Goal: Task Accomplishment & Management: Manage account settings

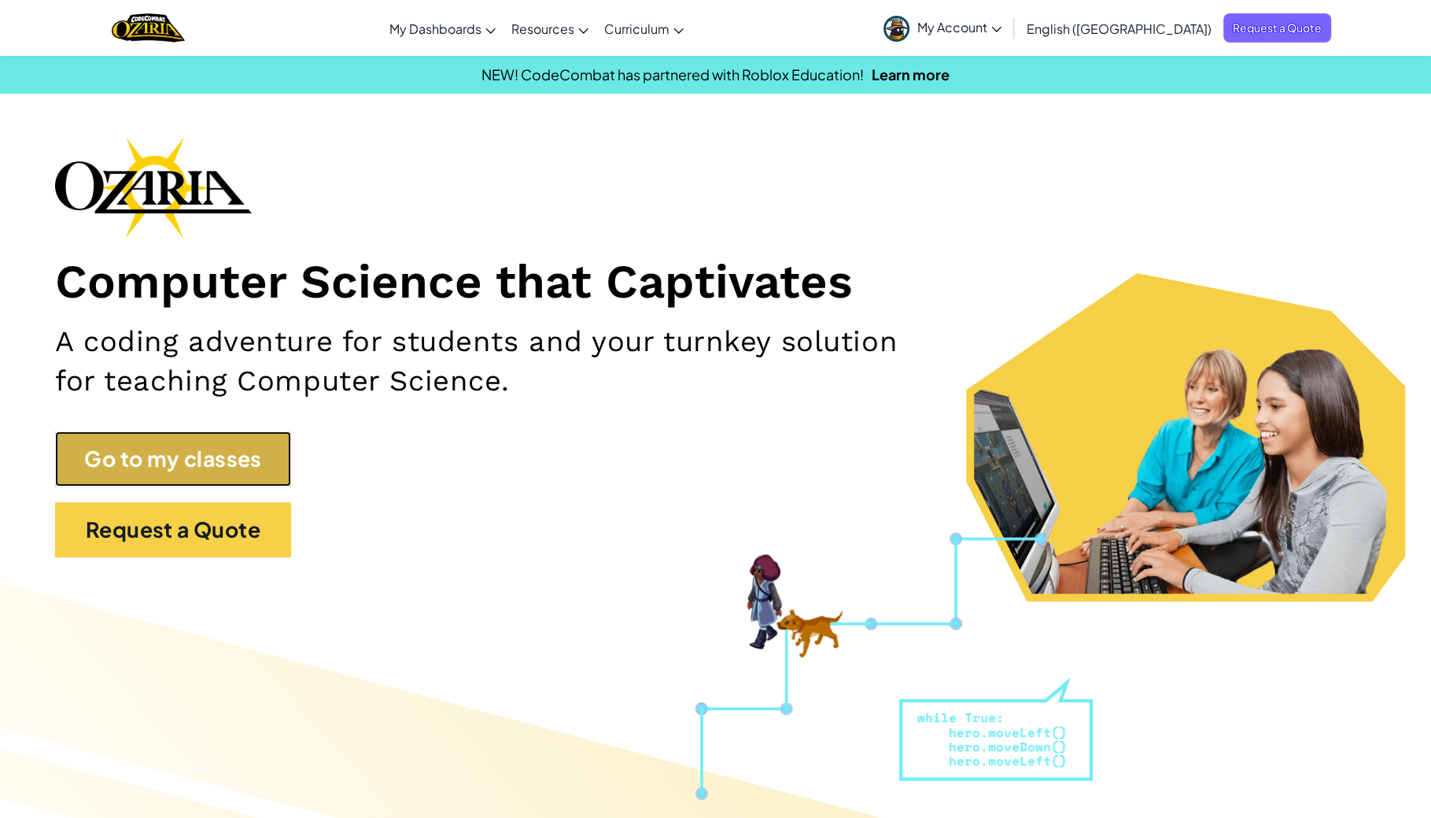
click at [130, 463] on link "Go to my classes" at bounding box center [173, 458] width 236 height 55
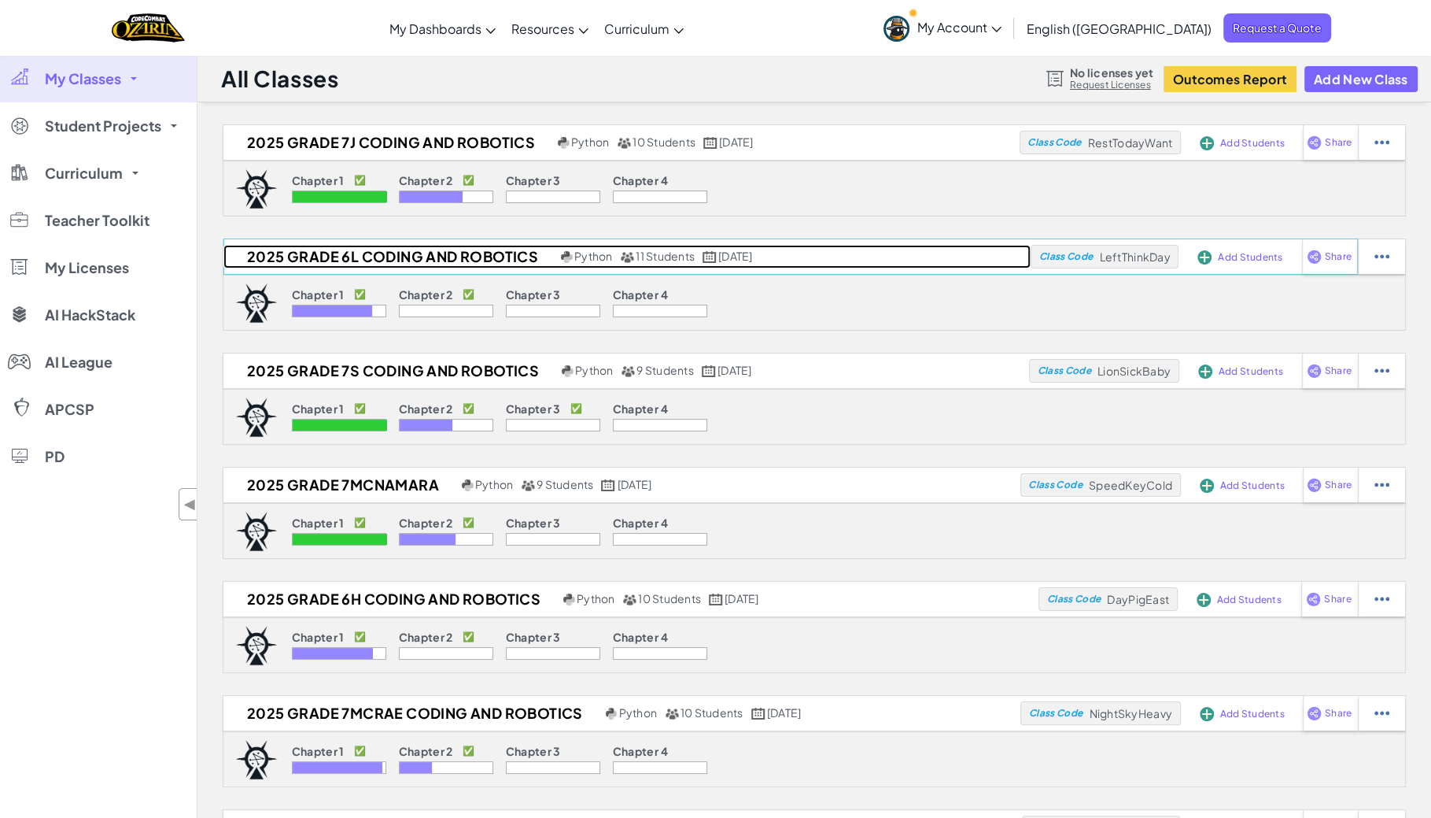
click at [375, 257] on h2 "2025 Grade 6L Coding and Robotics" at bounding box center [390, 257] width 334 height 24
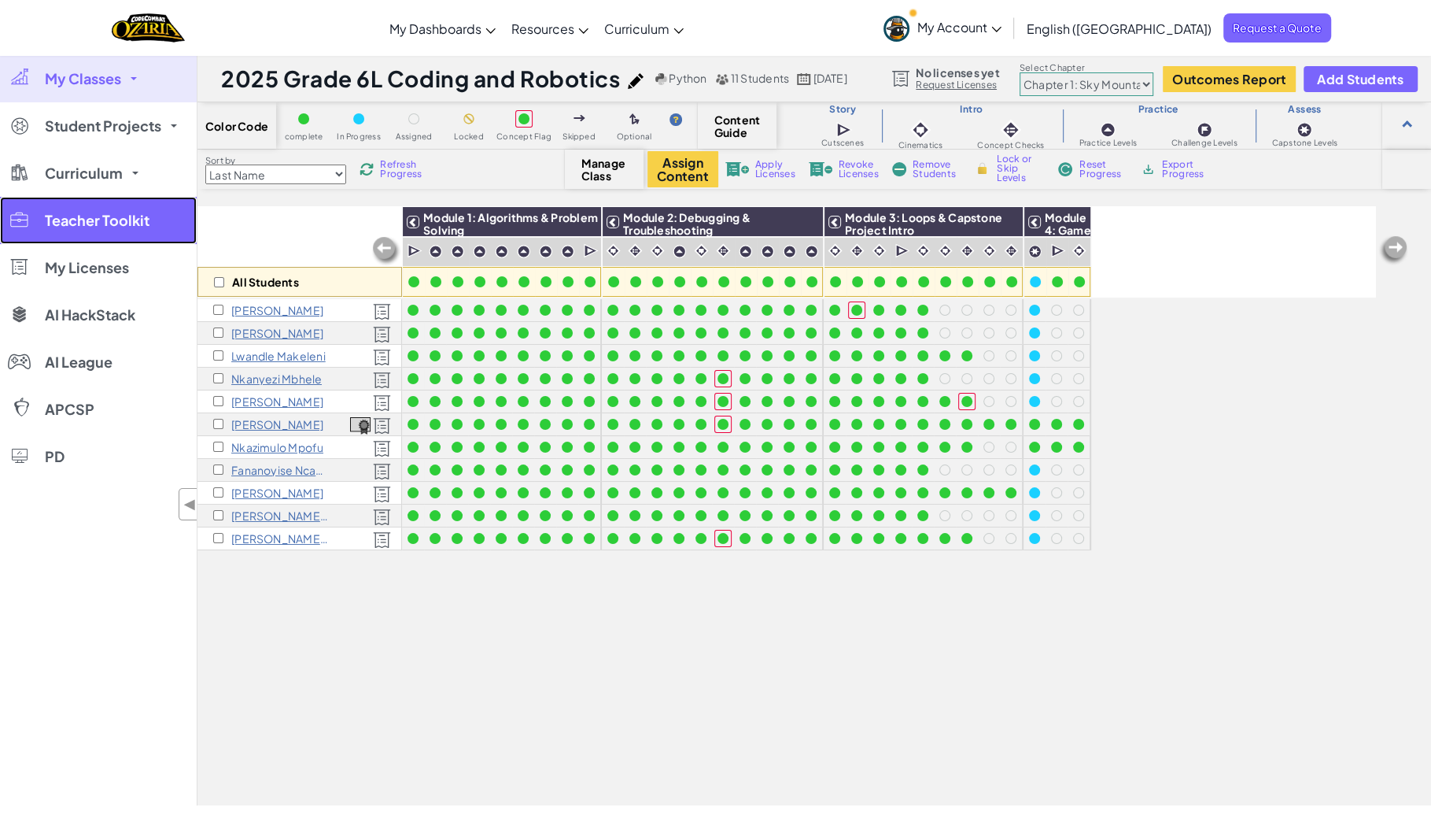
click at [135, 227] on span "Teacher Toolkit" at bounding box center [97, 220] width 105 height 14
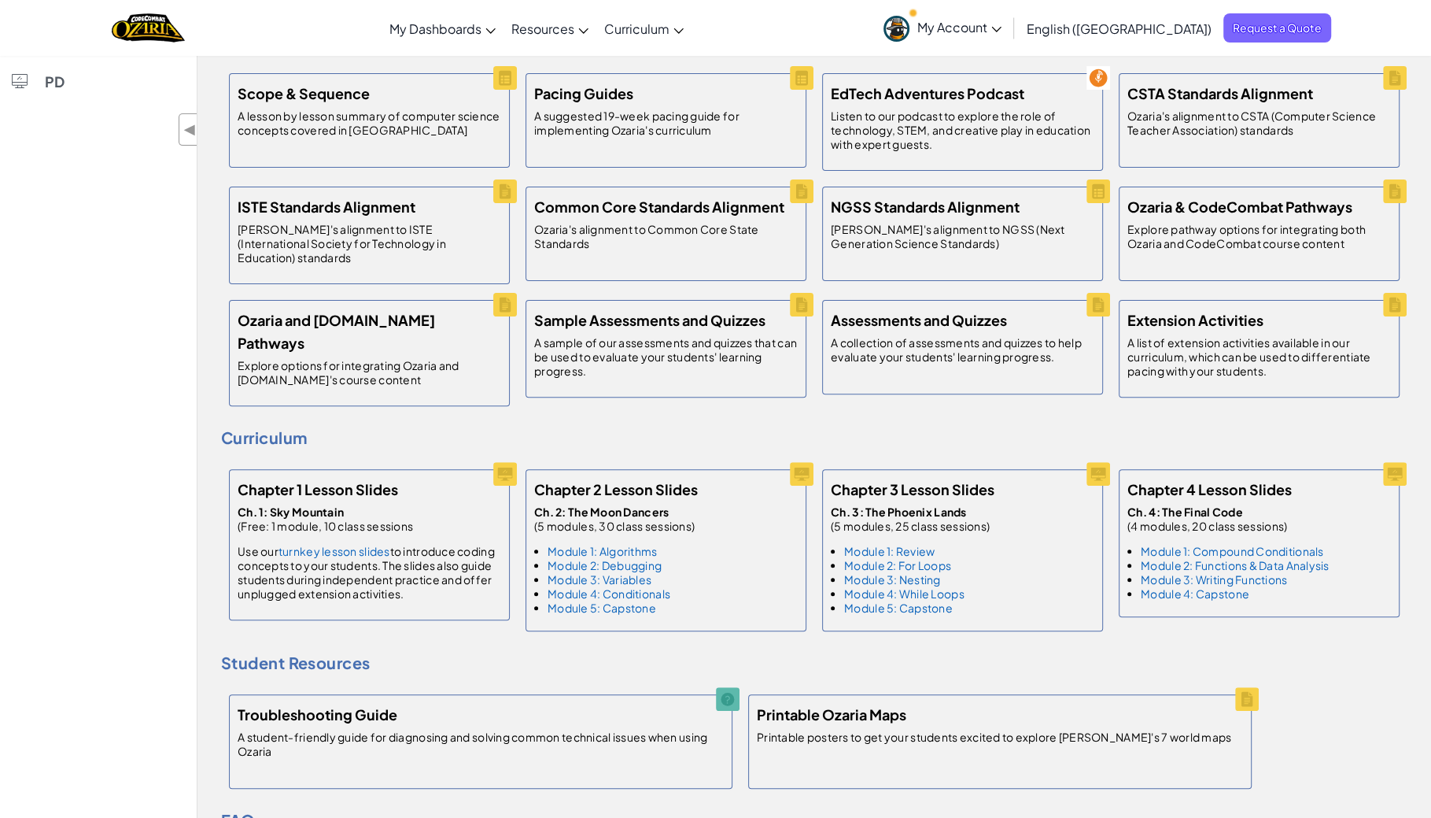
scroll to position [374, 0]
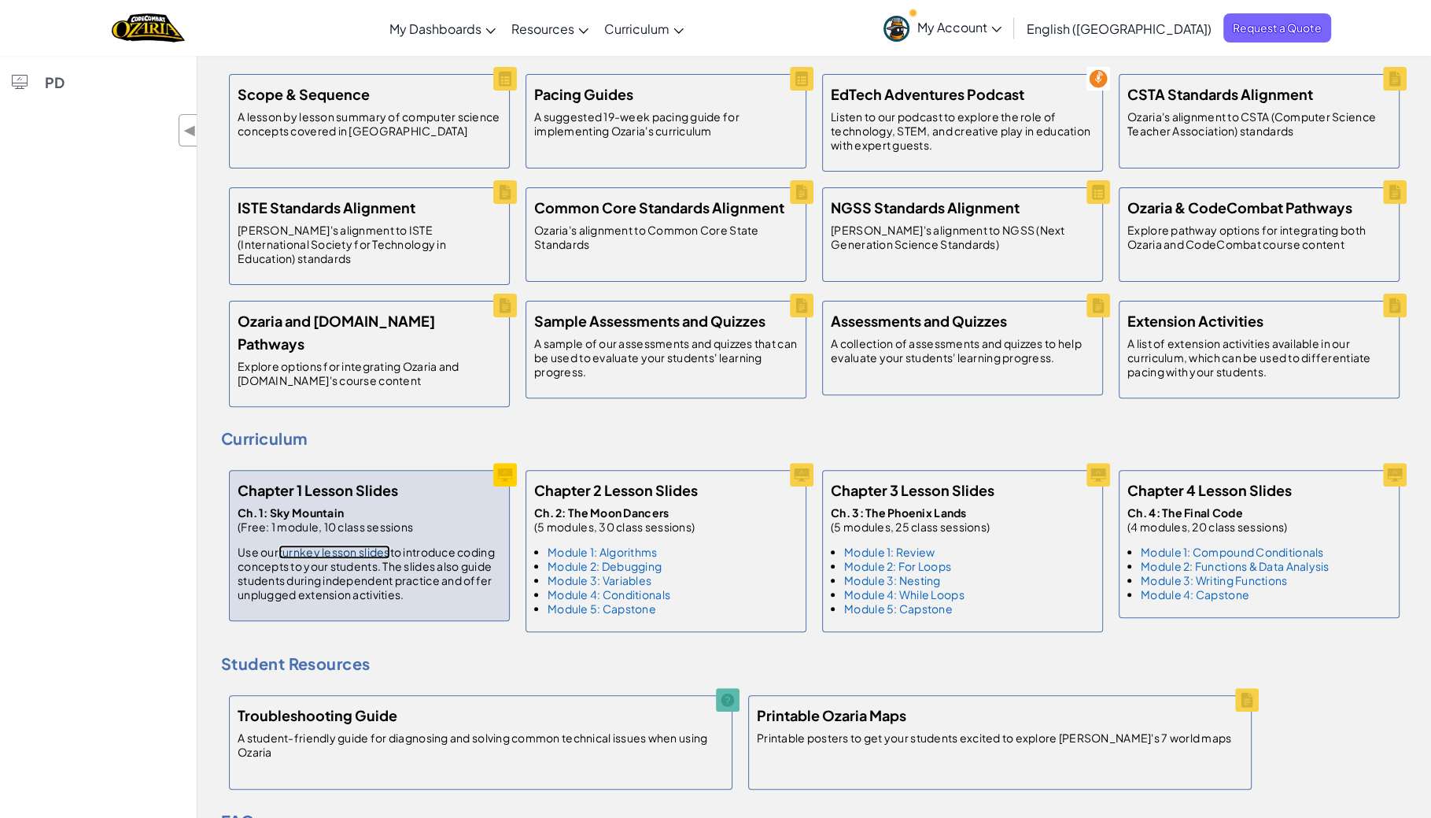
click at [356, 544] on link "turnkey lesson slides" at bounding box center [335, 551] width 112 height 14
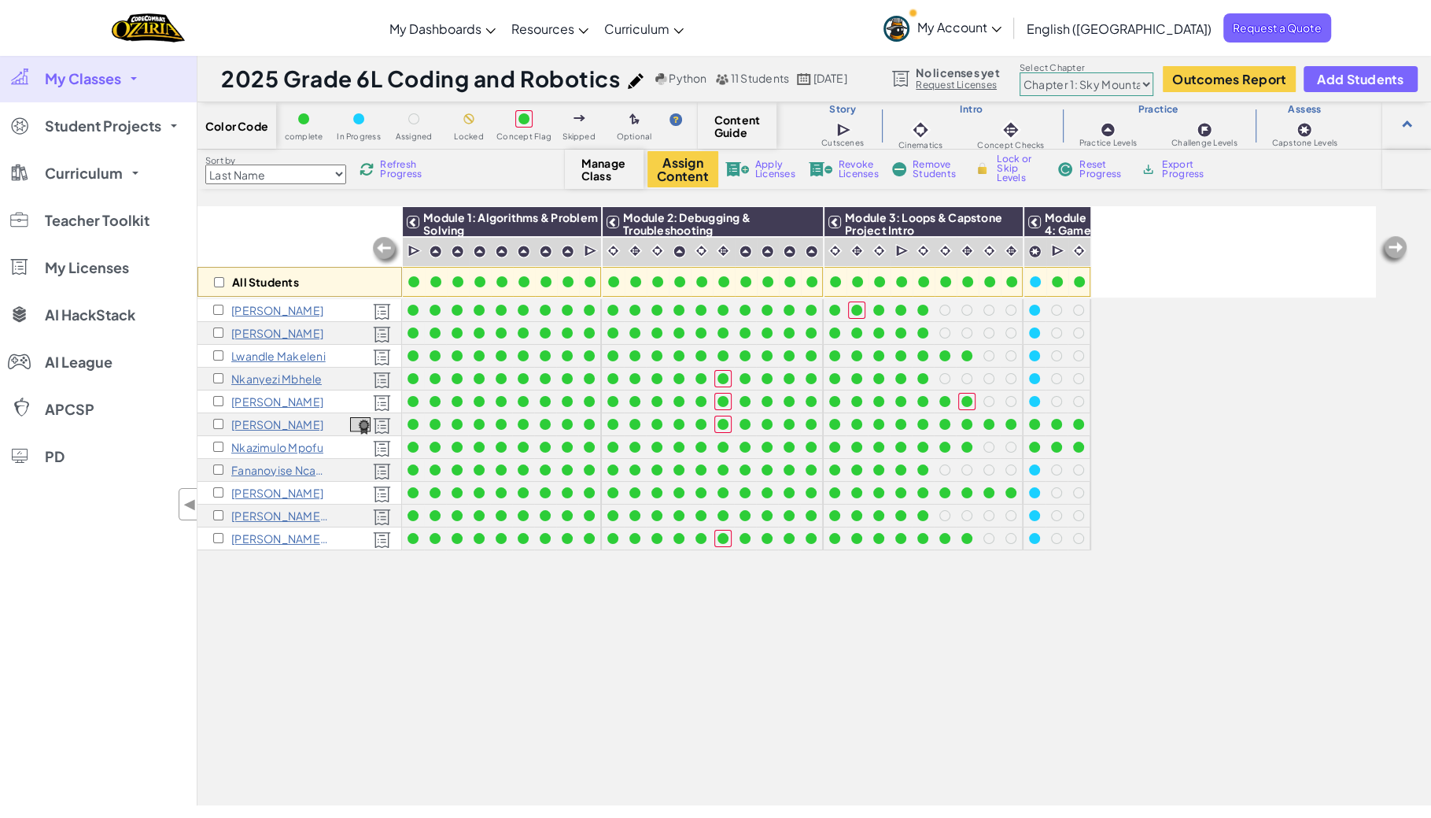
click at [1102, 83] on select "Chapter 1: Sky Mountain Chapter 2: The Moon Dancers Chapter 3: The Phoenix Land…" at bounding box center [1087, 84] width 134 height 24
select select "5d8a57abe8919b28d5113af1"
click at [1020, 73] on select "Chapter 1: Sky Mountain Chapter 2: The Moon Dancers Chapter 3: The Phoenix Land…" at bounding box center [1087, 84] width 134 height 24
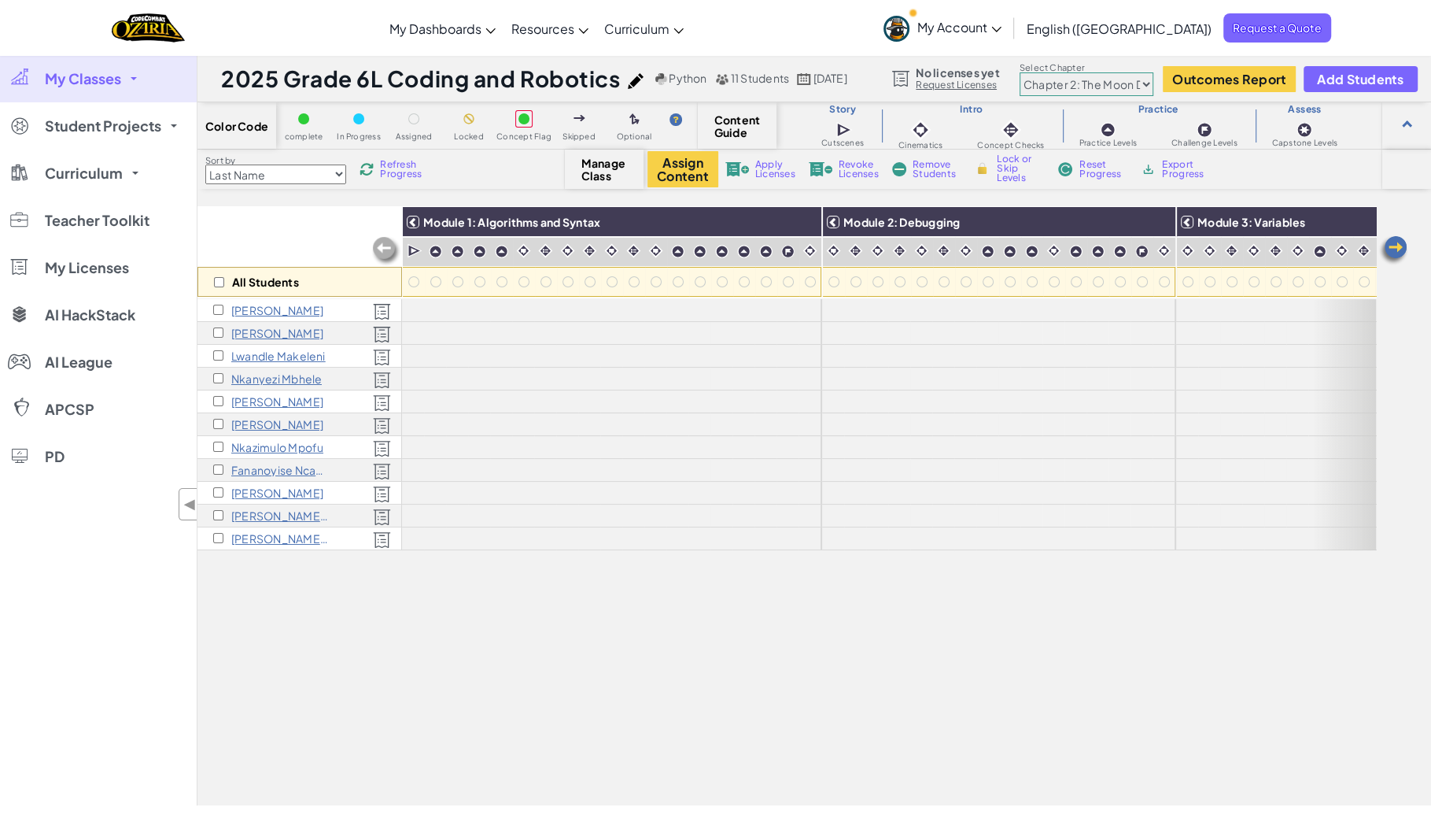
click at [105, 78] on span "My Classes" at bounding box center [83, 79] width 76 height 14
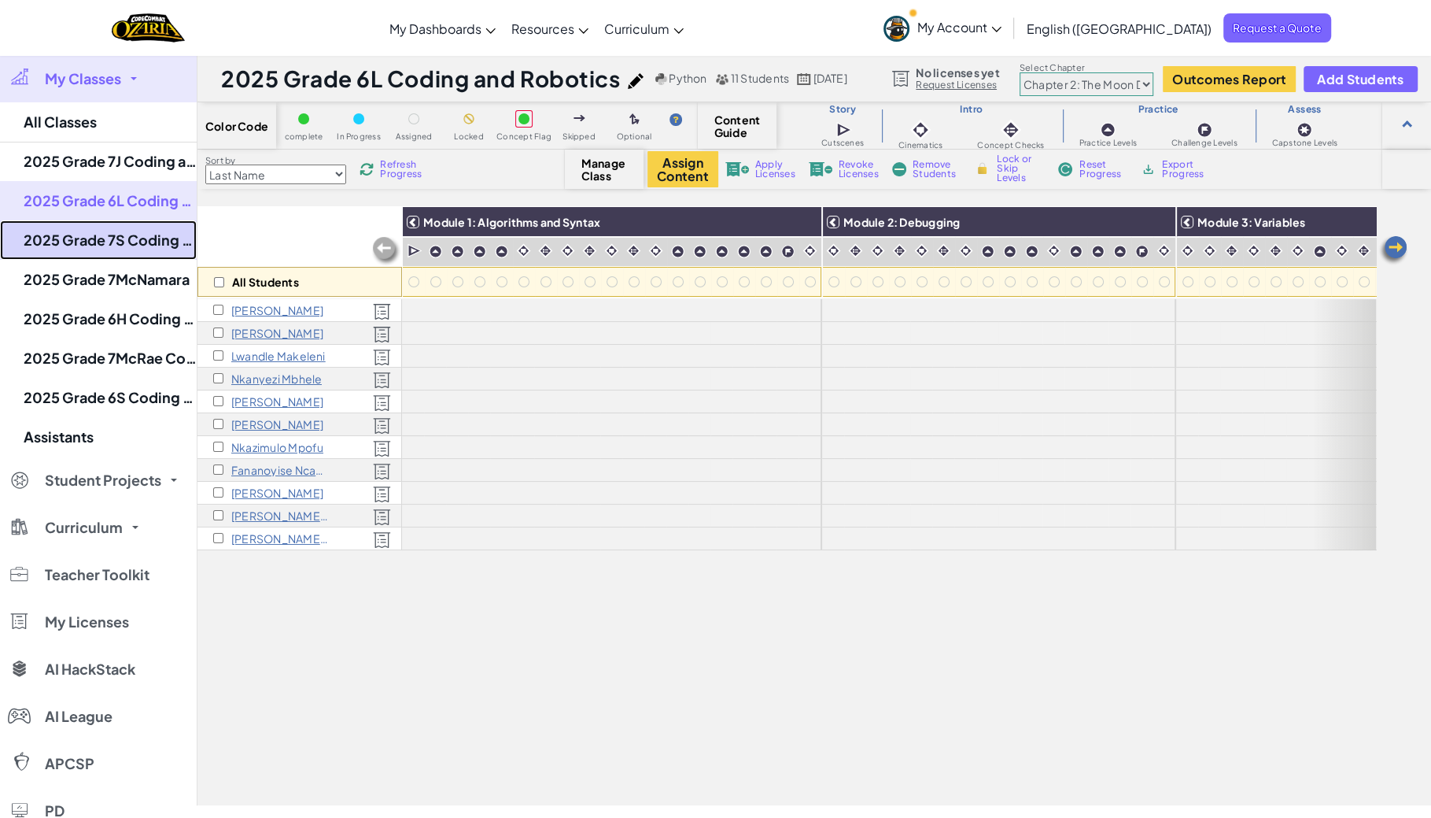
click at [119, 249] on link "2025 Grade 7S Coding and Robotics" at bounding box center [98, 239] width 197 height 39
select select "5d8a57abe8919b28d5113af1"
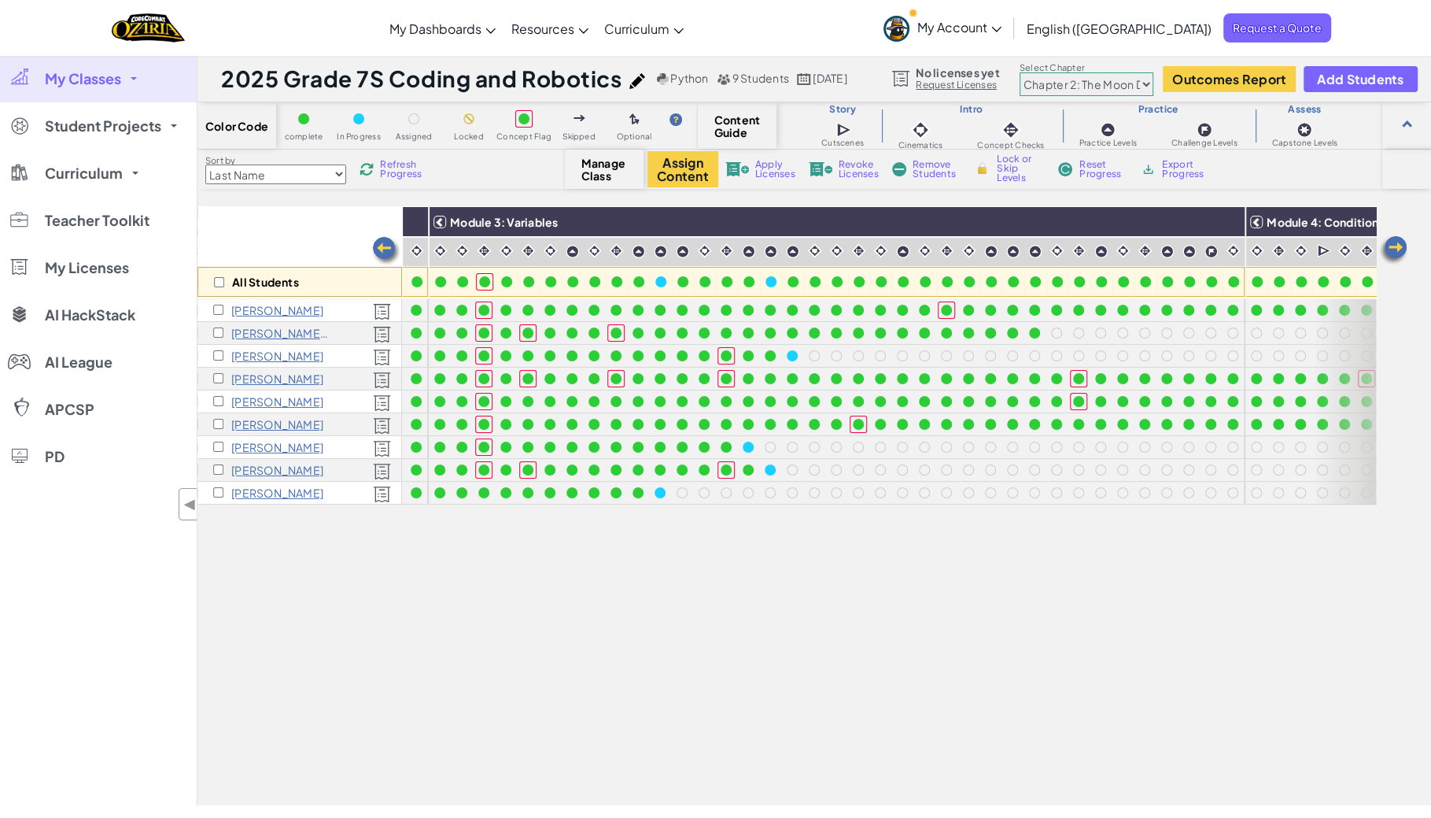
scroll to position [0, 750]
click at [146, 83] on link "My Classes" at bounding box center [98, 78] width 197 height 47
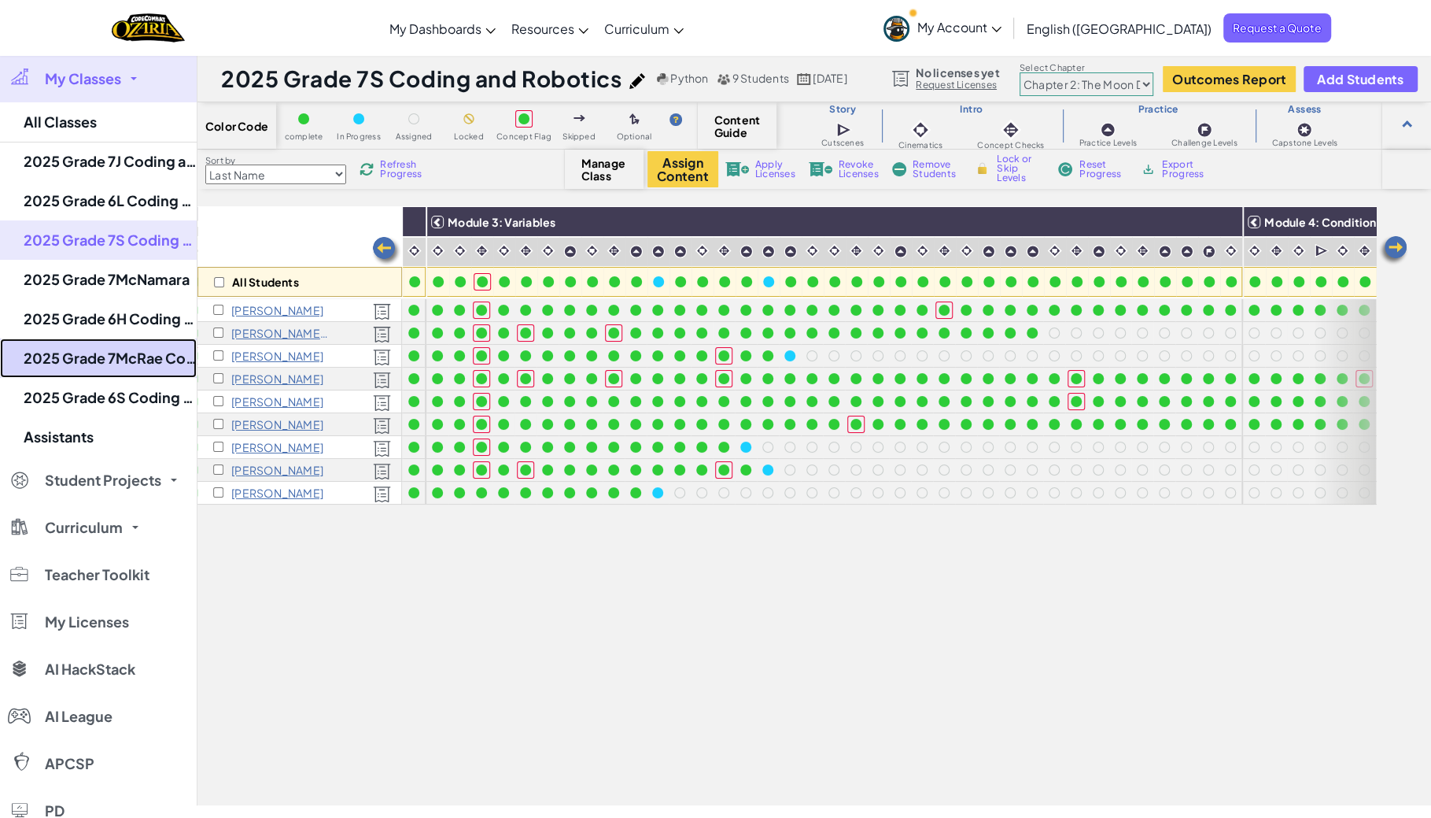
click at [138, 359] on link "2025 Grade 7McRae Coding and Robotics" at bounding box center [98, 357] width 197 height 39
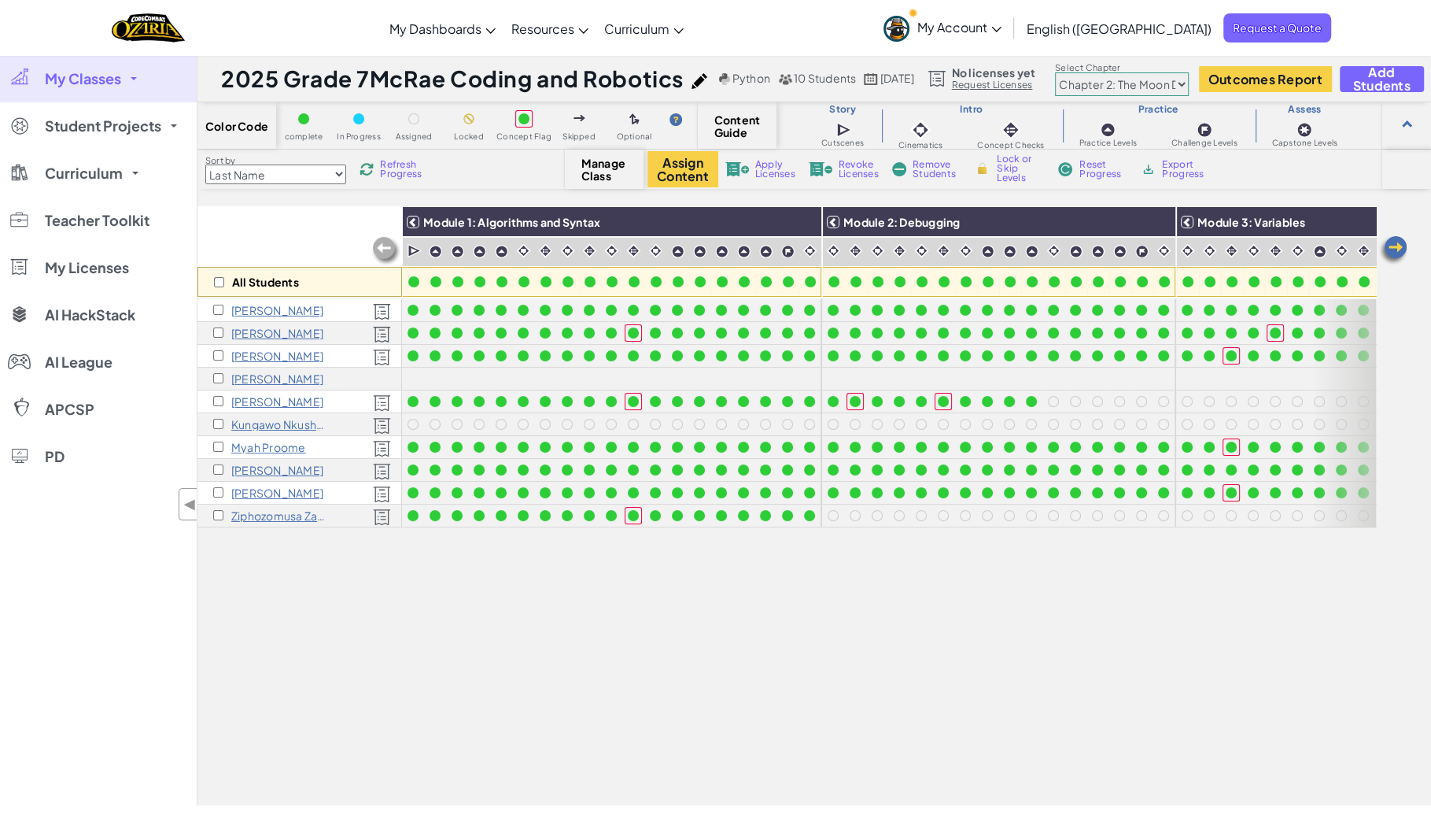
click at [1135, 82] on select "Chapter 1: Sky Mountain Chapter 2: The Moon Dancers Chapter 3: The Phoenix Land…" at bounding box center [1122, 84] width 134 height 24
click at [1085, 73] on select "Chapter 1: Sky Mountain Chapter 2: The Moon Dancers Chapter 3: The Phoenix Land…" at bounding box center [1122, 84] width 134 height 24
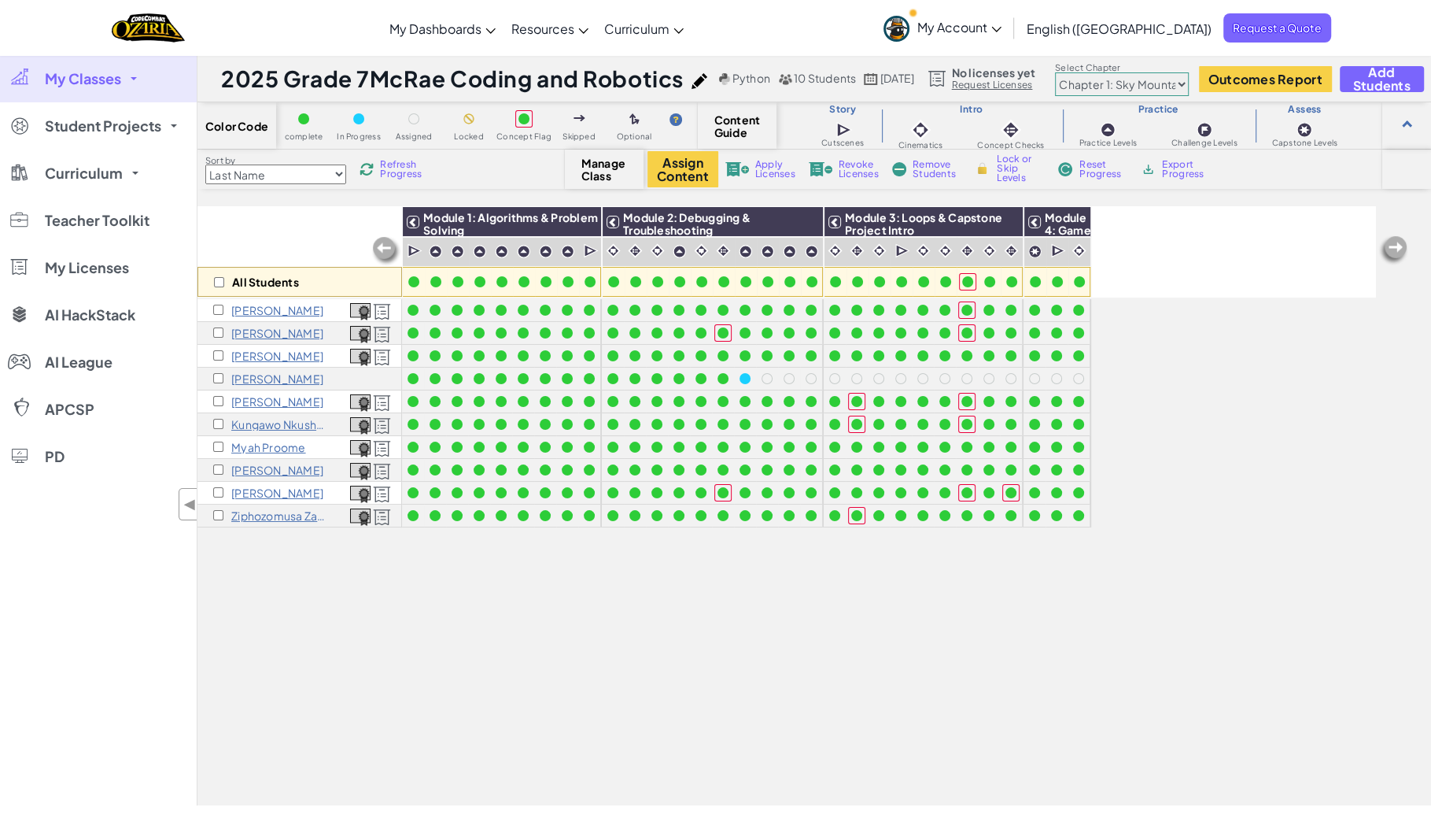
click at [1131, 79] on select "Chapter 1: Sky Mountain Chapter 2: The Moon Dancers Chapter 3: The Phoenix Land…" at bounding box center [1122, 84] width 134 height 24
select select "5d8a57abe8919b28d5113af1"
click at [1085, 73] on select "Chapter 1: Sky Mountain Chapter 2: The Moon Dancers Chapter 3: The Phoenix Land…" at bounding box center [1122, 84] width 134 height 24
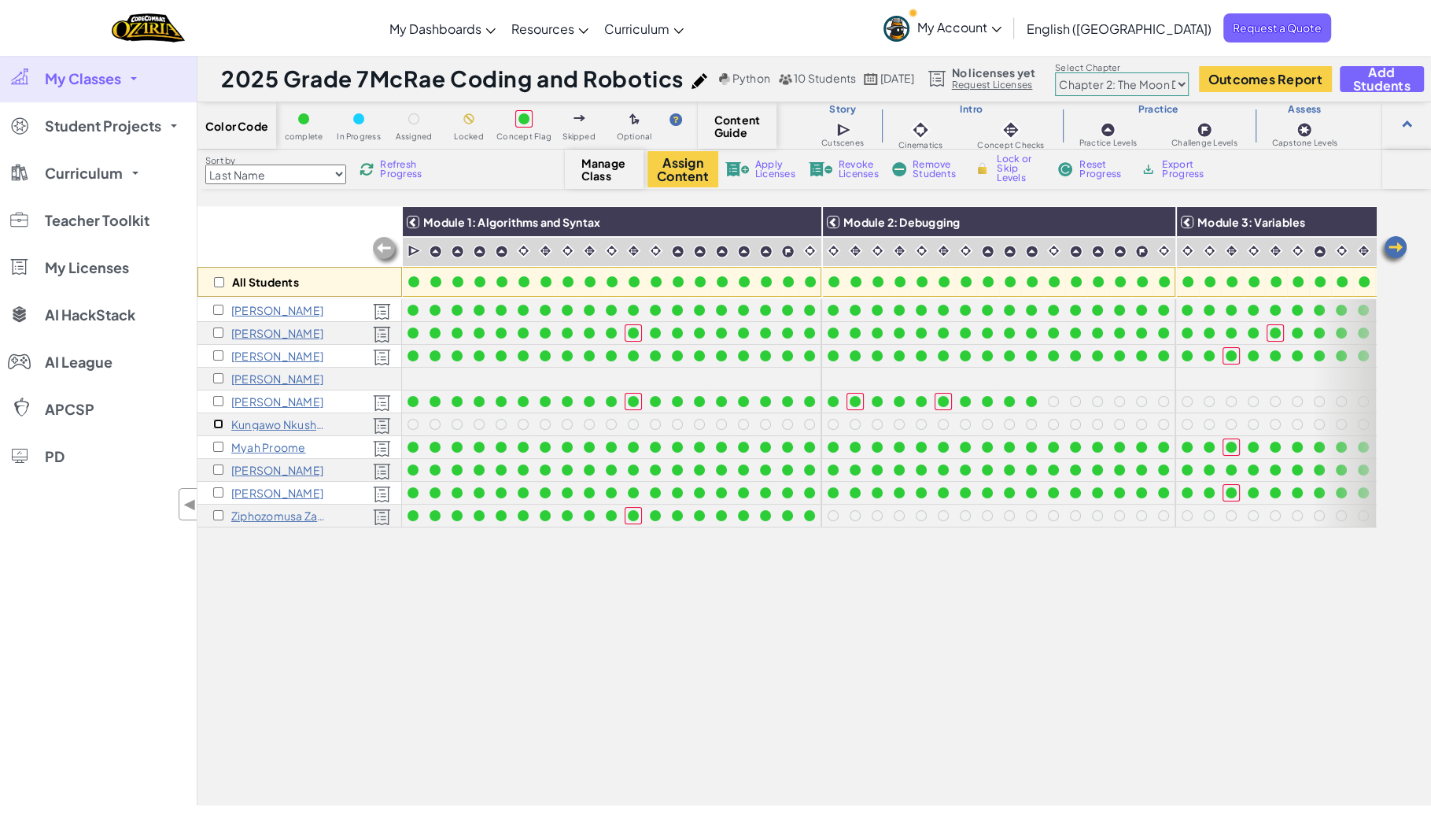
click at [219, 423] on input "checkbox" at bounding box center [218, 424] width 10 height 10
checkbox input "true"
click at [703, 162] on button "Assign Content" at bounding box center [683, 169] width 71 height 36
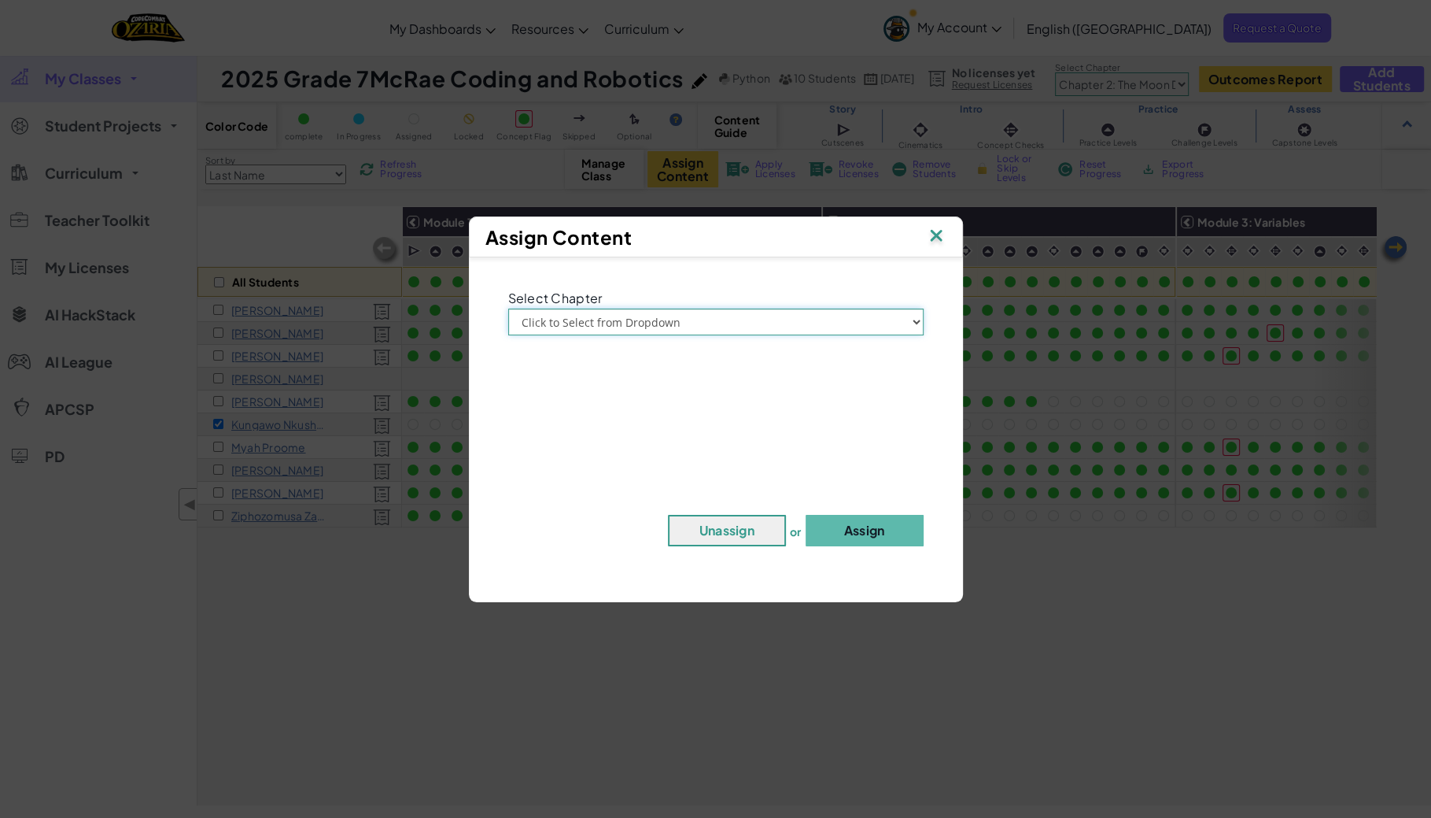
click at [684, 312] on select "Click to Select from Dropdown Chapter 1: [GEOGRAPHIC_DATA] Chapter 2: The Moon …" at bounding box center [715, 321] width 415 height 27
select select "Chapter 2: The Moon Dancers"
click at [508, 308] on select "Click to Select from Dropdown Chapter 1: [GEOGRAPHIC_DATA] Chapter 2: The Moon …" at bounding box center [715, 321] width 415 height 27
click at [822, 525] on button "Assign" at bounding box center [865, 530] width 118 height 31
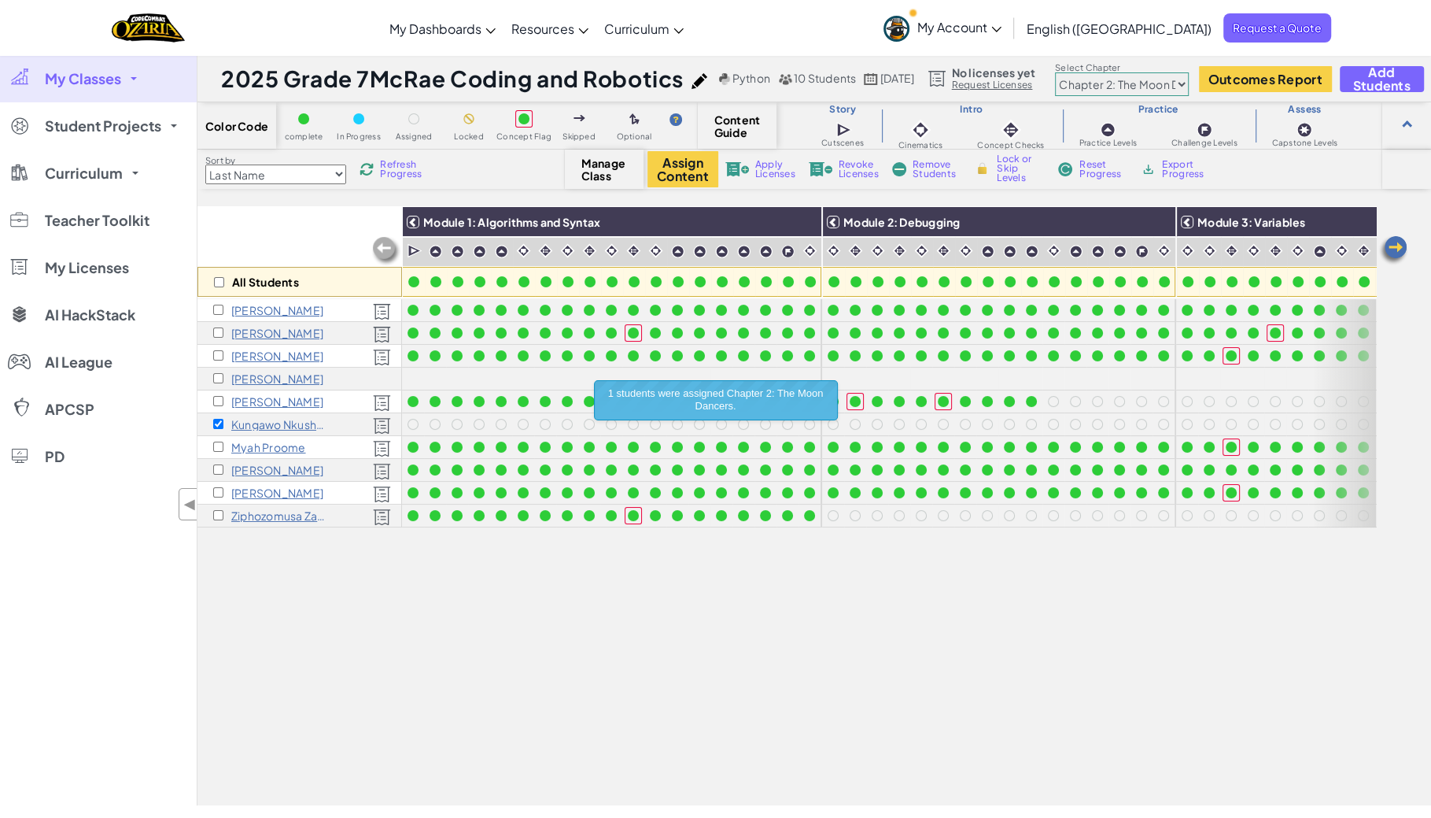
click at [785, 527] on div "All Students Module 1: Algorithms and Syntax Module 2: Debugging Module 3: Vari…" at bounding box center [786, 418] width 1179 height 739
click at [693, 607] on div "All Students Module 1: Algorithms and Syntax Module 2: Debugging Module 3: Vari…" at bounding box center [786, 418] width 1179 height 739
click at [773, 576] on div "All Students Module 1: Algorithms and Syntax Module 2: Debugging Module 3: Vari…" at bounding box center [786, 418] width 1179 height 739
click at [217, 419] on input "checkbox" at bounding box center [218, 424] width 10 height 10
checkbox input "false"
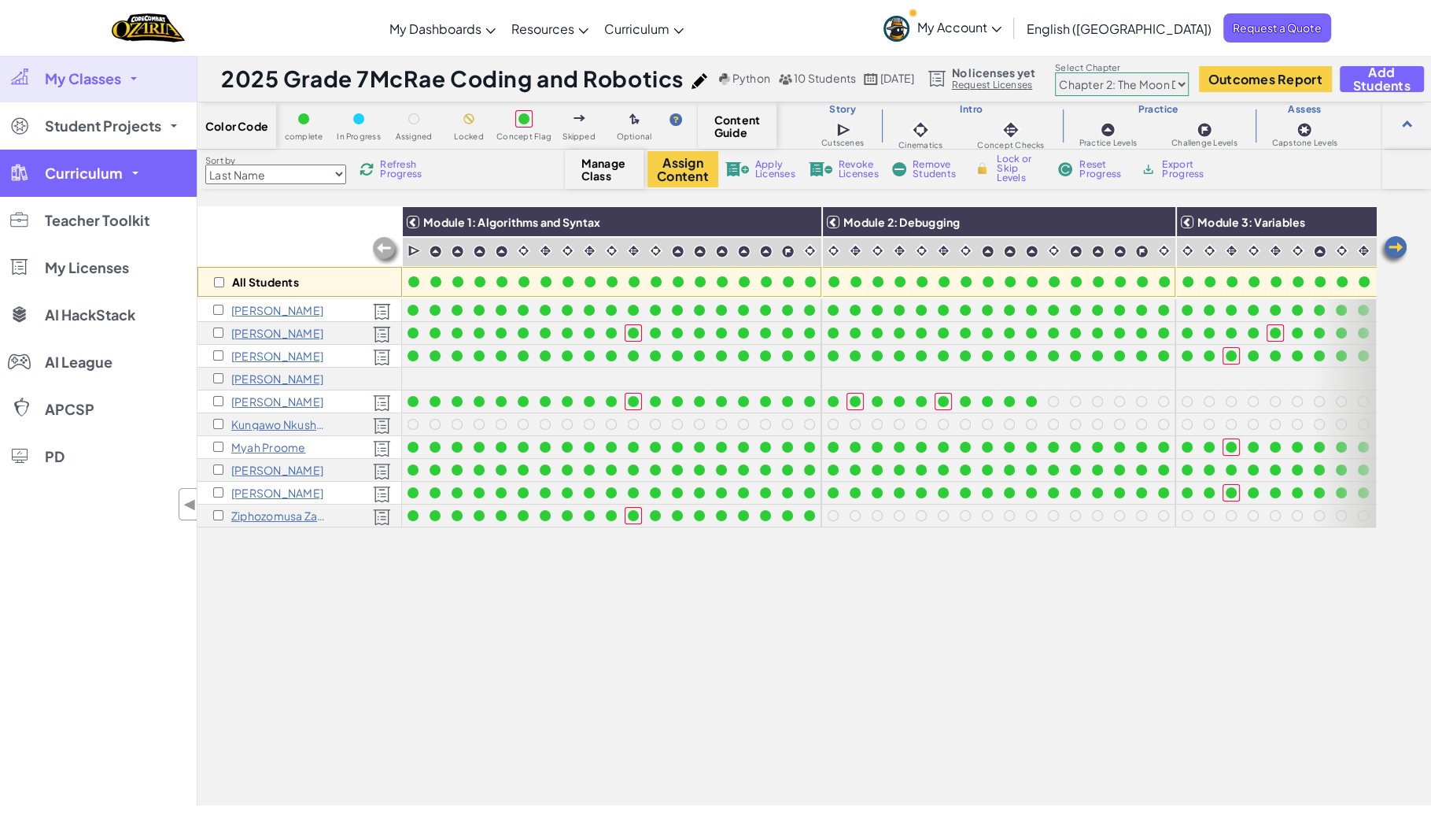
click at [94, 180] on span "Curriculum" at bounding box center [84, 173] width 78 height 14
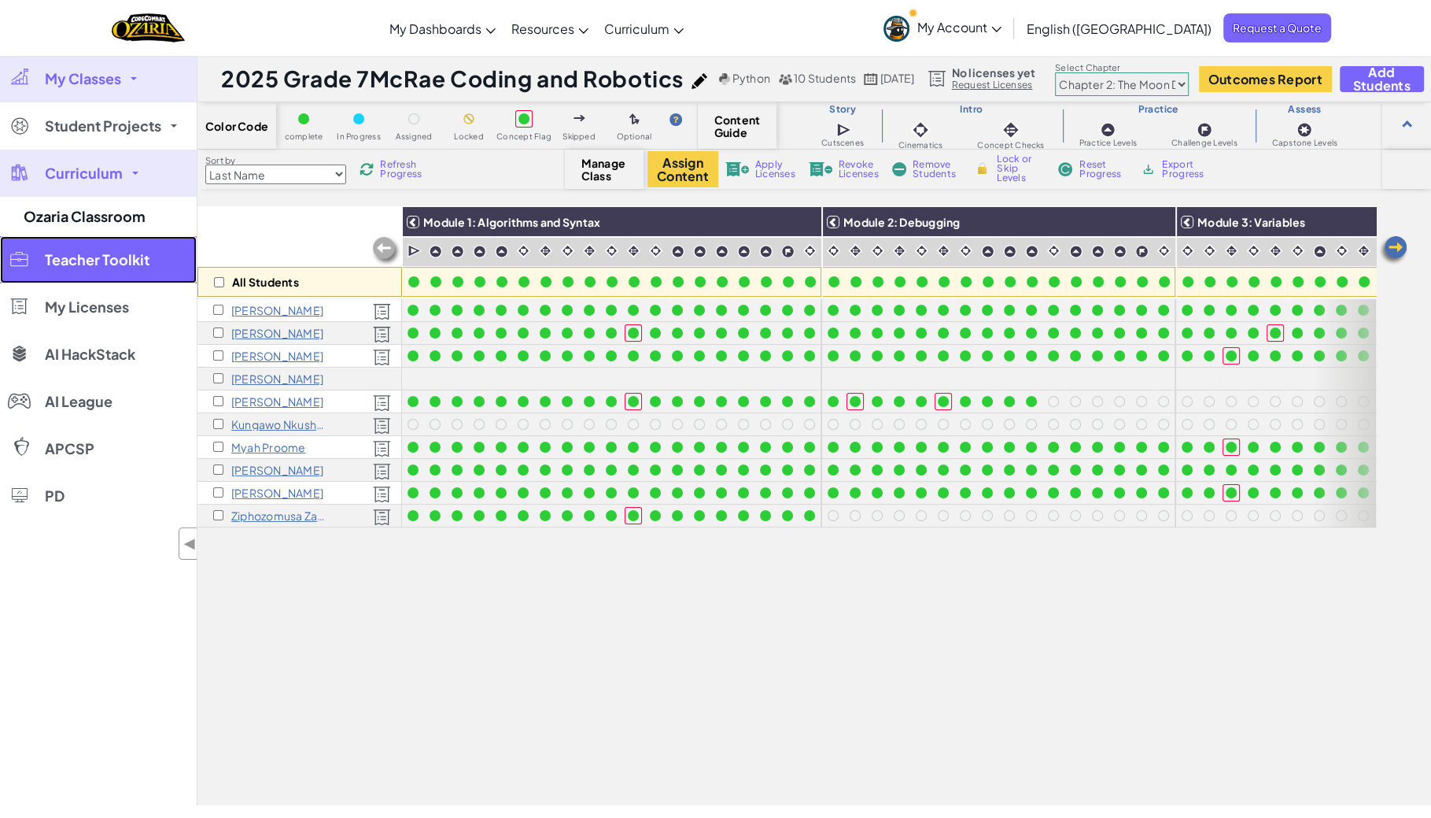
click at [94, 253] on span "Teacher Toolkit" at bounding box center [97, 260] width 105 height 14
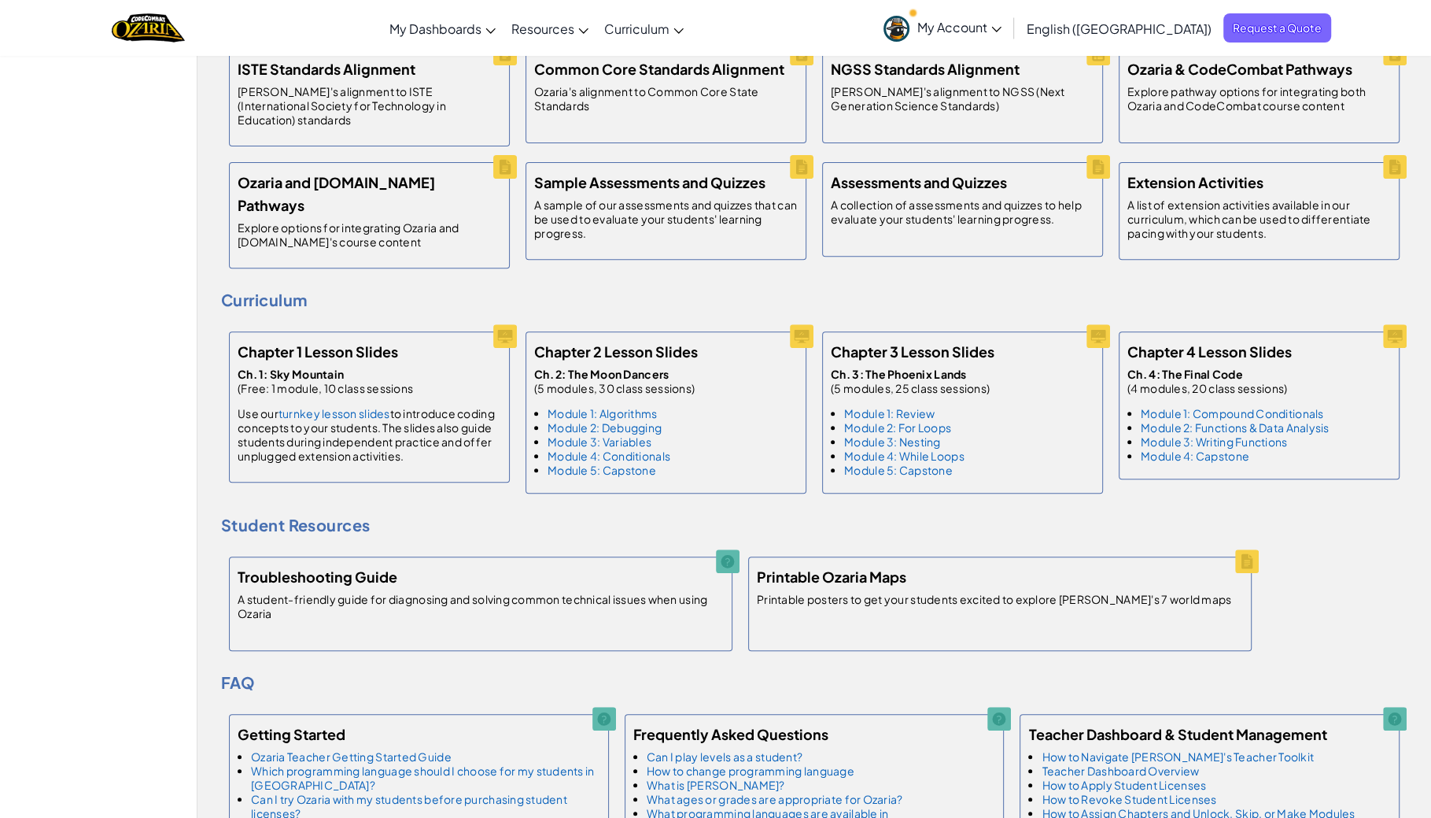
scroll to position [537, 0]
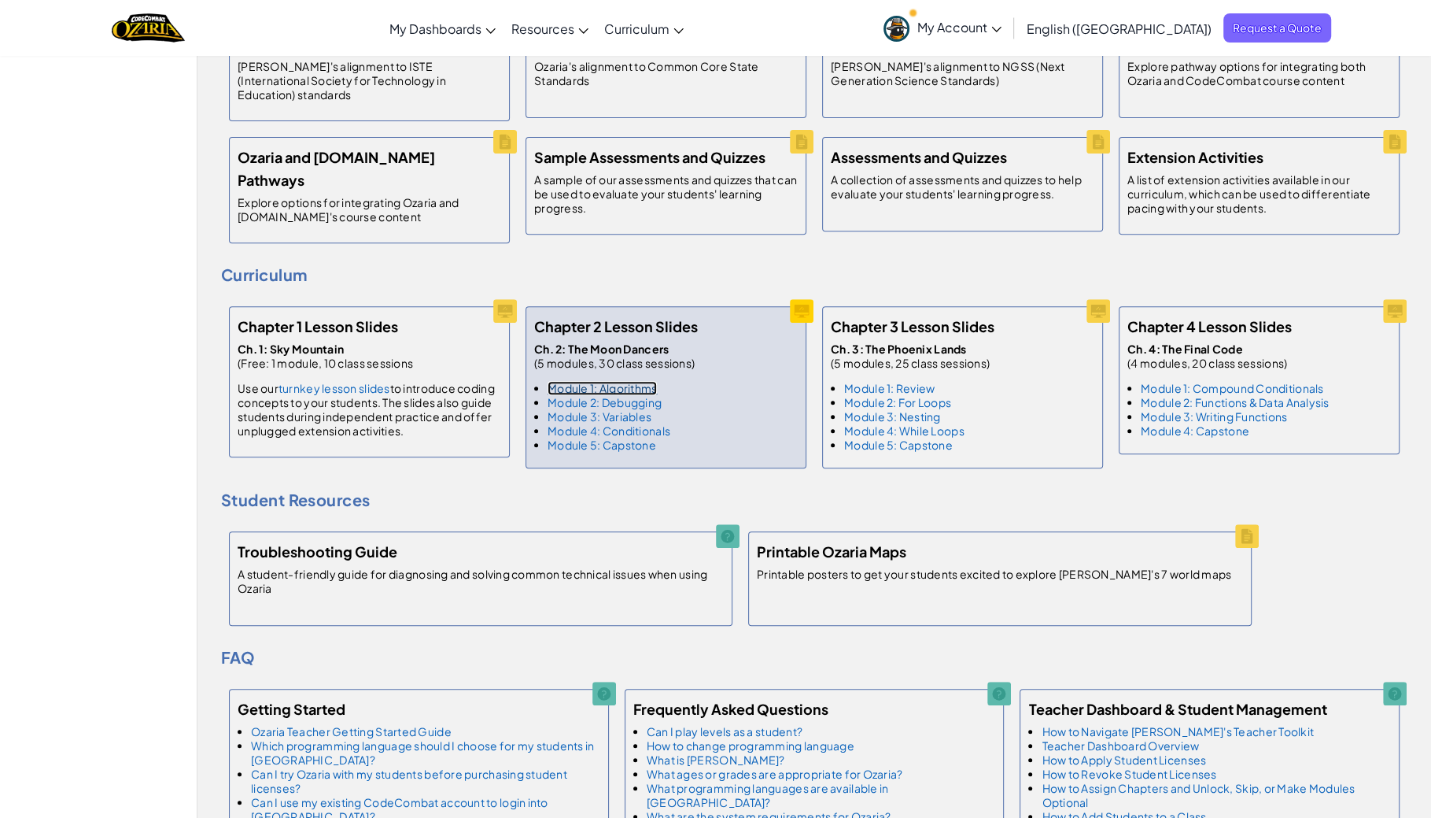
click at [633, 381] on link "Module 1: Algorithms" at bounding box center [602, 388] width 109 height 14
click at [622, 395] on link "Module 2: Debugging" at bounding box center [605, 402] width 114 height 14
click at [629, 409] on link "Module 3: Variables" at bounding box center [600, 416] width 104 height 14
click at [596, 423] on link "Module 4: Conditionals" at bounding box center [609, 430] width 123 height 14
click at [600, 437] on link "Module 5: Capstone" at bounding box center [602, 444] width 109 height 14
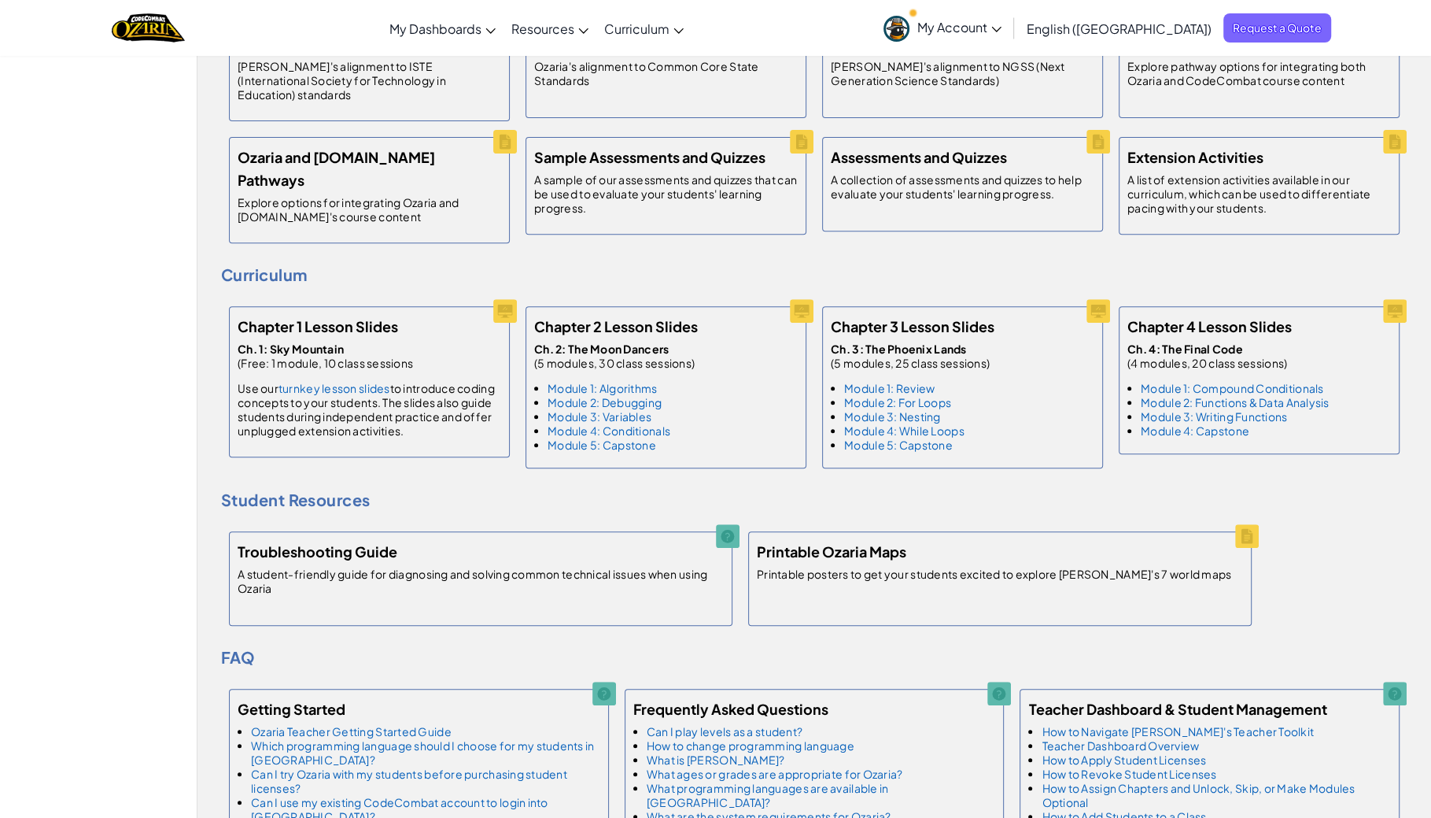
select select "5d8a57abe8919b28d5113af1"
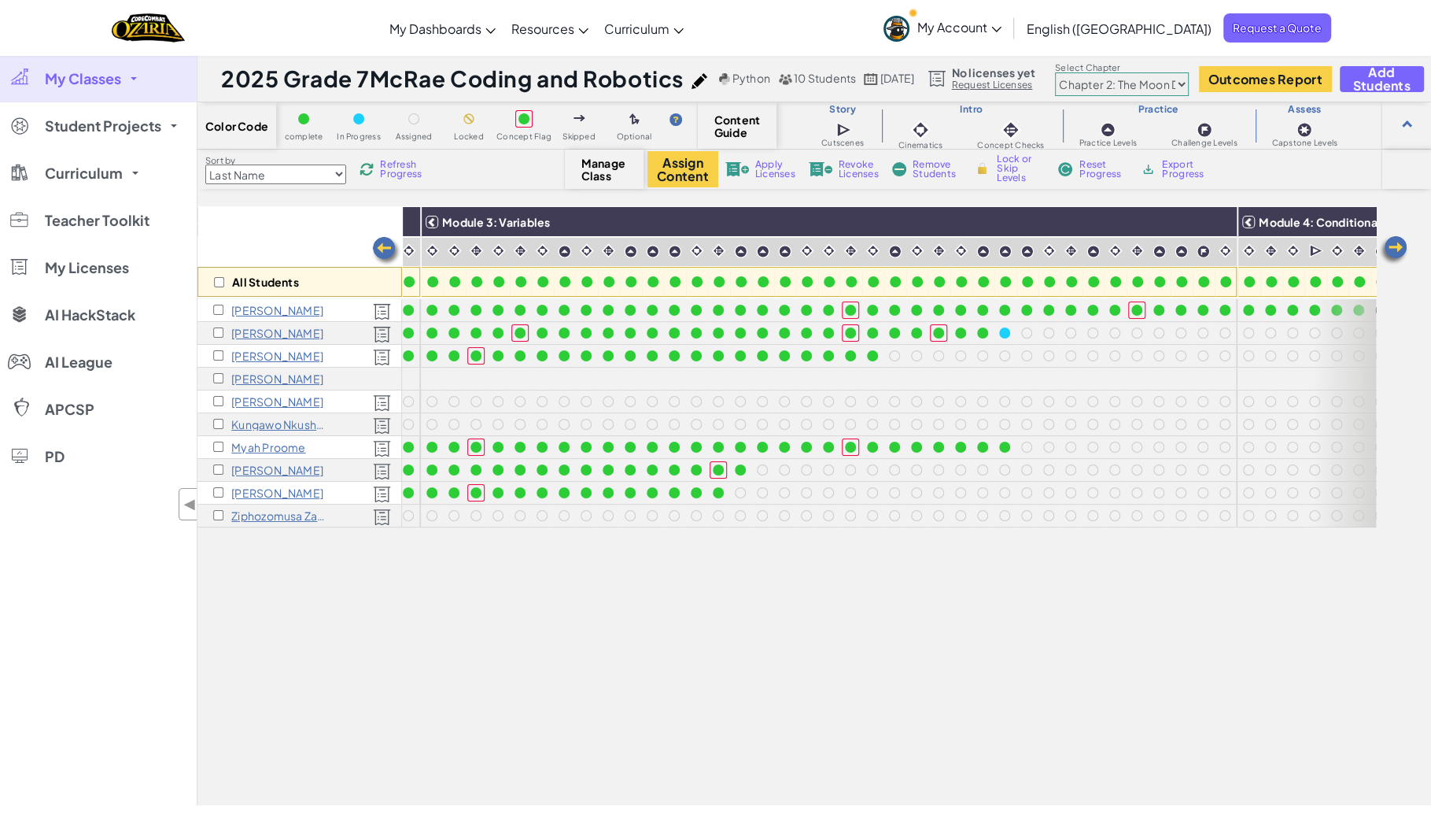
scroll to position [0, 755]
click at [393, 172] on span "Refresh Progress" at bounding box center [404, 169] width 49 height 19
click at [407, 169] on span "Refresh Progress" at bounding box center [404, 169] width 49 height 19
click at [408, 172] on span "Refresh Progress" at bounding box center [404, 169] width 49 height 19
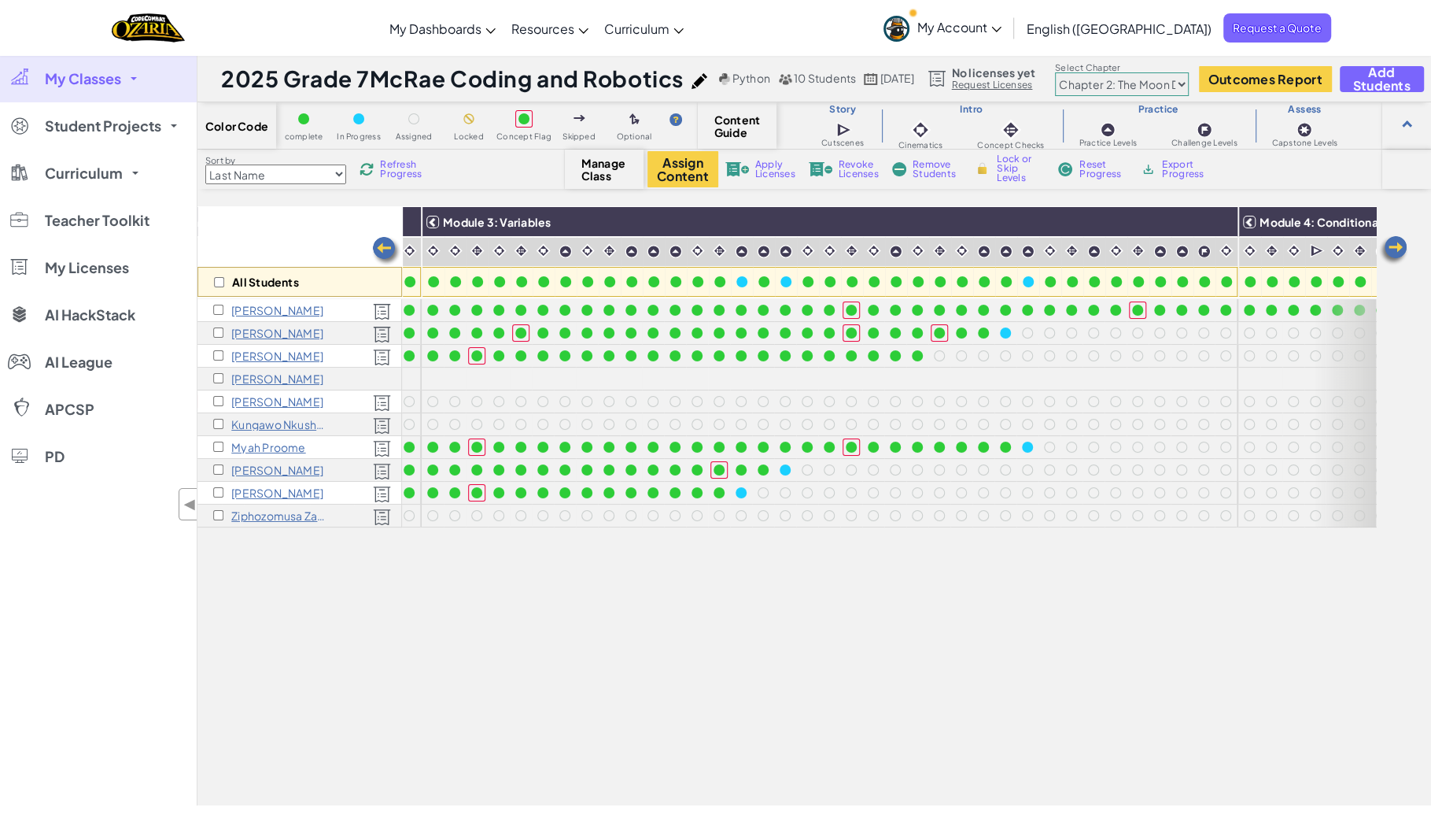
click at [408, 172] on span "Refresh Progress" at bounding box center [404, 169] width 49 height 19
click at [408, 173] on span "Refresh Progress" at bounding box center [404, 169] width 49 height 19
click at [1028, 445] on div at bounding box center [1027, 446] width 11 height 11
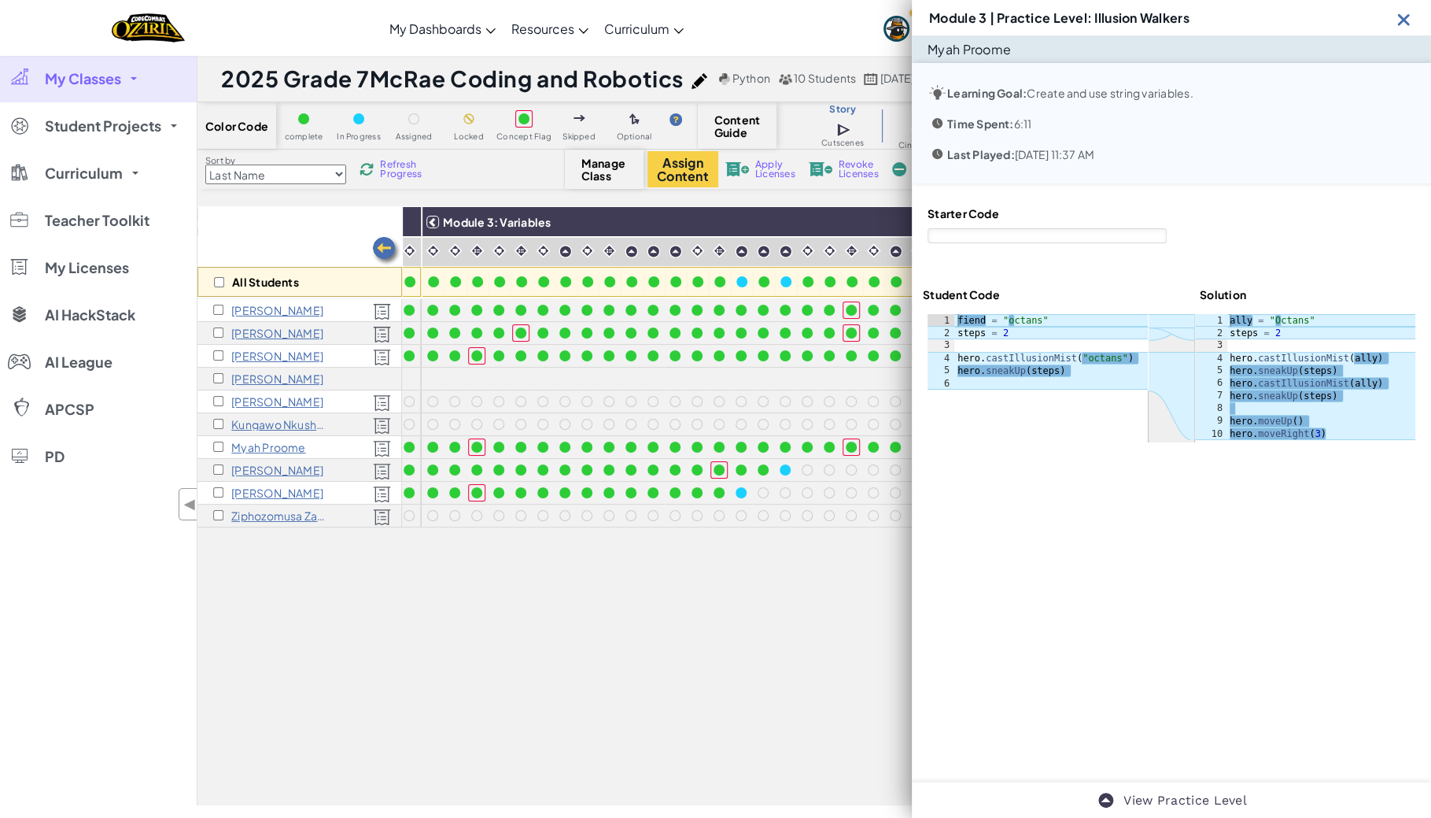
click at [1402, 13] on img at bounding box center [1404, 19] width 20 height 20
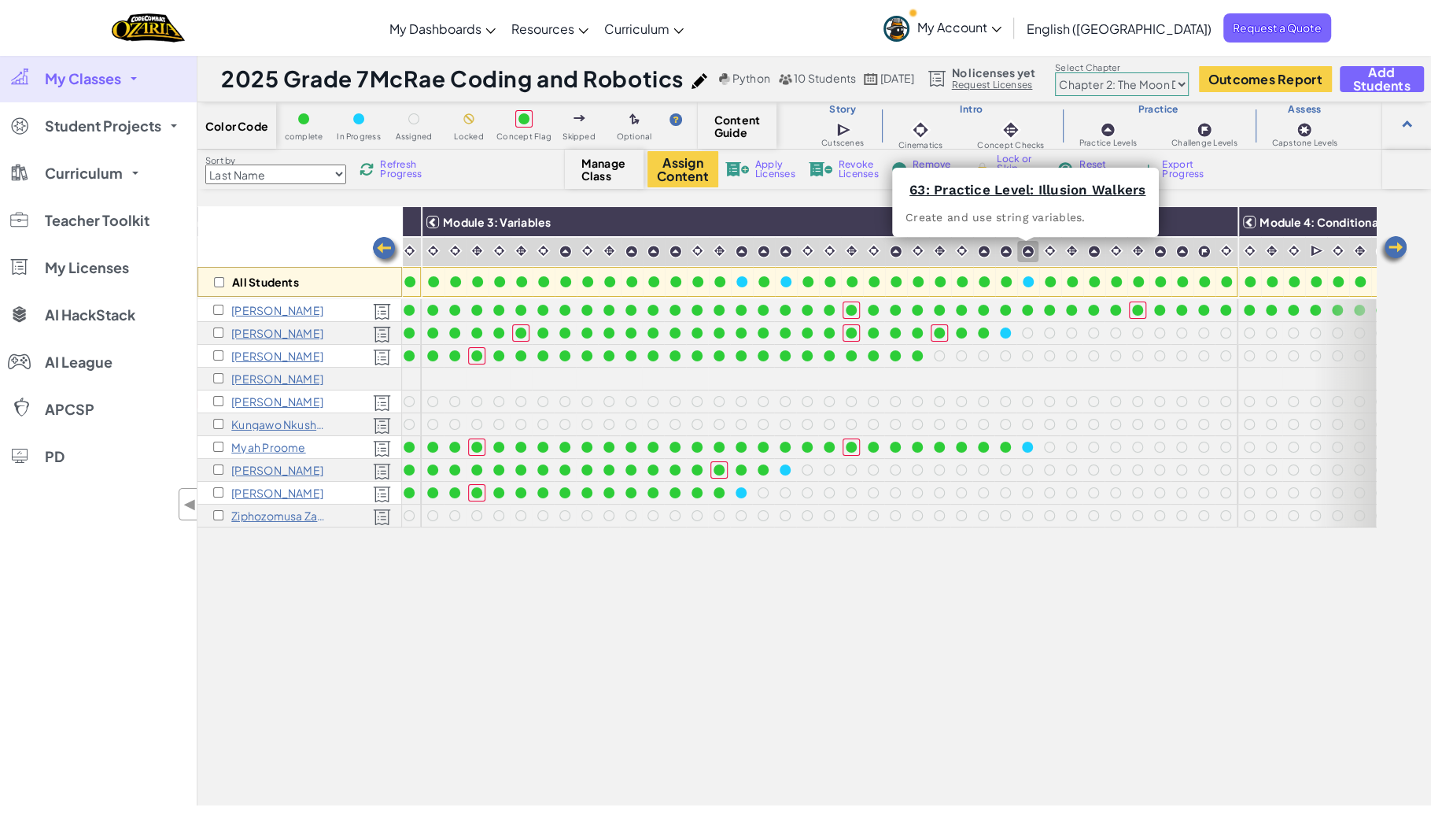
click at [1025, 251] on img at bounding box center [1027, 251] width 13 height 13
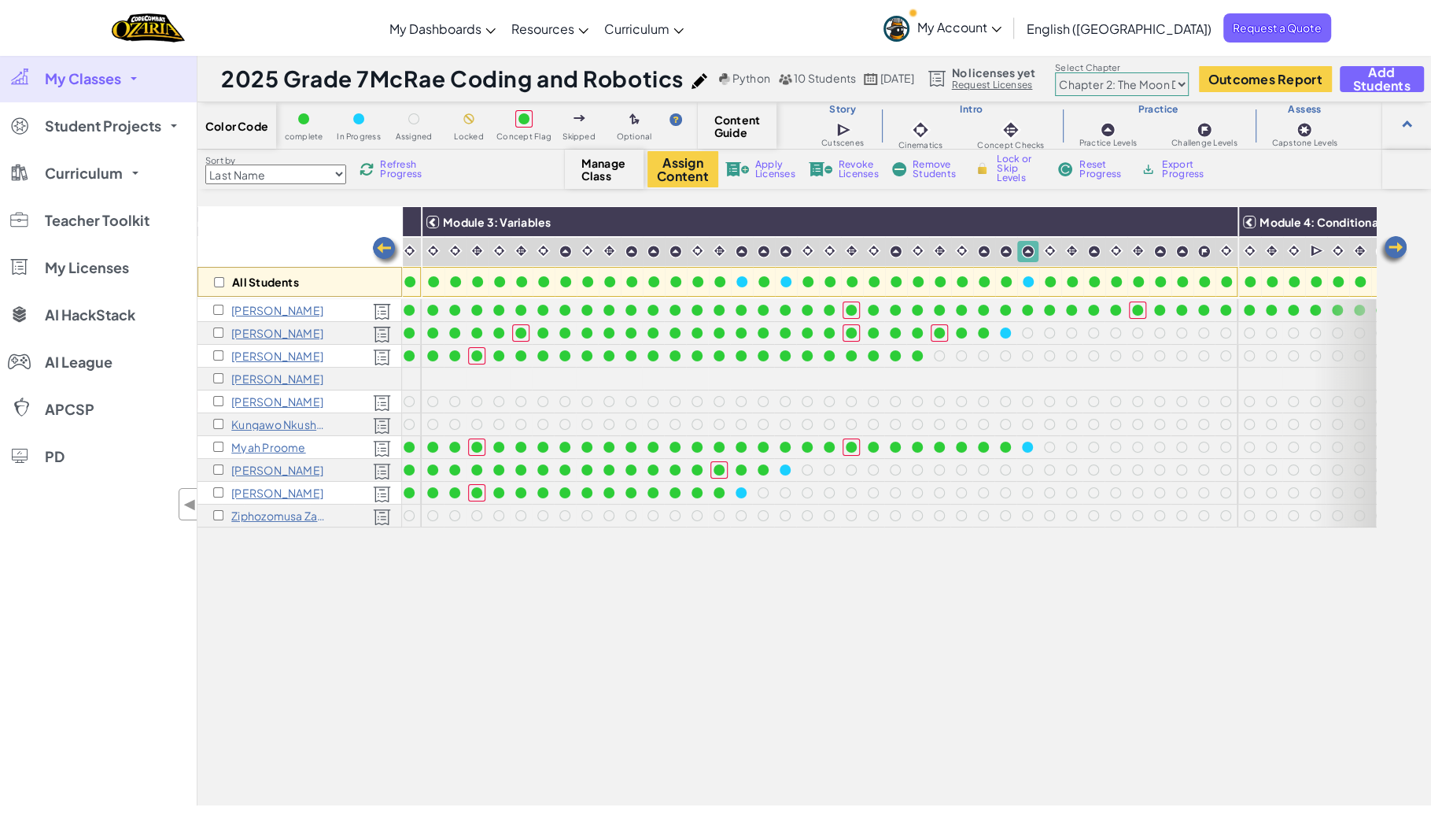
click at [1025, 252] on img at bounding box center [1027, 251] width 13 height 13
click at [1025, 255] on img at bounding box center [1027, 251] width 13 height 13
click at [1123, 420] on div at bounding box center [1115, 423] width 17 height 17
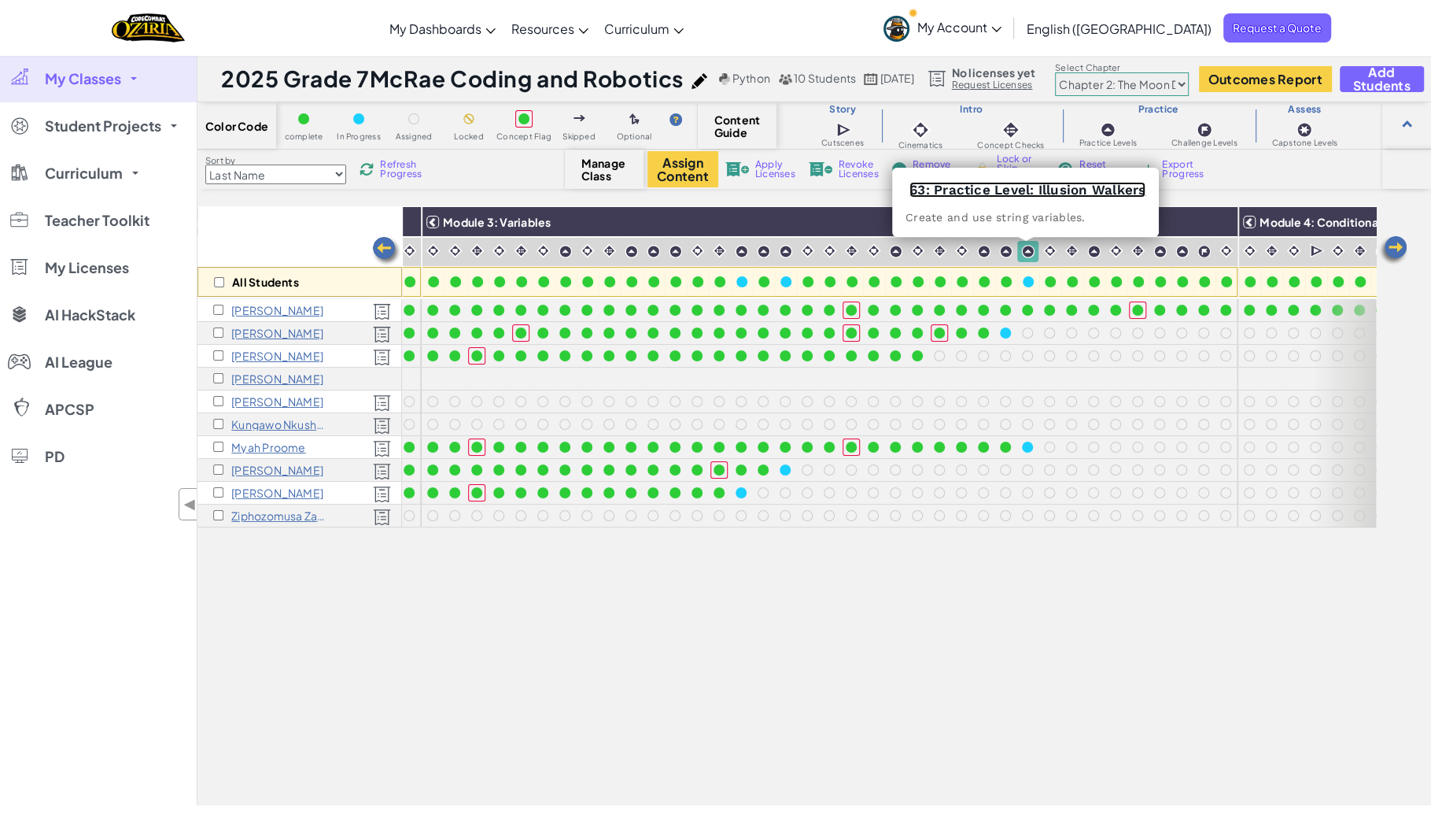
click at [1014, 192] on link "63: Practice Level: Illusion Walkers" at bounding box center [1028, 190] width 236 height 16
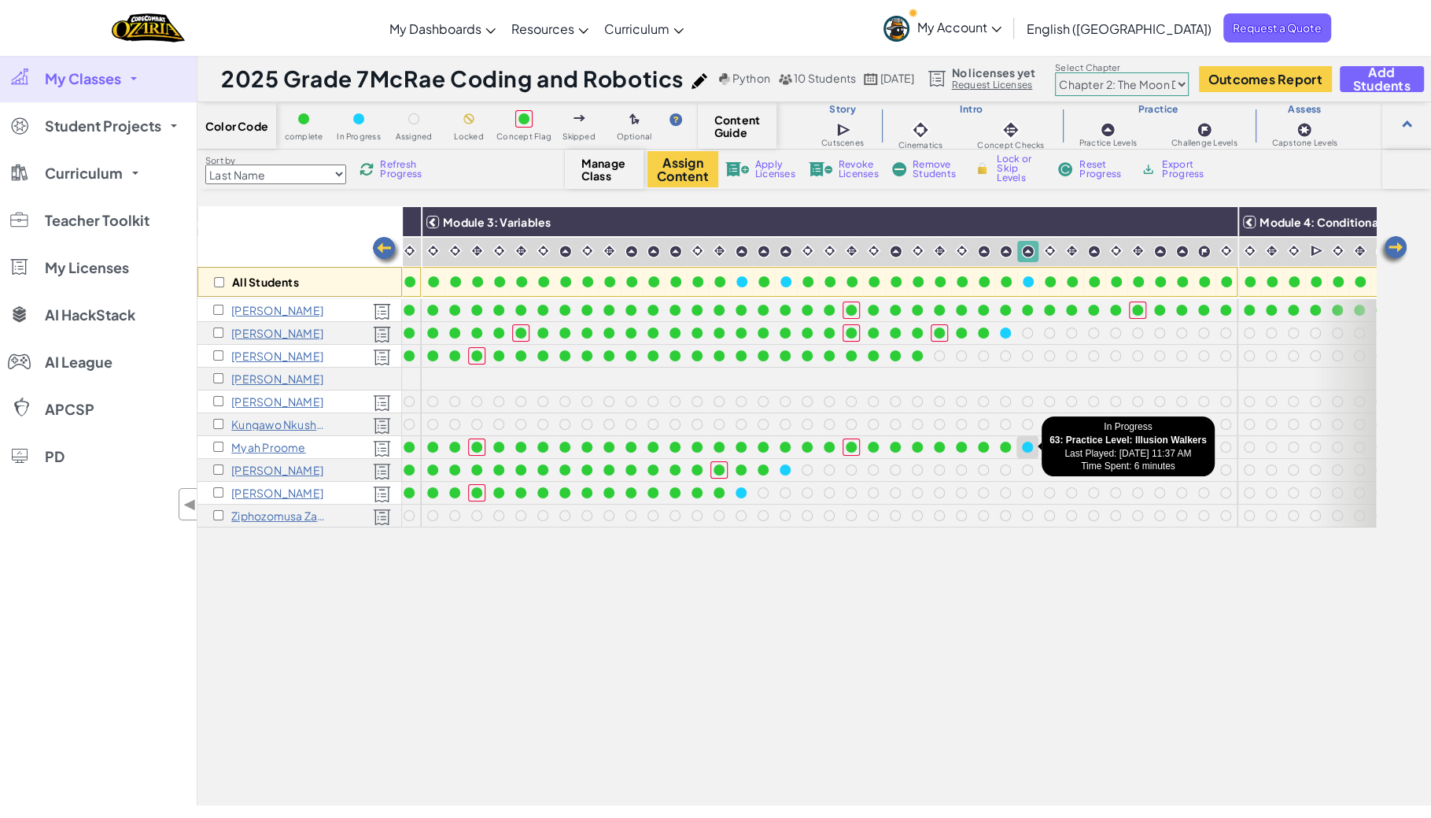
click at [1028, 448] on div at bounding box center [1027, 446] width 11 height 11
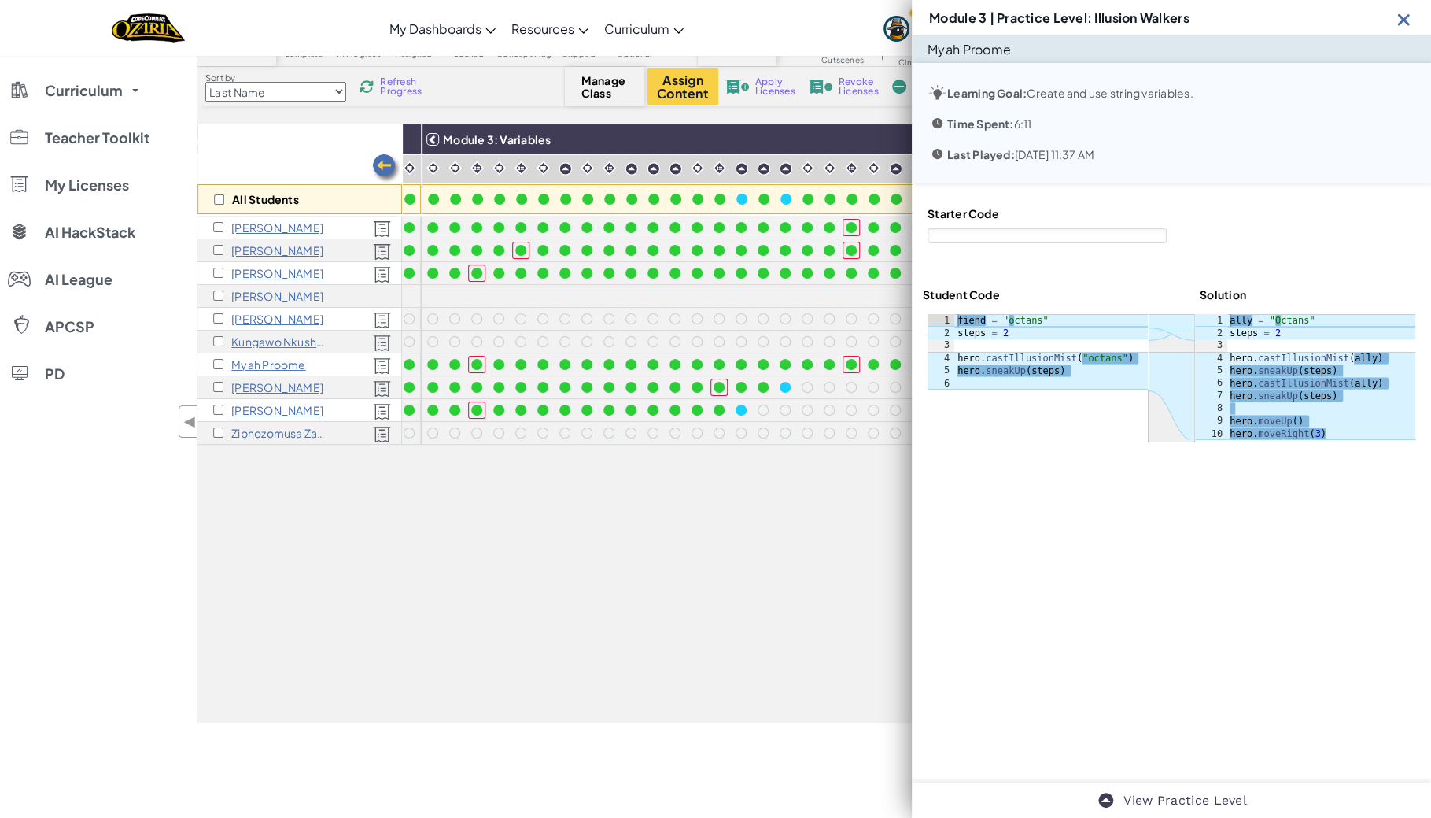
scroll to position [81, 0]
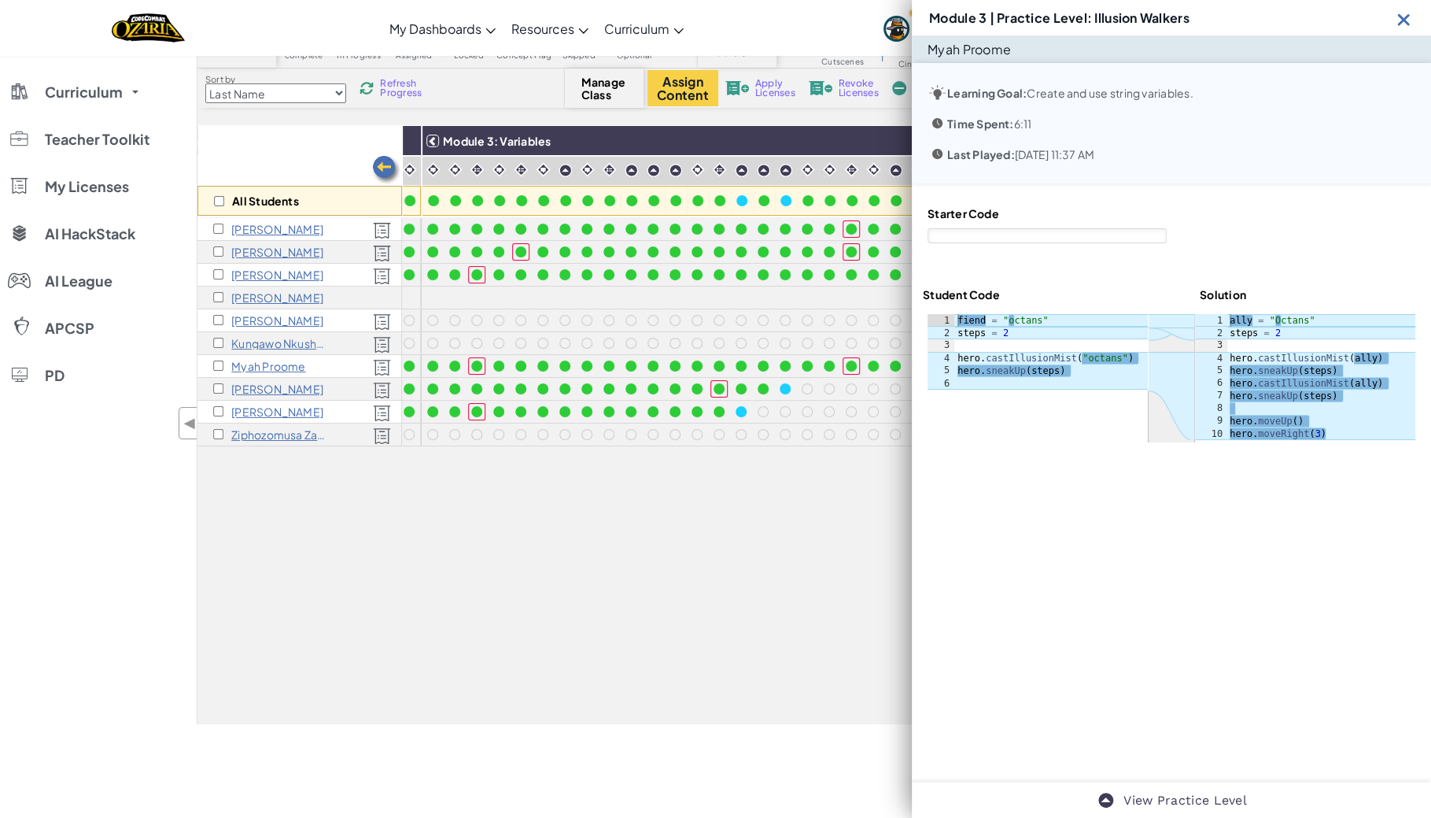
click at [1401, 20] on img at bounding box center [1404, 19] width 20 height 20
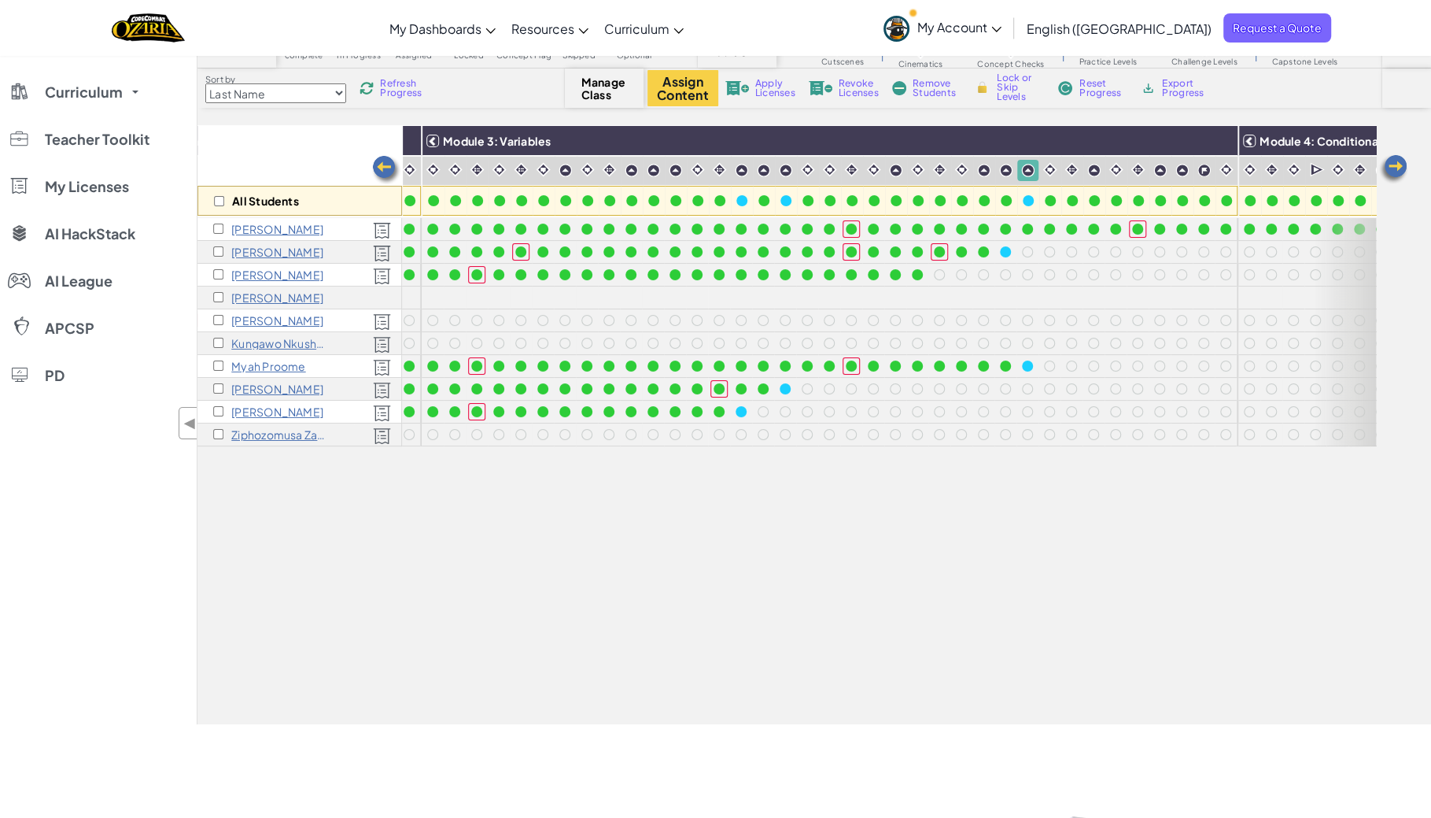
click at [405, 88] on span "Refresh Progress" at bounding box center [404, 88] width 49 height 19
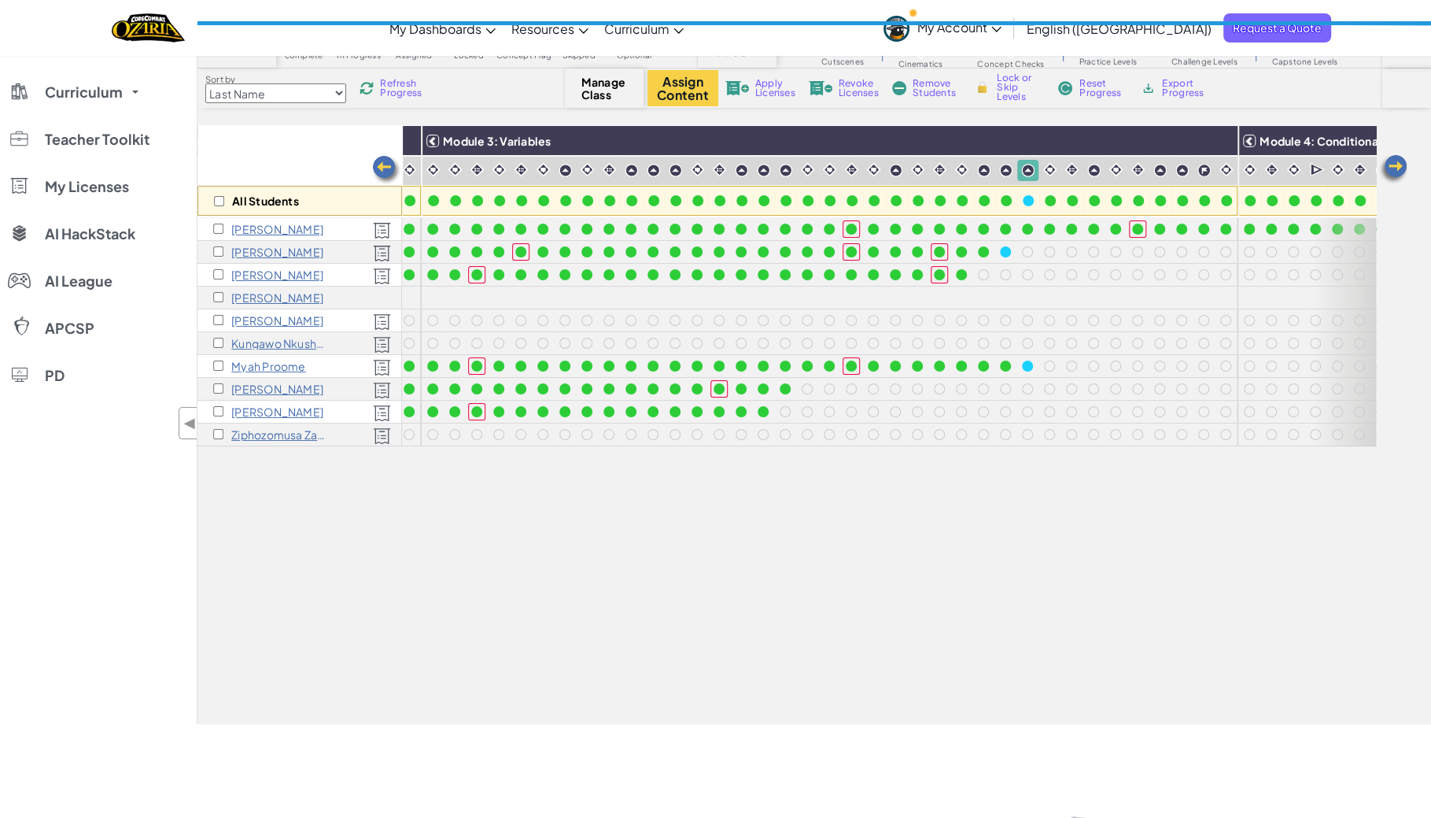
click at [405, 88] on span "Refresh Progress" at bounding box center [404, 88] width 49 height 19
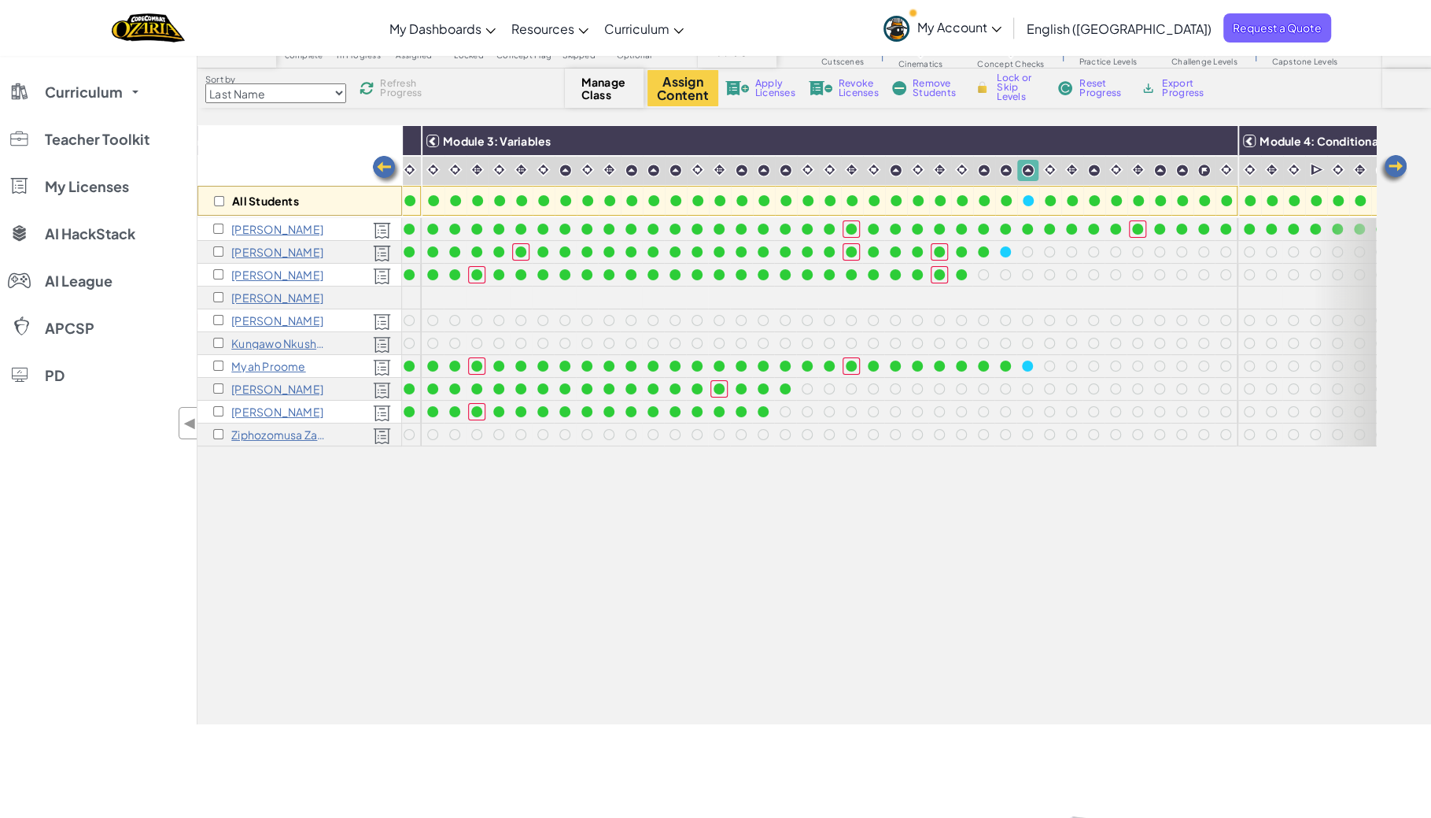
click at [405, 88] on span "Refresh Progress" at bounding box center [404, 88] width 49 height 19
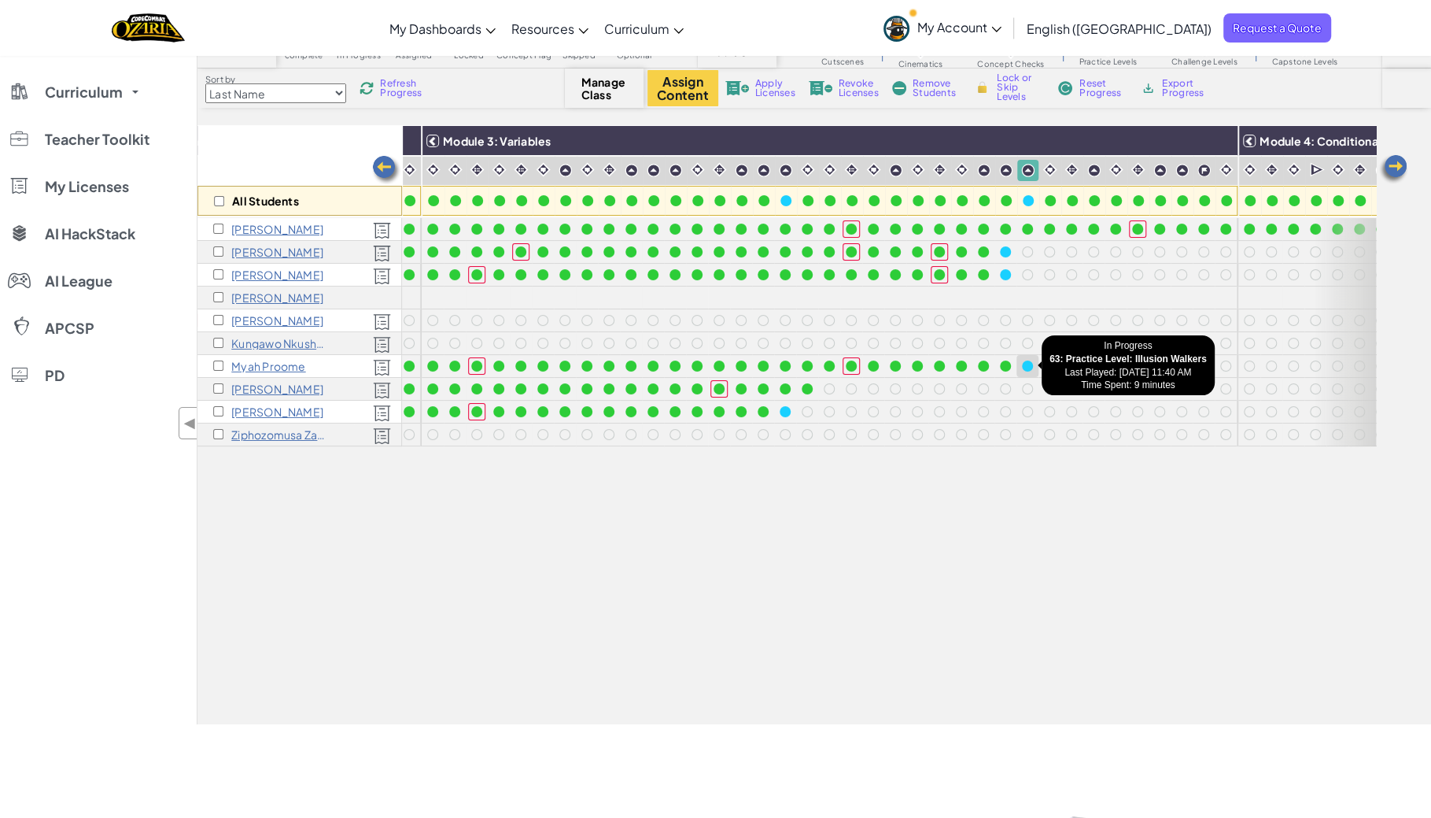
click at [1036, 364] on div at bounding box center [1028, 366] width 22 height 22
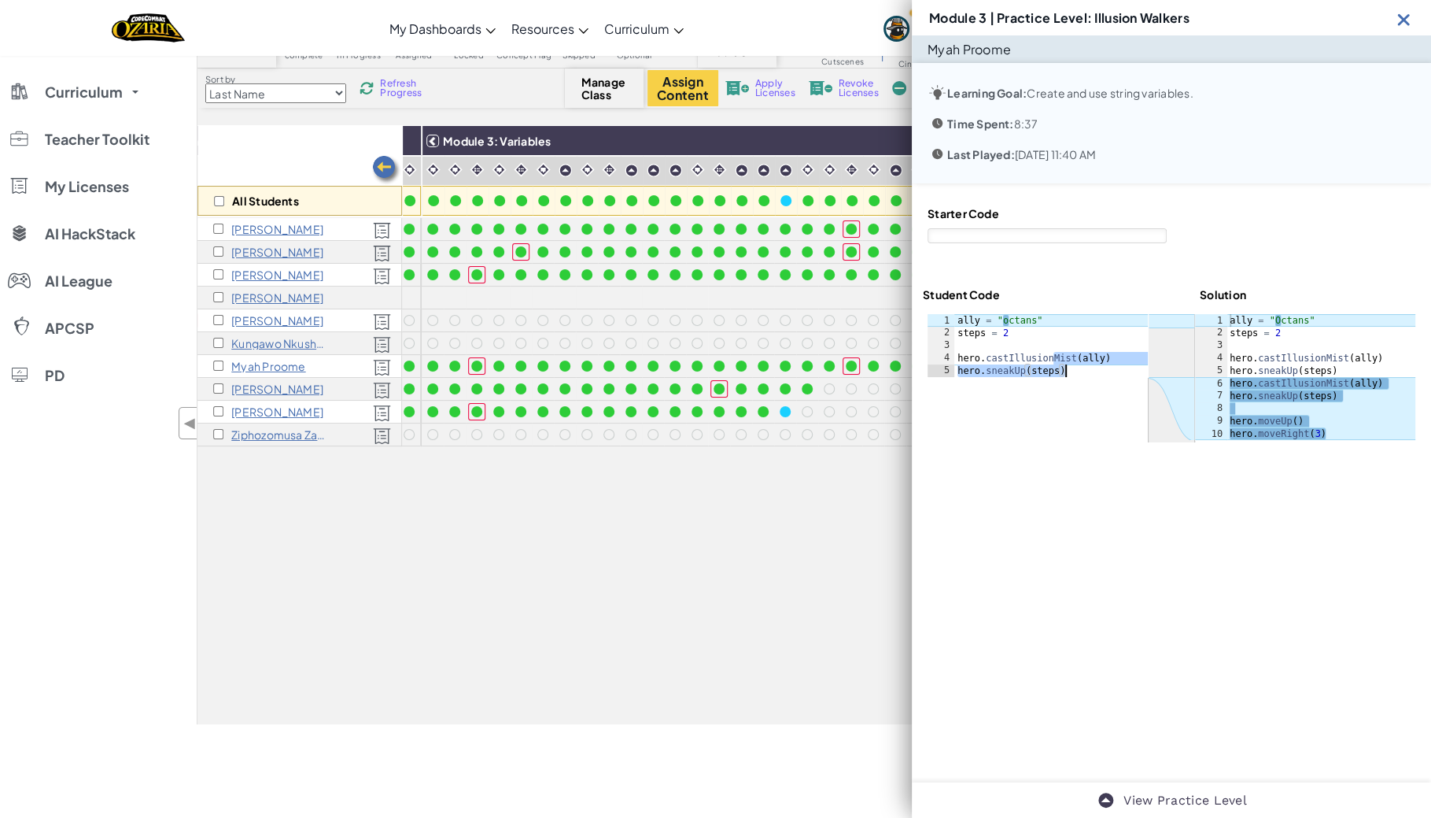
drag, startPoint x: 1056, startPoint y: 358, endPoint x: 1107, endPoint y: 376, distance: 54.3
click at [1109, 376] on div "ally = "octans" steps = 2 hero . castIllusionMist ( ally ) hero . sneakUp ( ste…" at bounding box center [1051, 358] width 194 height 88
type textarea "hero.castIllusionMist(ally) hero.sneakUp(steps)"
click at [1127, 382] on div at bounding box center [1172, 378] width 488 height 128
click at [1411, 17] on img at bounding box center [1404, 19] width 20 height 20
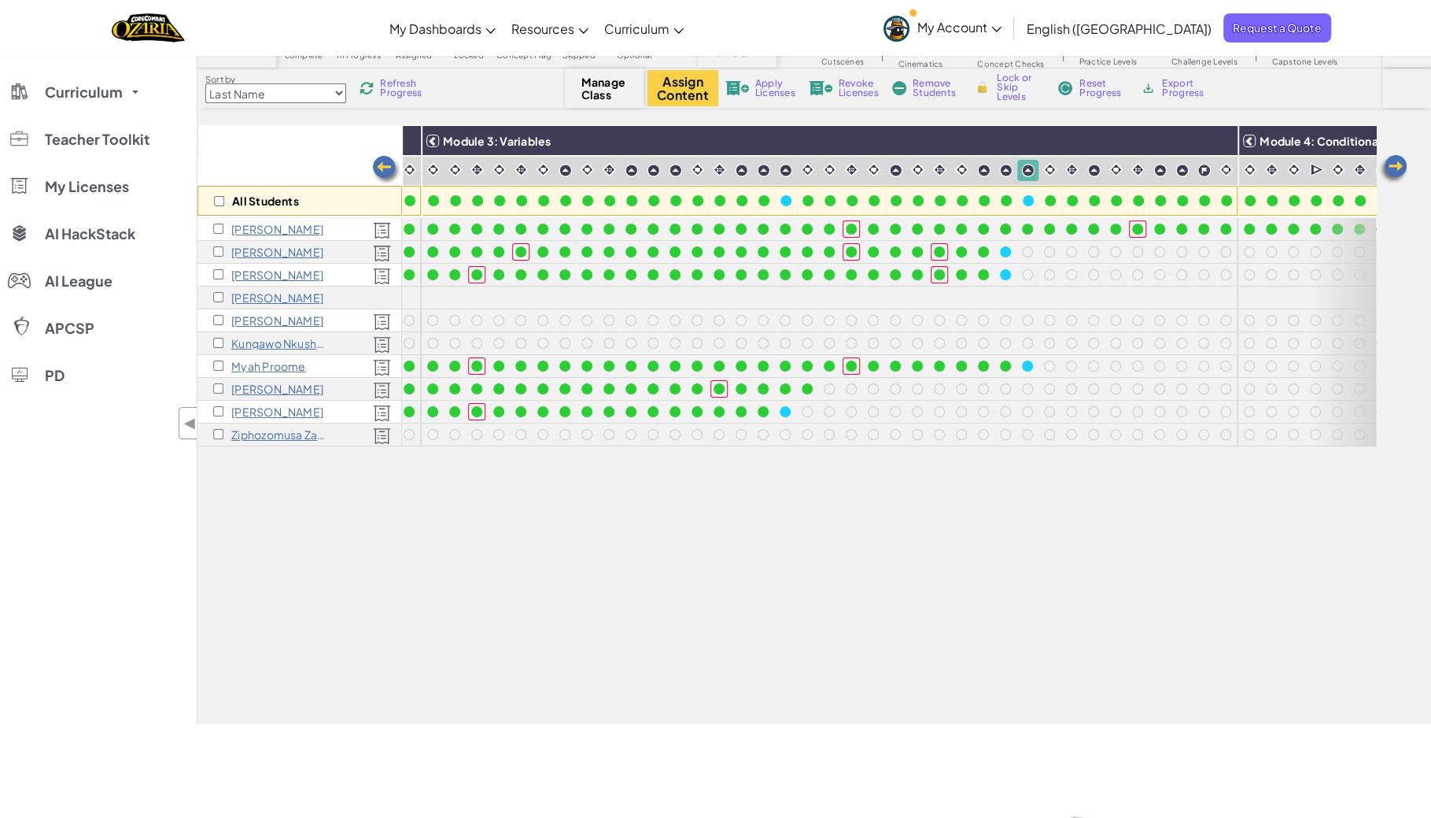
click at [400, 90] on span "Refresh Progress" at bounding box center [404, 88] width 49 height 19
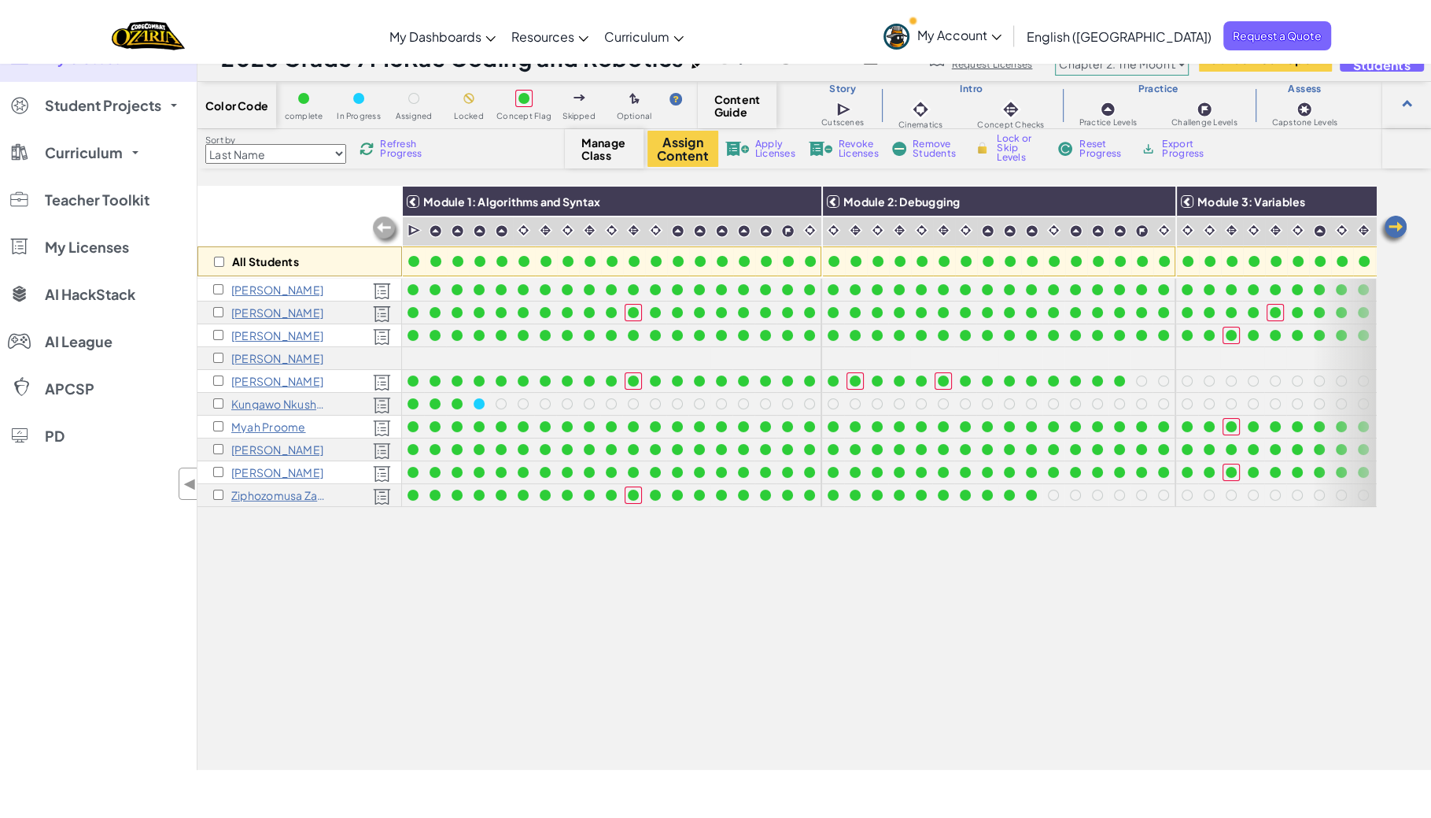
scroll to position [0, 0]
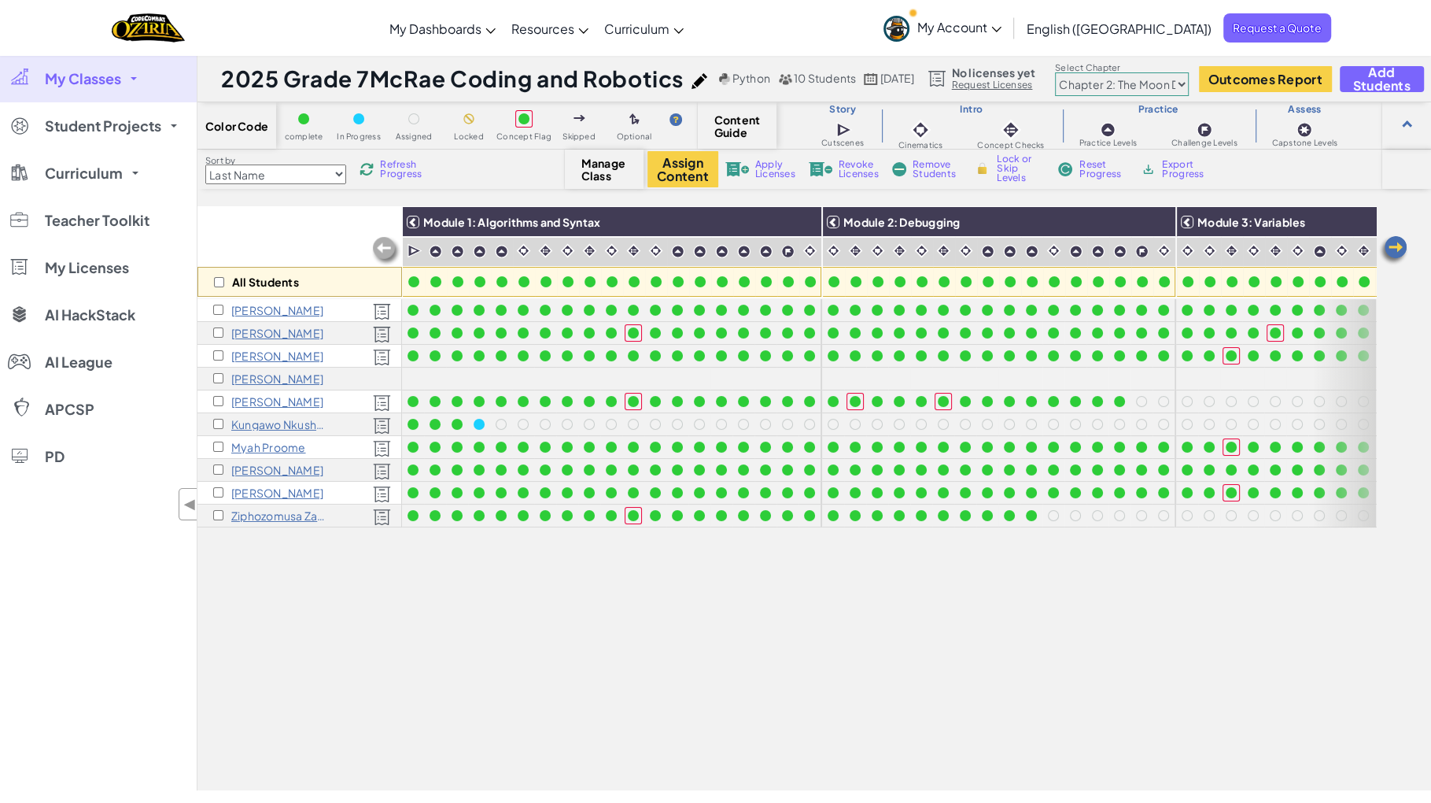
click at [1157, 87] on select "Chapter 1: Sky Mountain Chapter 2: The Moon Dancers Chapter 3: The Phoenix Land…" at bounding box center [1122, 84] width 134 height 24
click at [1085, 73] on select "Chapter 1: Sky Mountain Chapter 2: The Moon Dancers Chapter 3: The Phoenix Land…" at bounding box center [1122, 84] width 134 height 24
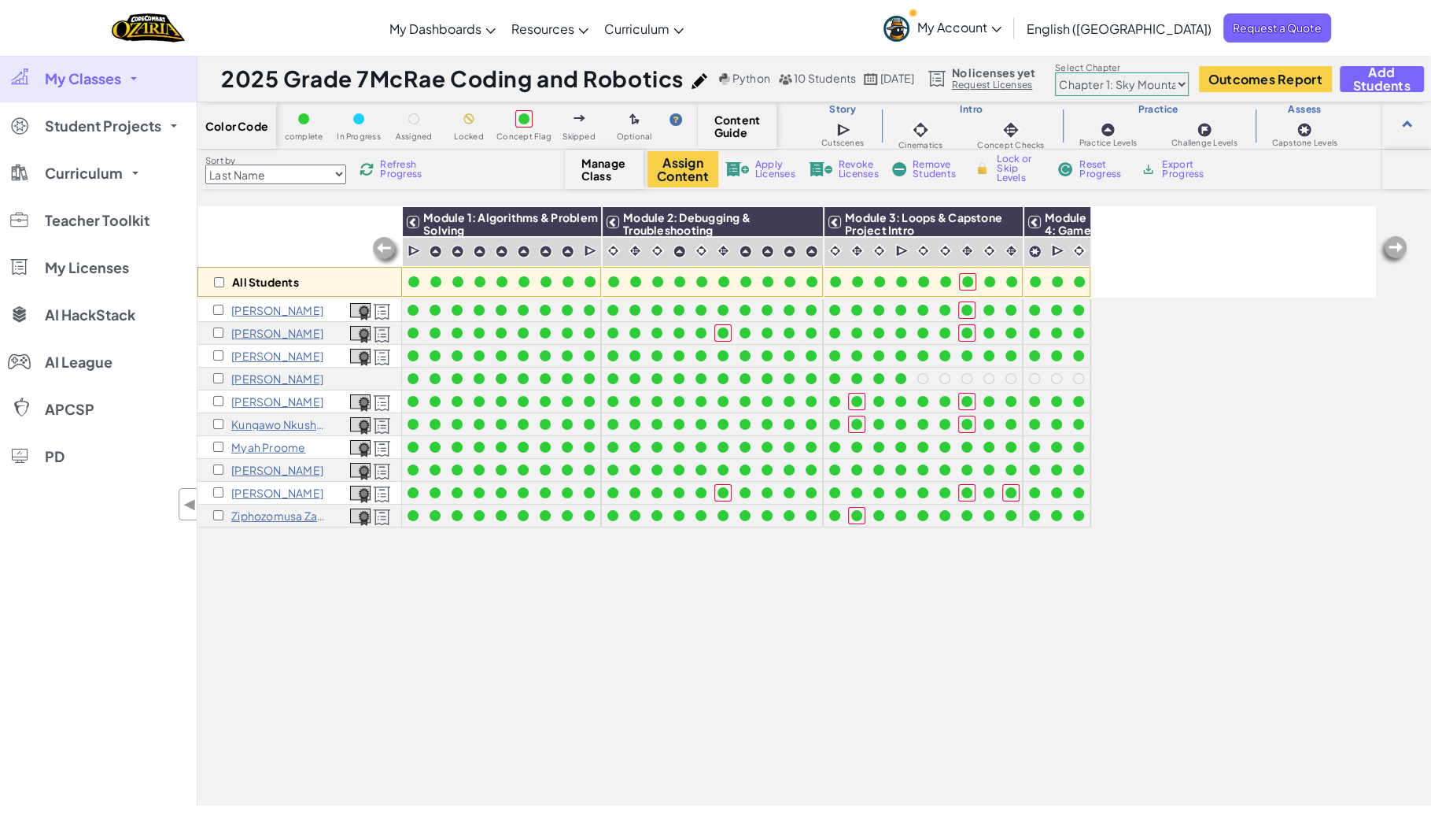
click at [390, 166] on span "Refresh Progress" at bounding box center [404, 169] width 49 height 19
click at [391, 168] on span "Refresh Progress" at bounding box center [404, 169] width 49 height 19
click at [1171, 85] on select "Chapter 1: Sky Mountain Chapter 2: The Moon Dancers Chapter 3: The Phoenix Land…" at bounding box center [1122, 84] width 134 height 24
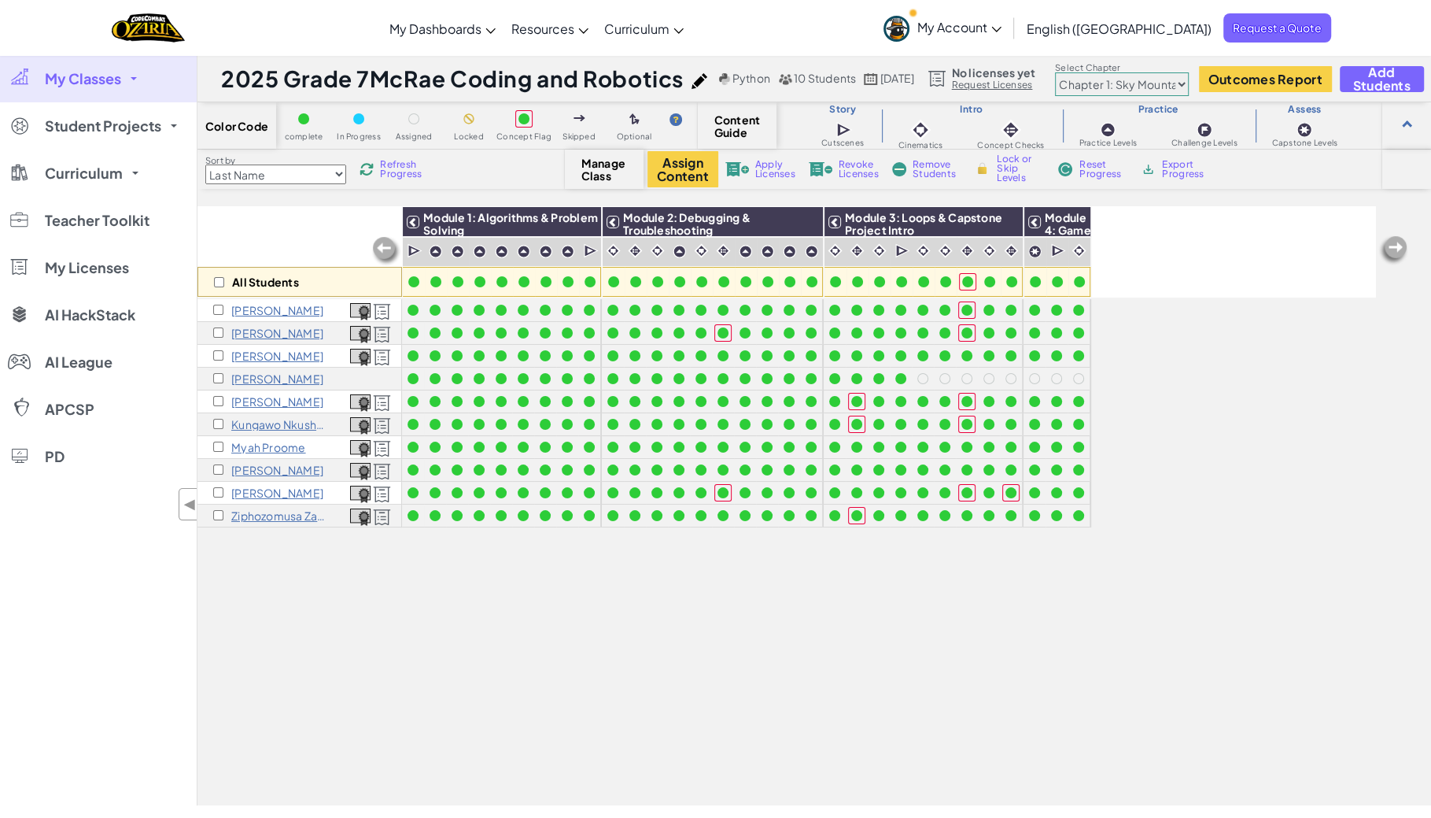
select select "5d8a57abe8919b28d5113af1"
click at [1085, 73] on select "Chapter 1: Sky Mountain Chapter 2: The Moon Dancers Chapter 3: The Phoenix Land…" at bounding box center [1122, 84] width 134 height 24
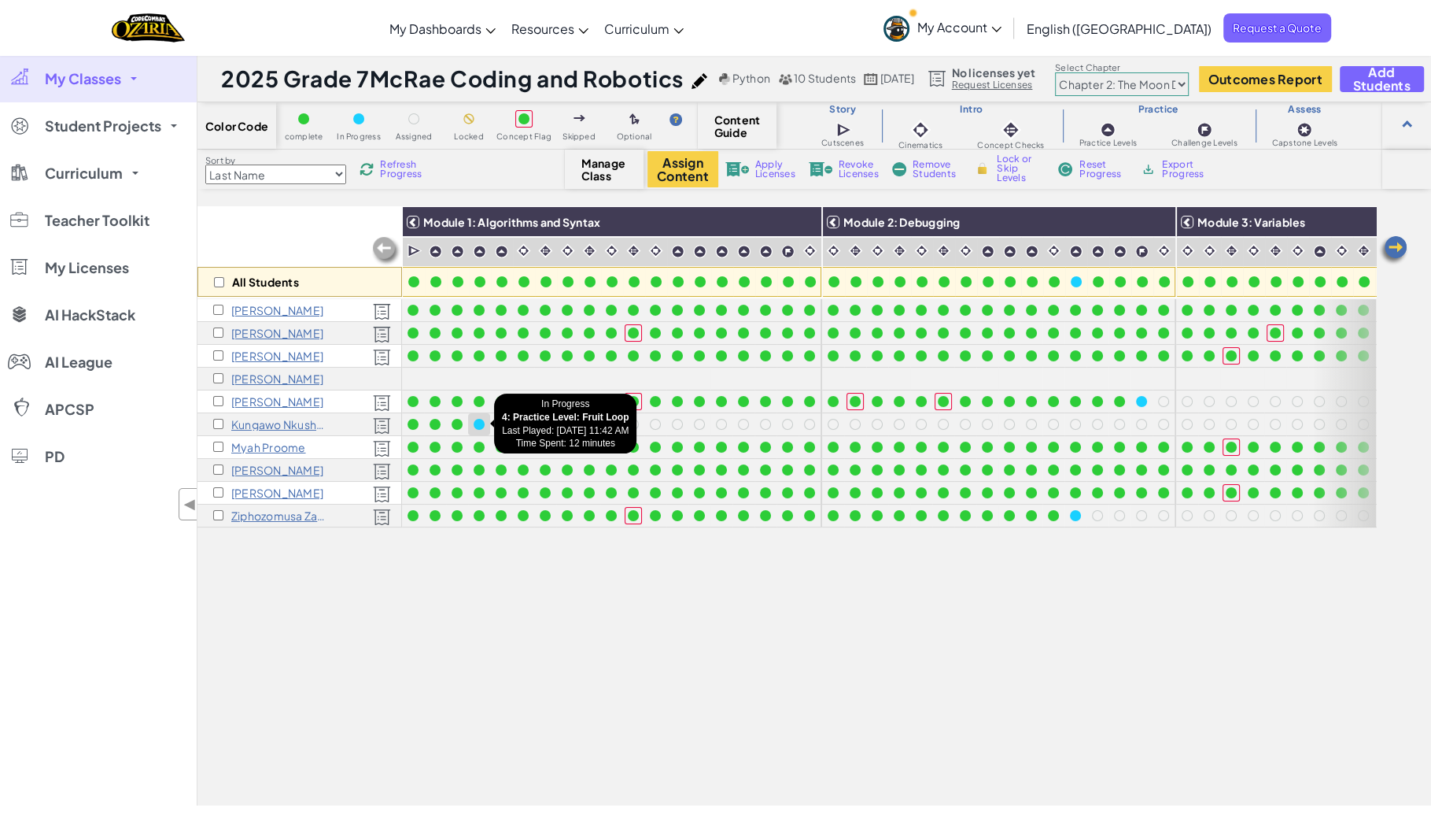
click at [480, 425] on div at bounding box center [479, 424] width 11 height 11
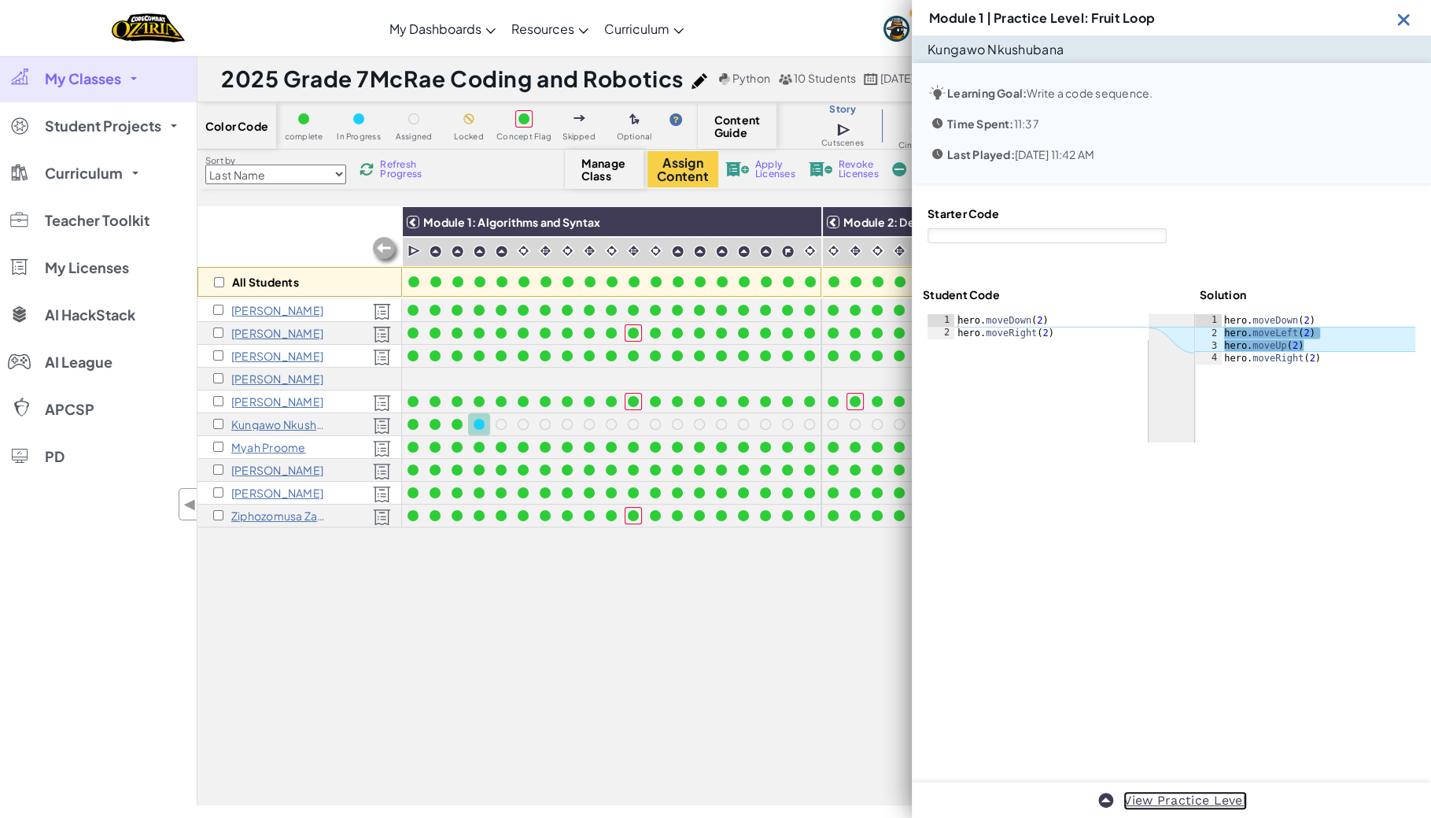
click at [1165, 800] on link "View Practice Level" at bounding box center [1186, 800] width 124 height 19
click at [478, 423] on div at bounding box center [479, 424] width 11 height 11
click at [1140, 801] on link "View Practice Level" at bounding box center [1186, 800] width 124 height 19
click at [1163, 799] on link "View Practice Level" at bounding box center [1186, 800] width 124 height 19
click at [1406, 13] on img at bounding box center [1404, 19] width 20 height 20
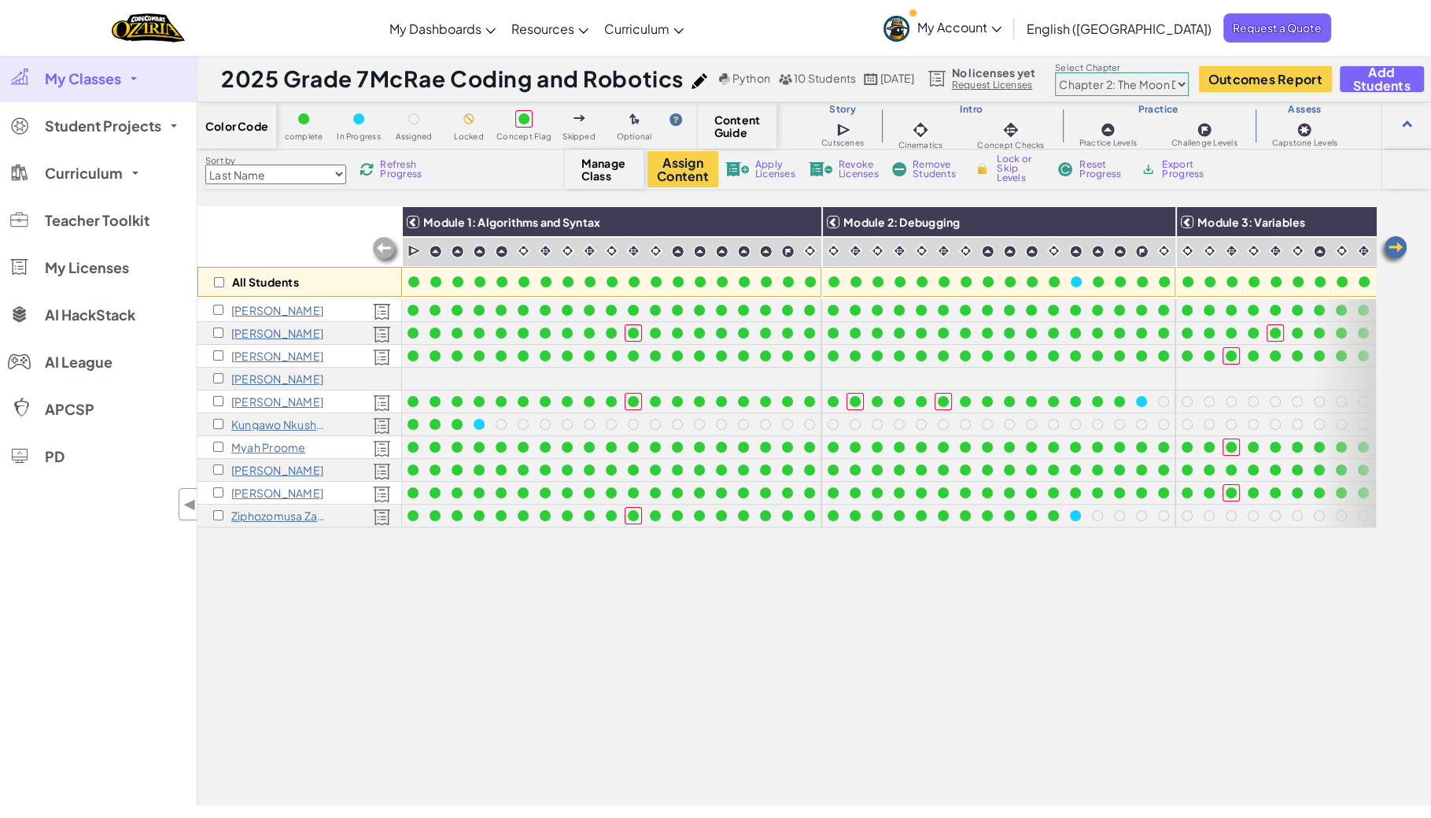
click at [394, 168] on span "Refresh Progress" at bounding box center [404, 169] width 49 height 19
click at [394, 169] on span "Refresh Progress" at bounding box center [404, 169] width 49 height 19
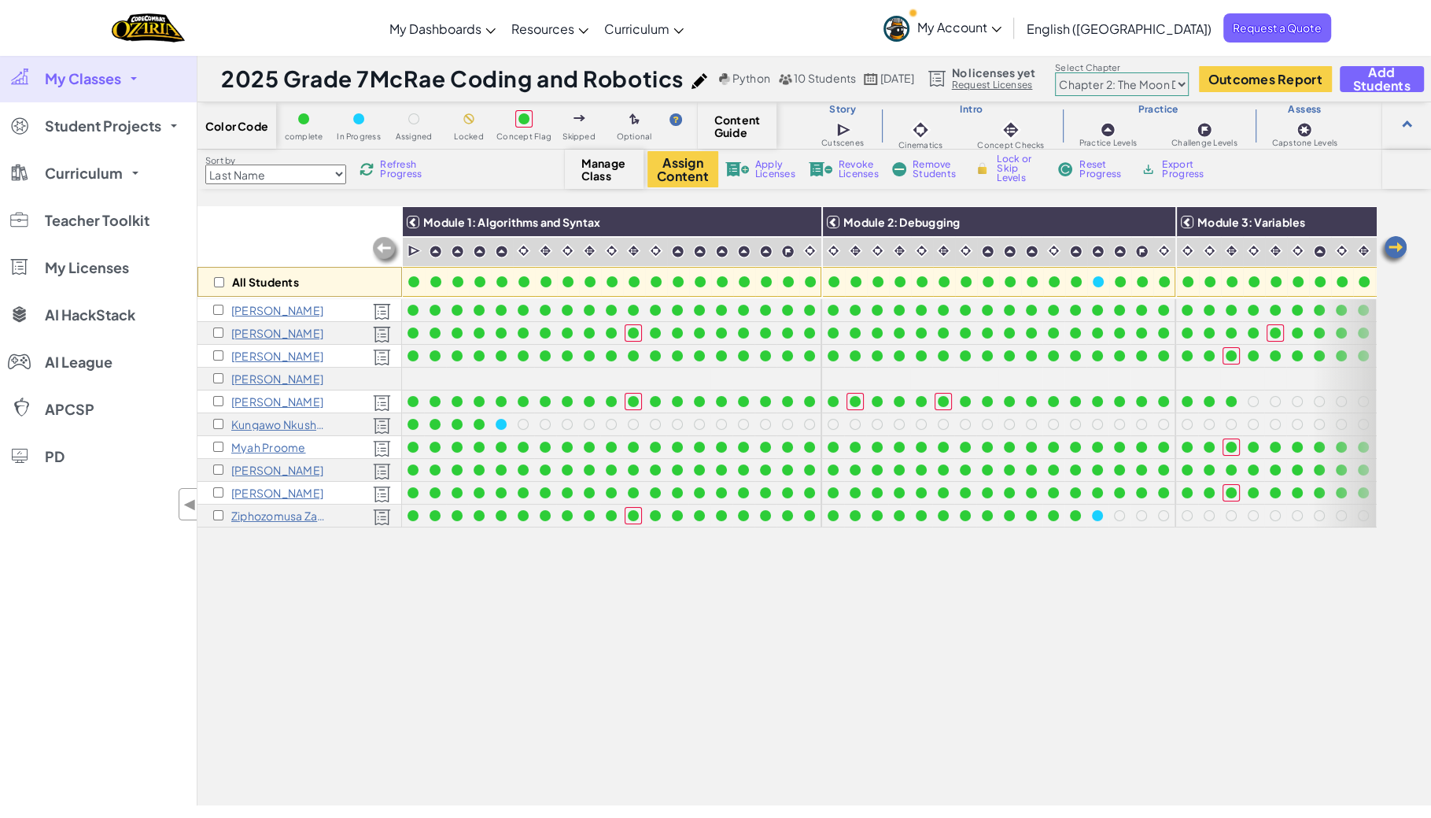
click at [394, 169] on span "Refresh Progress" at bounding box center [404, 169] width 49 height 19
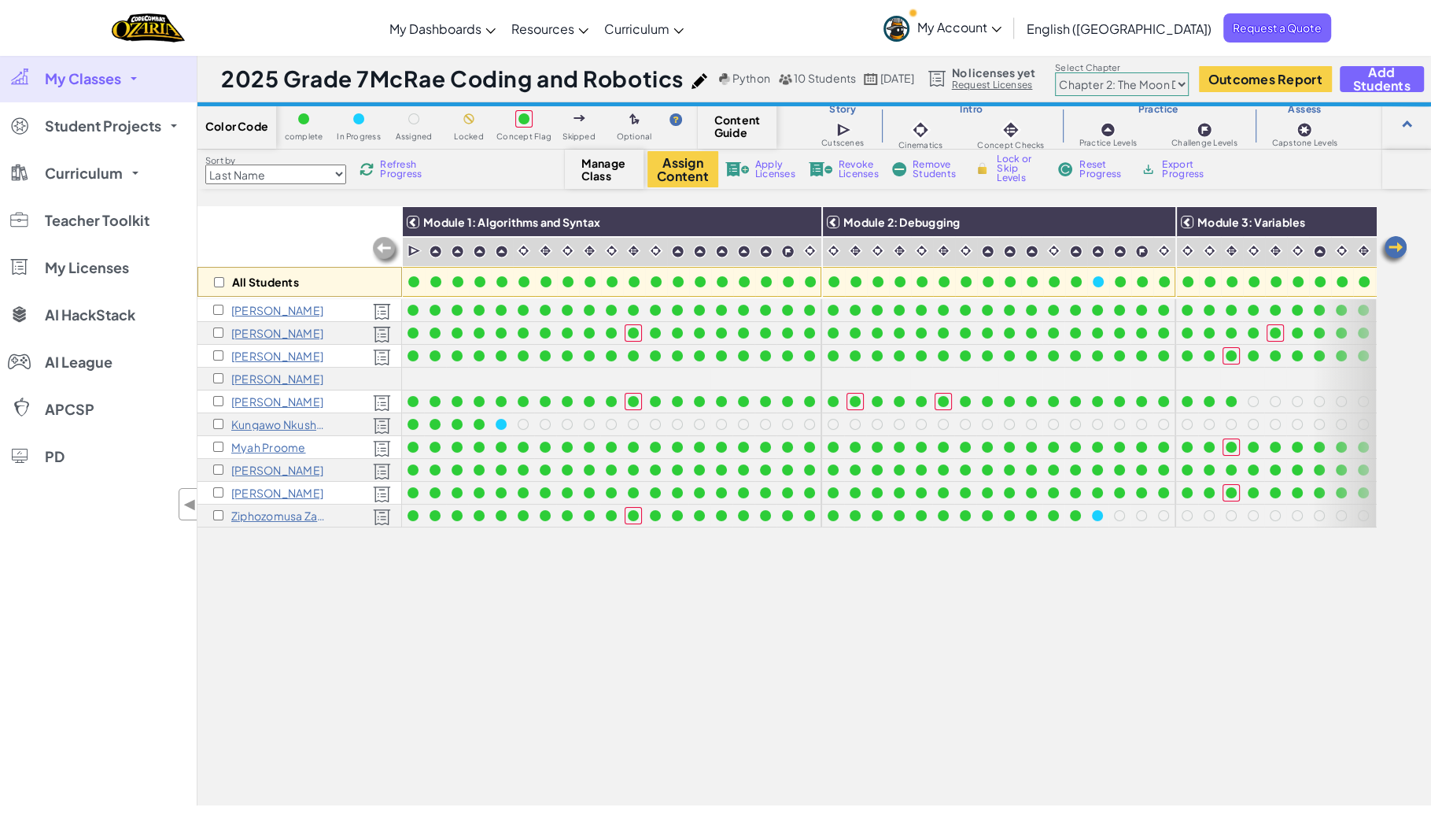
click at [394, 169] on span "Refresh Progress" at bounding box center [404, 169] width 49 height 19
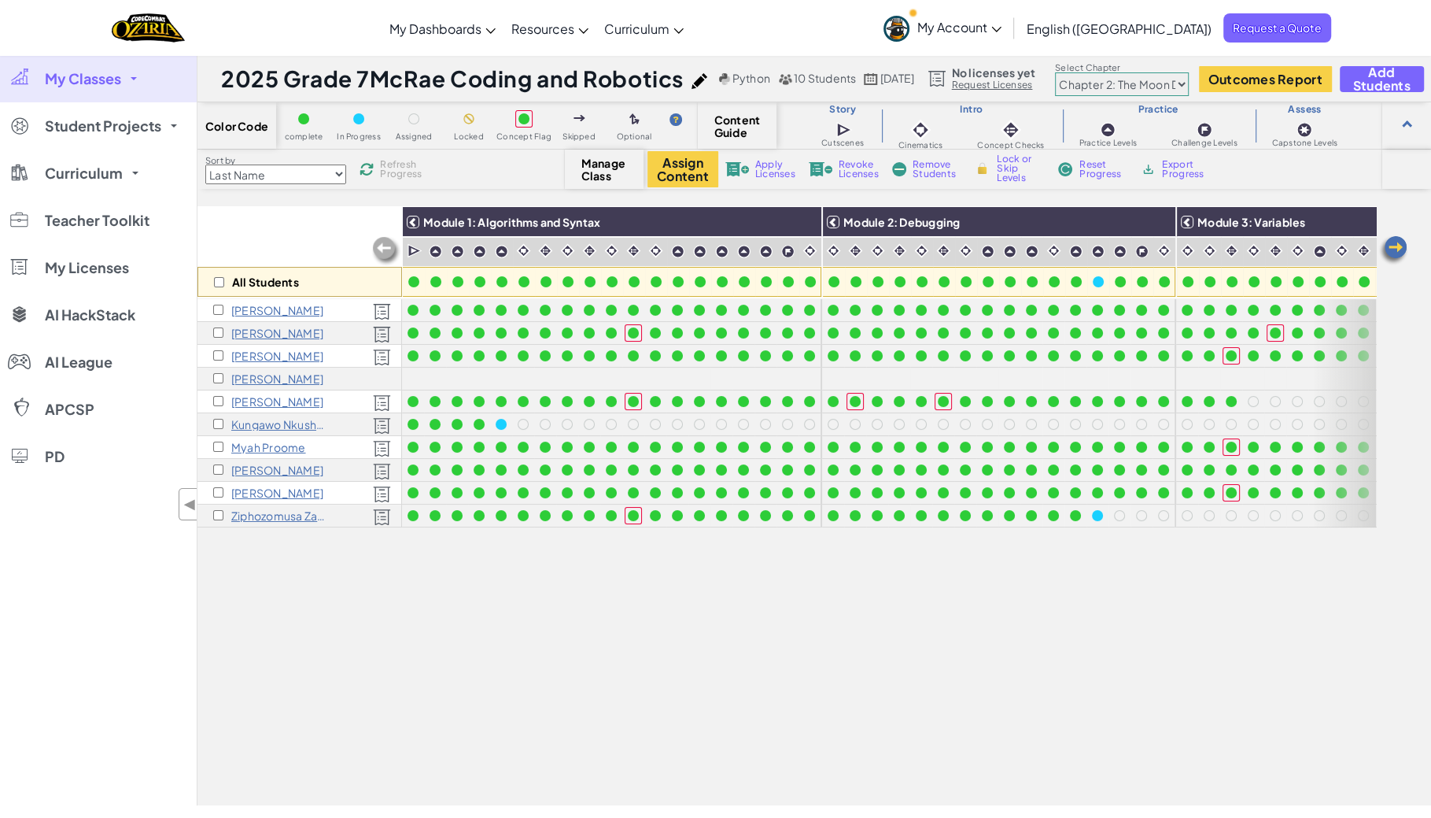
click at [394, 169] on span "Refresh Progress" at bounding box center [404, 169] width 49 height 19
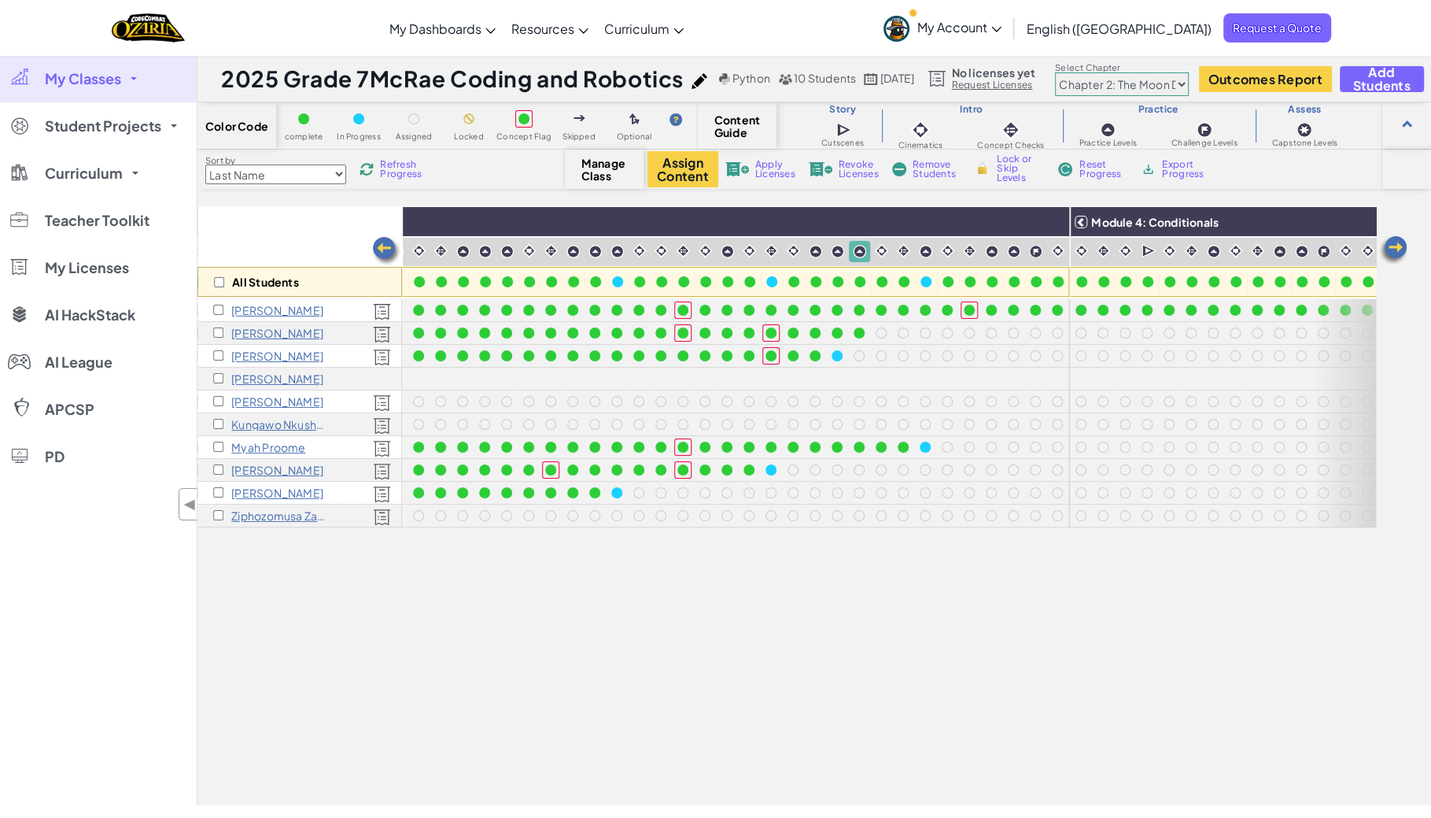
scroll to position [0, 940]
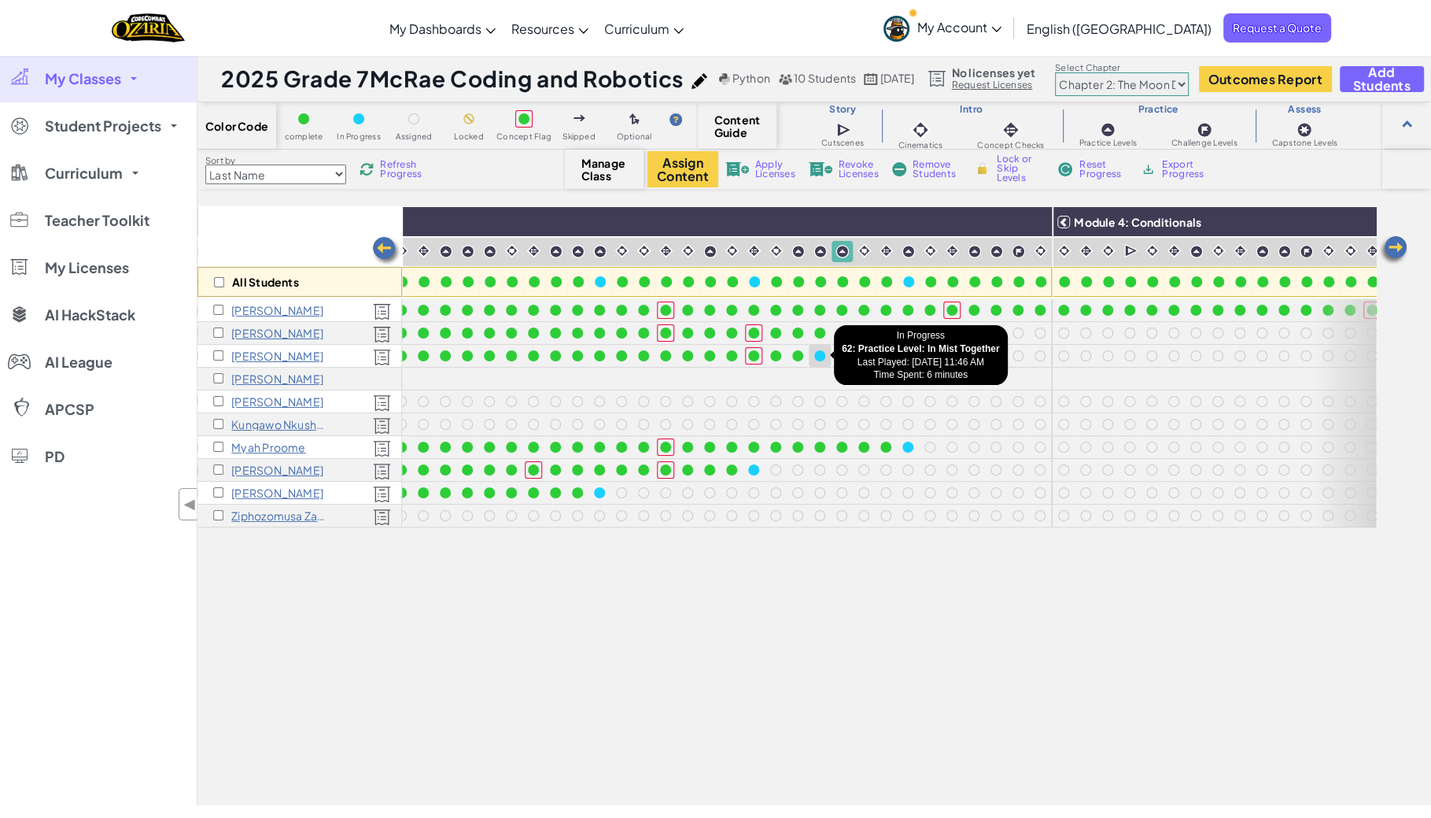
click at [818, 353] on div at bounding box center [819, 355] width 11 height 11
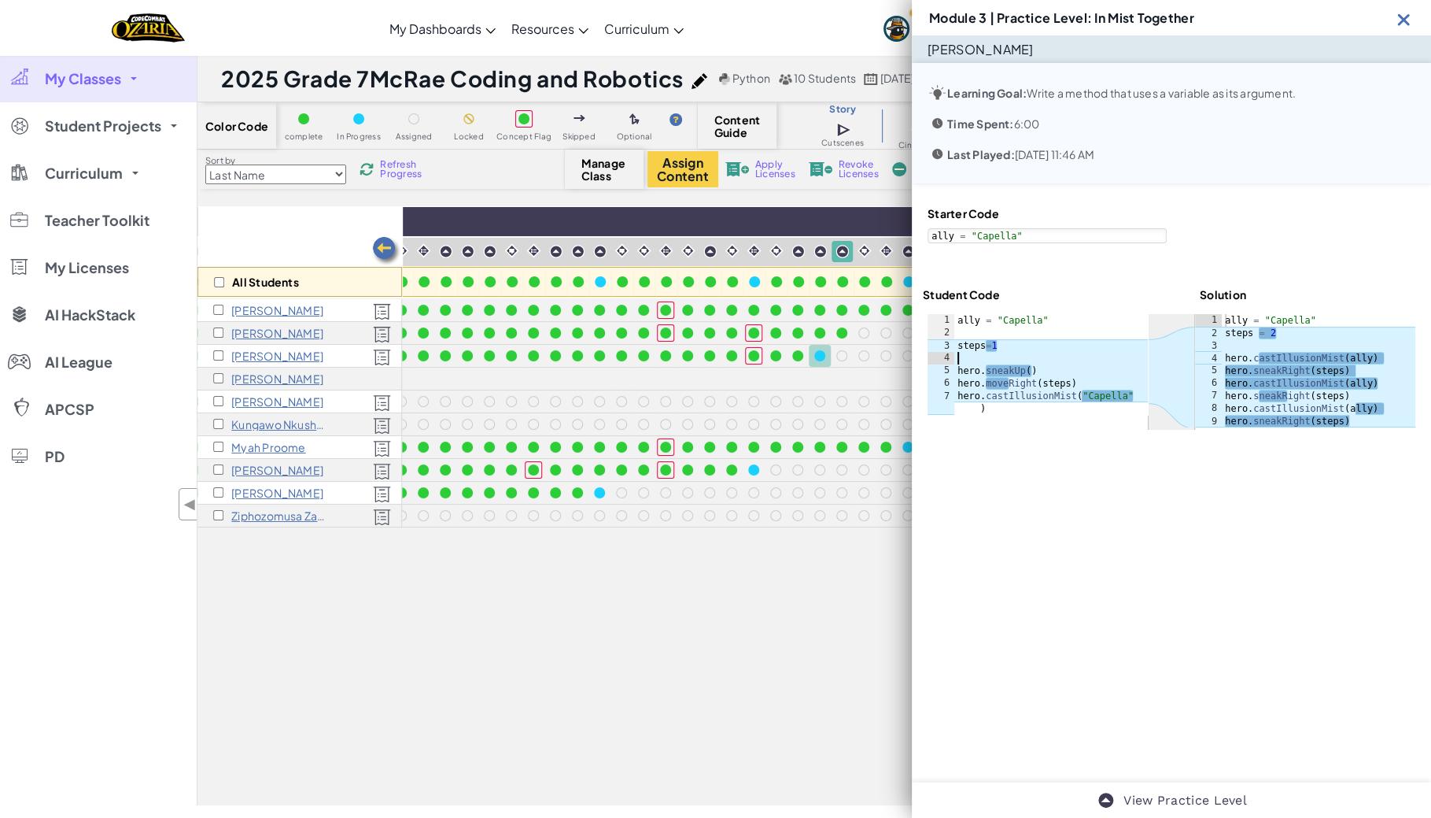
click at [1048, 353] on div "ally = "Capella" steps = 1 hero . sneakUp ( ) hero . moveRight ( steps ) hero .…" at bounding box center [1051, 383] width 194 height 138
click at [1404, 19] on img at bounding box center [1404, 19] width 20 height 20
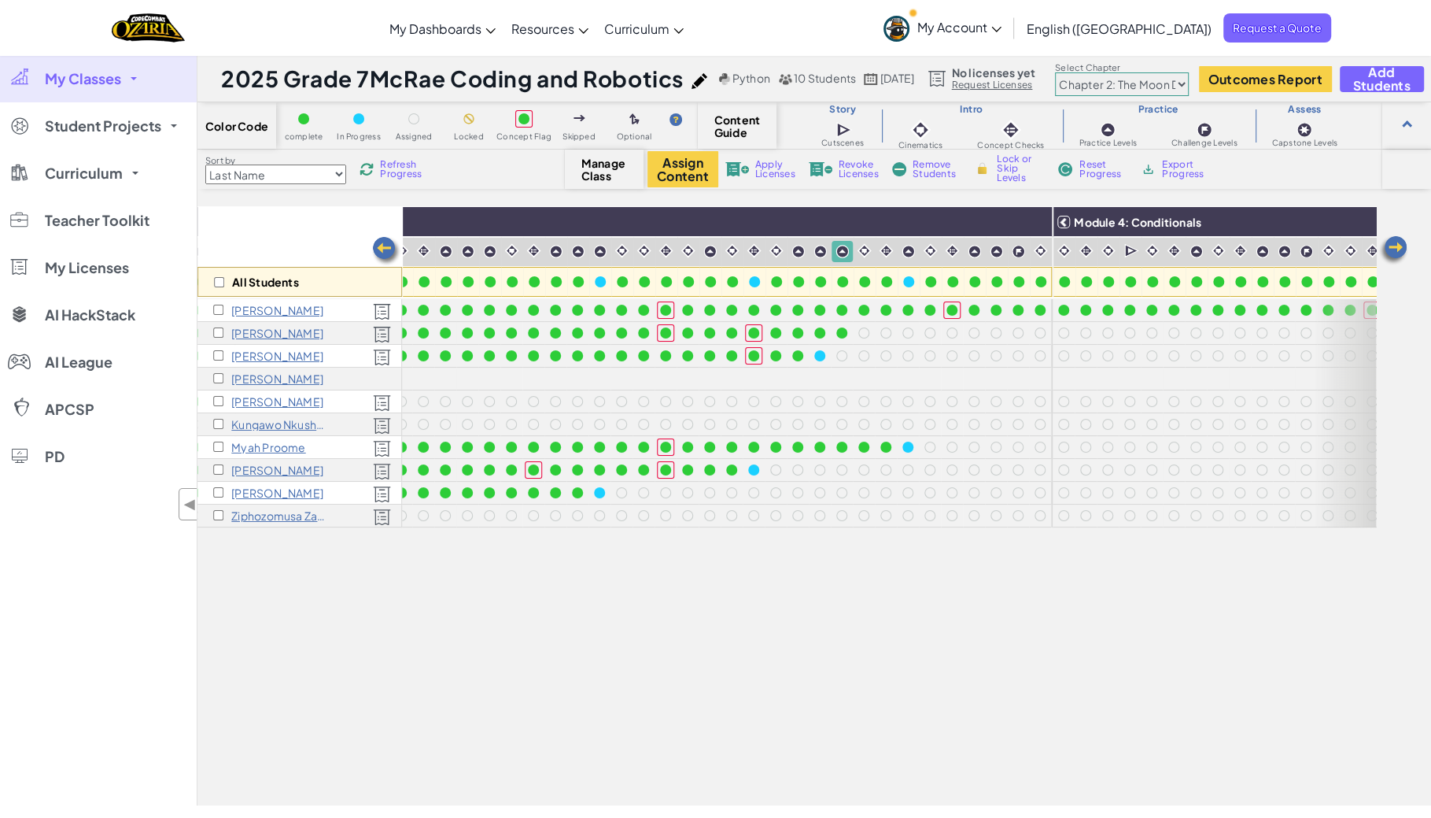
click at [415, 172] on span "Refresh Progress" at bounding box center [404, 169] width 49 height 19
click at [802, 472] on div at bounding box center [797, 469] width 17 height 17
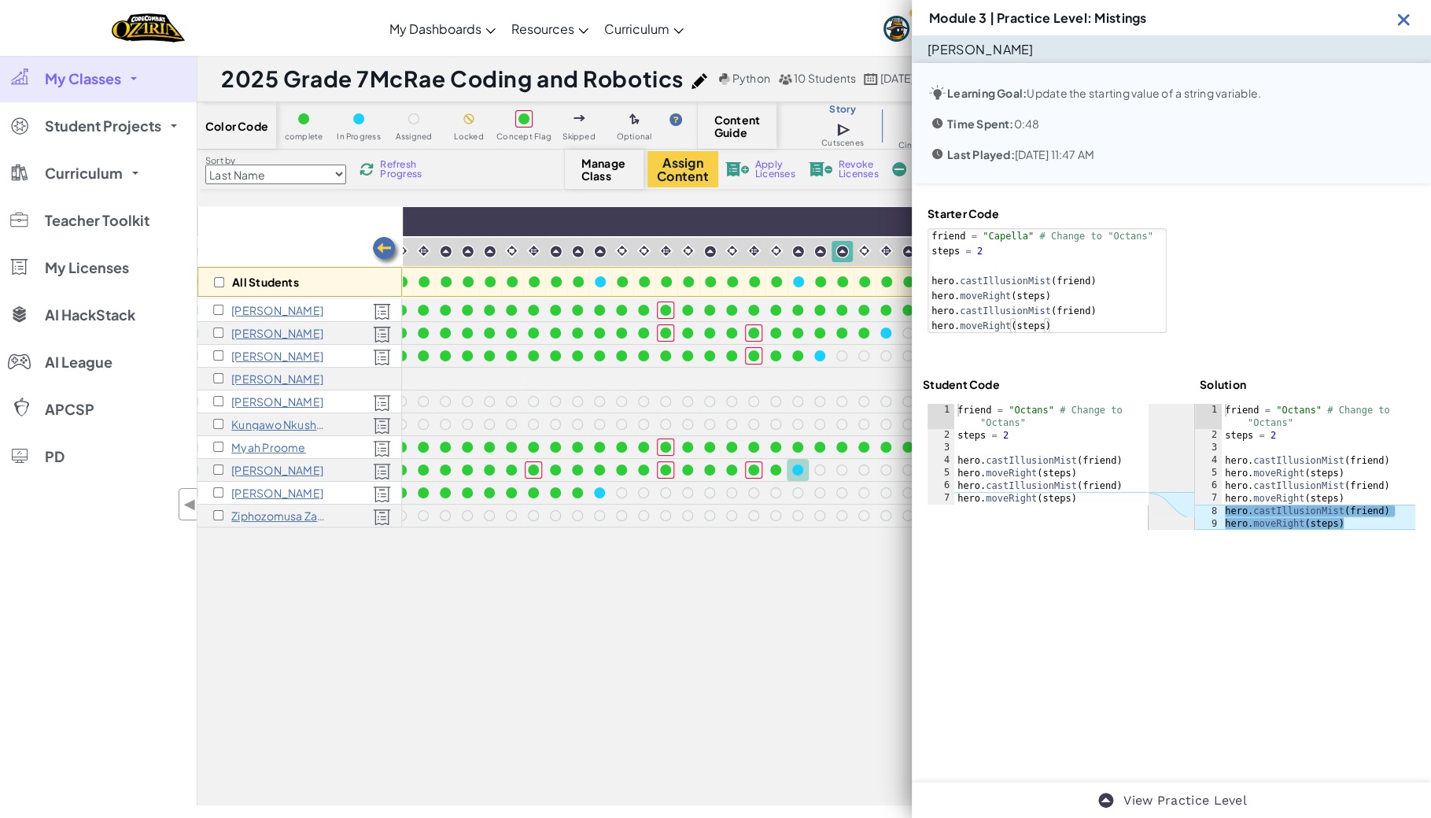
click at [1401, 19] on img at bounding box center [1404, 19] width 20 height 20
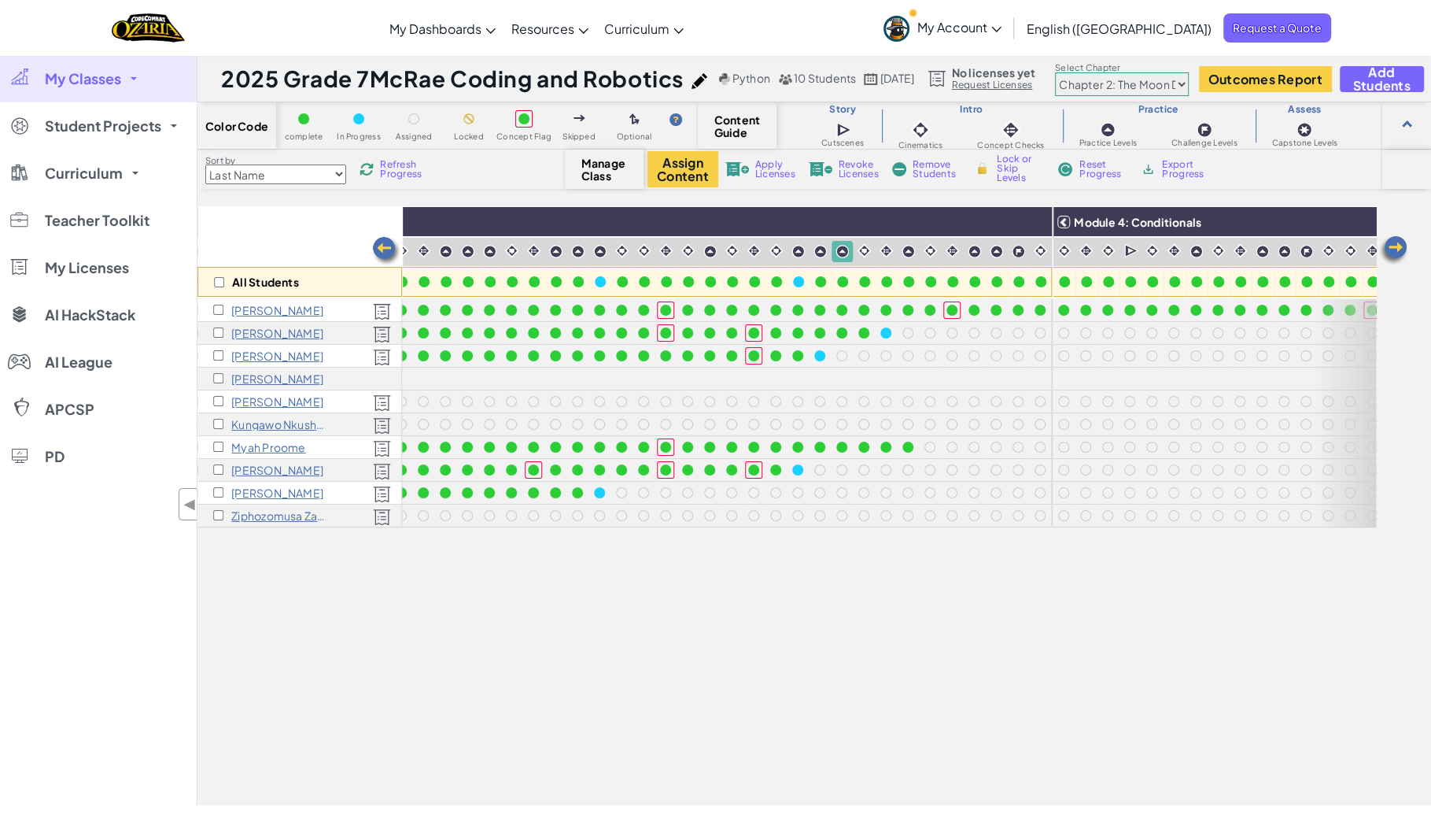
click at [408, 164] on span "Refresh Progress" at bounding box center [404, 169] width 49 height 19
click at [408, 165] on span "Refresh Progress" at bounding box center [404, 169] width 49 height 19
click at [408, 166] on span "Refresh Progress" at bounding box center [404, 169] width 49 height 19
click at [408, 167] on span "Refresh Progress" at bounding box center [404, 169] width 49 height 19
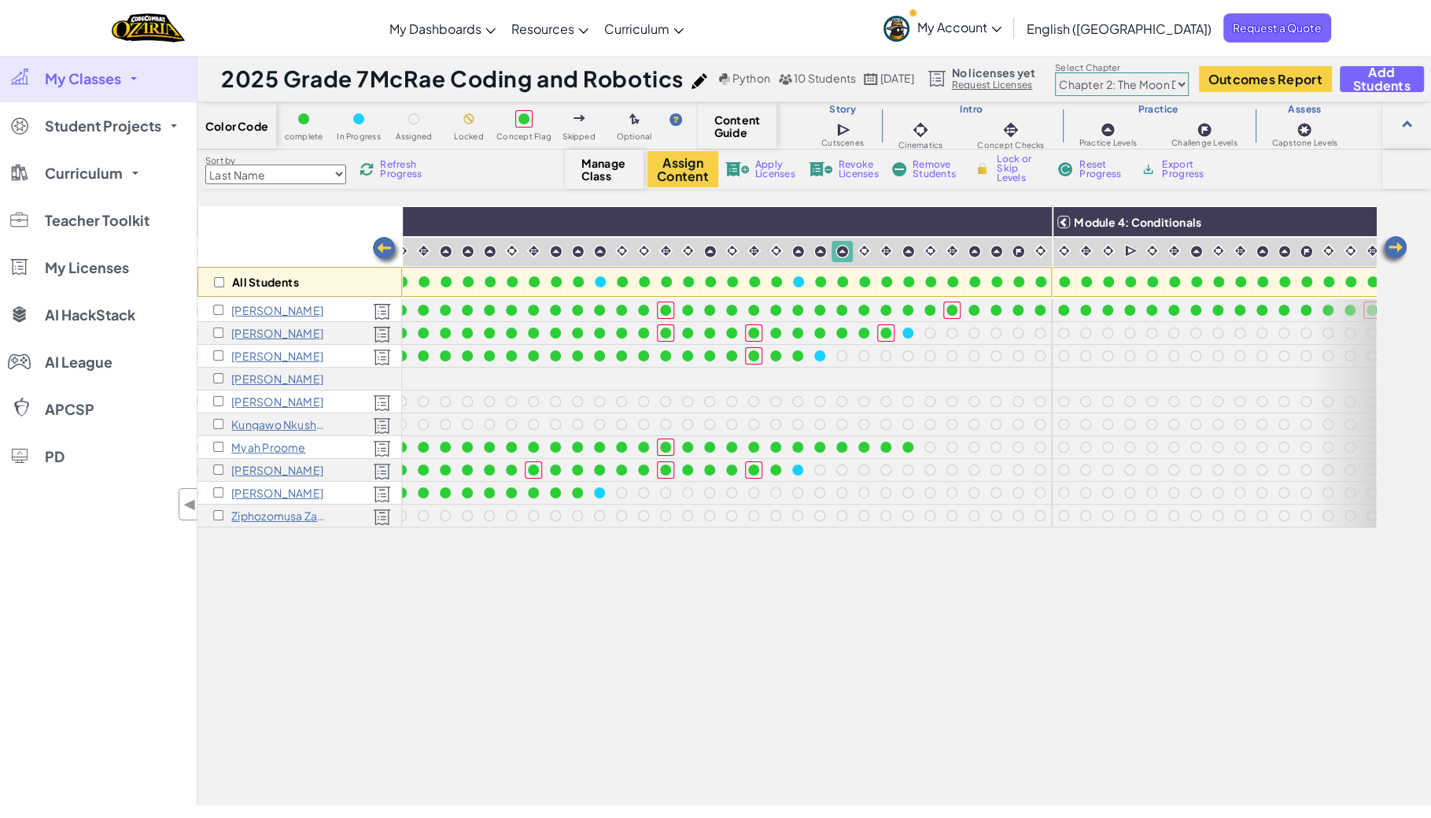
click at [408, 168] on span "Refresh Progress" at bounding box center [404, 169] width 49 height 19
click at [801, 469] on div at bounding box center [797, 469] width 11 height 11
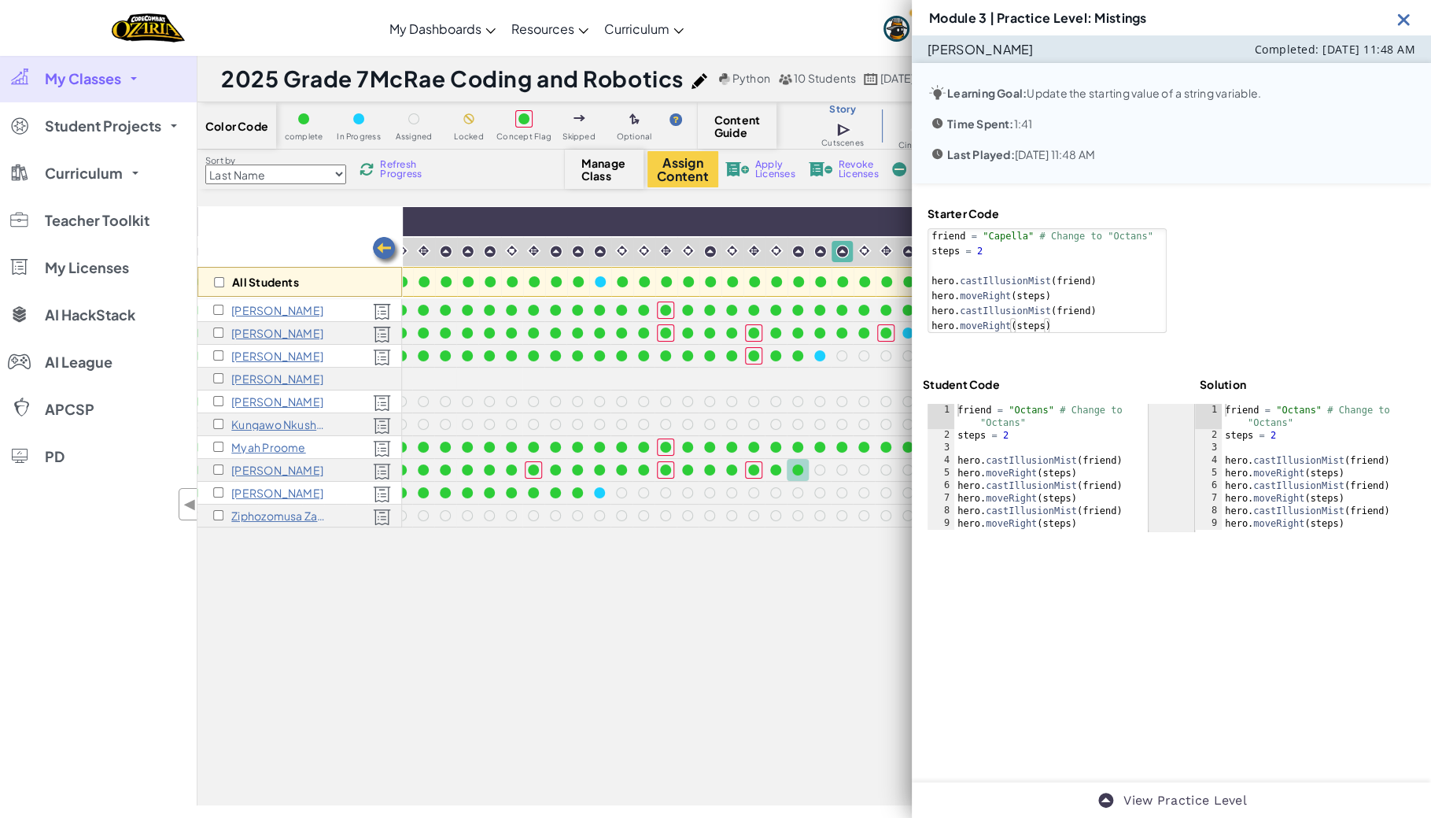
click at [1405, 15] on img at bounding box center [1404, 19] width 20 height 20
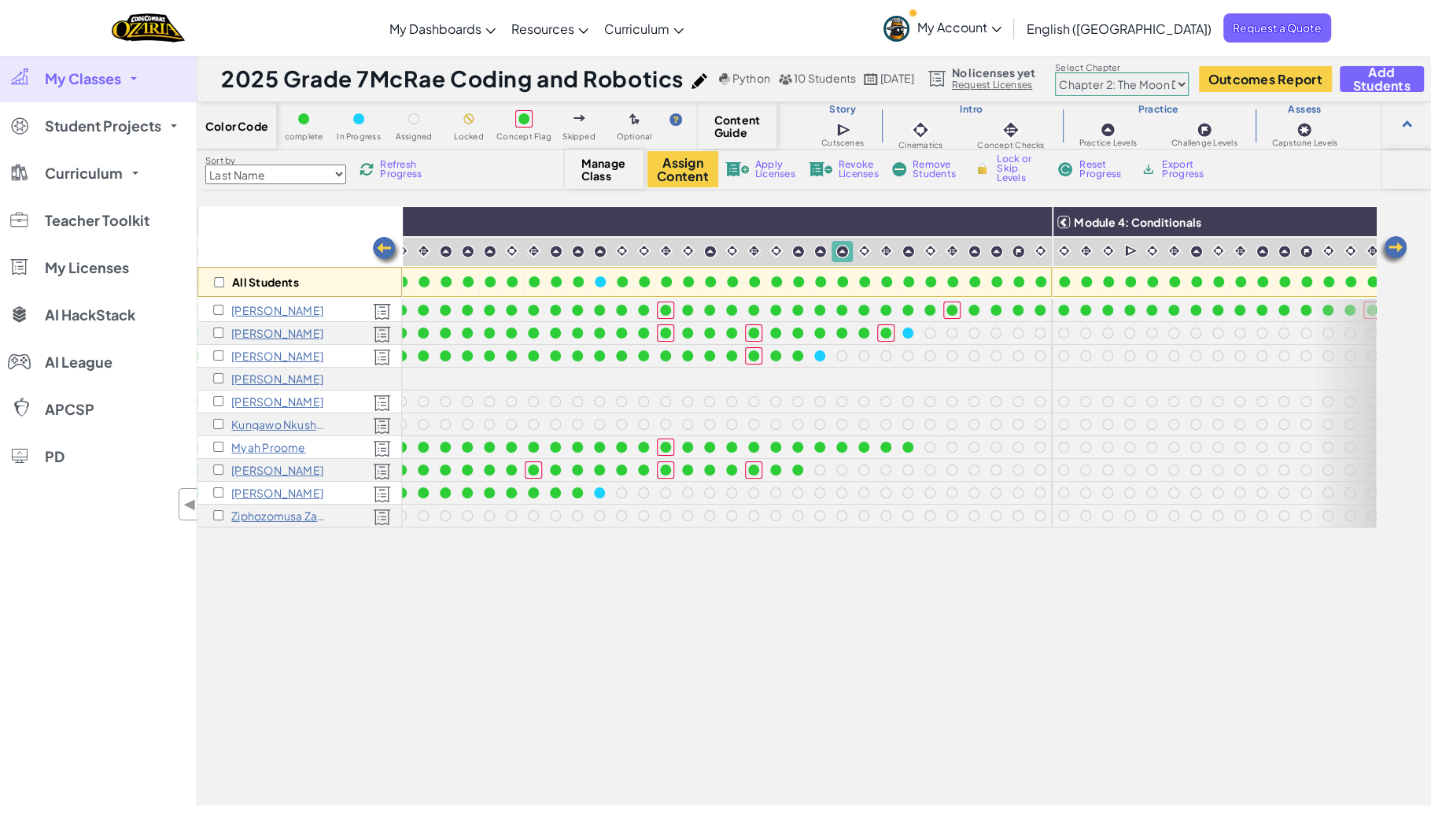
click at [404, 161] on span "Refresh Progress" at bounding box center [404, 169] width 49 height 19
click at [404, 164] on span "Refresh Progress" at bounding box center [404, 169] width 49 height 19
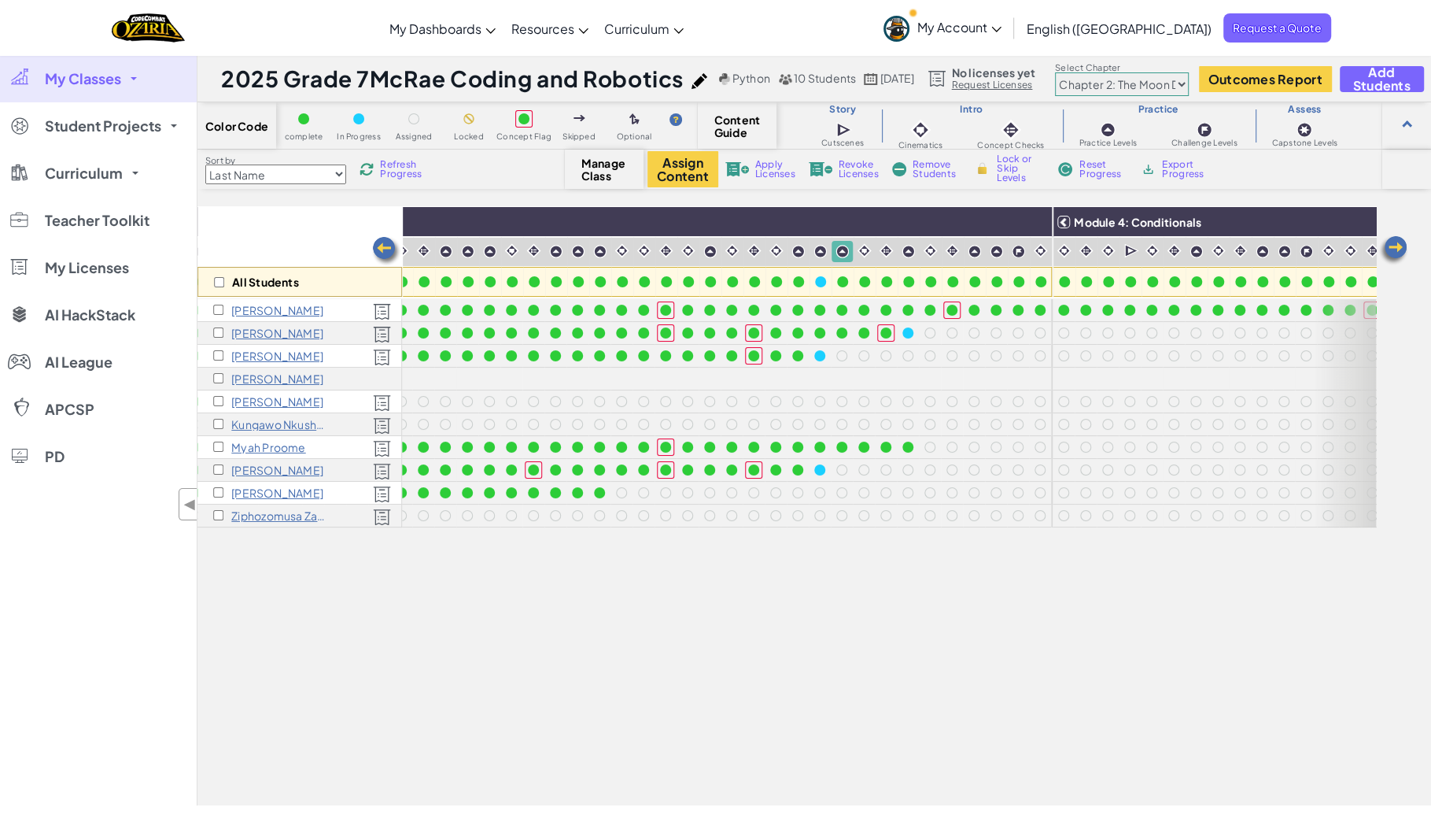
click at [404, 164] on span "Refresh Progress" at bounding box center [404, 169] width 49 height 19
click at [419, 168] on span "Refresh Progress" at bounding box center [404, 169] width 49 height 19
click at [412, 170] on span "Refresh Progress" at bounding box center [404, 169] width 49 height 19
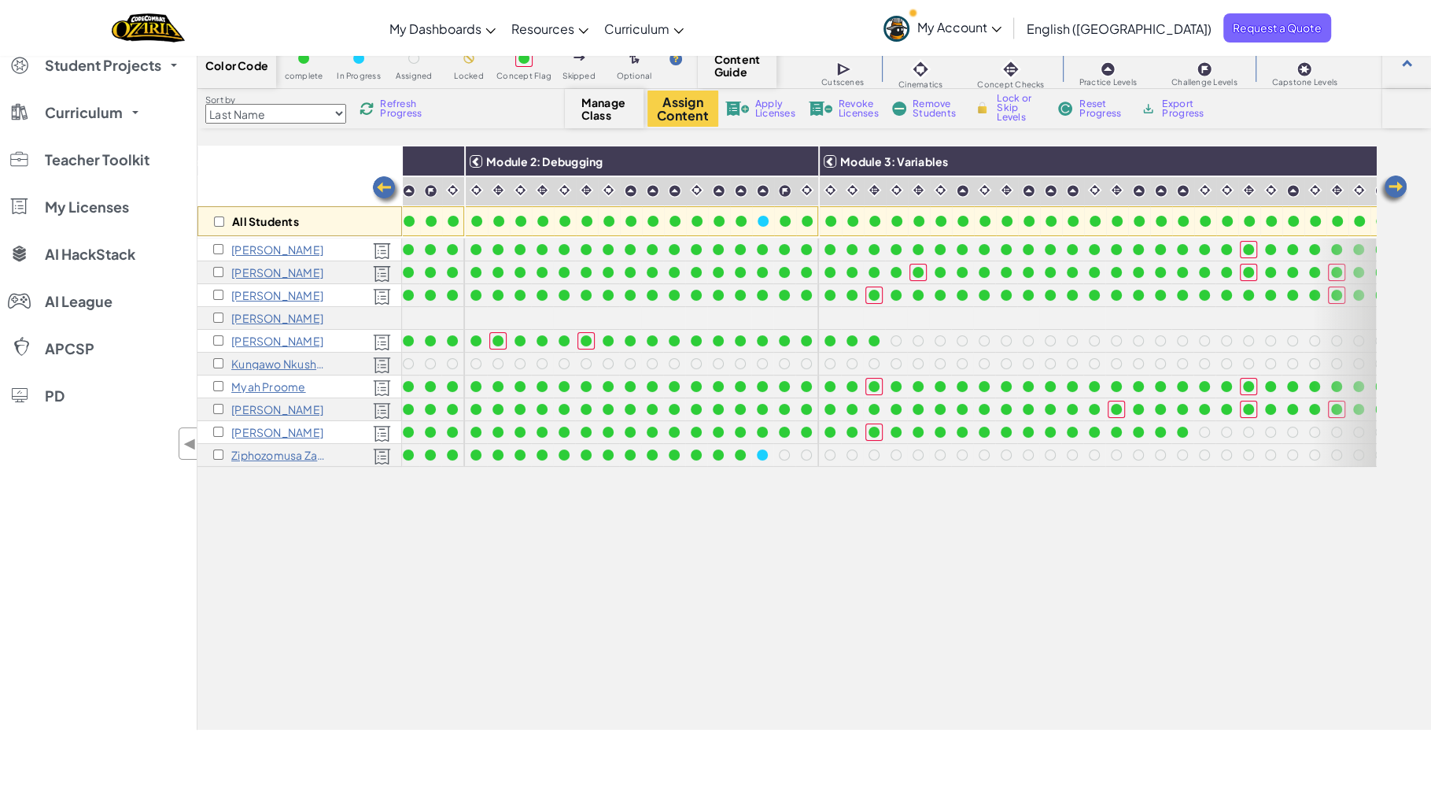
scroll to position [0, 360]
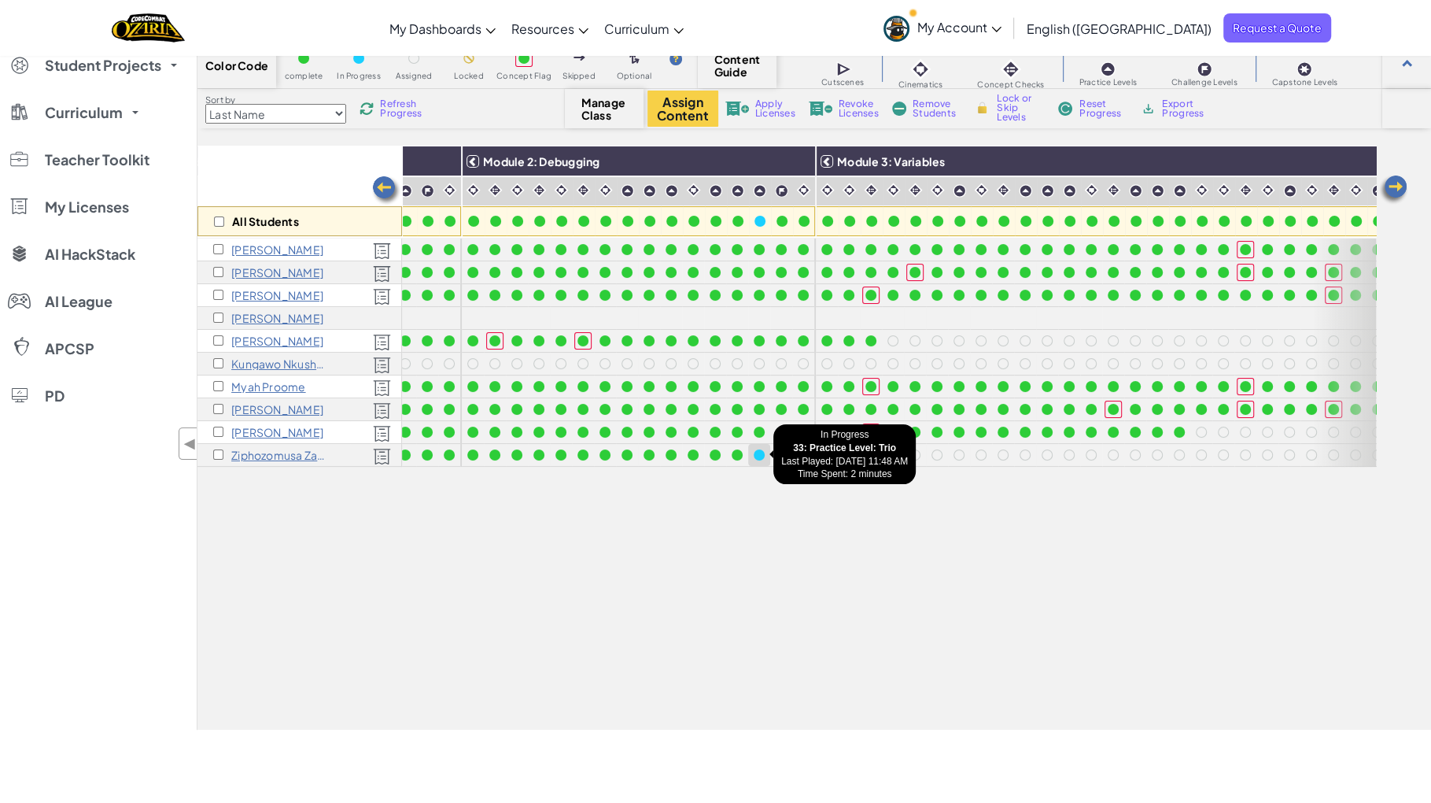
click at [759, 451] on div at bounding box center [759, 454] width 11 height 11
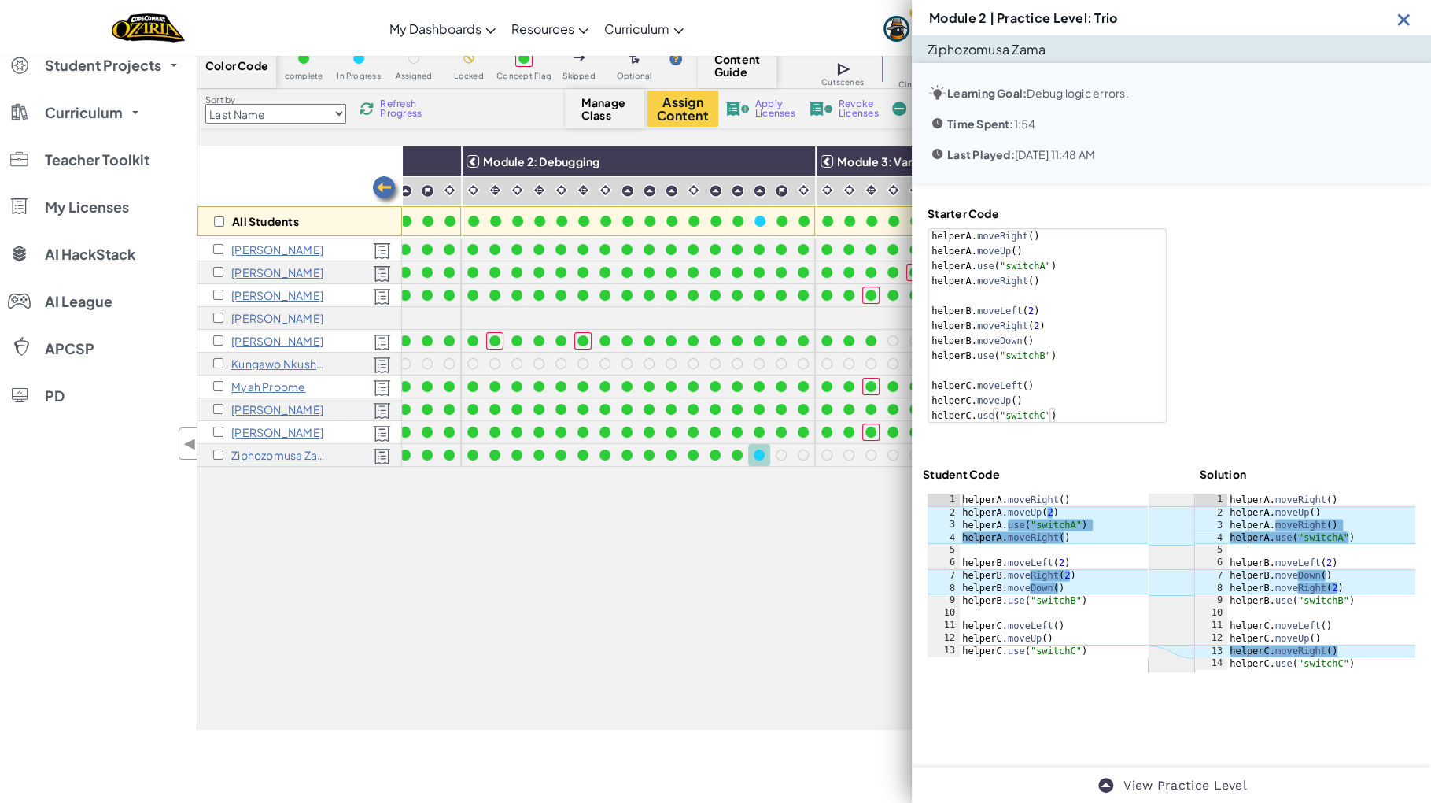
click at [1405, 9] on img at bounding box center [1404, 19] width 20 height 20
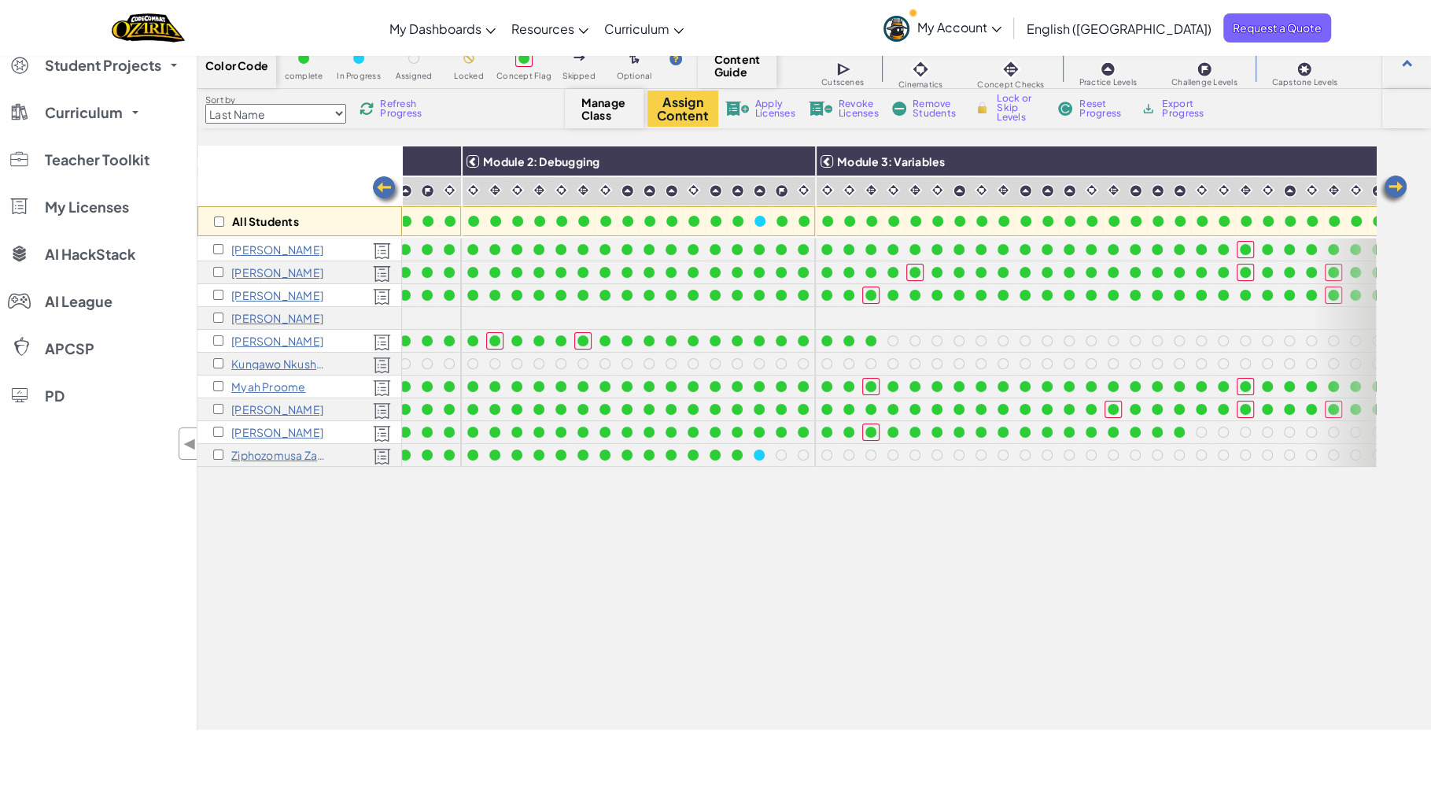
click at [397, 113] on span "Refresh Progress" at bounding box center [404, 108] width 49 height 19
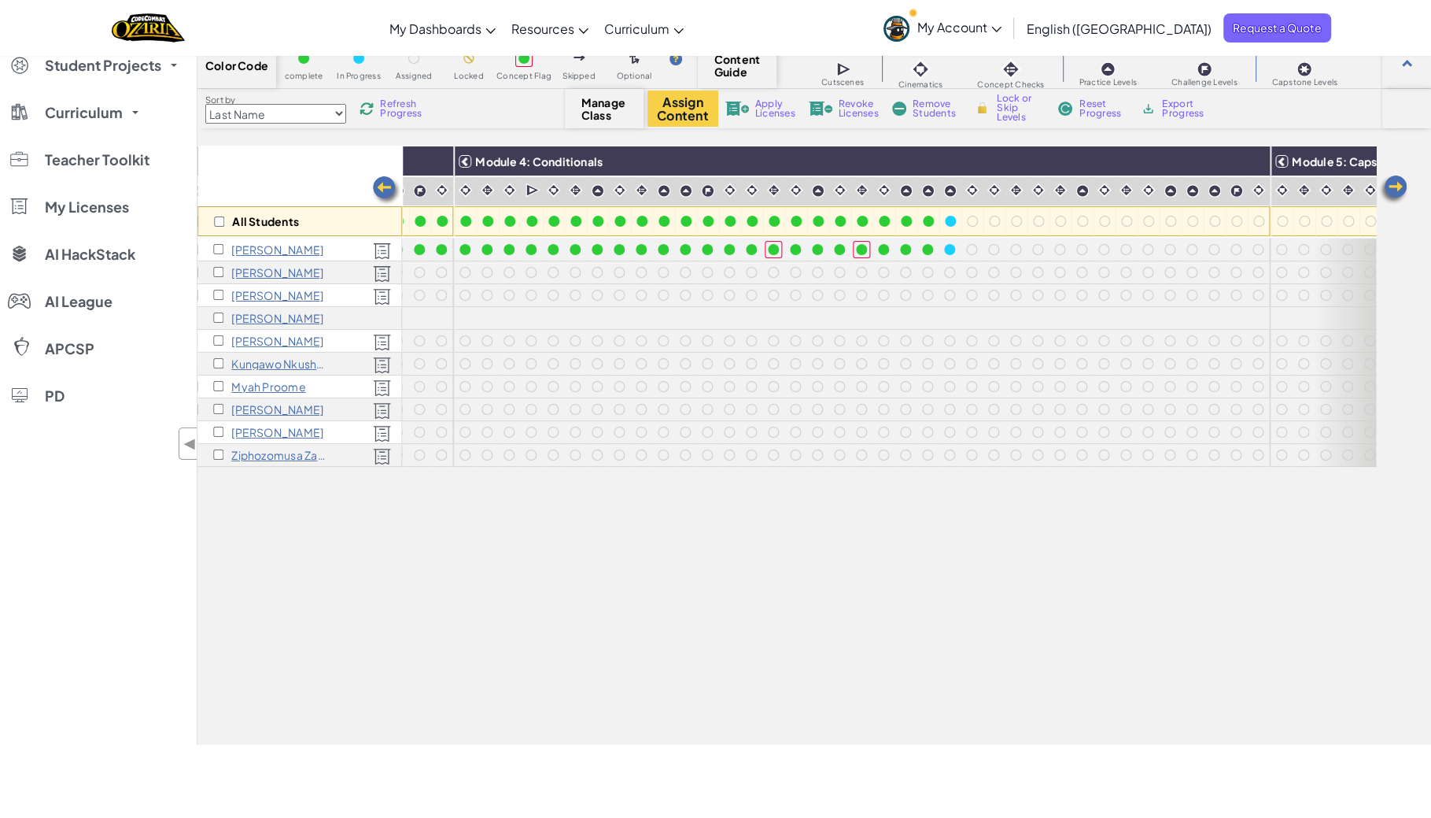
scroll to position [0, 1538]
click at [947, 248] on div at bounding box center [950, 249] width 11 height 11
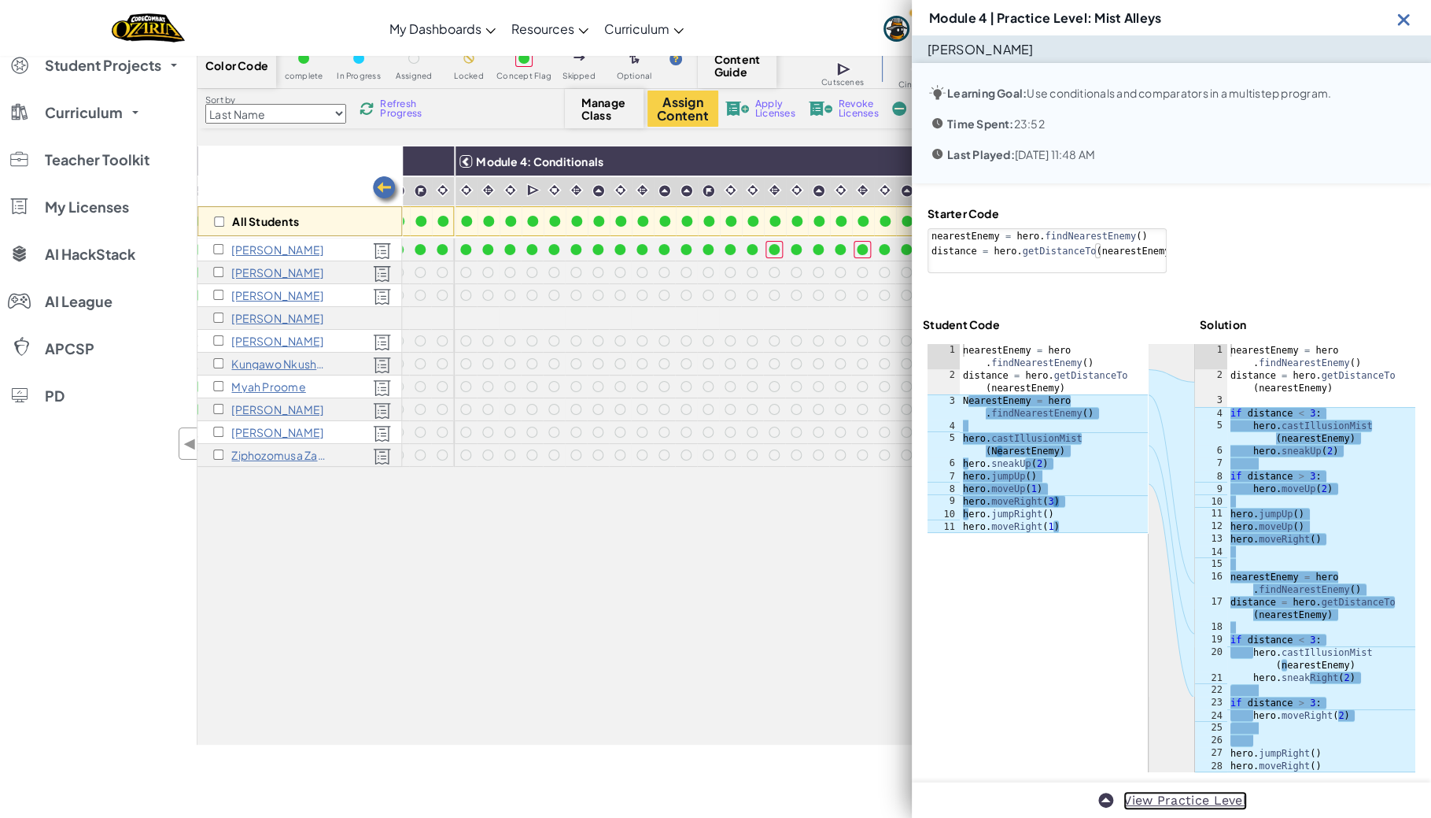
click at [1180, 802] on link "View Practice Level" at bounding box center [1186, 800] width 124 height 19
click at [1411, 15] on img at bounding box center [1404, 19] width 20 height 20
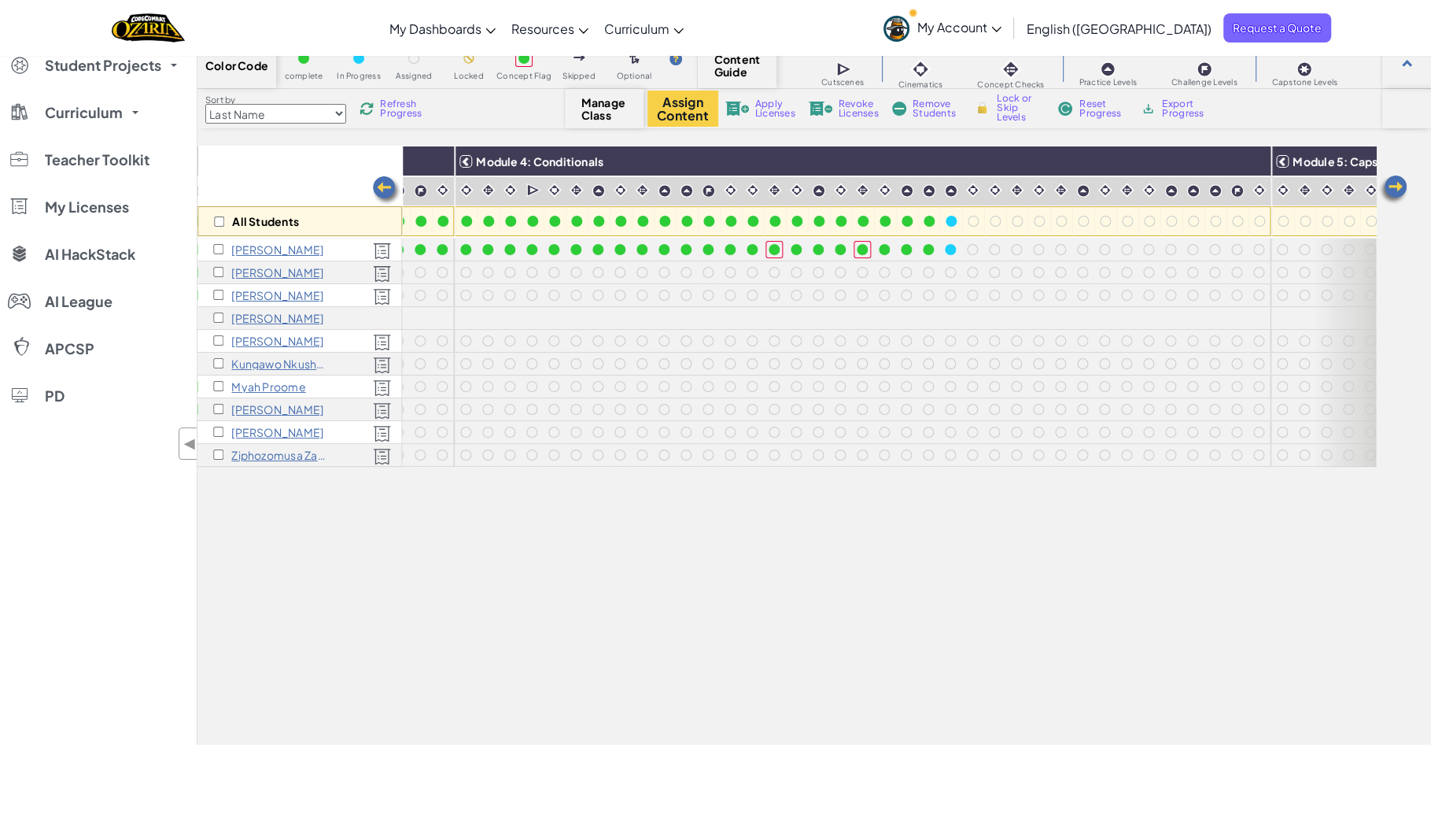
click at [412, 107] on span "Refresh Progress" at bounding box center [404, 108] width 49 height 19
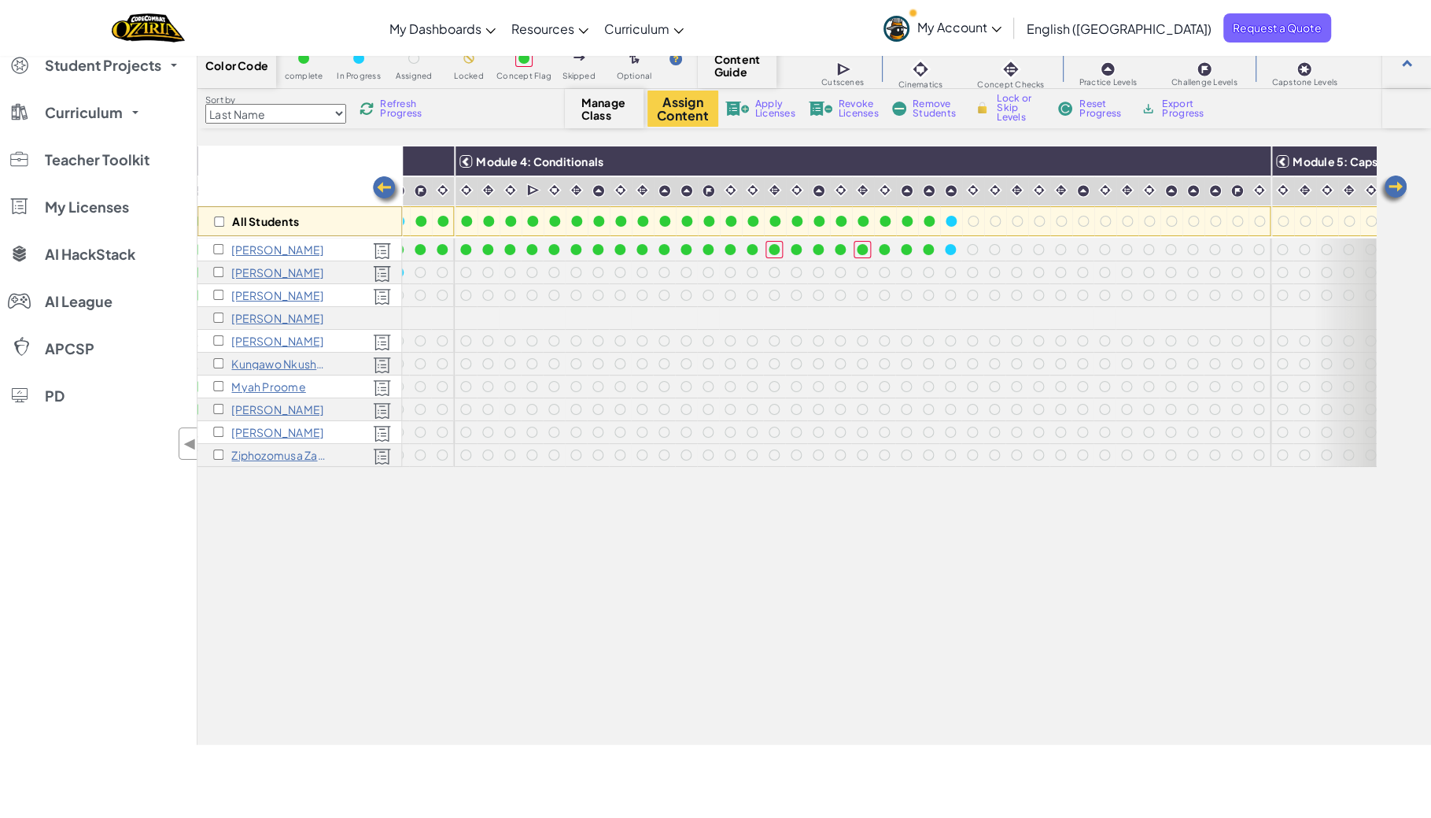
click at [412, 107] on span "Refresh Progress" at bounding box center [404, 108] width 49 height 19
click at [954, 244] on div at bounding box center [950, 249] width 17 height 17
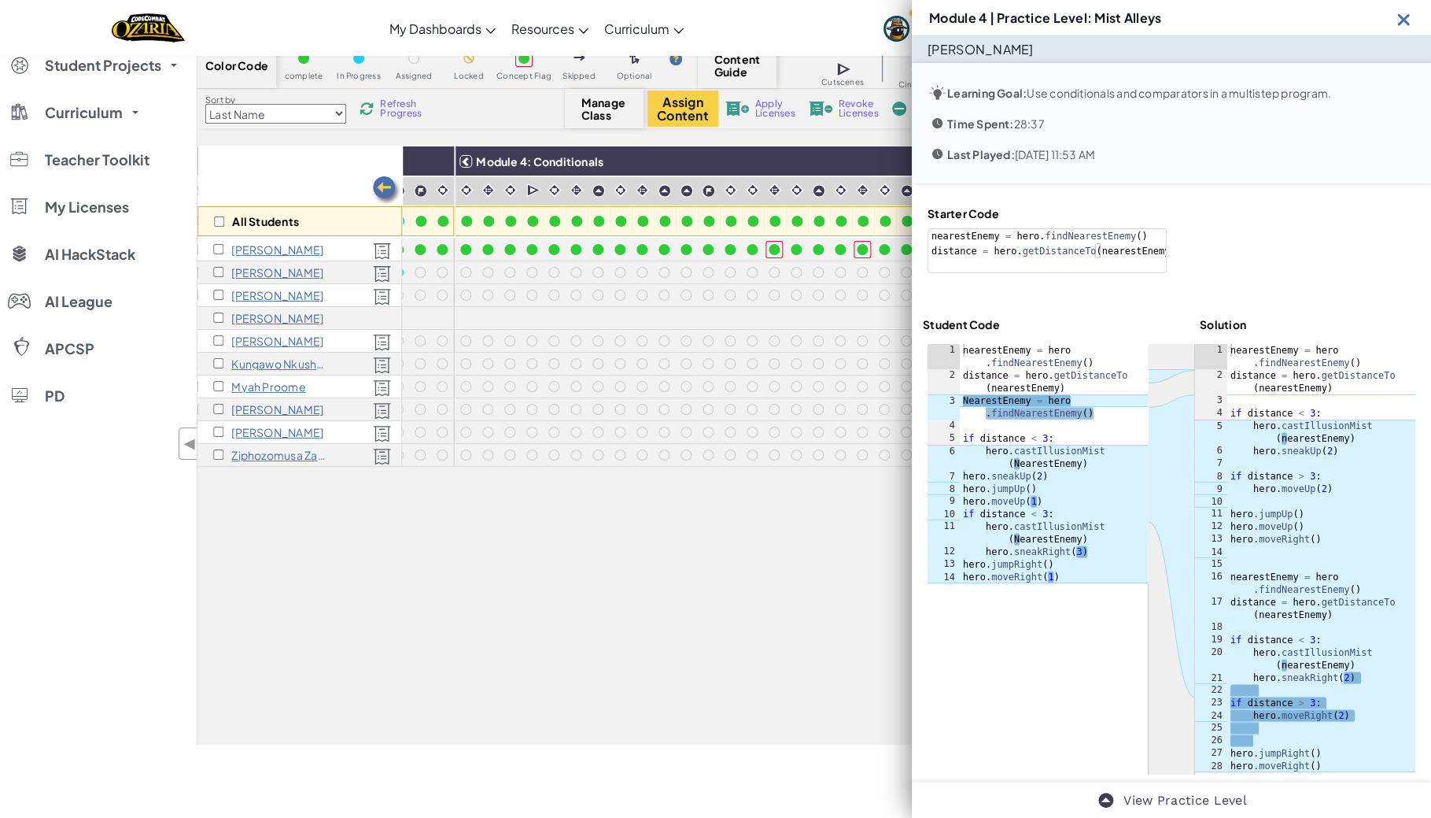
click at [1402, 21] on img at bounding box center [1404, 19] width 20 height 20
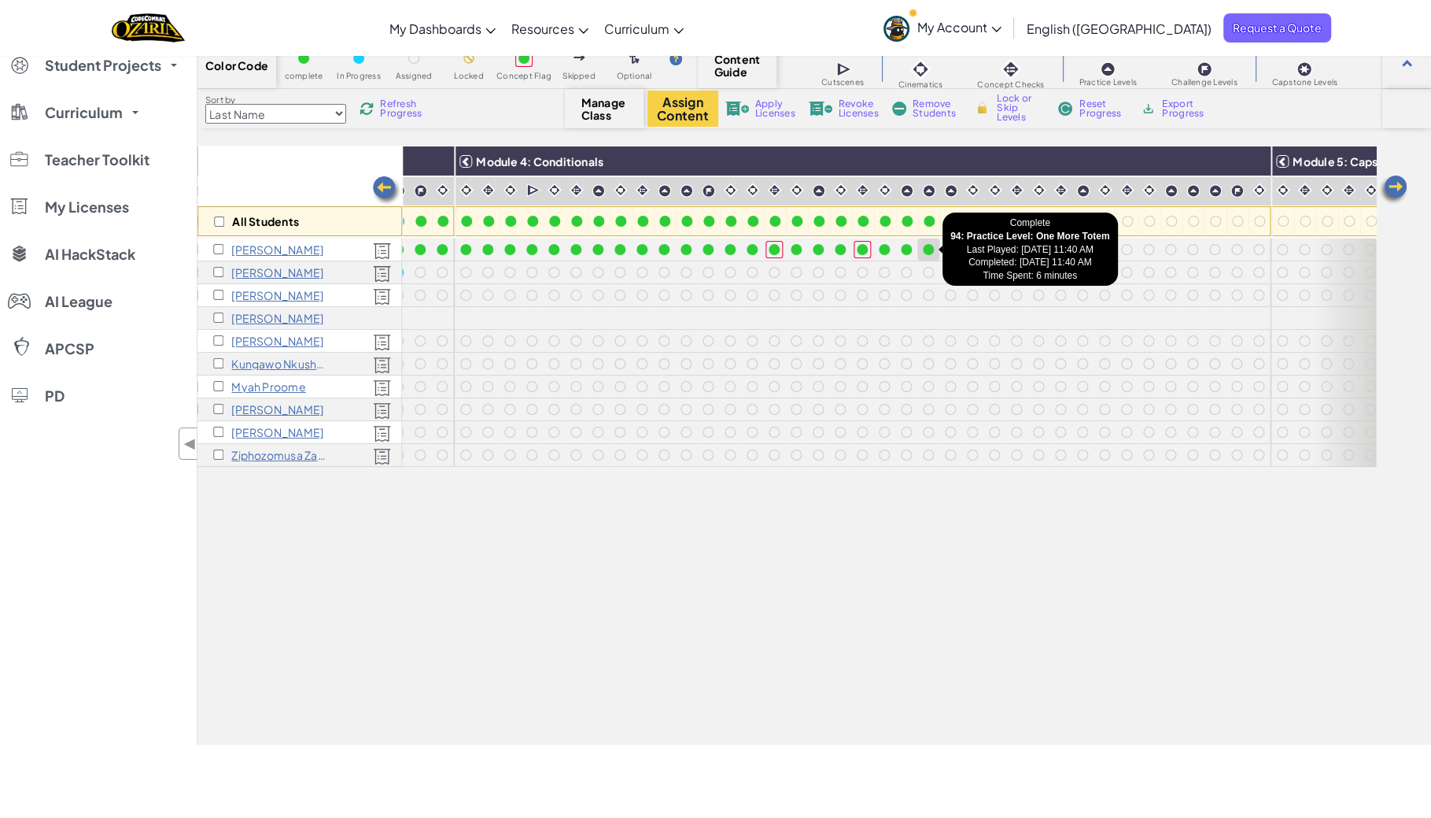
click at [932, 242] on div at bounding box center [928, 249] width 17 height 17
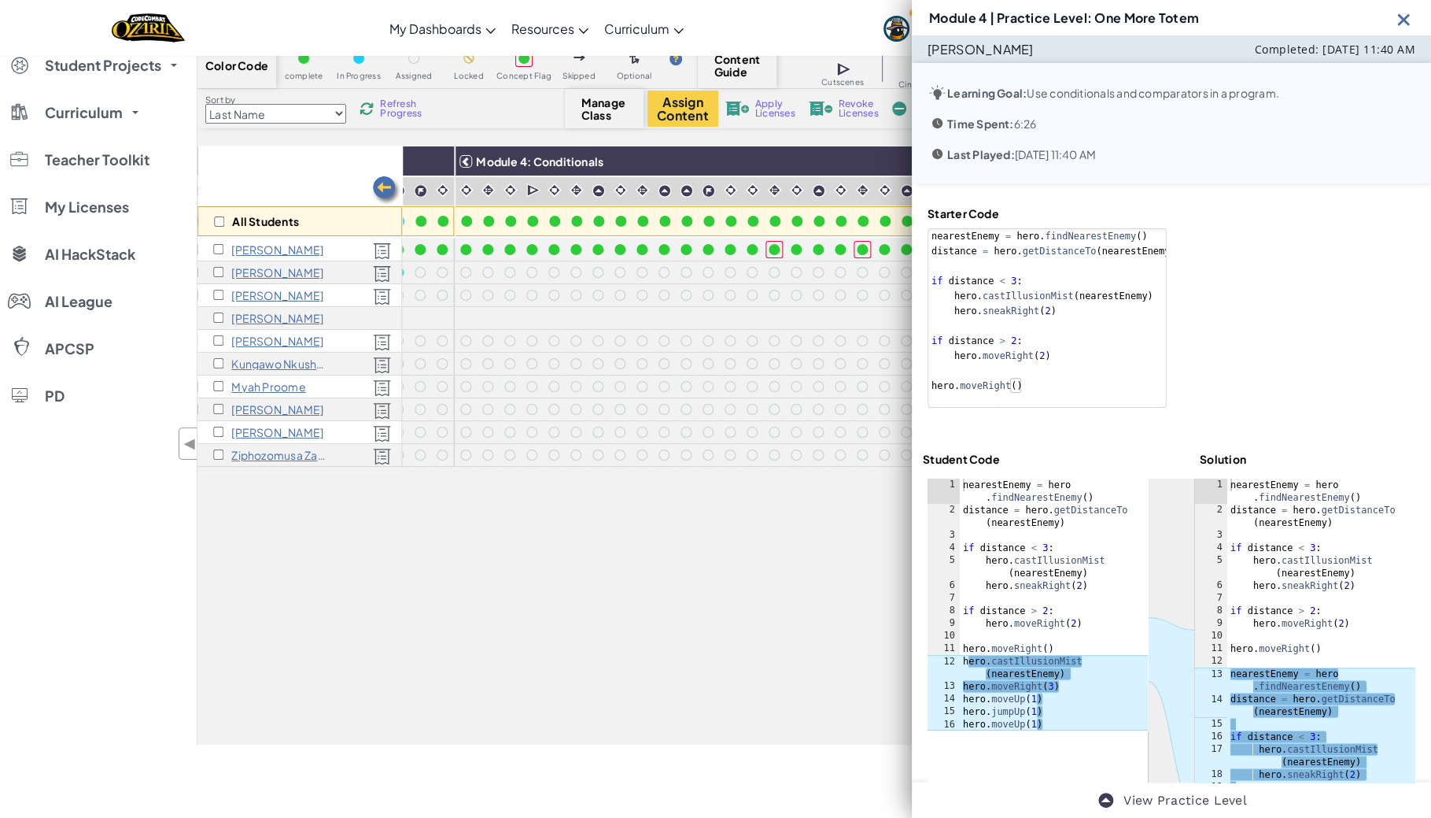
click at [1399, 20] on img at bounding box center [1404, 19] width 20 height 20
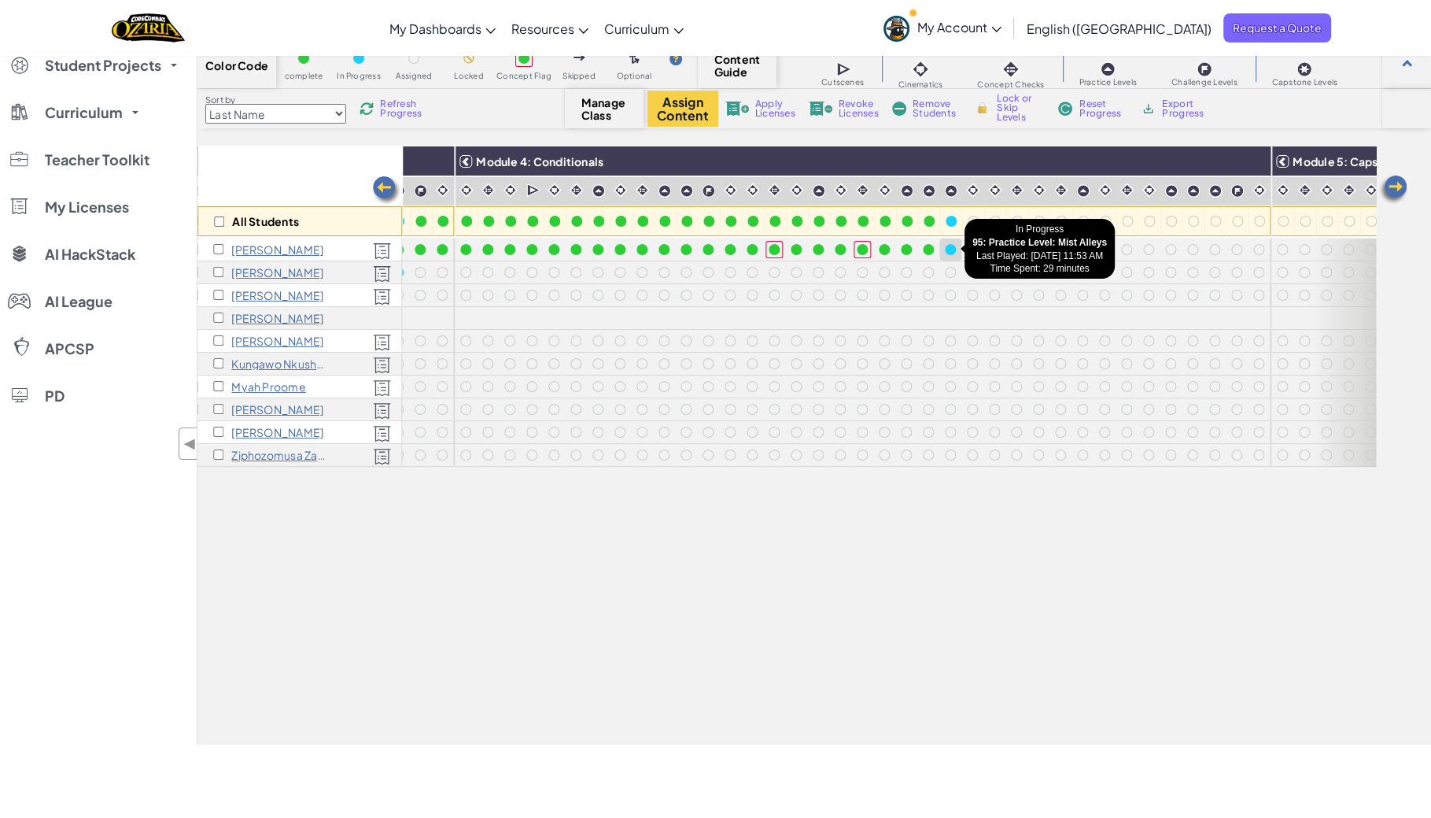
click at [951, 247] on div at bounding box center [950, 249] width 11 height 11
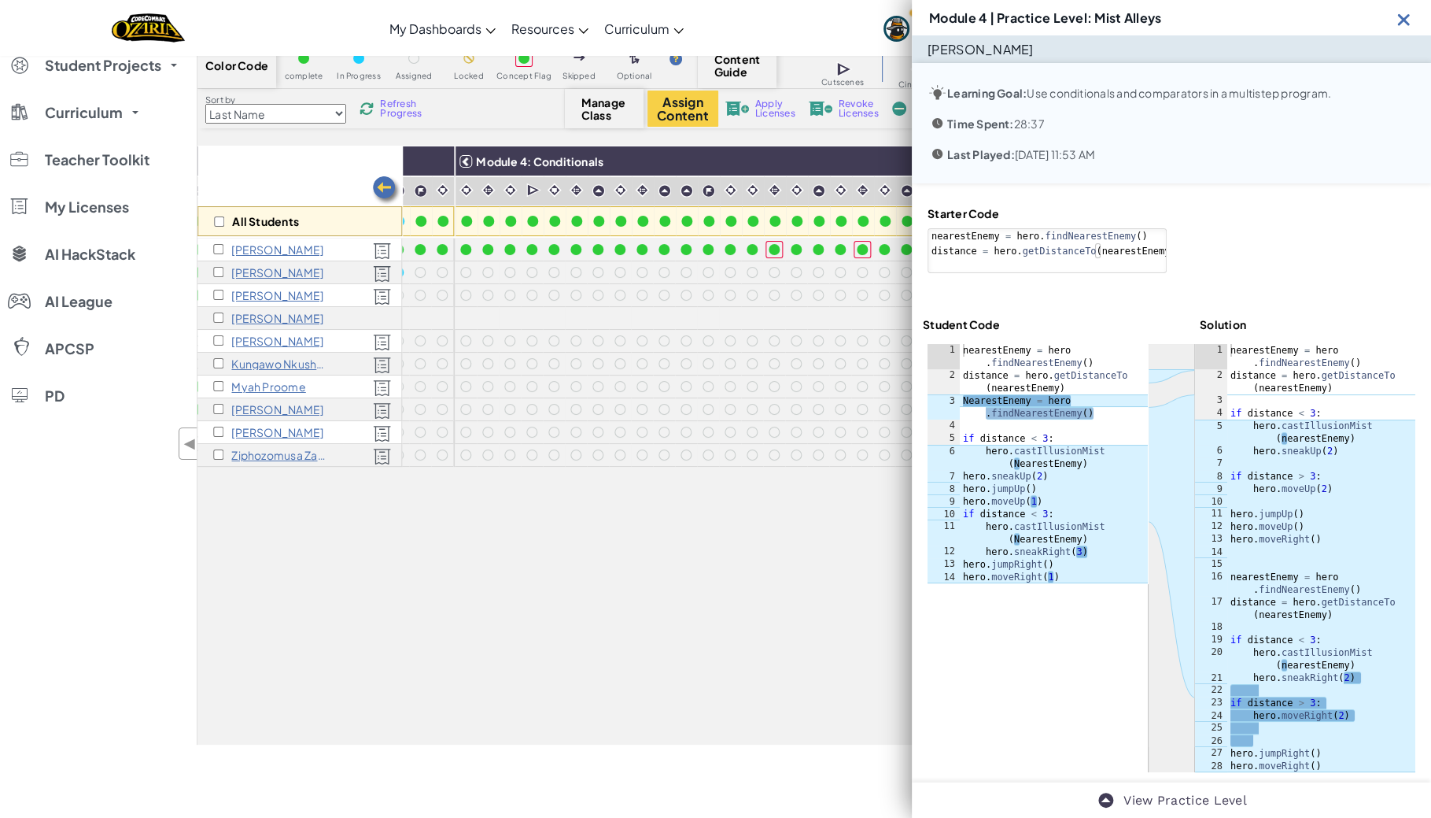
click at [755, 555] on div "All Students Module 1: Algorithms and Syntax Module 2: Debugging Module 3: Vari…" at bounding box center [786, 357] width 1179 height 739
click at [1404, 30] on div "Module 4 | Practice Level: Mist Alleys" at bounding box center [1171, 17] width 519 height 35
click at [1402, 20] on img at bounding box center [1404, 19] width 20 height 20
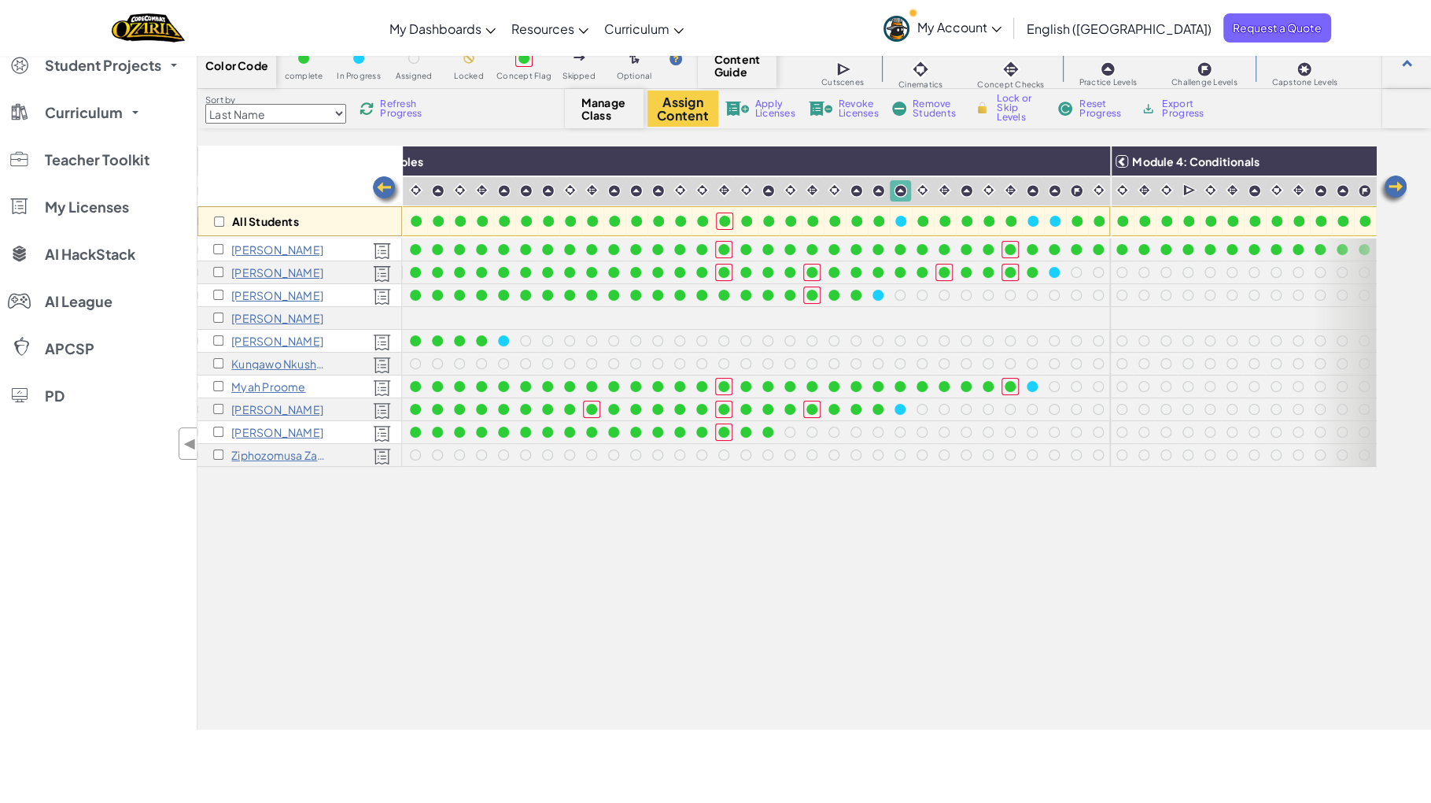
scroll to position [0, 885]
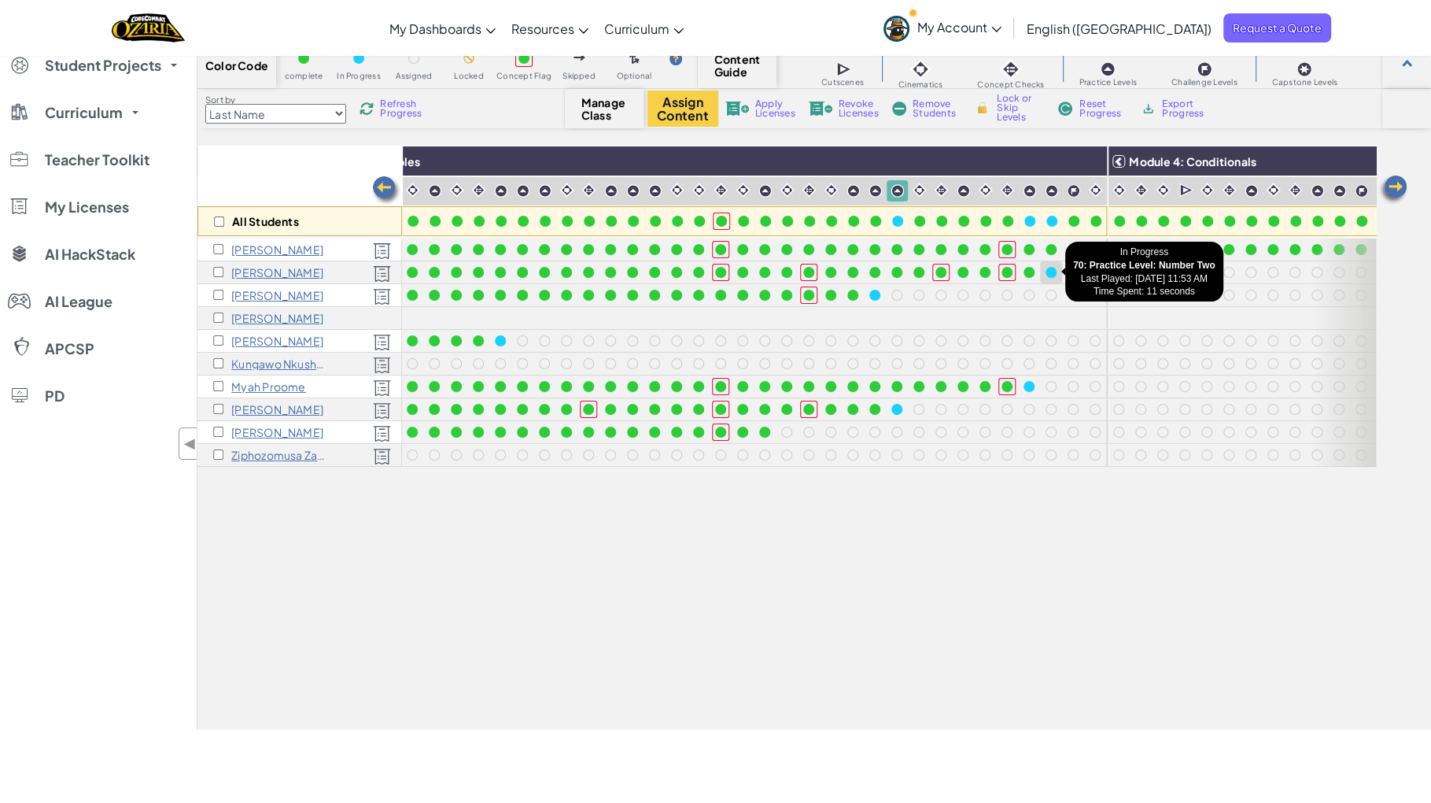
click at [1053, 271] on div at bounding box center [1051, 272] width 11 height 11
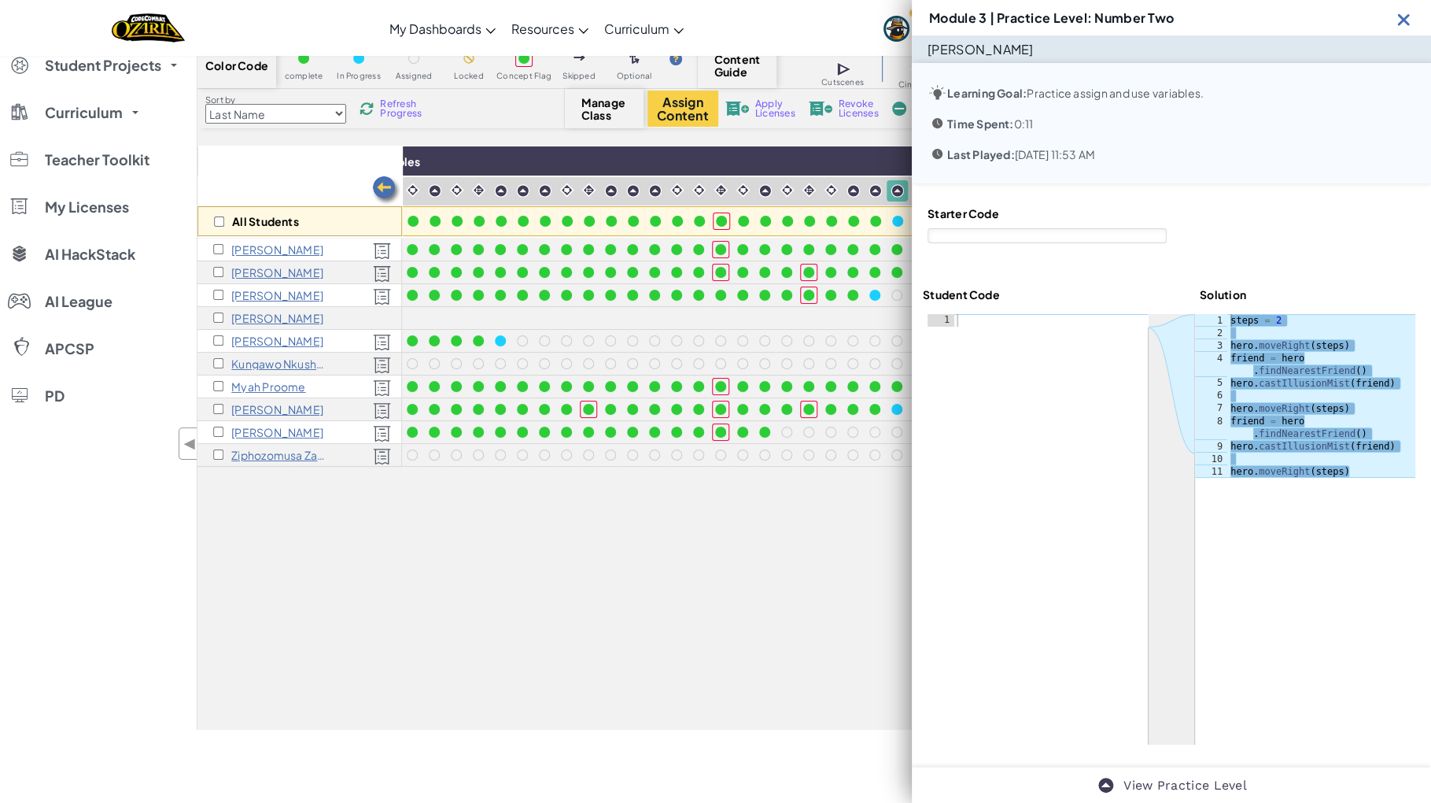
click at [1404, 9] on img at bounding box center [1404, 19] width 20 height 20
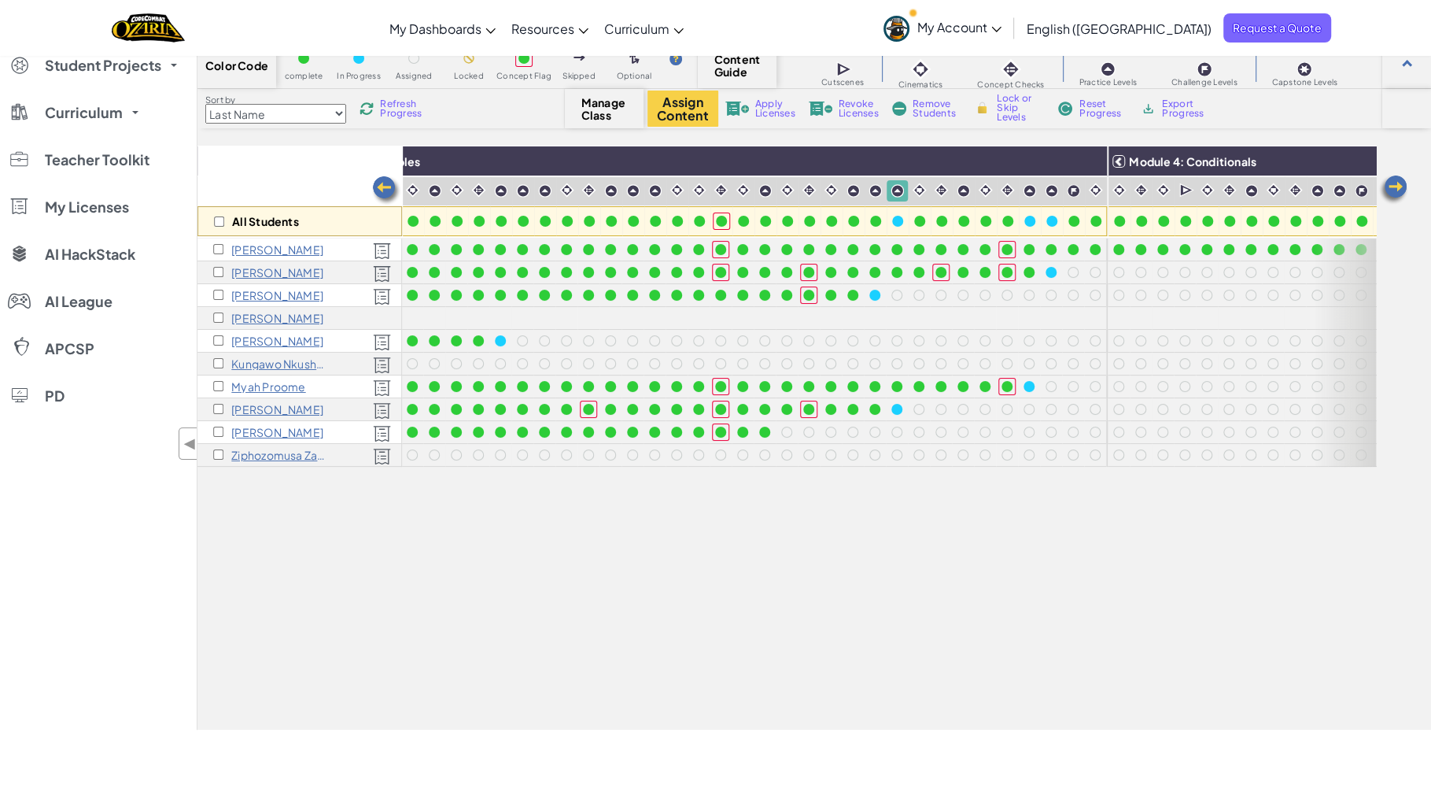
click at [392, 105] on span "Refresh Progress" at bounding box center [404, 108] width 49 height 19
click at [393, 105] on span "Refresh Progress" at bounding box center [404, 108] width 49 height 19
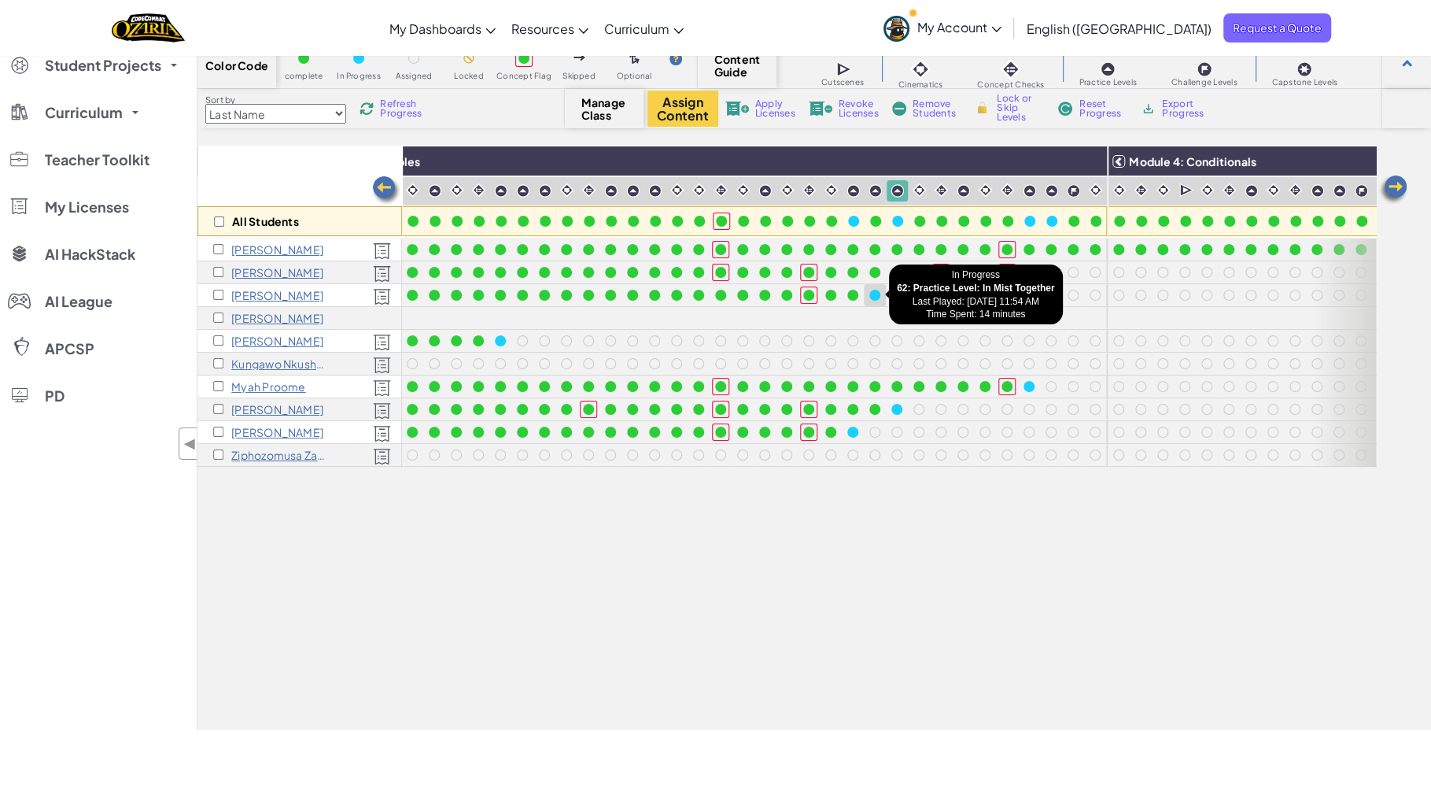
click at [876, 294] on div at bounding box center [874, 295] width 11 height 11
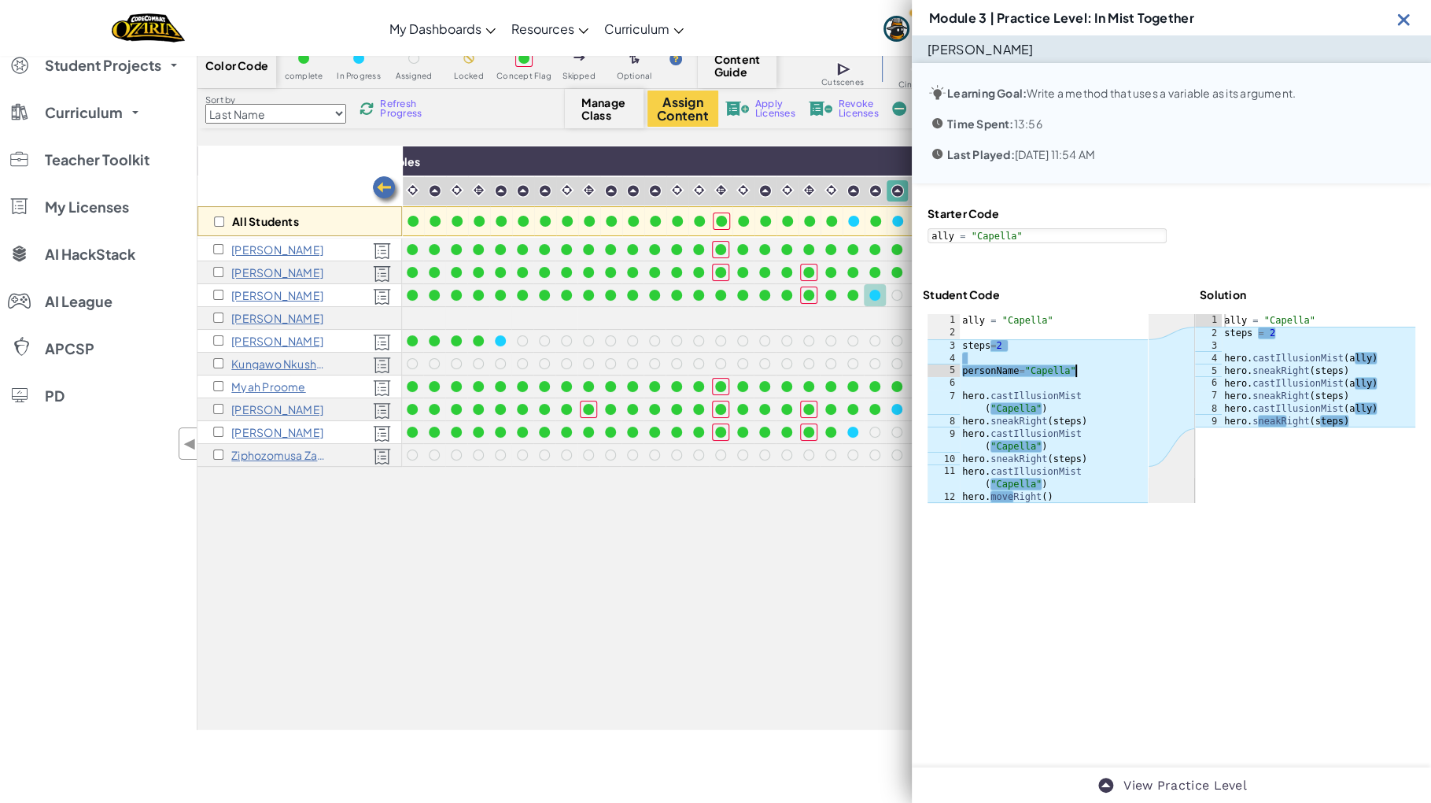
click at [1091, 358] on div "ally = "Capella" steps = 2 personName = "Capella" hero . castIllusionMist ( "Ca…" at bounding box center [1053, 421] width 189 height 214
click at [1046, 389] on div "ally = "Capella" steps = 2 personName = "Capella" hero . castIllusionMist ( "Ca…" at bounding box center [1053, 421] width 189 height 214
type textarea "hero.castIllusionMist("Capella")"
click at [1404, 9] on img at bounding box center [1404, 19] width 20 height 20
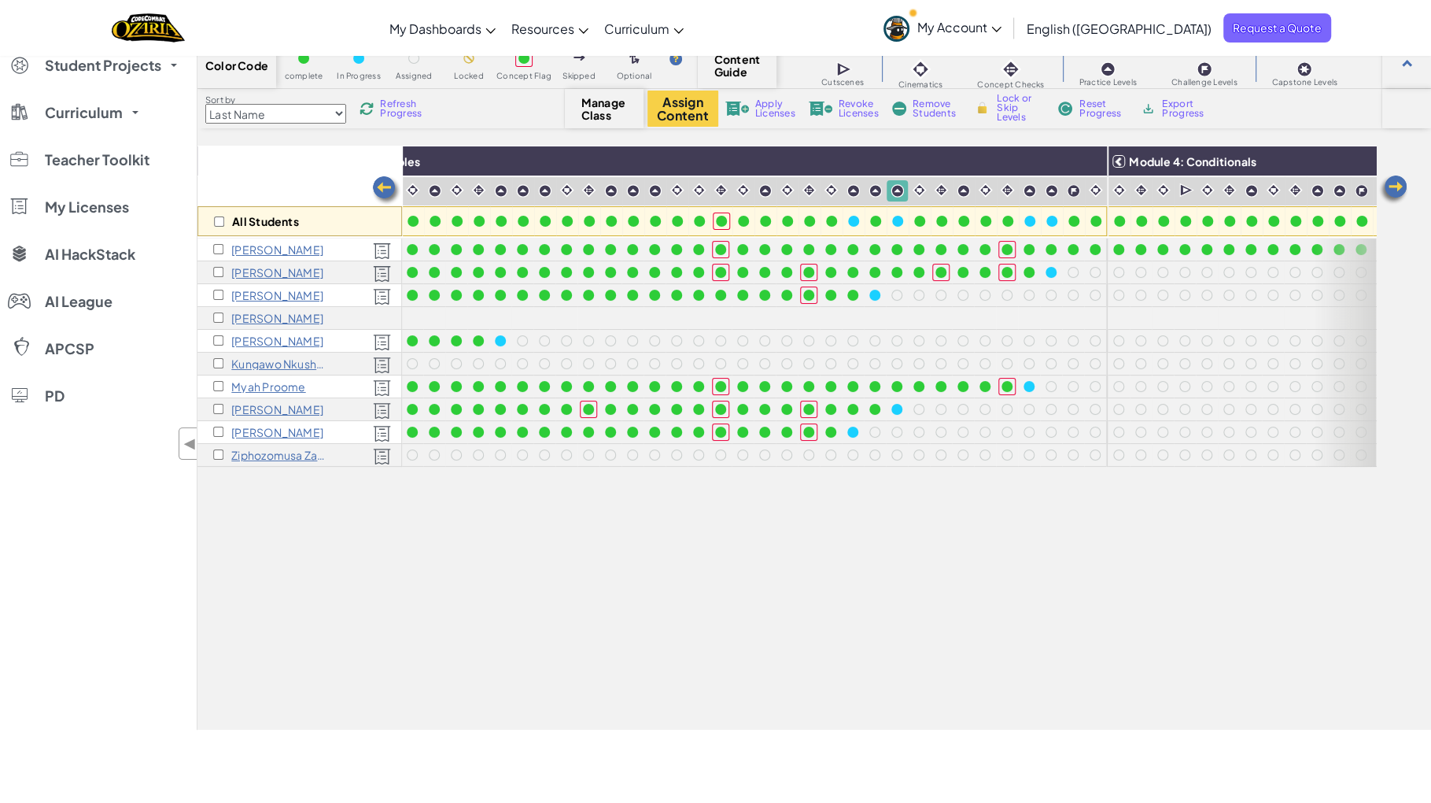
click at [404, 116] on span "Refresh Progress" at bounding box center [404, 108] width 49 height 19
click at [411, 116] on span "Refresh Progress" at bounding box center [404, 108] width 49 height 19
click at [414, 118] on span "Refresh Progress" at bounding box center [404, 108] width 49 height 19
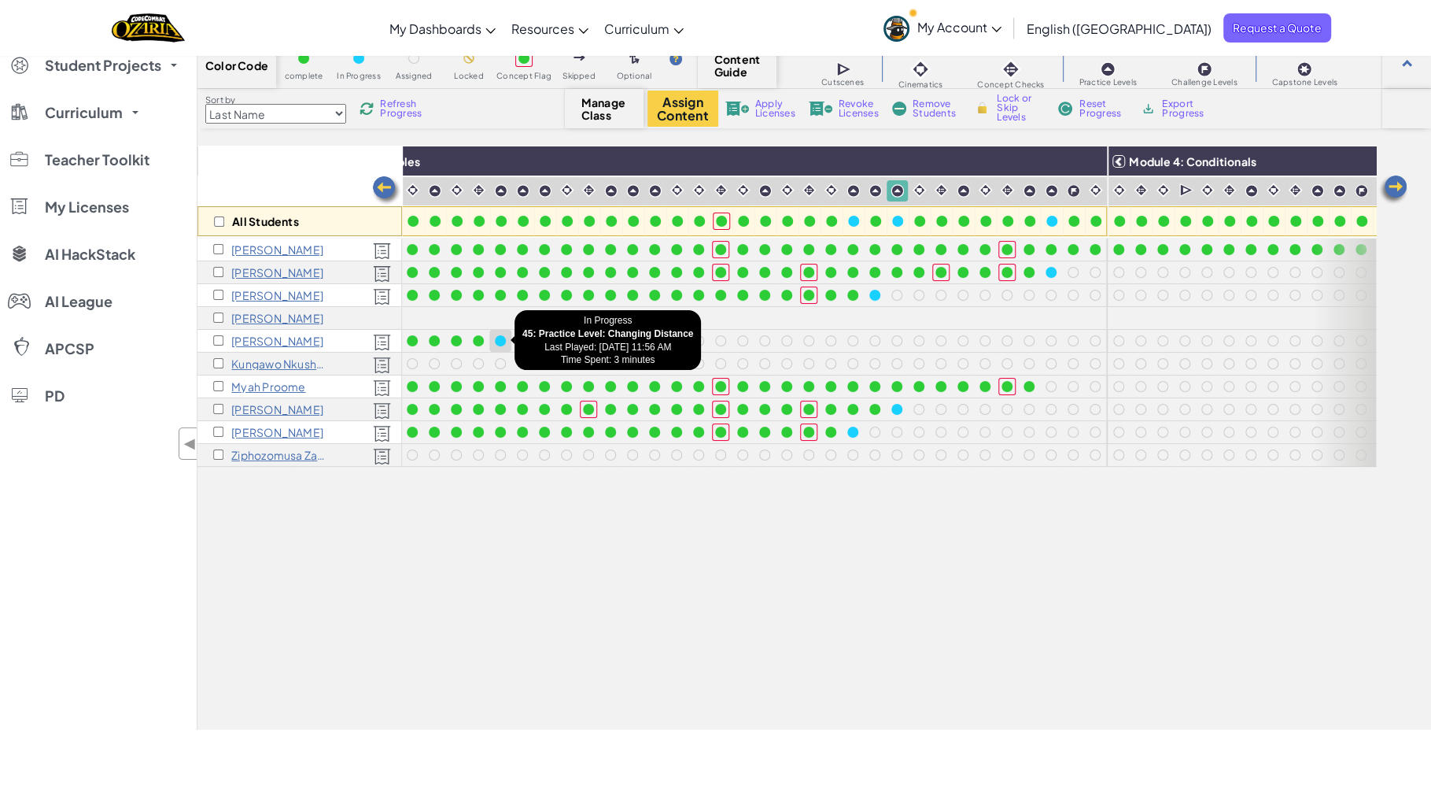
click at [500, 338] on div at bounding box center [500, 340] width 11 height 11
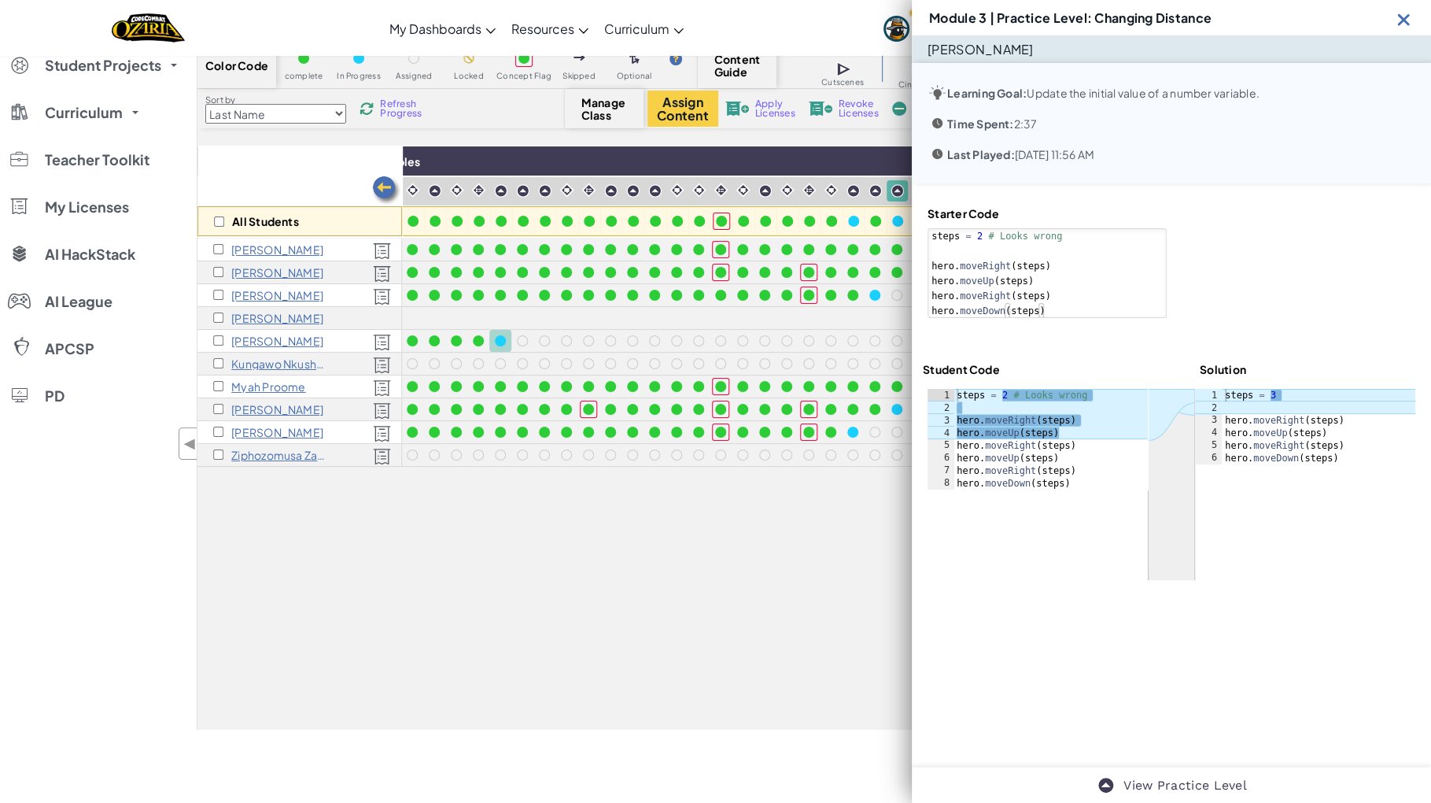
click at [1404, 9] on img at bounding box center [1404, 19] width 20 height 20
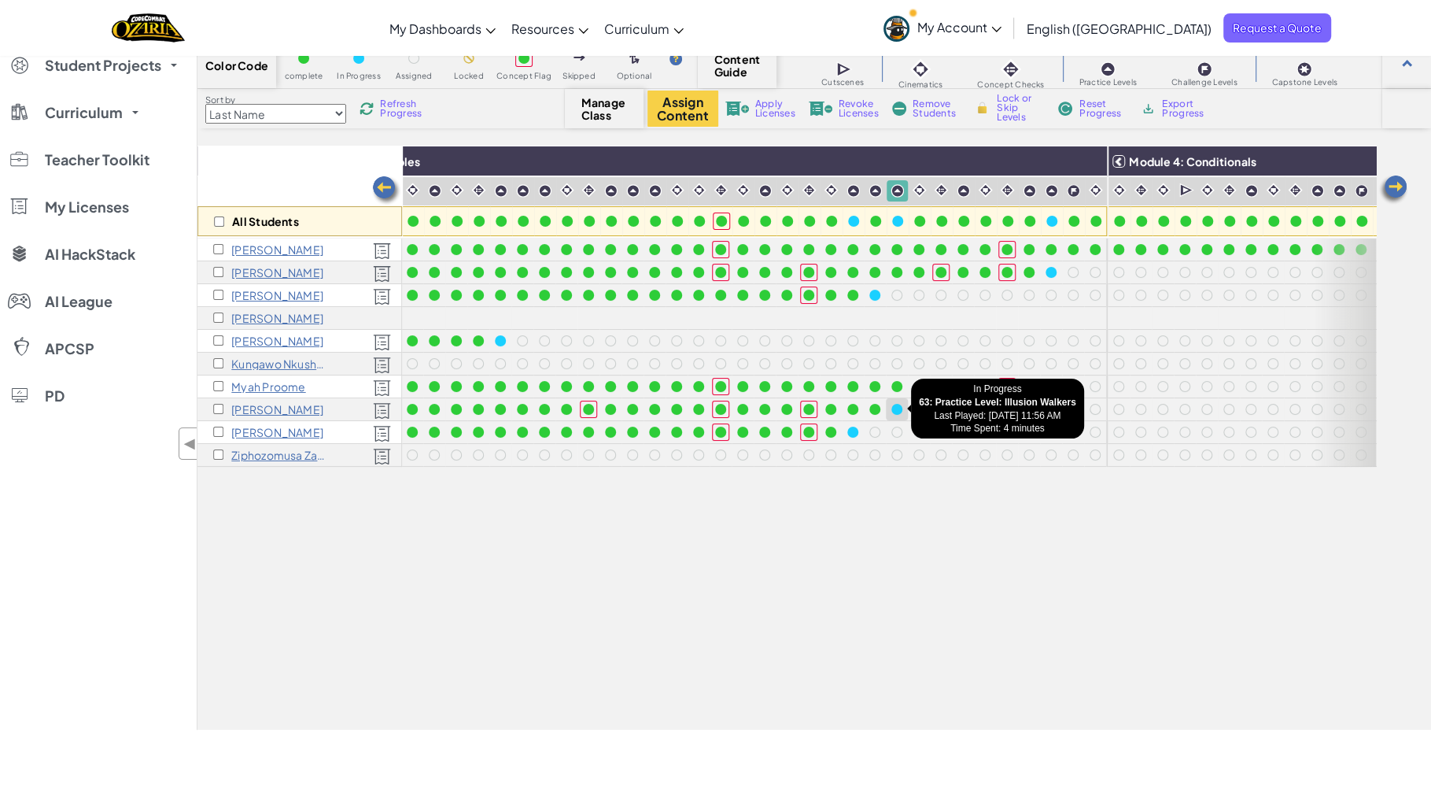
click at [898, 408] on div at bounding box center [896, 409] width 11 height 11
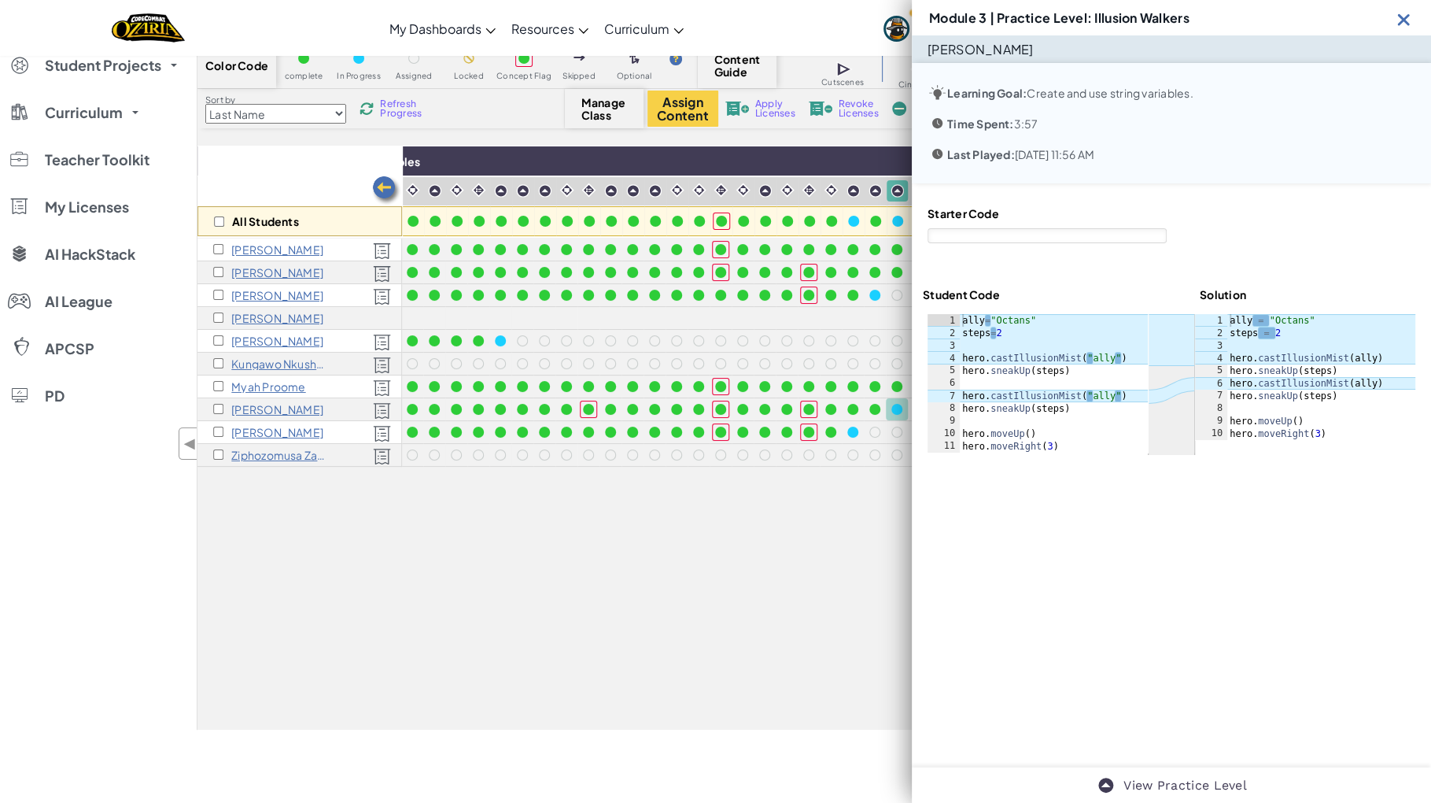
click at [1402, 9] on img at bounding box center [1404, 19] width 20 height 20
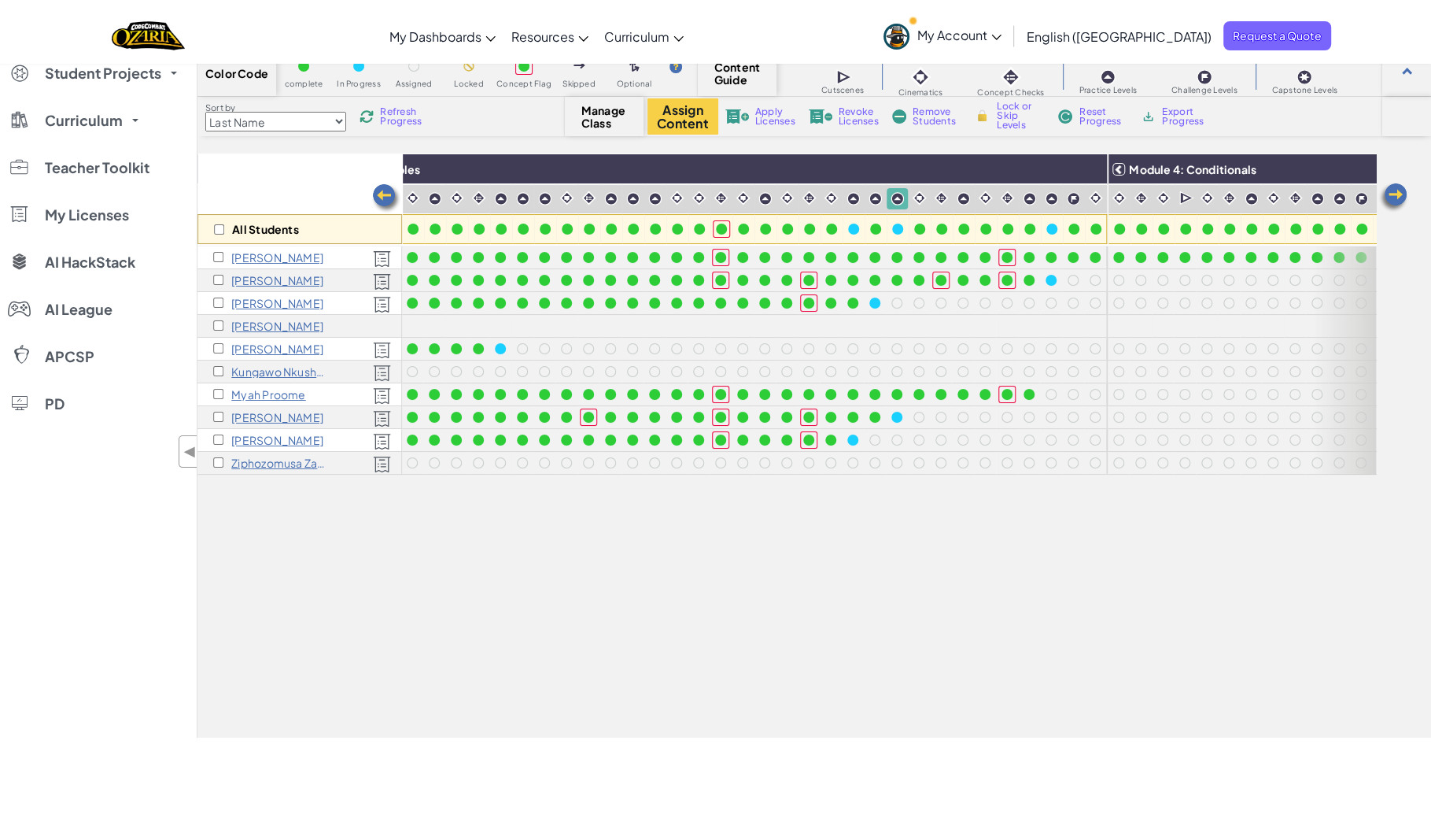
scroll to position [0, 0]
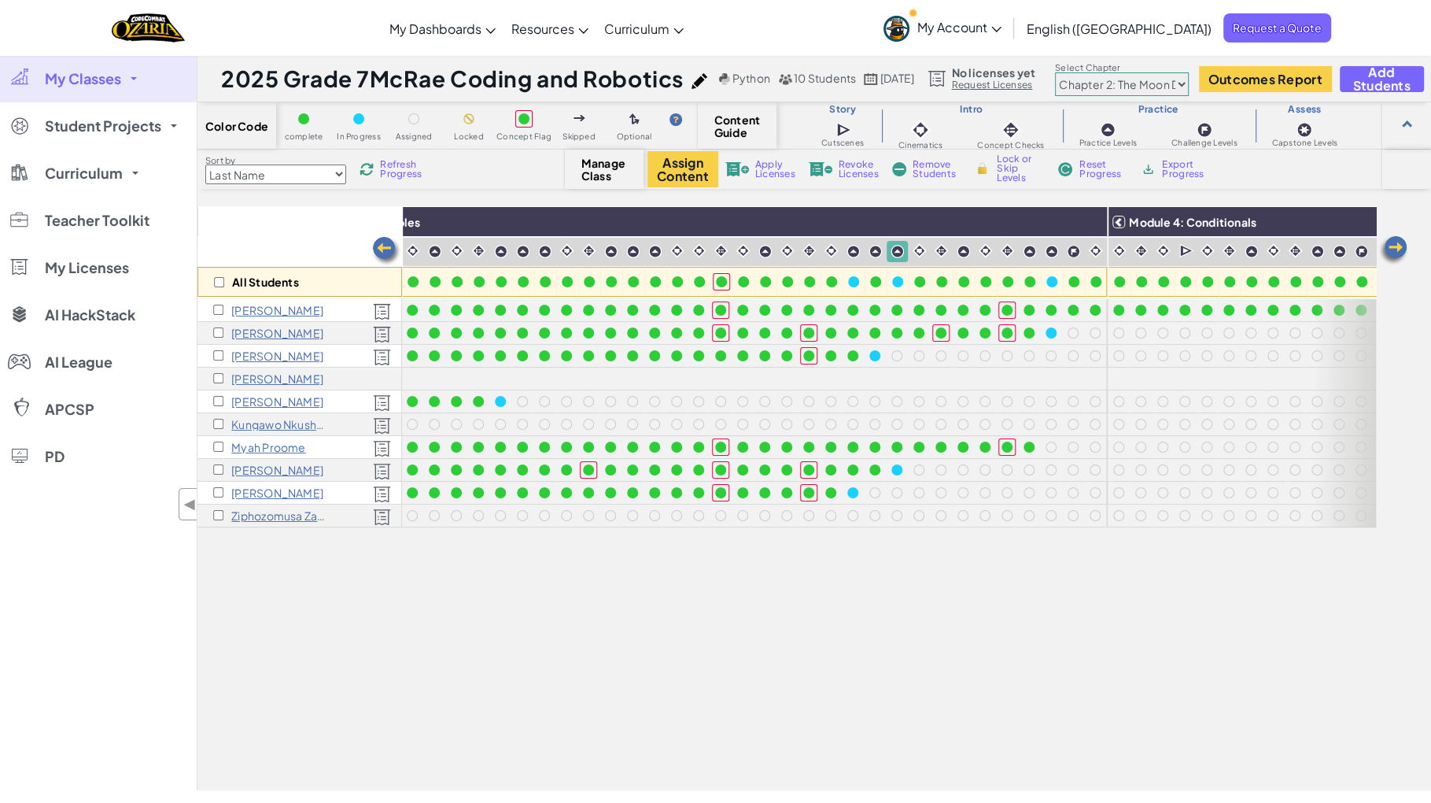
click at [1165, 86] on select "Chapter 1: Sky Mountain Chapter 2: The Moon Dancers Chapter 3: The Phoenix Land…" at bounding box center [1122, 84] width 134 height 24
click at [1085, 73] on select "Chapter 1: Sky Mountain Chapter 2: The Moon Dancers Chapter 3: The Phoenix Land…" at bounding box center [1122, 84] width 134 height 24
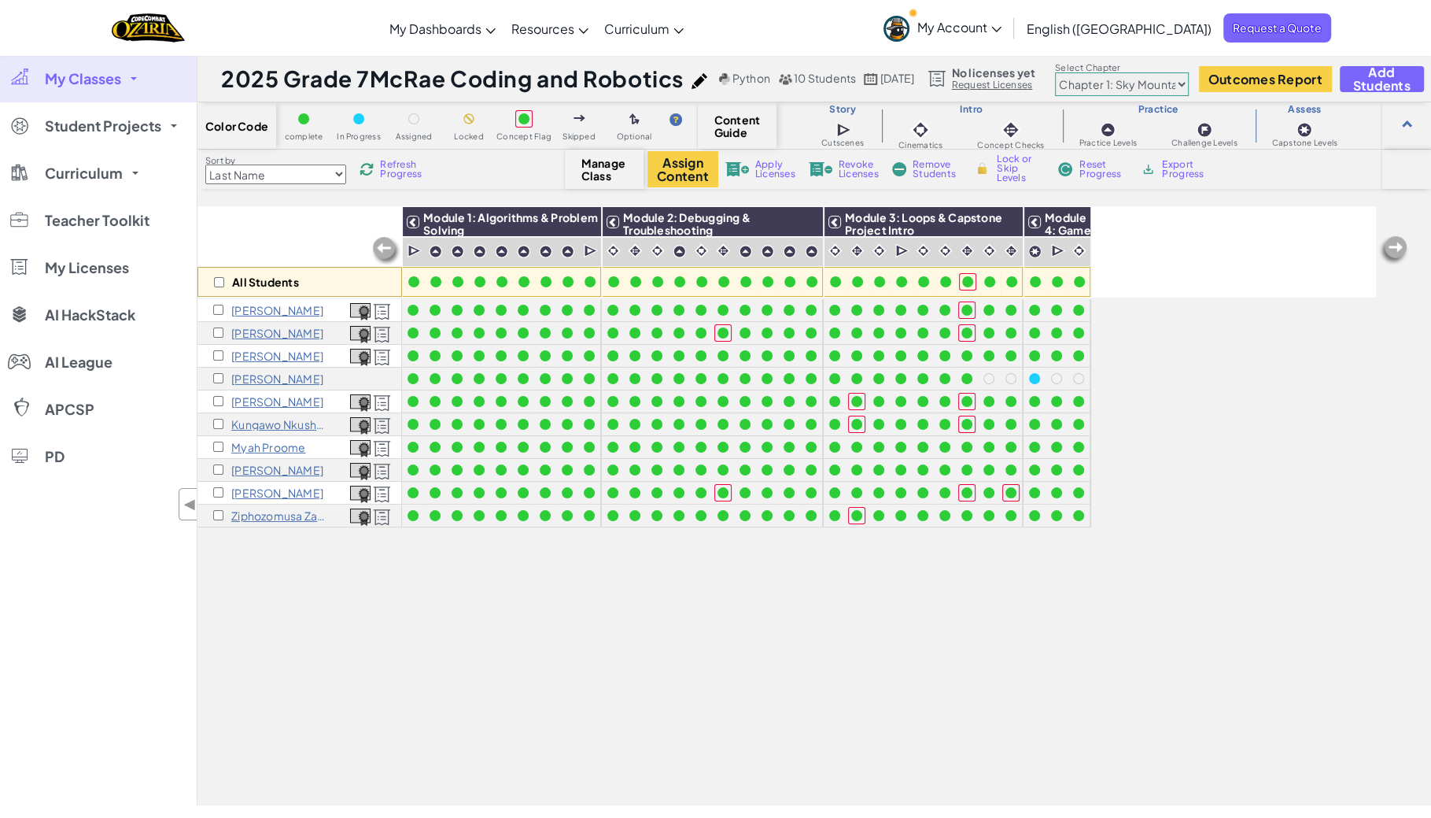
click at [1085, 73] on select "Chapter 1: Sky Mountain Chapter 2: The Moon Dancers Chapter 3: The Phoenix Land…" at bounding box center [1122, 84] width 134 height 24
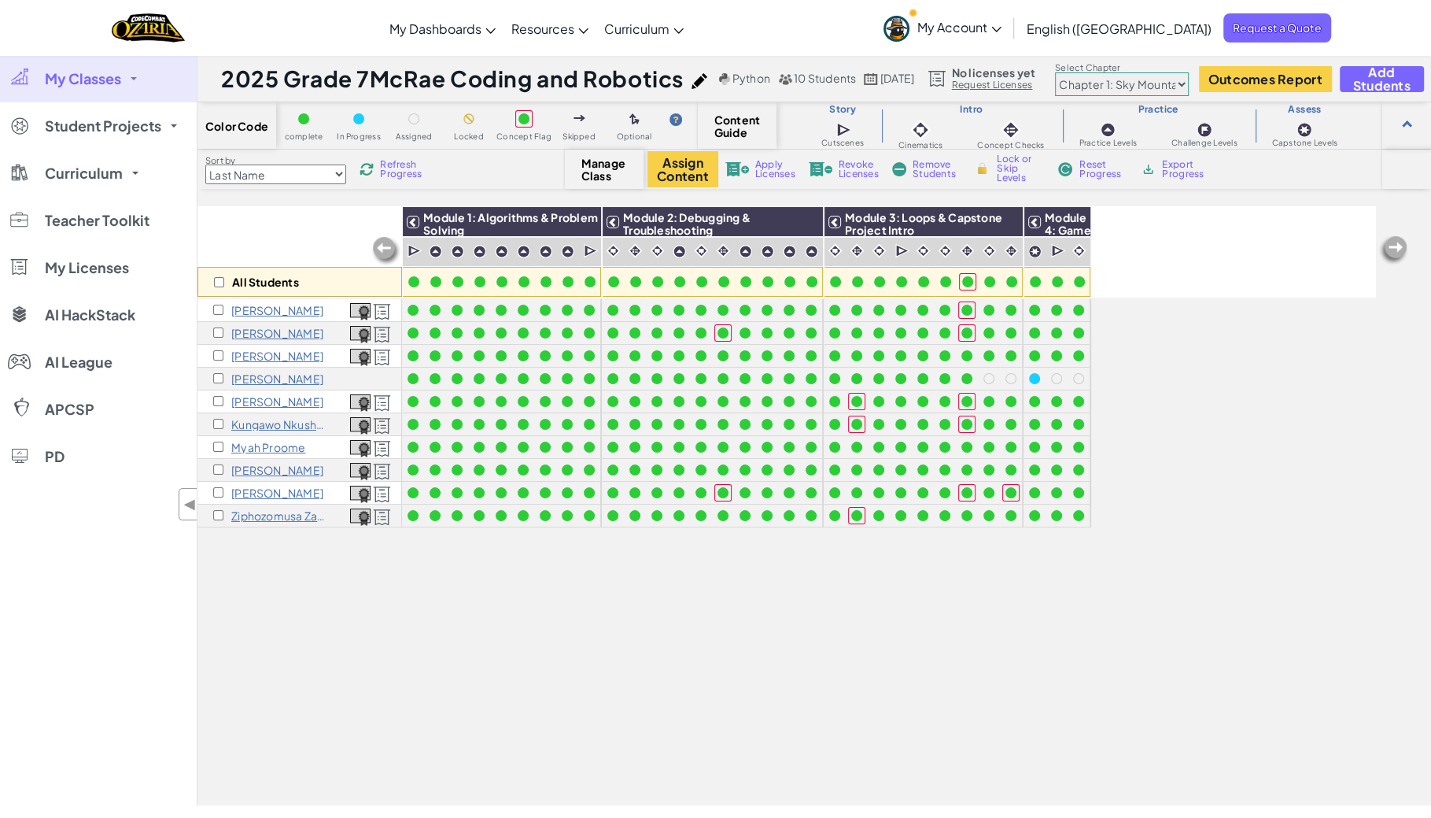
click at [1085, 73] on select "Chapter 1: Sky Mountain Chapter 2: The Moon Dancers Chapter 3: The Phoenix Land…" at bounding box center [1122, 84] width 134 height 24
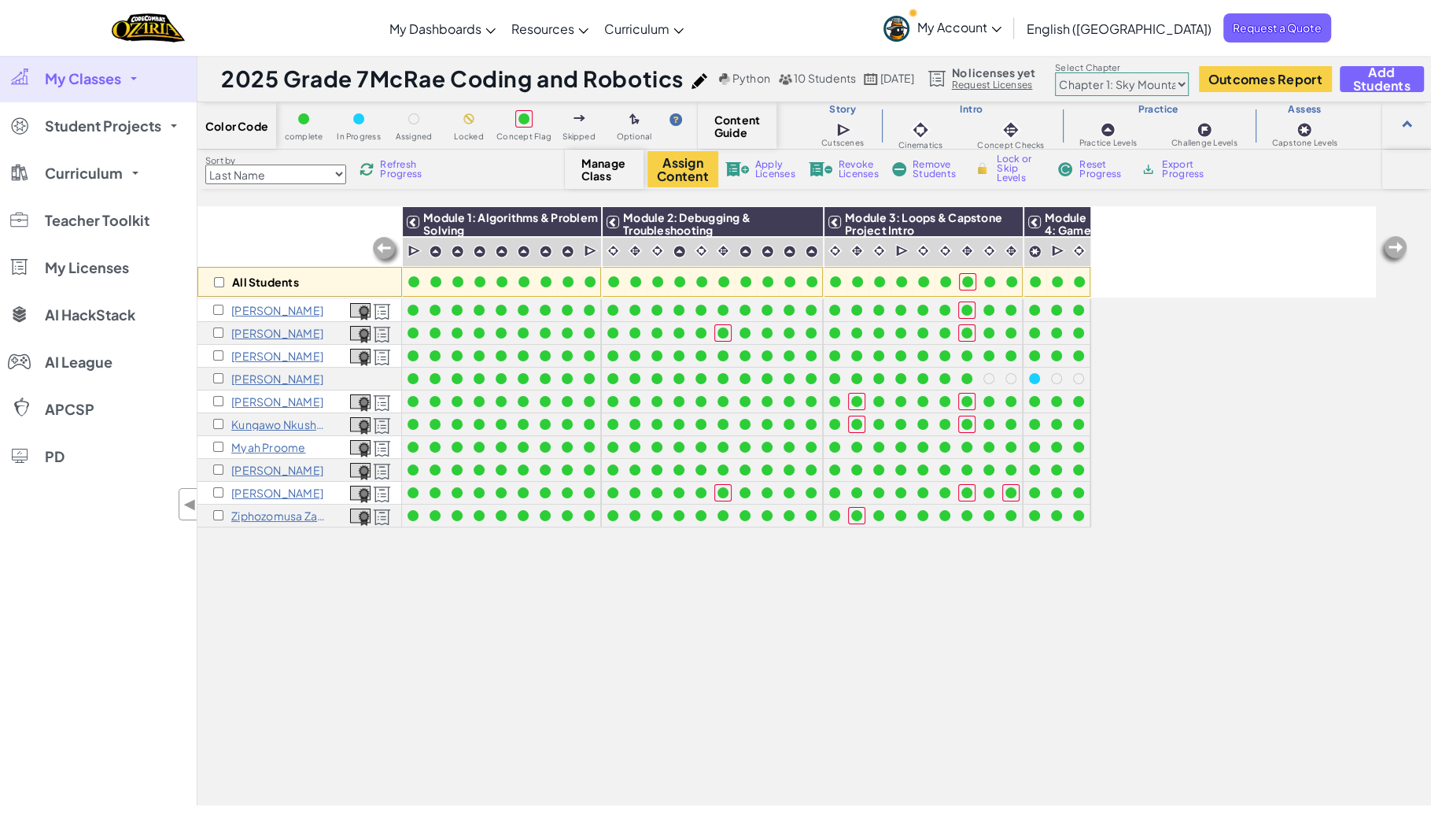
click at [1085, 73] on select "Chapter 1: Sky Mountain Chapter 2: The Moon Dancers Chapter 3: The Phoenix Land…" at bounding box center [1122, 84] width 134 height 24
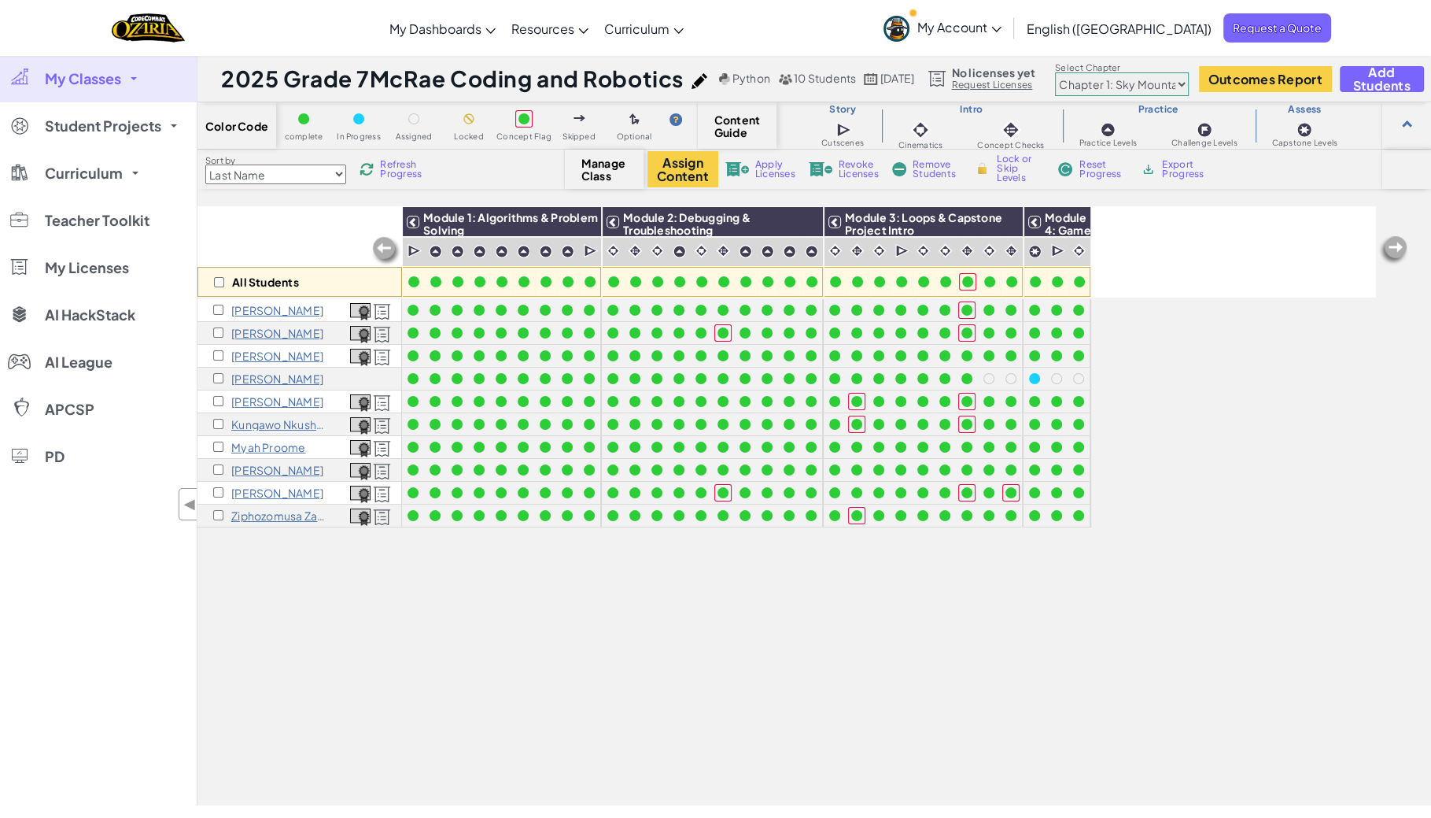
click at [1085, 73] on select "Chapter 1: Sky Mountain Chapter 2: The Moon Dancers Chapter 3: The Phoenix Land…" at bounding box center [1122, 84] width 134 height 24
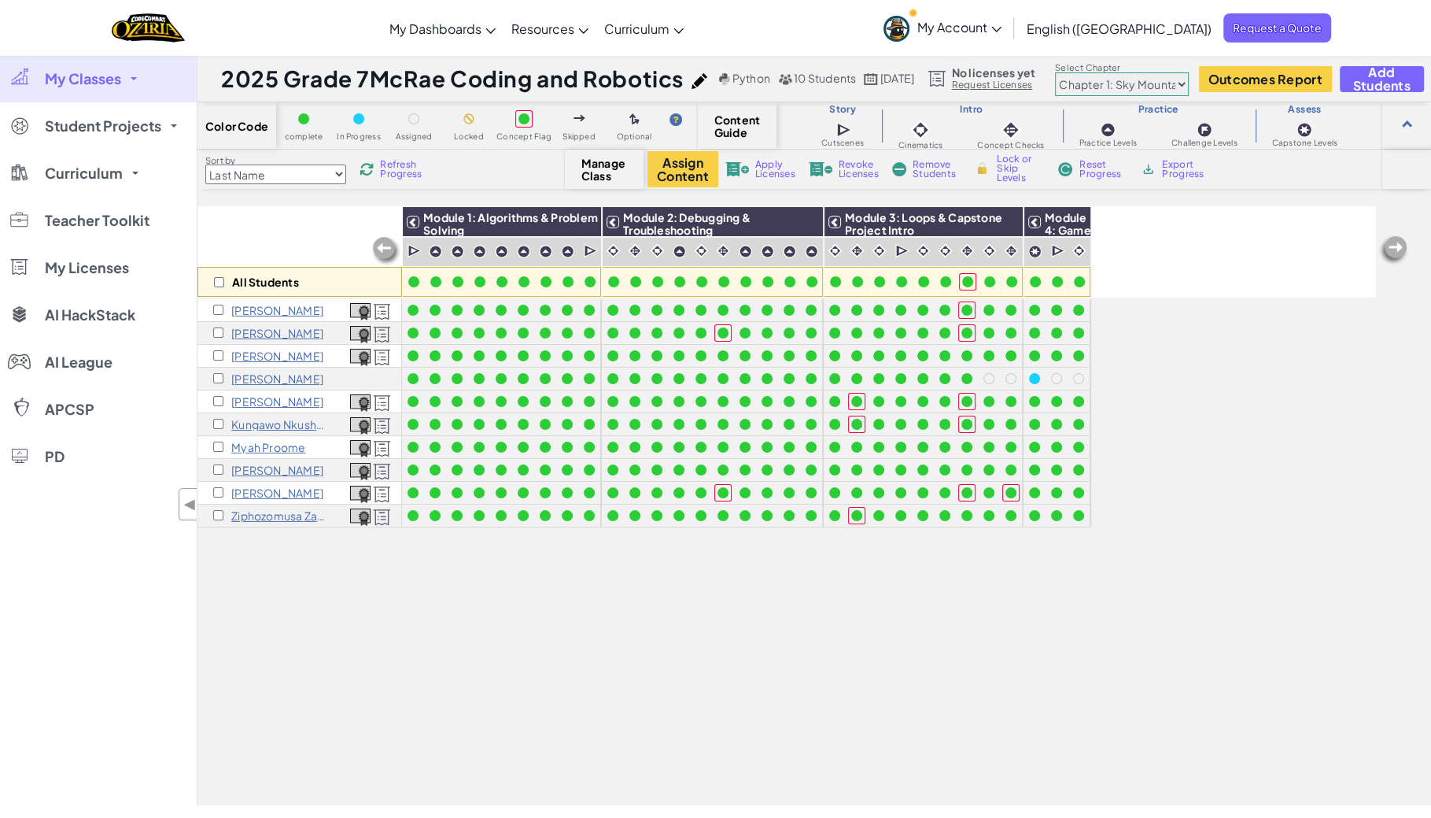
click at [1085, 73] on select "Chapter 1: Sky Mountain Chapter 2: The Moon Dancers Chapter 3: The Phoenix Land…" at bounding box center [1122, 84] width 134 height 24
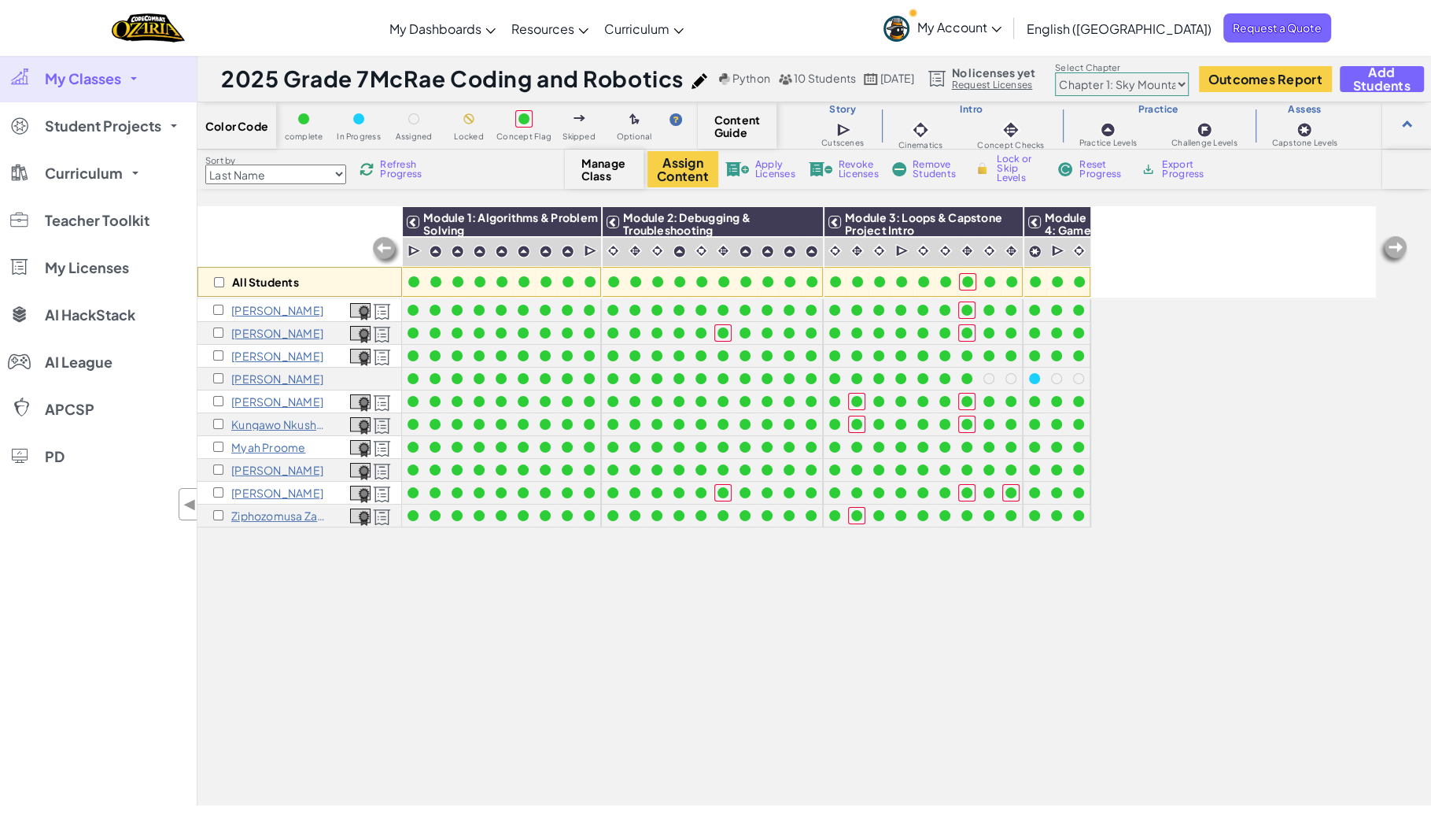
click at [1085, 73] on select "Chapter 1: Sky Mountain Chapter 2: The Moon Dancers Chapter 3: The Phoenix Land…" at bounding box center [1122, 84] width 134 height 24
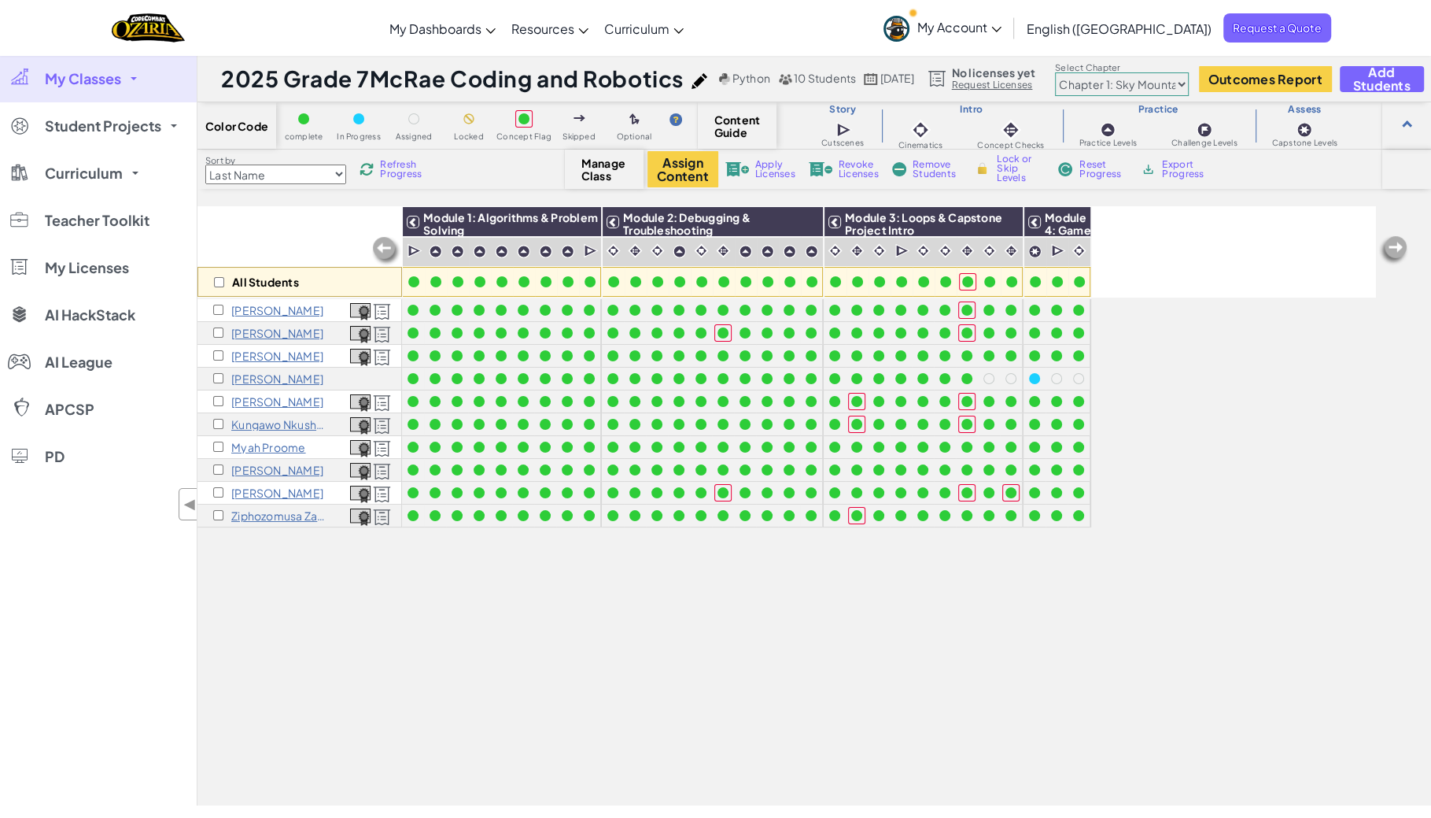
click at [1085, 73] on select "Chapter 1: Sky Mountain Chapter 2: The Moon Dancers Chapter 3: The Phoenix Land…" at bounding box center [1122, 84] width 134 height 24
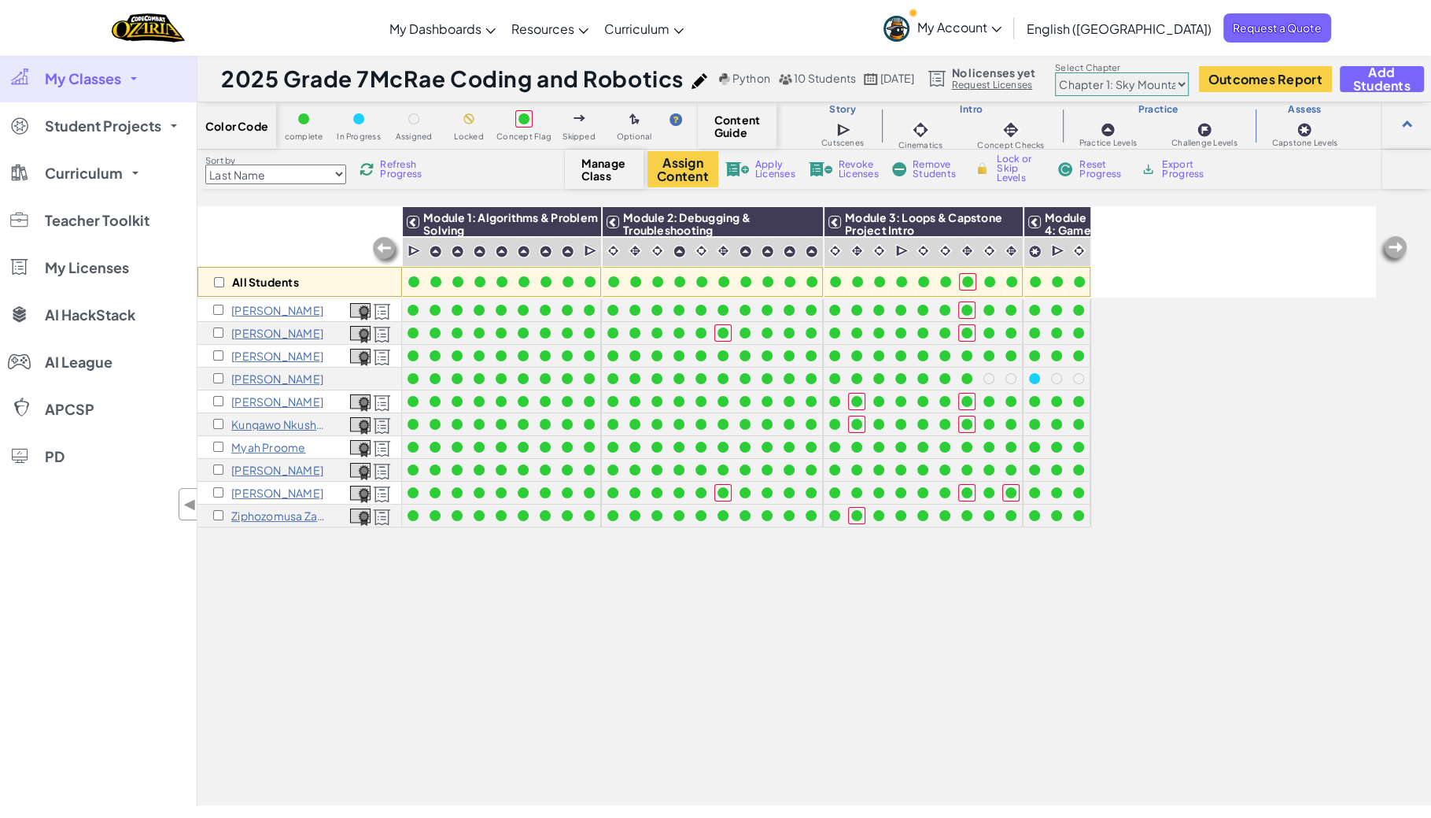
click at [1085, 73] on select "Chapter 1: Sky Mountain Chapter 2: The Moon Dancers Chapter 3: The Phoenix Land…" at bounding box center [1122, 84] width 134 height 24
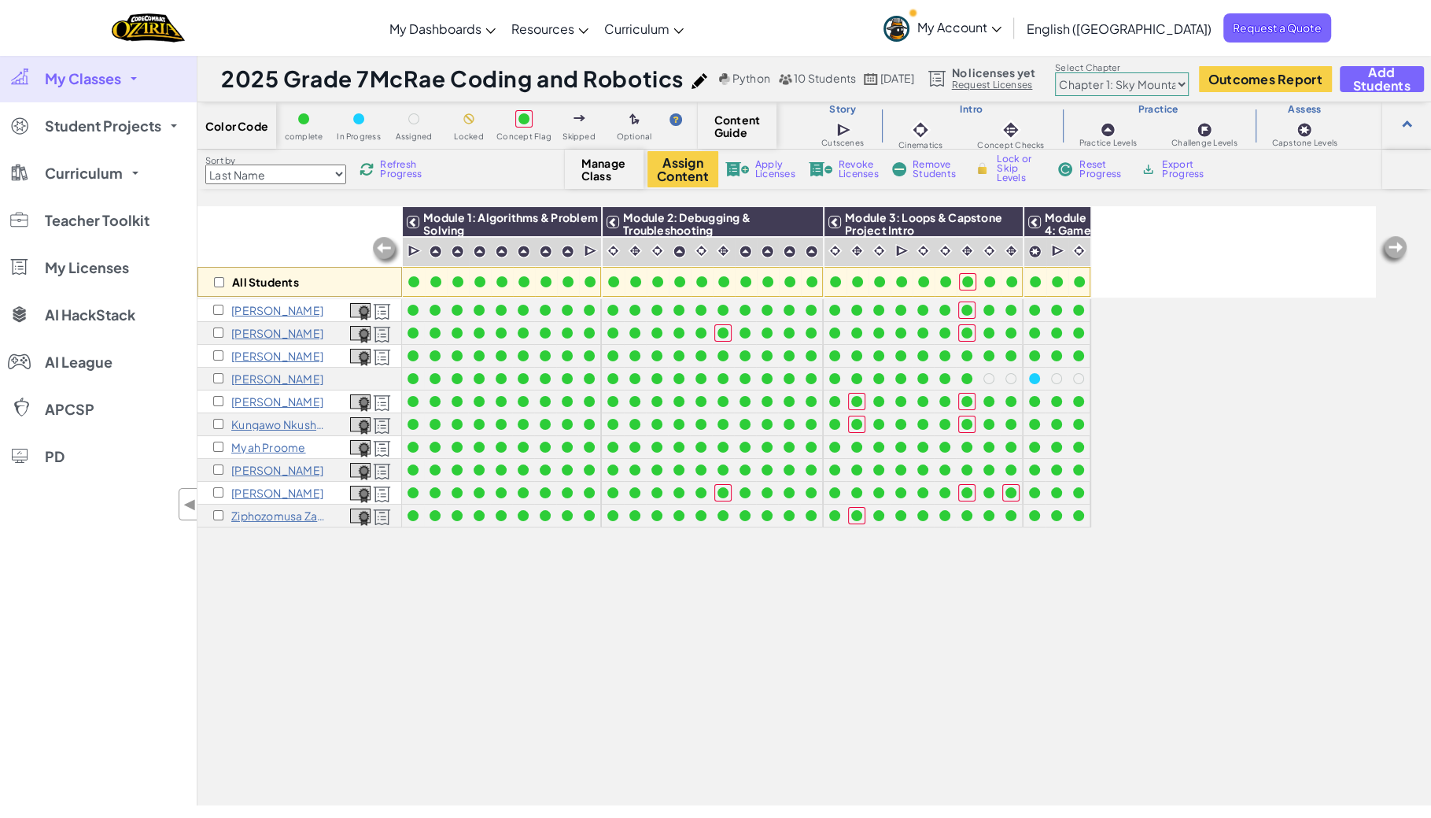
click at [1085, 73] on select "Chapter 1: Sky Mountain Chapter 2: The Moon Dancers Chapter 3: The Phoenix Land…" at bounding box center [1122, 84] width 134 height 24
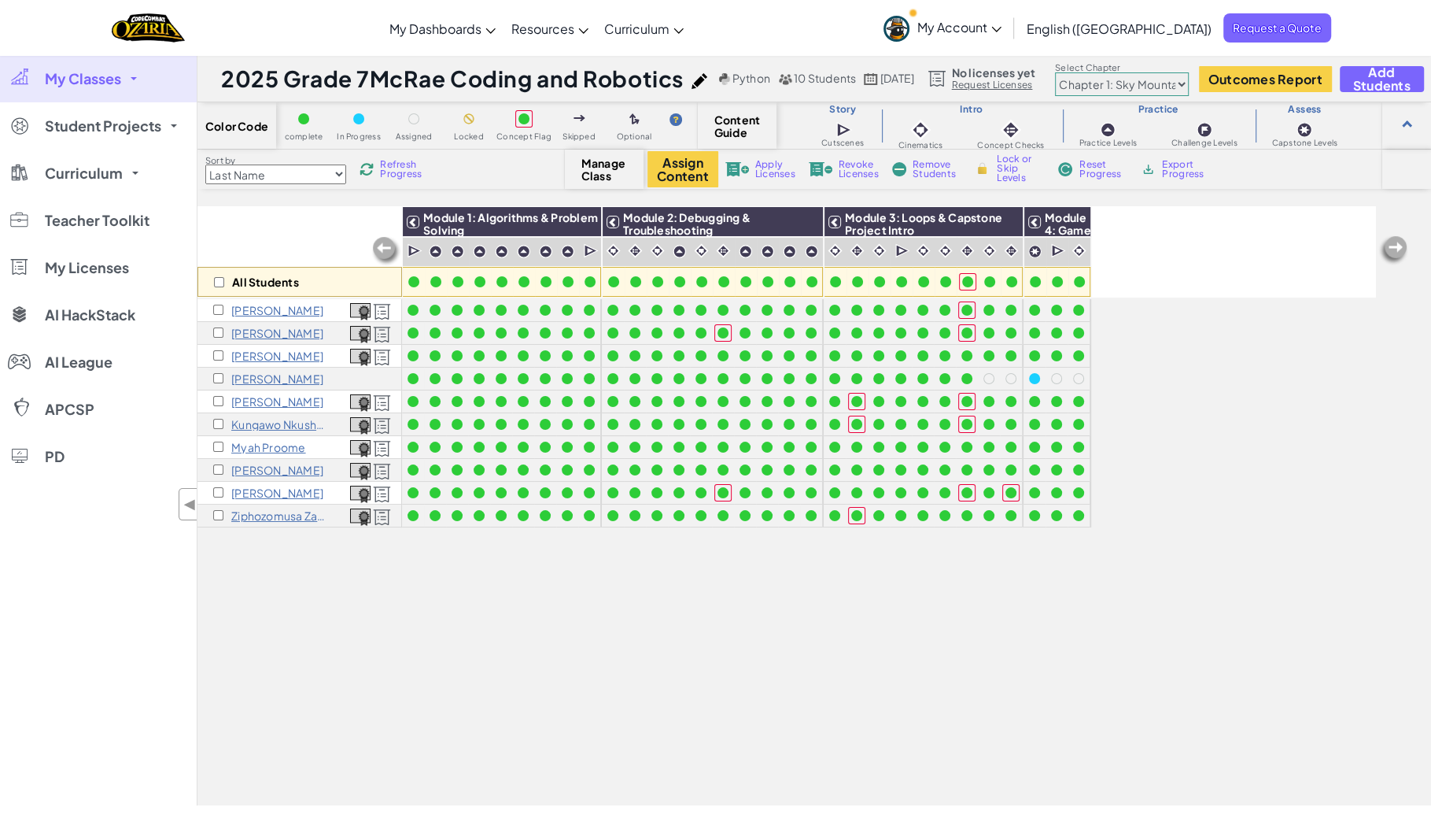
click at [1085, 73] on select "Chapter 1: Sky Mountain Chapter 2: The Moon Dancers Chapter 3: The Phoenix Land…" at bounding box center [1122, 84] width 134 height 24
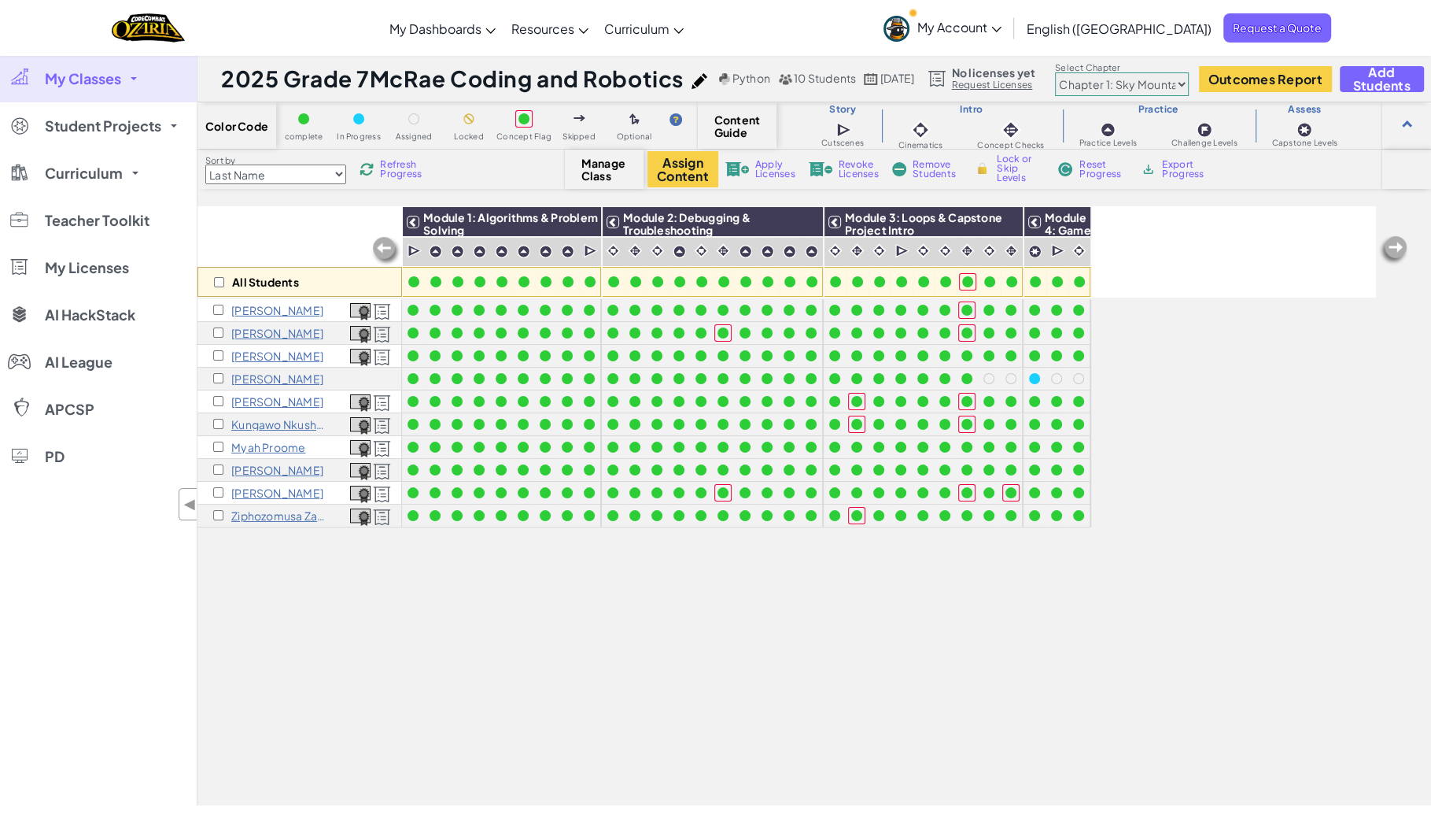
click at [1085, 73] on select "Chapter 1: Sky Mountain Chapter 2: The Moon Dancers Chapter 3: The Phoenix Land…" at bounding box center [1122, 84] width 134 height 24
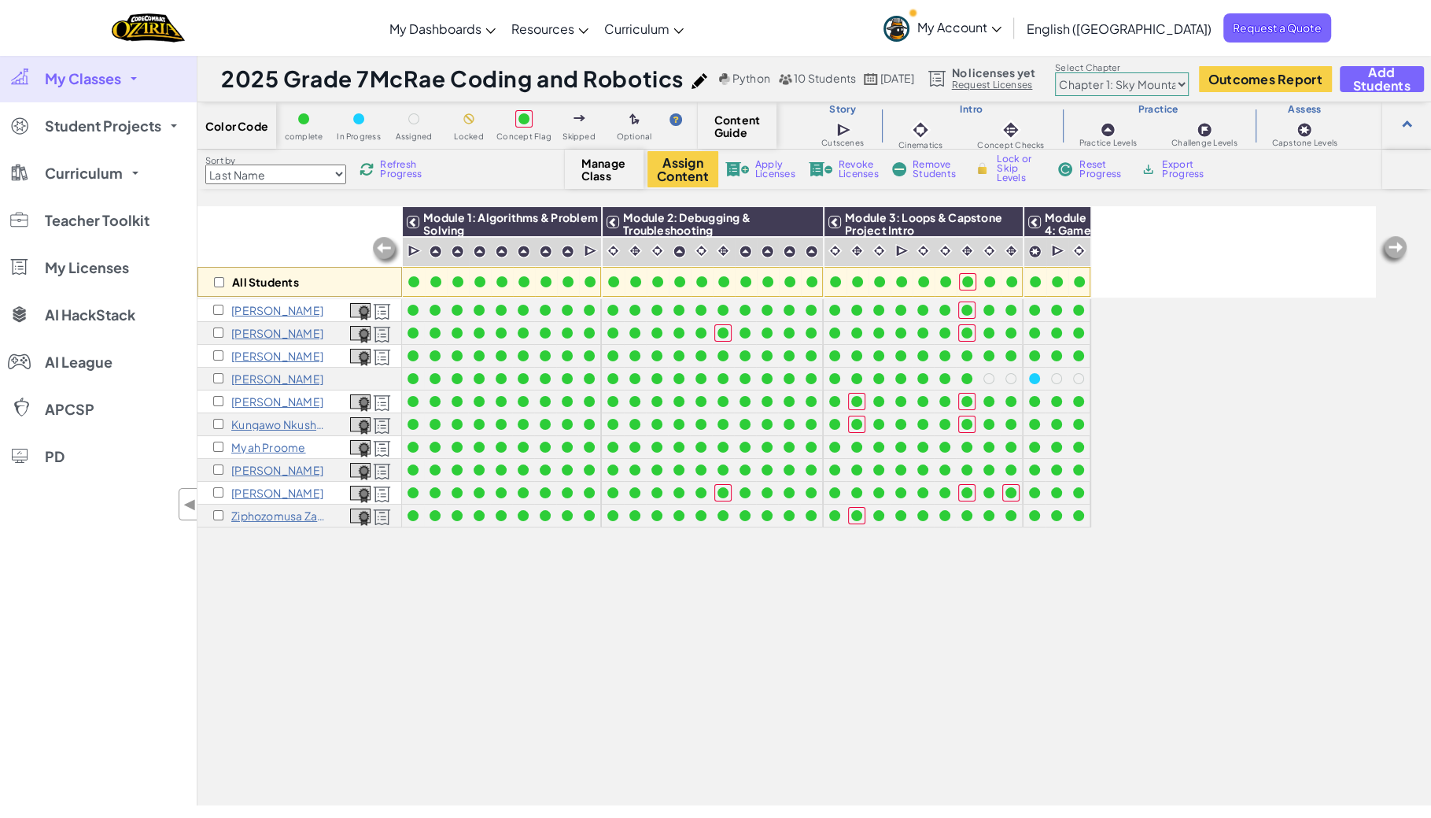
click at [1085, 73] on select "Chapter 1: Sky Mountain Chapter 2: The Moon Dancers Chapter 3: The Phoenix Land…" at bounding box center [1122, 84] width 134 height 24
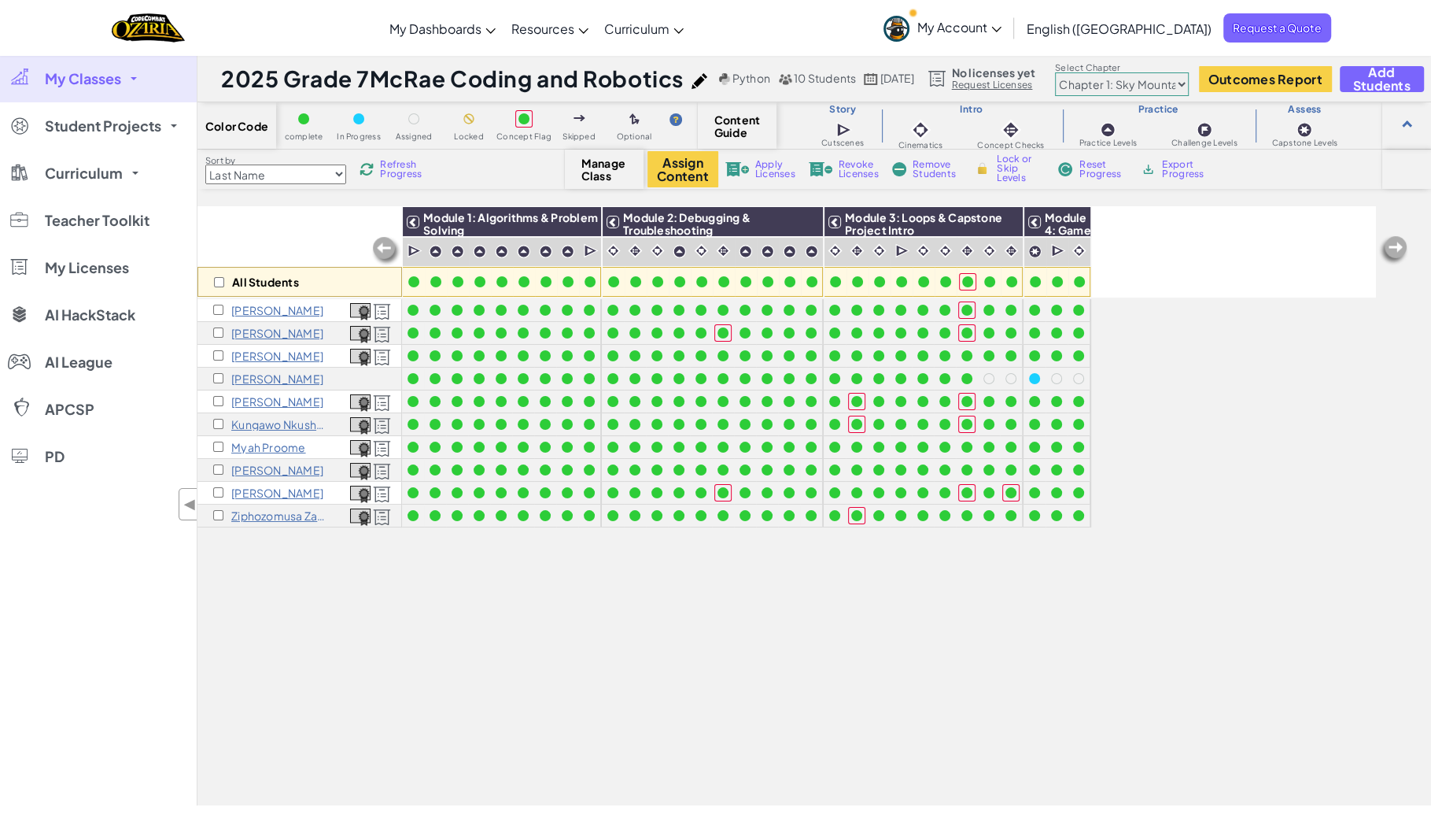
click at [1085, 73] on select "Chapter 1: Sky Mountain Chapter 2: The Moon Dancers Chapter 3: The Phoenix Land…" at bounding box center [1122, 84] width 134 height 24
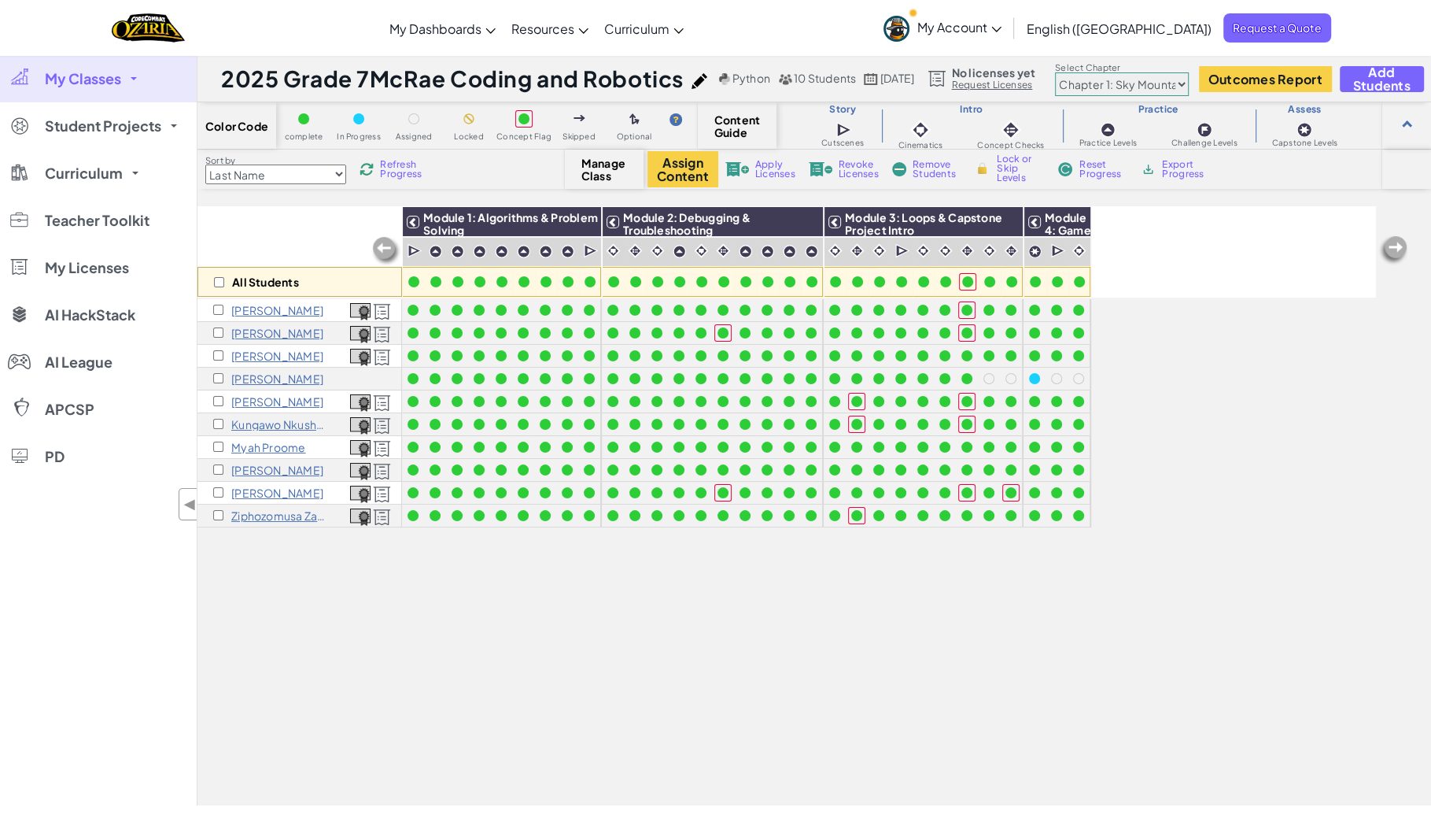
click at [1157, 89] on select "Chapter 1: Sky Mountain Chapter 2: The Moon Dancers Chapter 3: The Phoenix Land…" at bounding box center [1122, 84] width 134 height 24
select select "5d8a57abe8919b28d5113af1"
click at [1085, 73] on select "Chapter 1: Sky Mountain Chapter 2: The Moon Dancers Chapter 3: The Phoenix Land…" at bounding box center [1122, 84] width 134 height 24
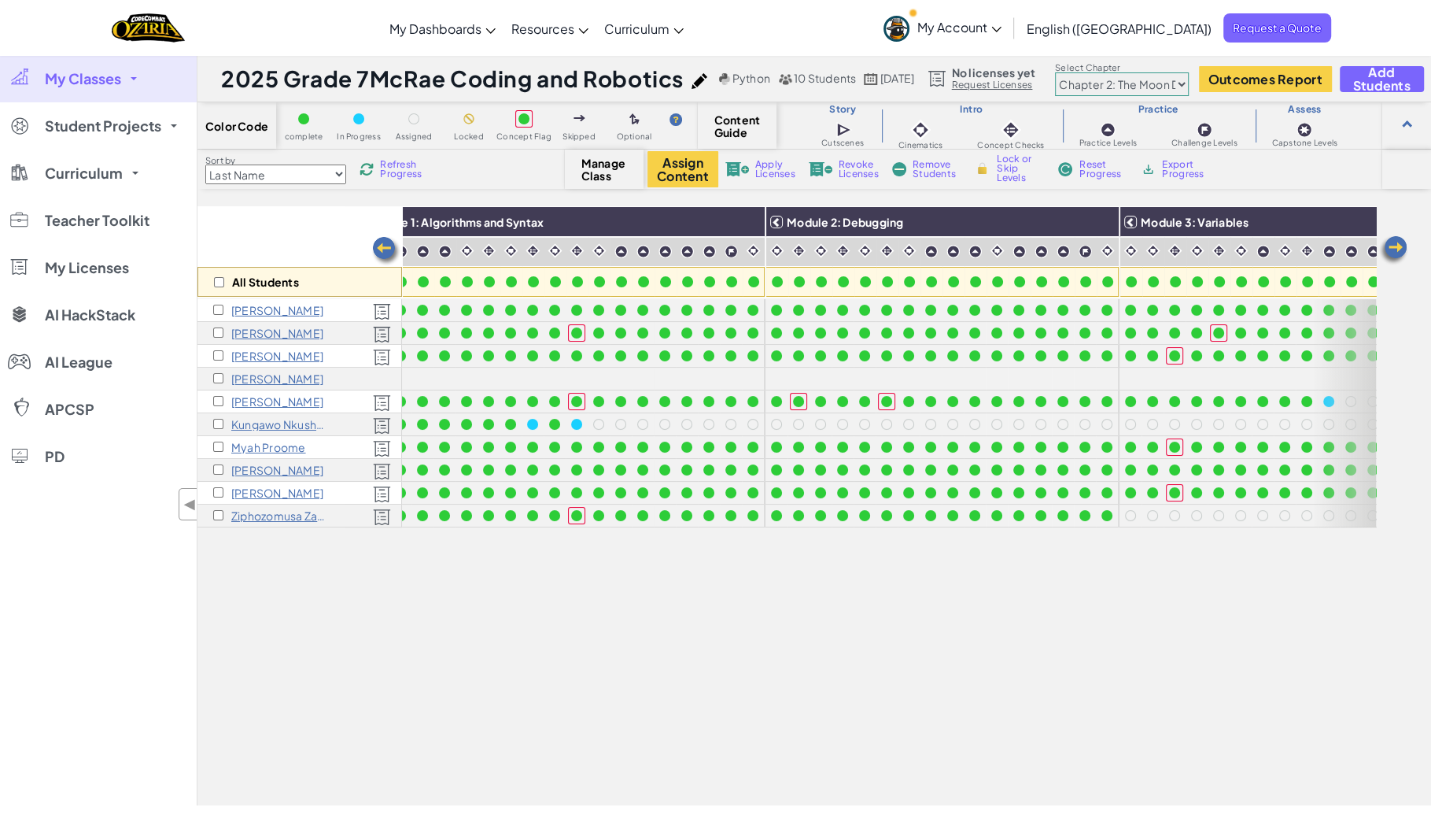
scroll to position [0, 61]
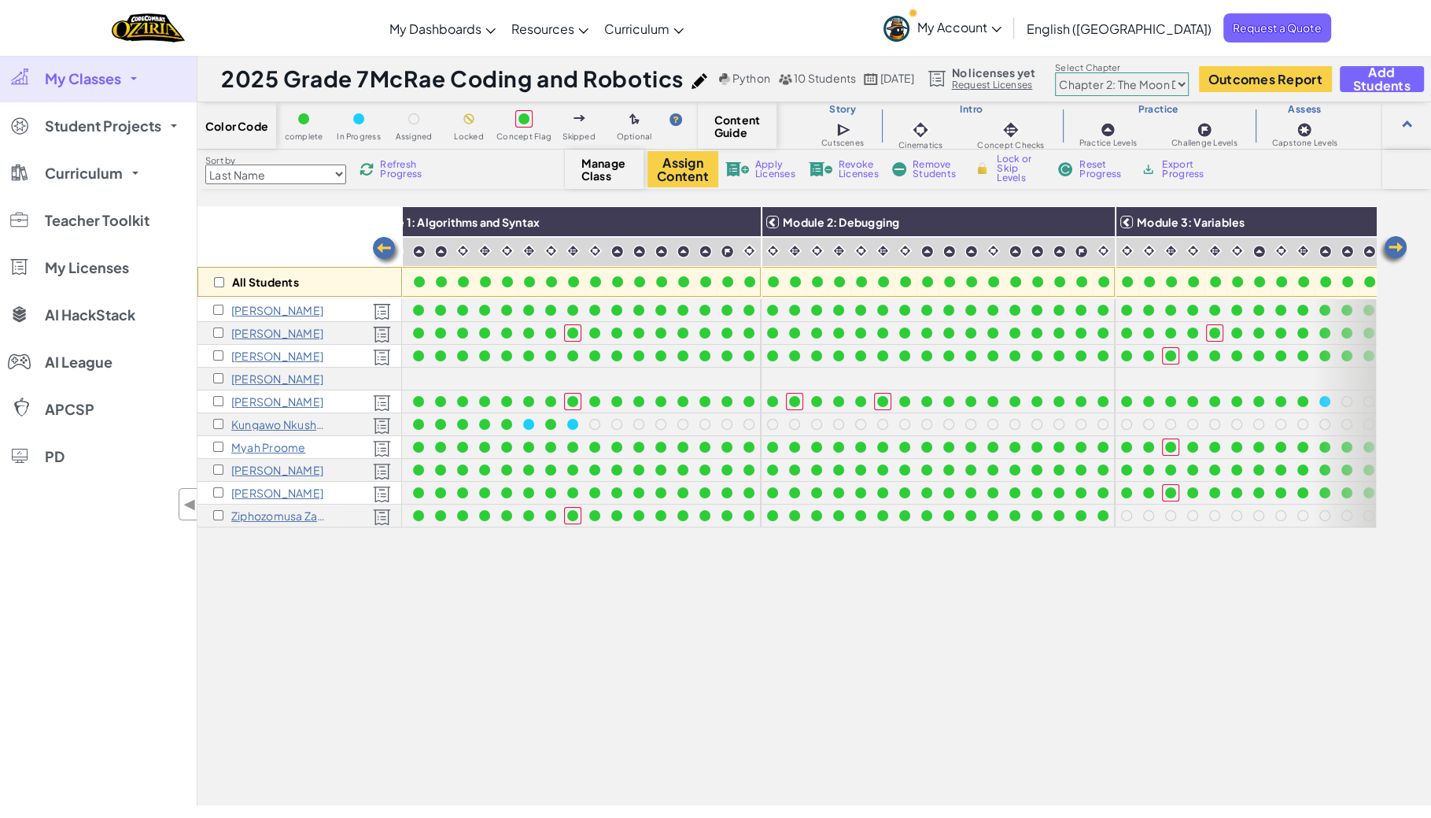
click at [411, 170] on span "Refresh Progress" at bounding box center [404, 169] width 49 height 19
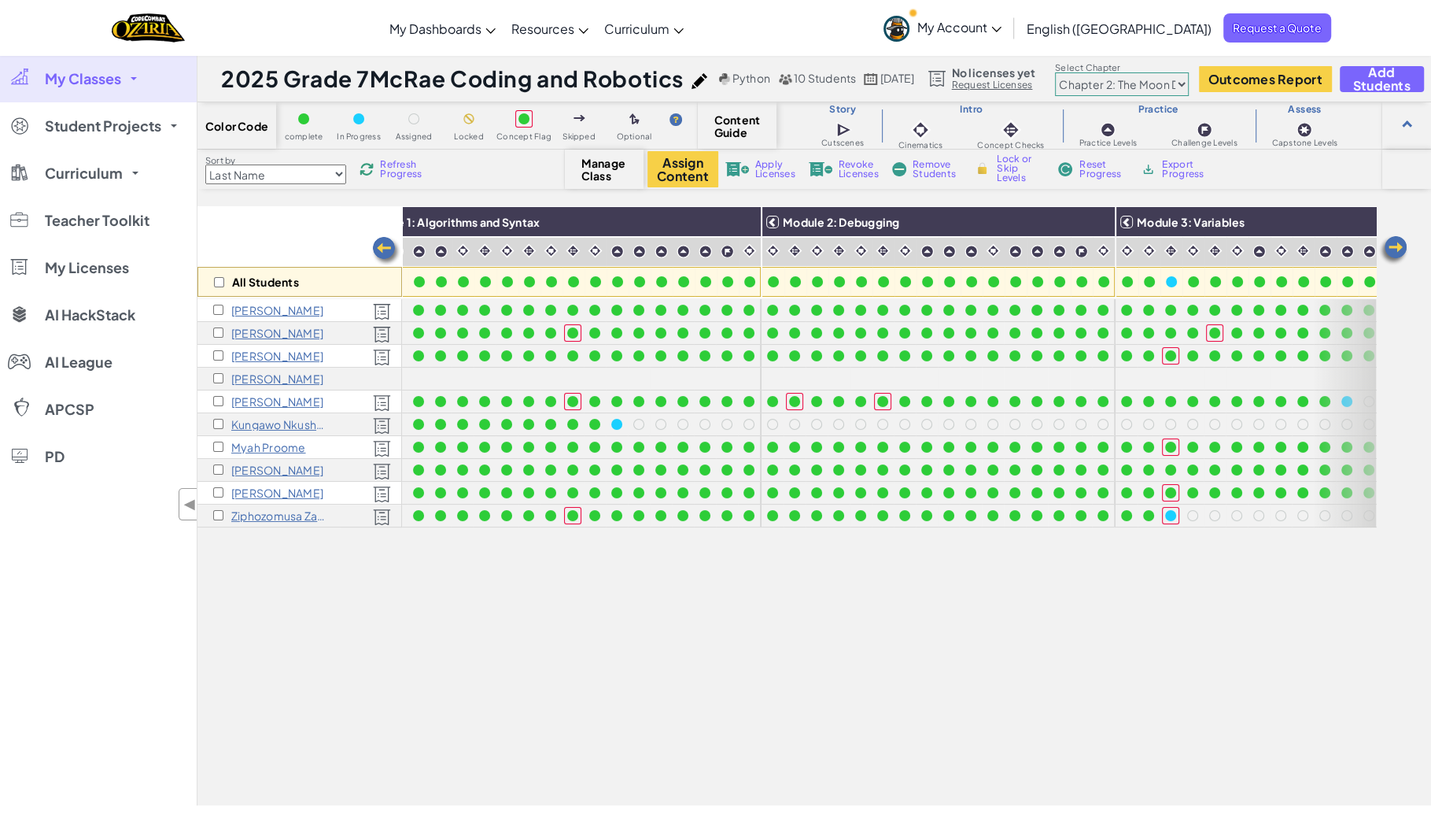
click at [411, 170] on span "Refresh Progress" at bounding box center [404, 169] width 49 height 19
click at [411, 168] on span "Refresh Progress" at bounding box center [404, 169] width 49 height 19
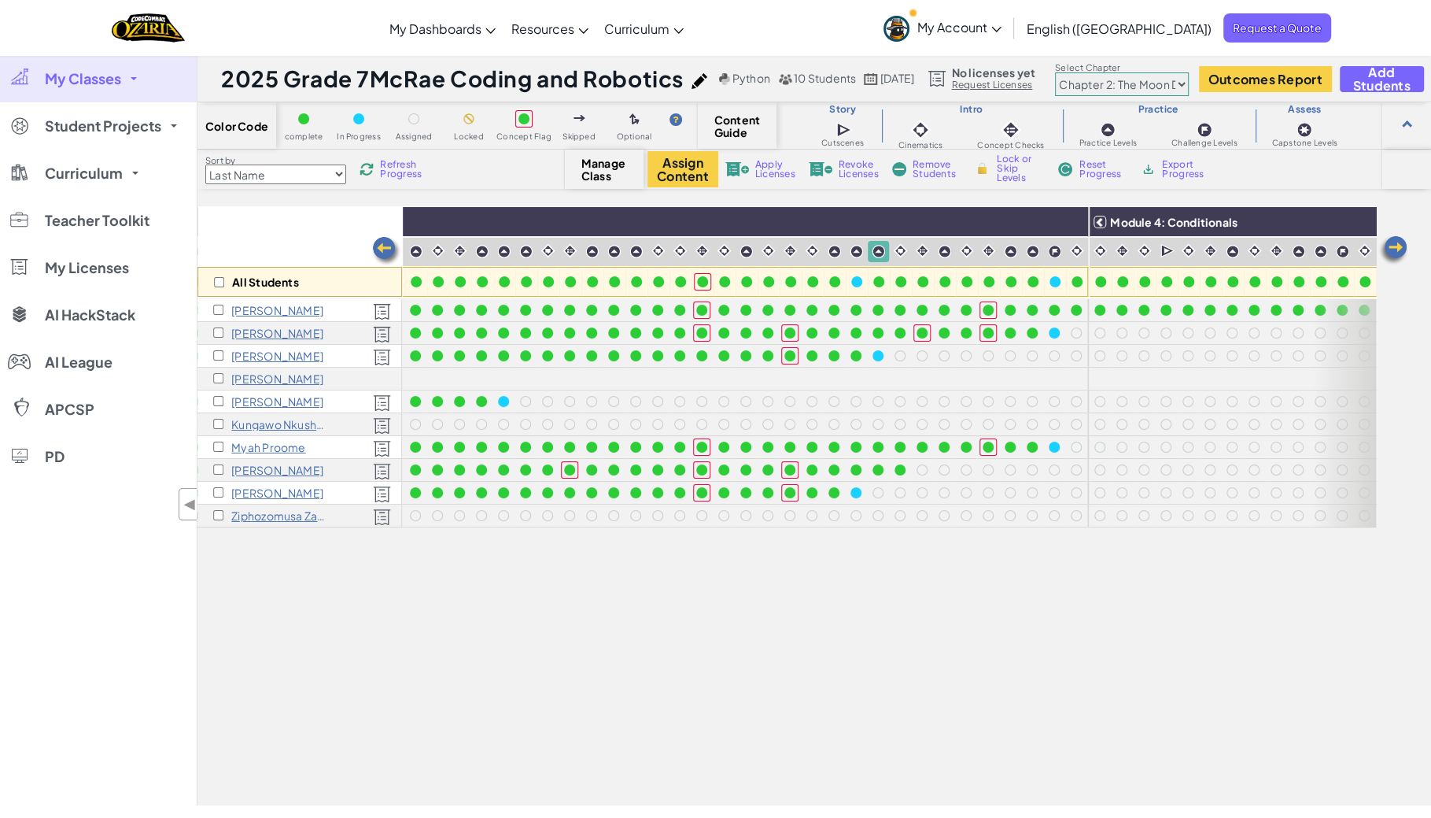
scroll to position [0, 906]
click at [404, 163] on span "Refresh Progress" at bounding box center [404, 169] width 49 height 19
click at [404, 164] on span "Refresh Progress" at bounding box center [404, 169] width 49 height 19
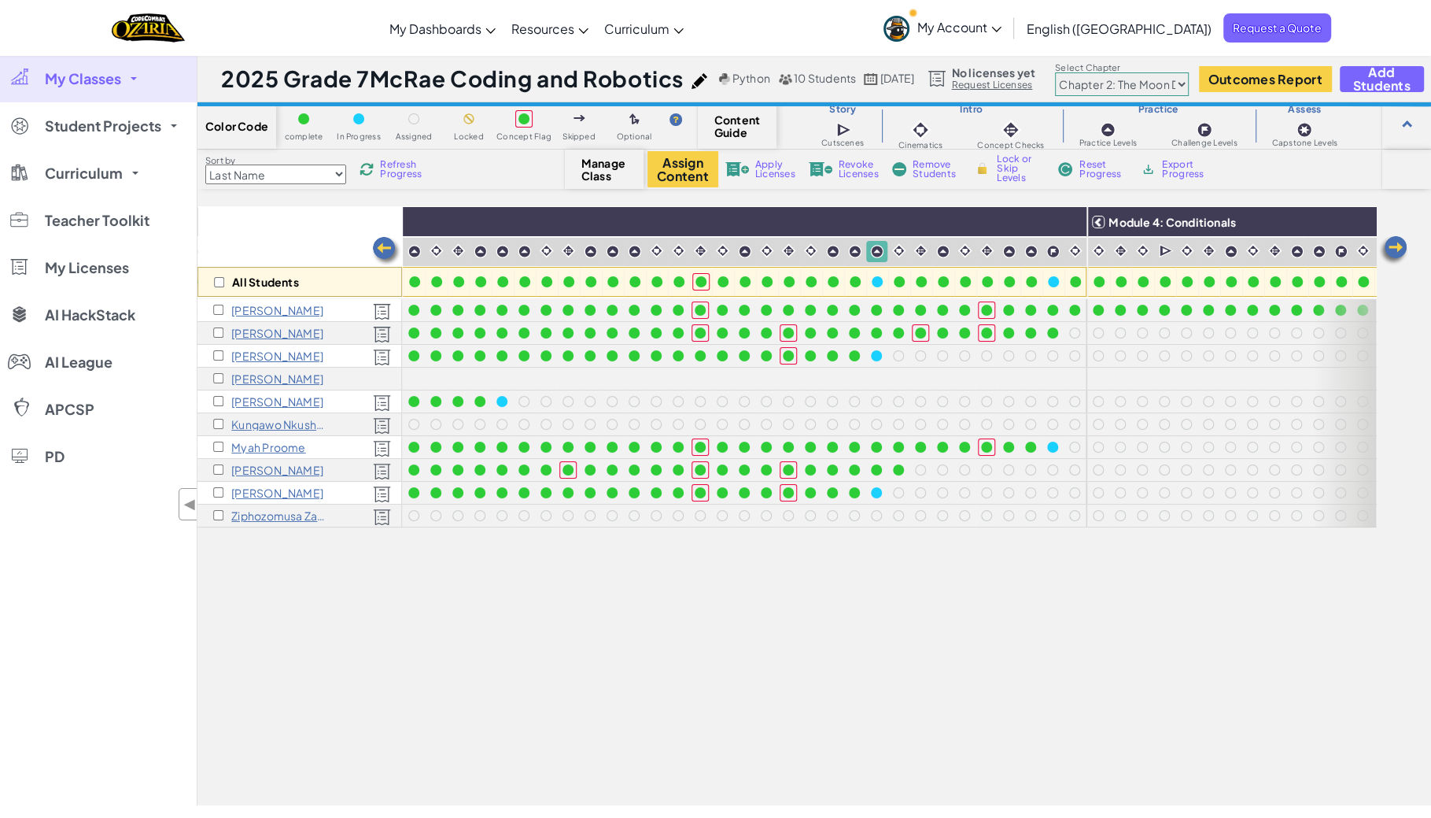
click at [404, 164] on span "Refresh Progress" at bounding box center [404, 169] width 49 height 19
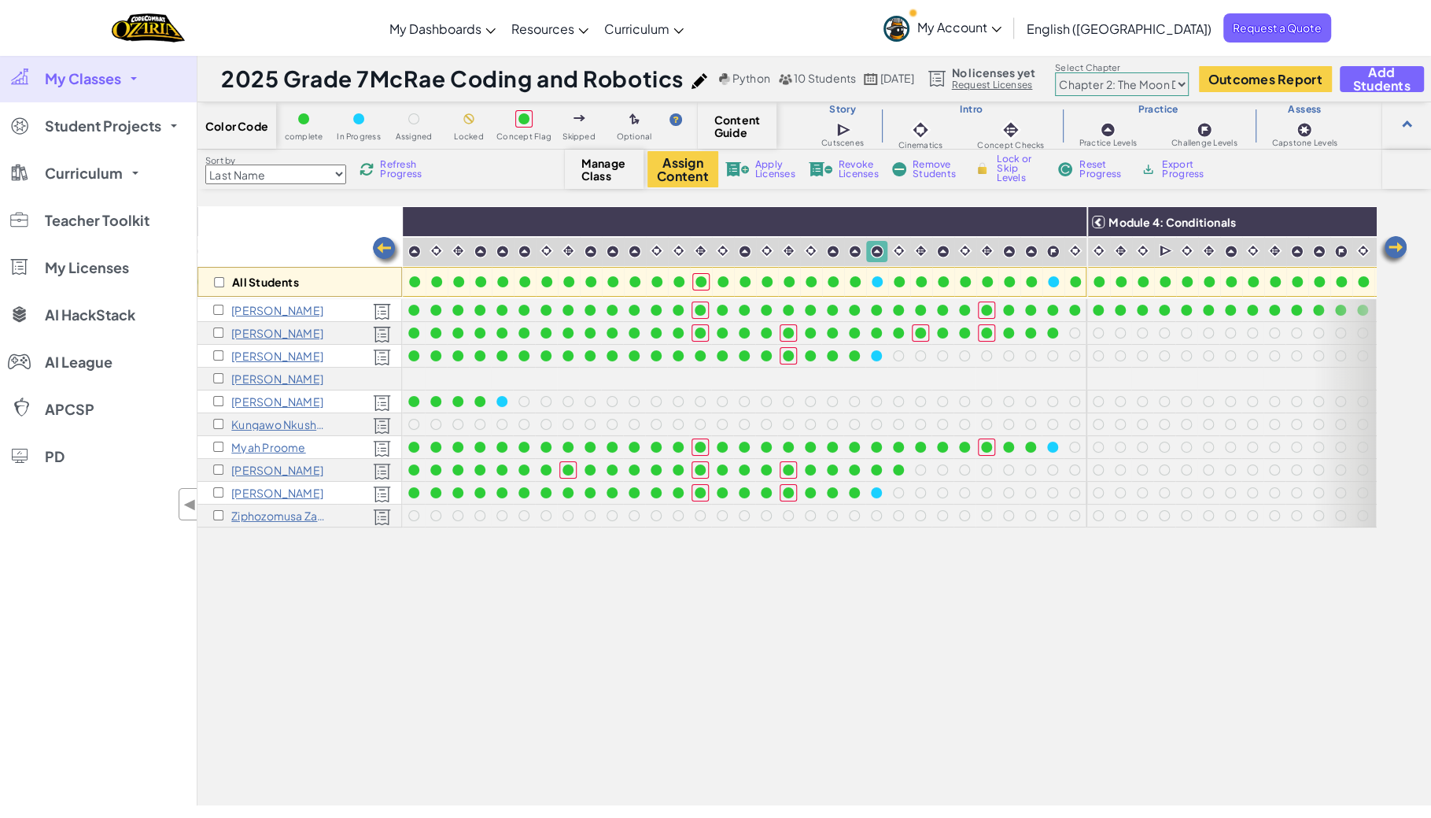
click at [404, 164] on span "Refresh Progress" at bounding box center [404, 169] width 49 height 19
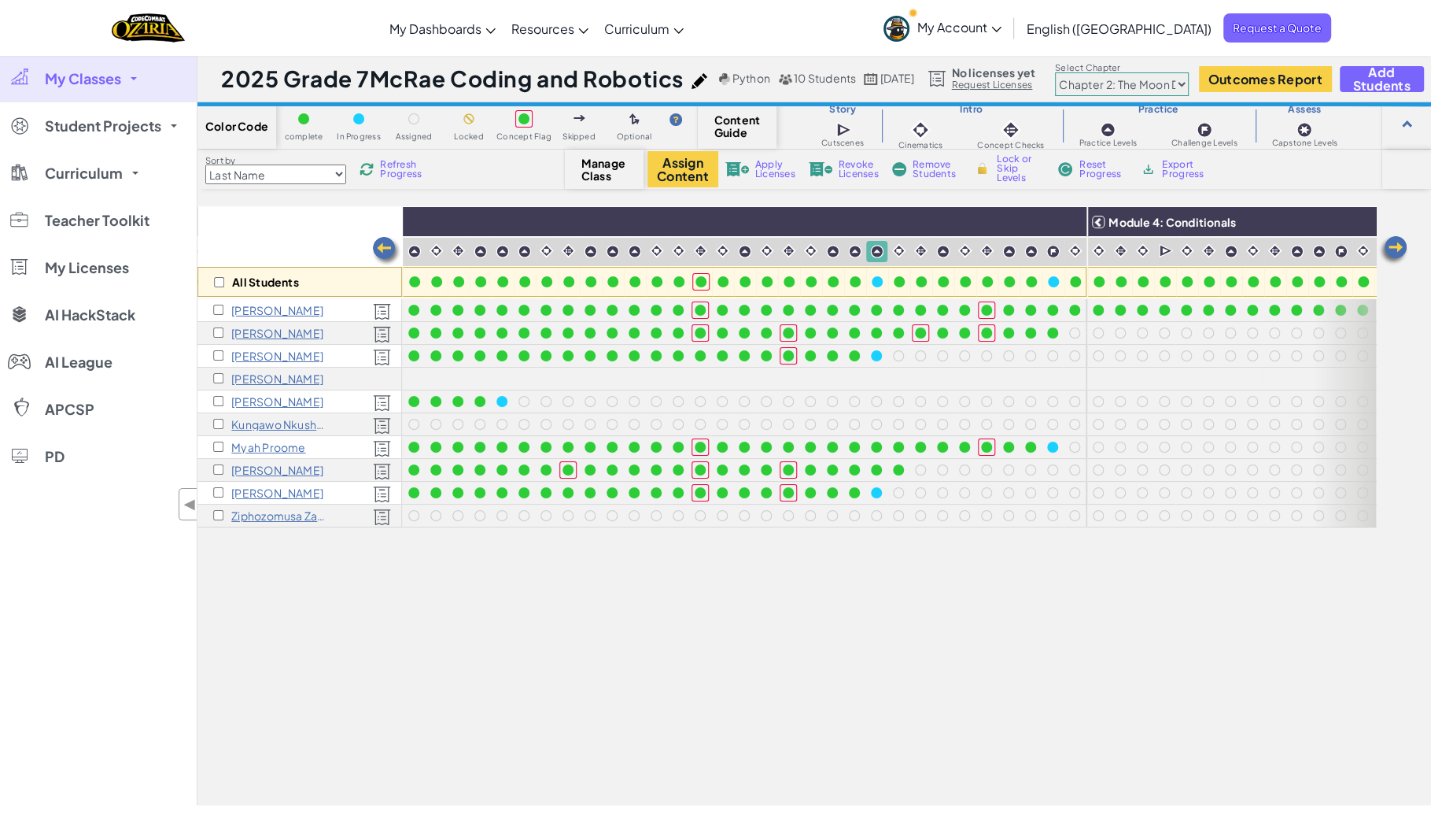
click at [404, 164] on span "Refresh Progress" at bounding box center [404, 169] width 49 height 19
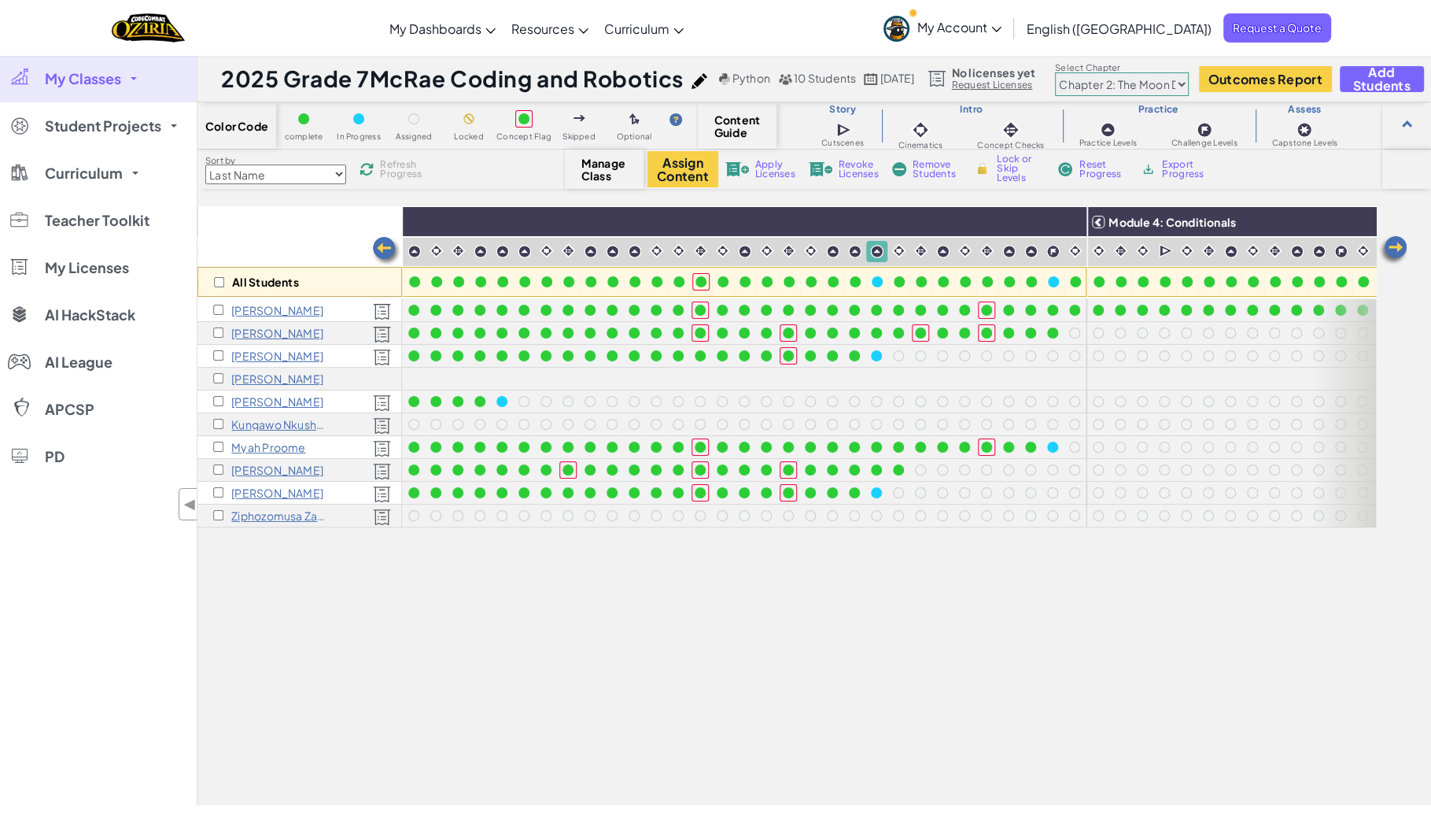
click at [404, 164] on span "Refresh Progress" at bounding box center [404, 169] width 49 height 19
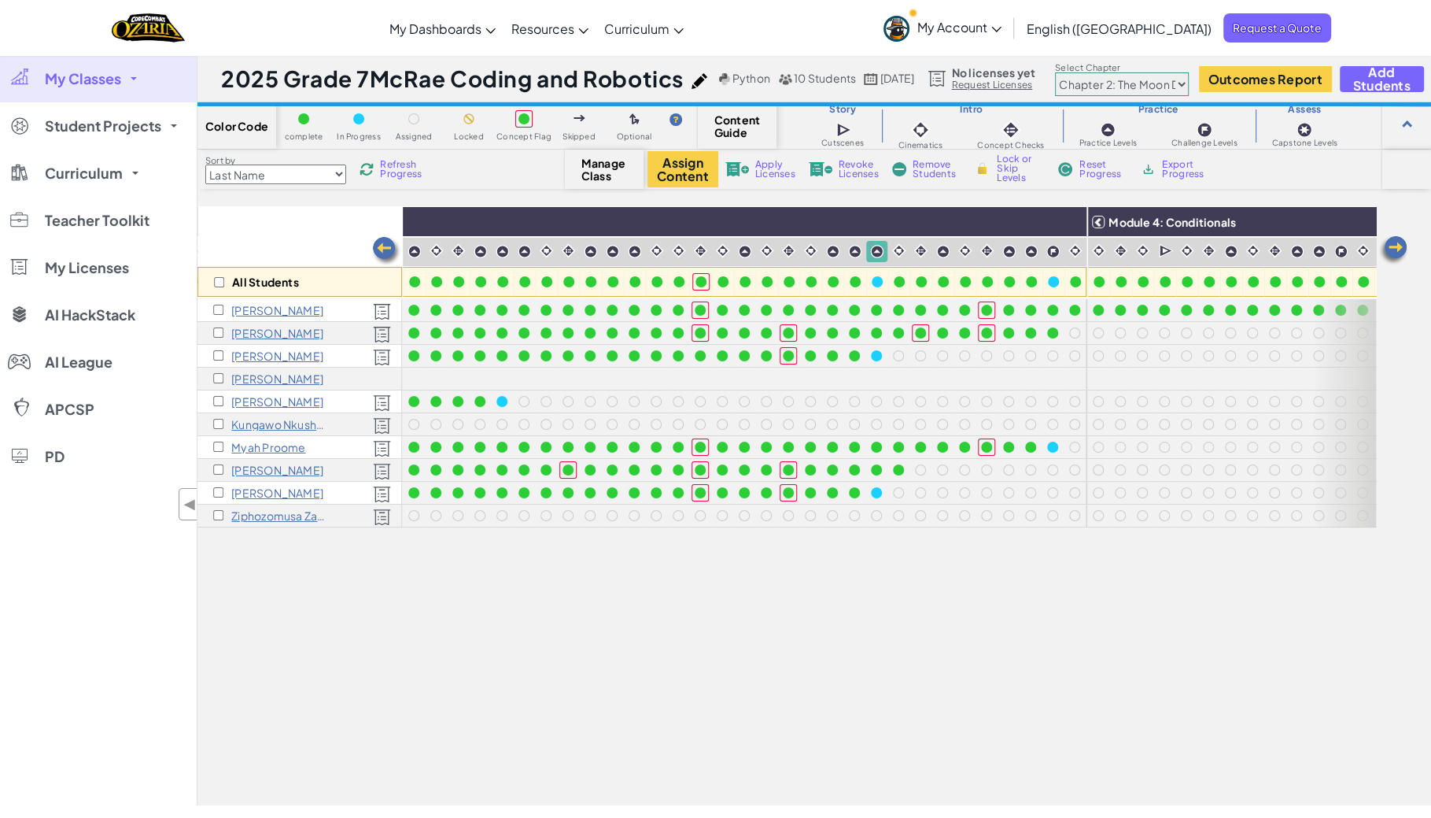
click at [404, 164] on span "Refresh Progress" at bounding box center [404, 169] width 49 height 19
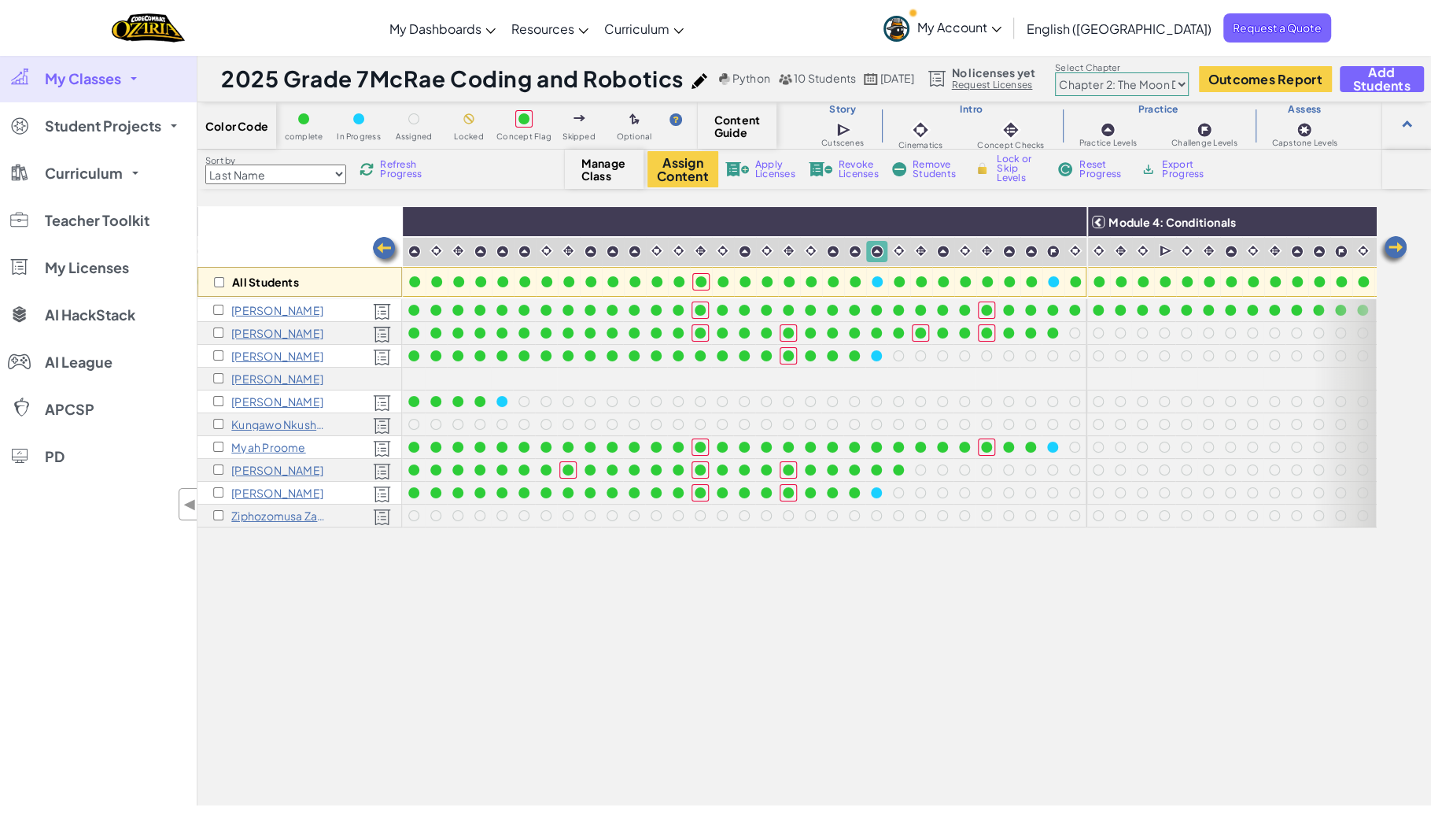
click at [404, 163] on span "Refresh Progress" at bounding box center [404, 169] width 49 height 19
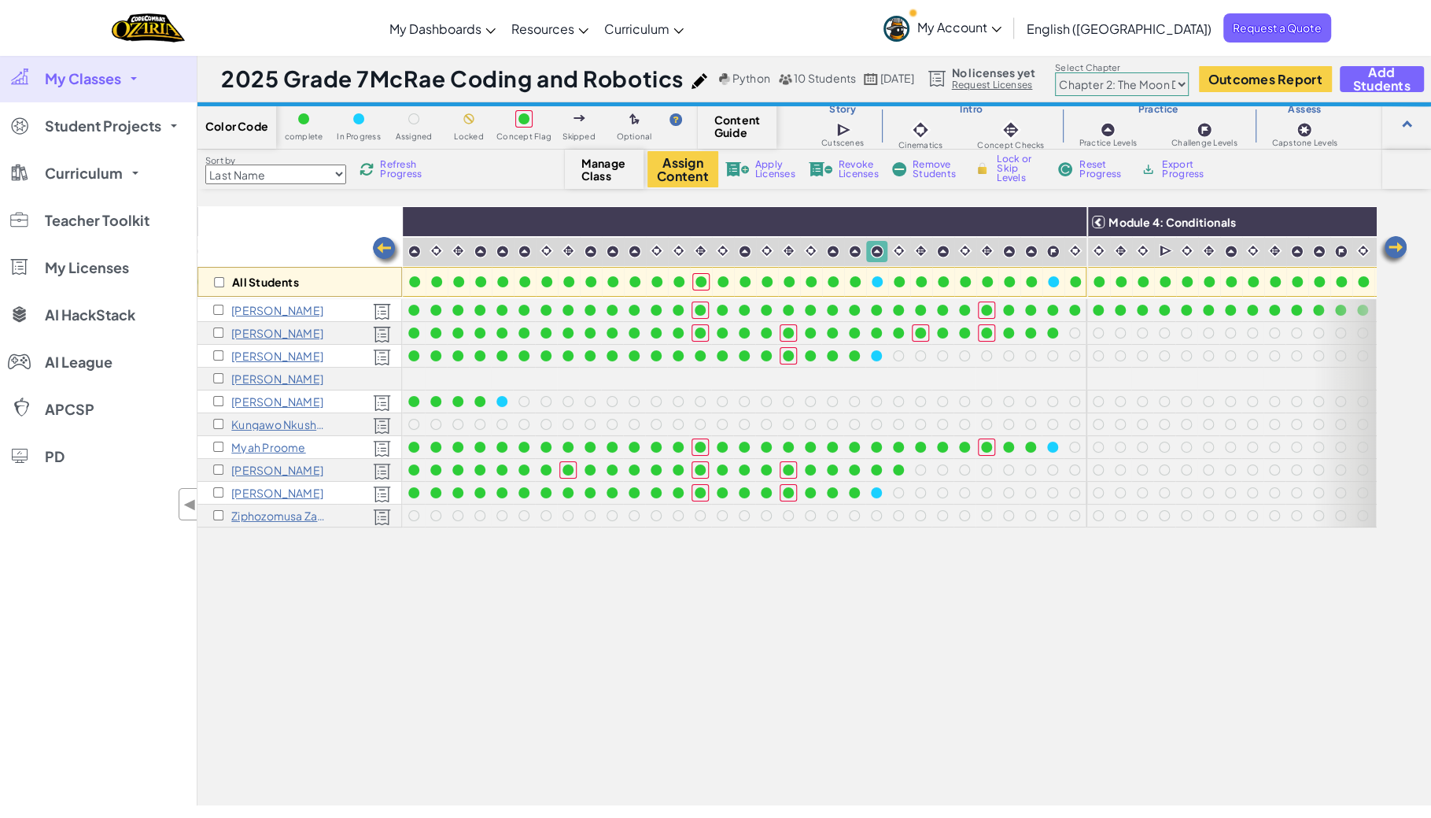
click at [404, 163] on span "Refresh Progress" at bounding box center [404, 169] width 49 height 19
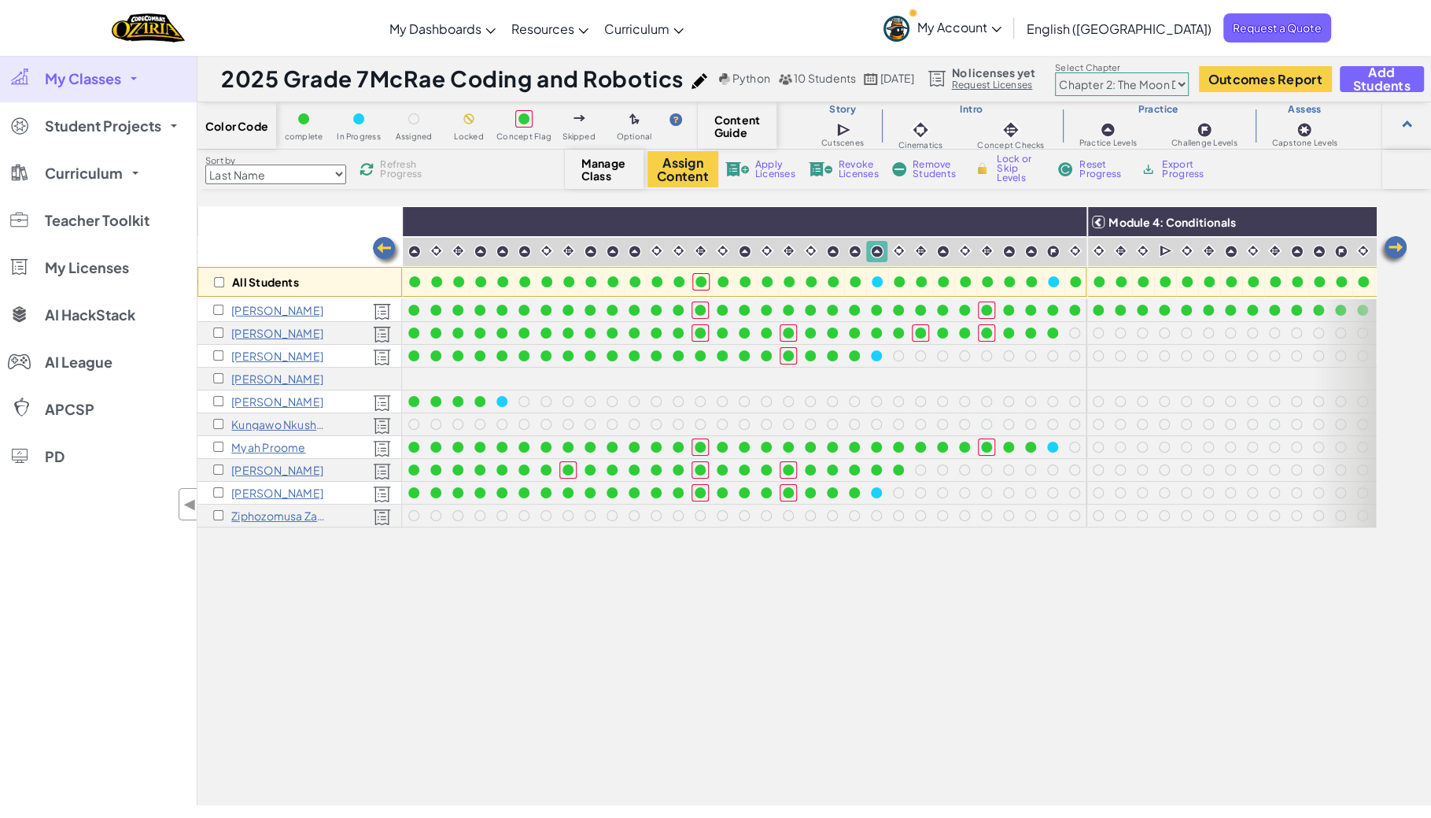
click at [404, 163] on span "Refresh Progress" at bounding box center [404, 169] width 49 height 19
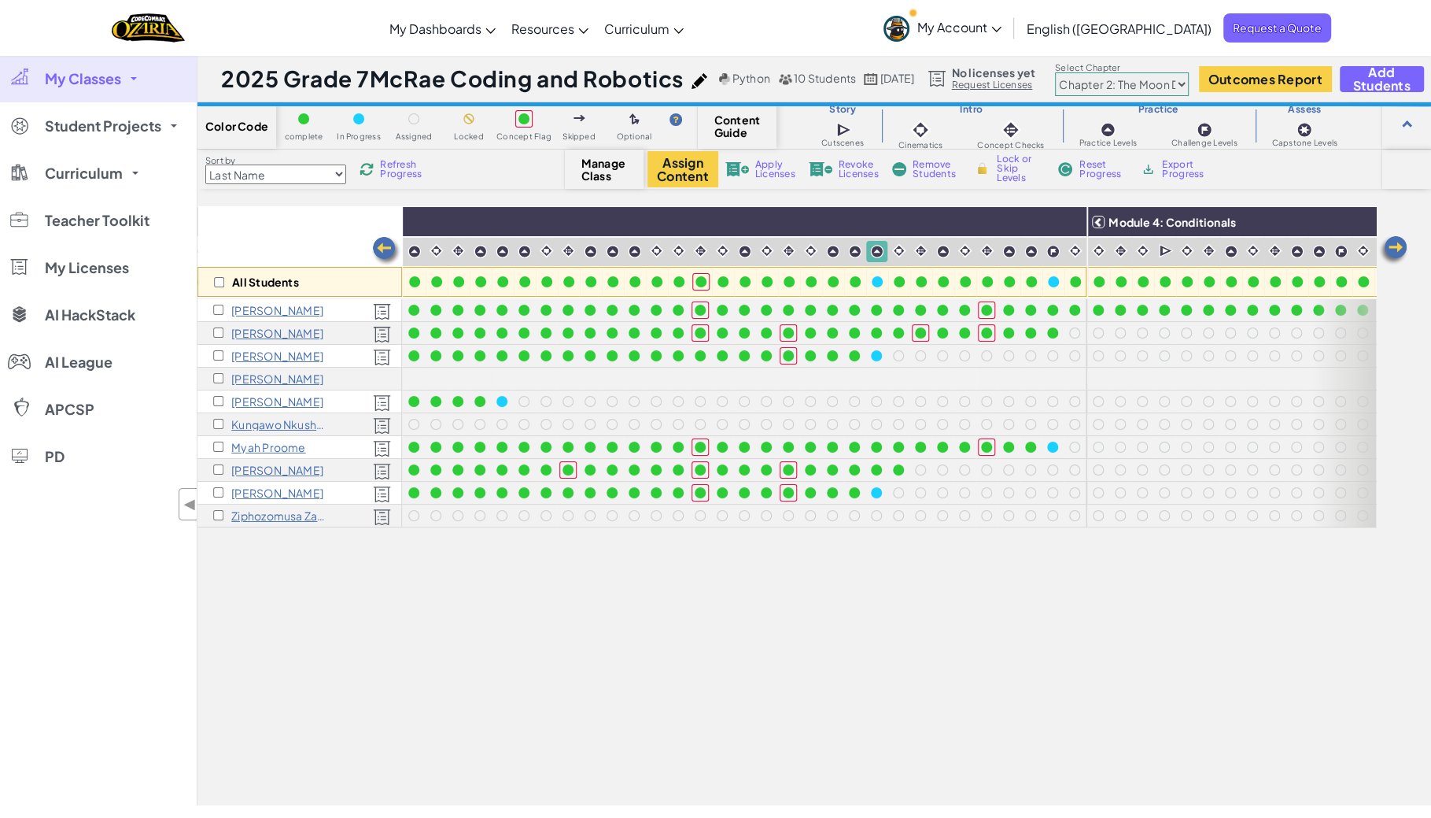
click at [404, 163] on span "Refresh Progress" at bounding box center [404, 169] width 49 height 19
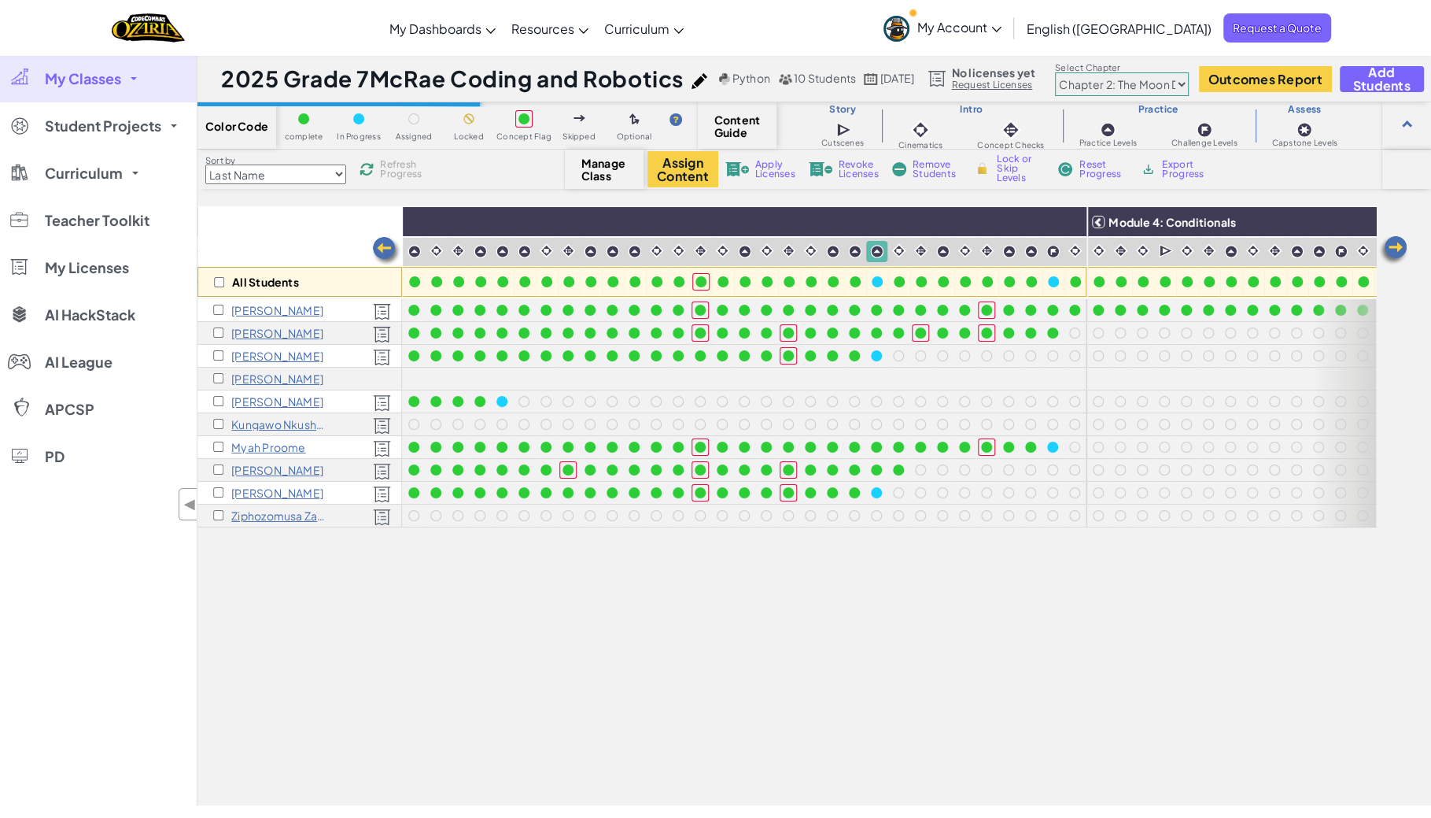
click at [404, 164] on span "Refresh Progress" at bounding box center [404, 169] width 49 height 19
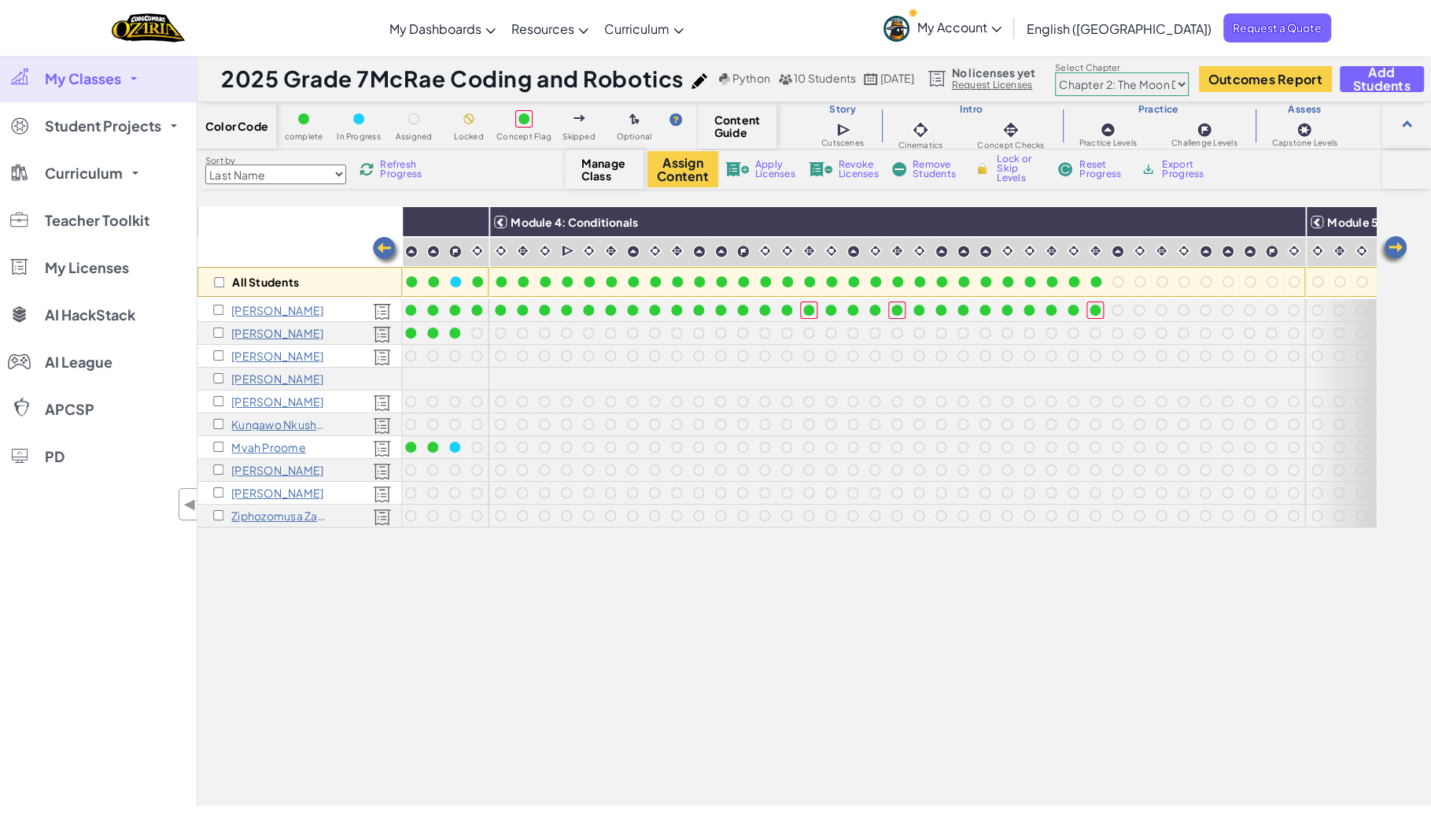
scroll to position [0, 1503]
click at [400, 172] on span "Refresh Progress" at bounding box center [404, 169] width 49 height 19
click at [400, 170] on span "Refresh Progress" at bounding box center [404, 169] width 49 height 19
click at [1121, 305] on div at bounding box center [1117, 309] width 17 height 17
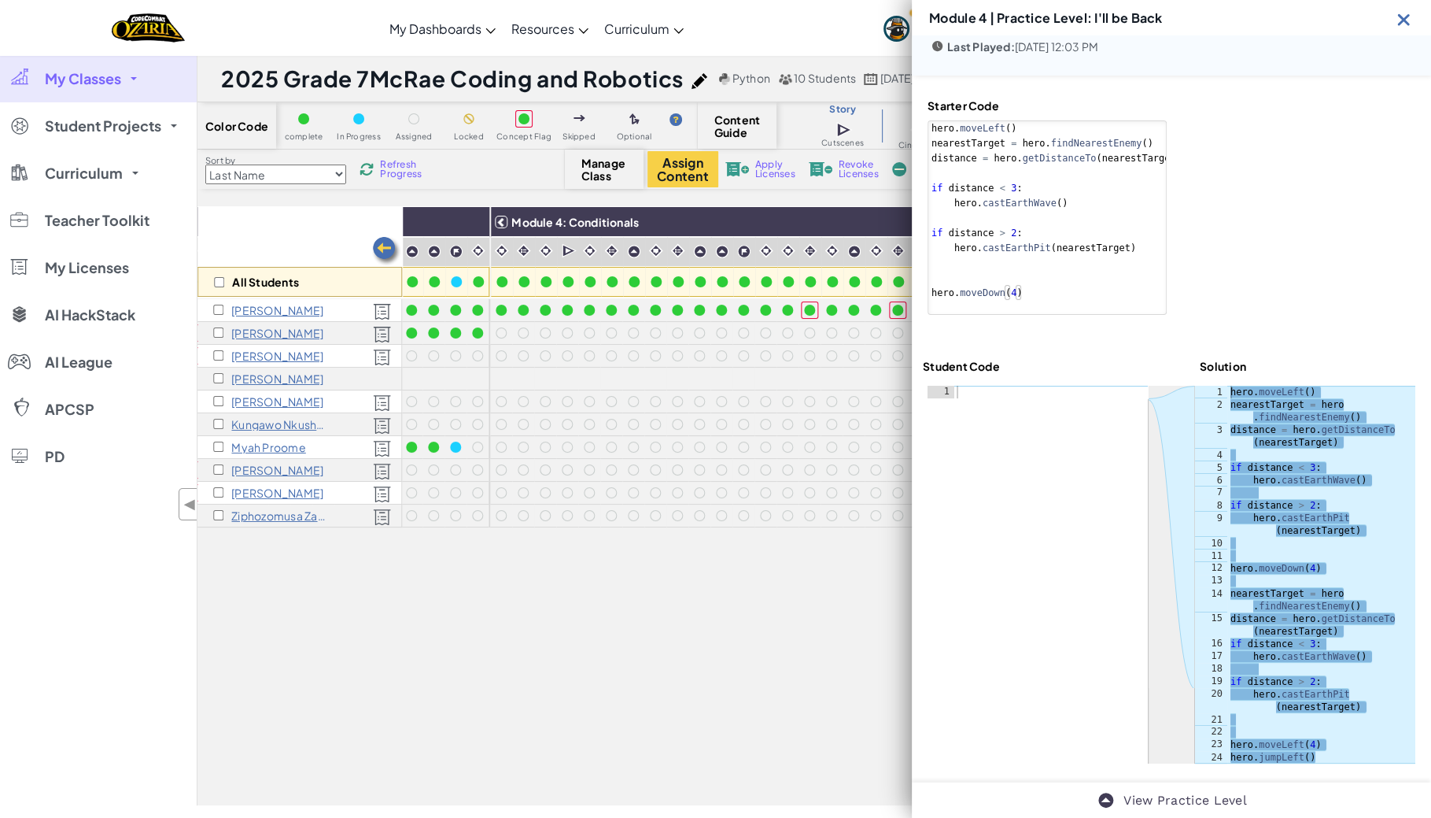
scroll to position [111, 0]
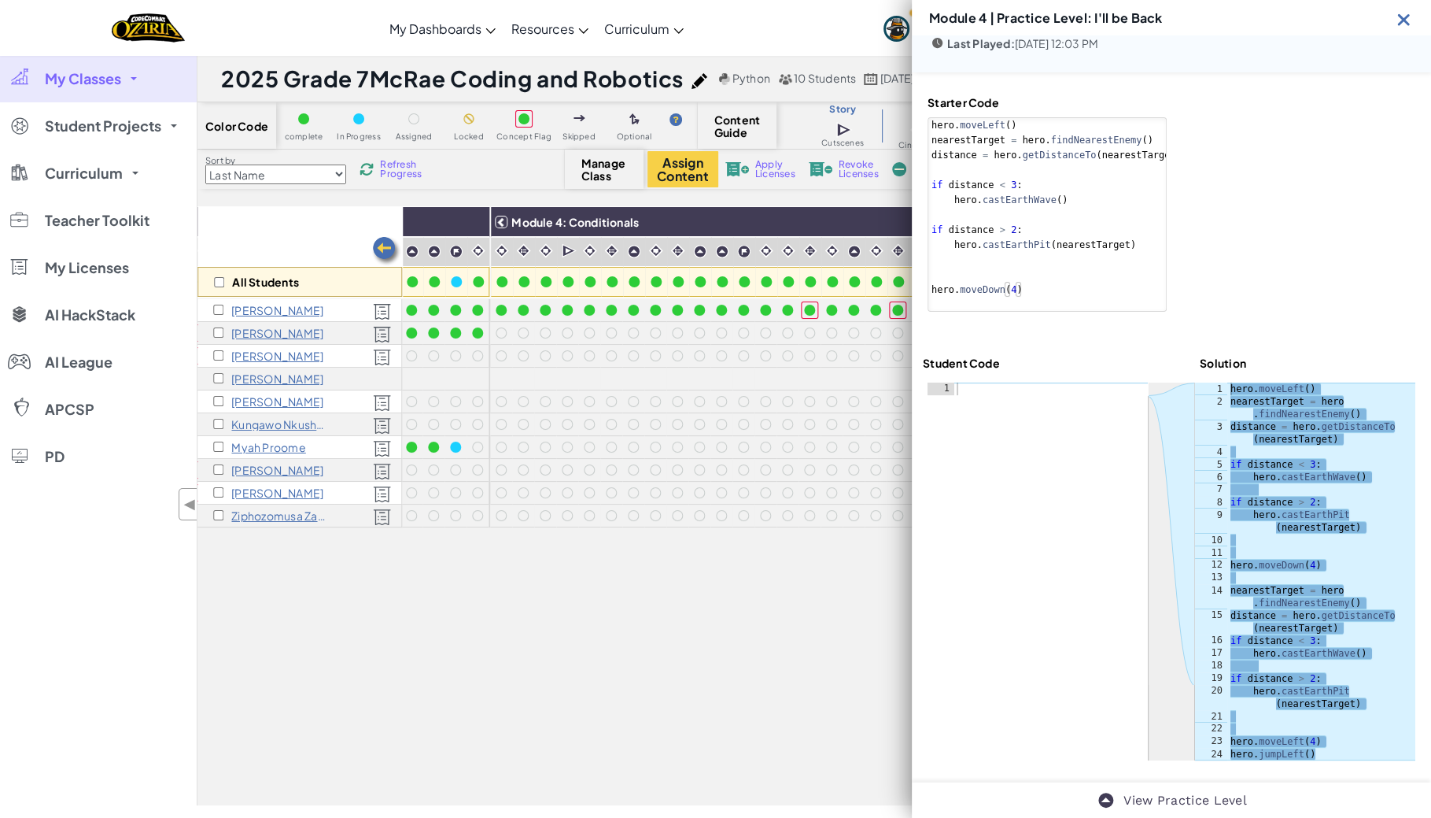
click at [1400, 15] on img at bounding box center [1404, 19] width 20 height 20
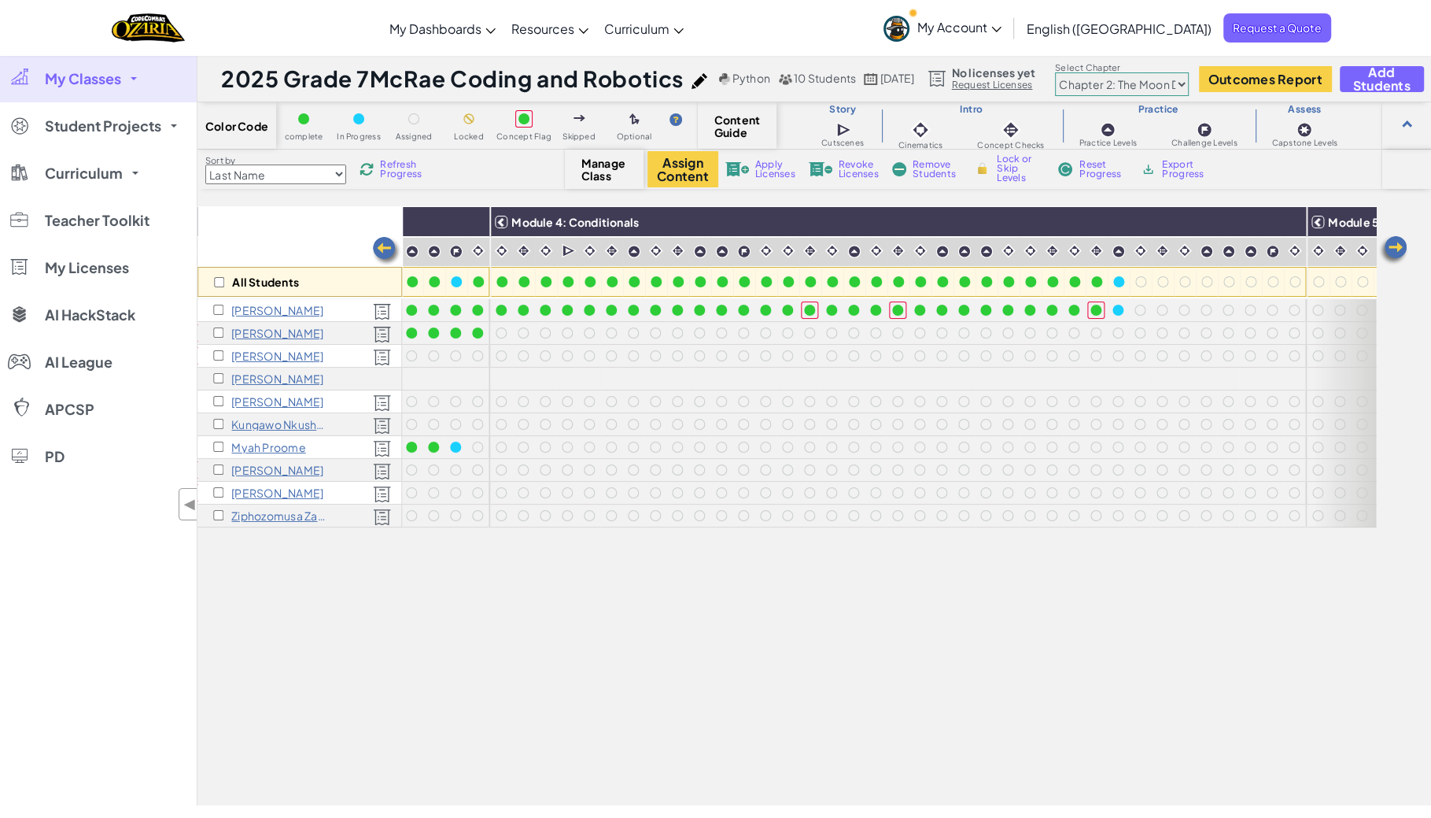
click at [394, 168] on span "Refresh Progress" at bounding box center [404, 169] width 49 height 19
click at [394, 170] on span "Refresh Progress" at bounding box center [404, 169] width 49 height 19
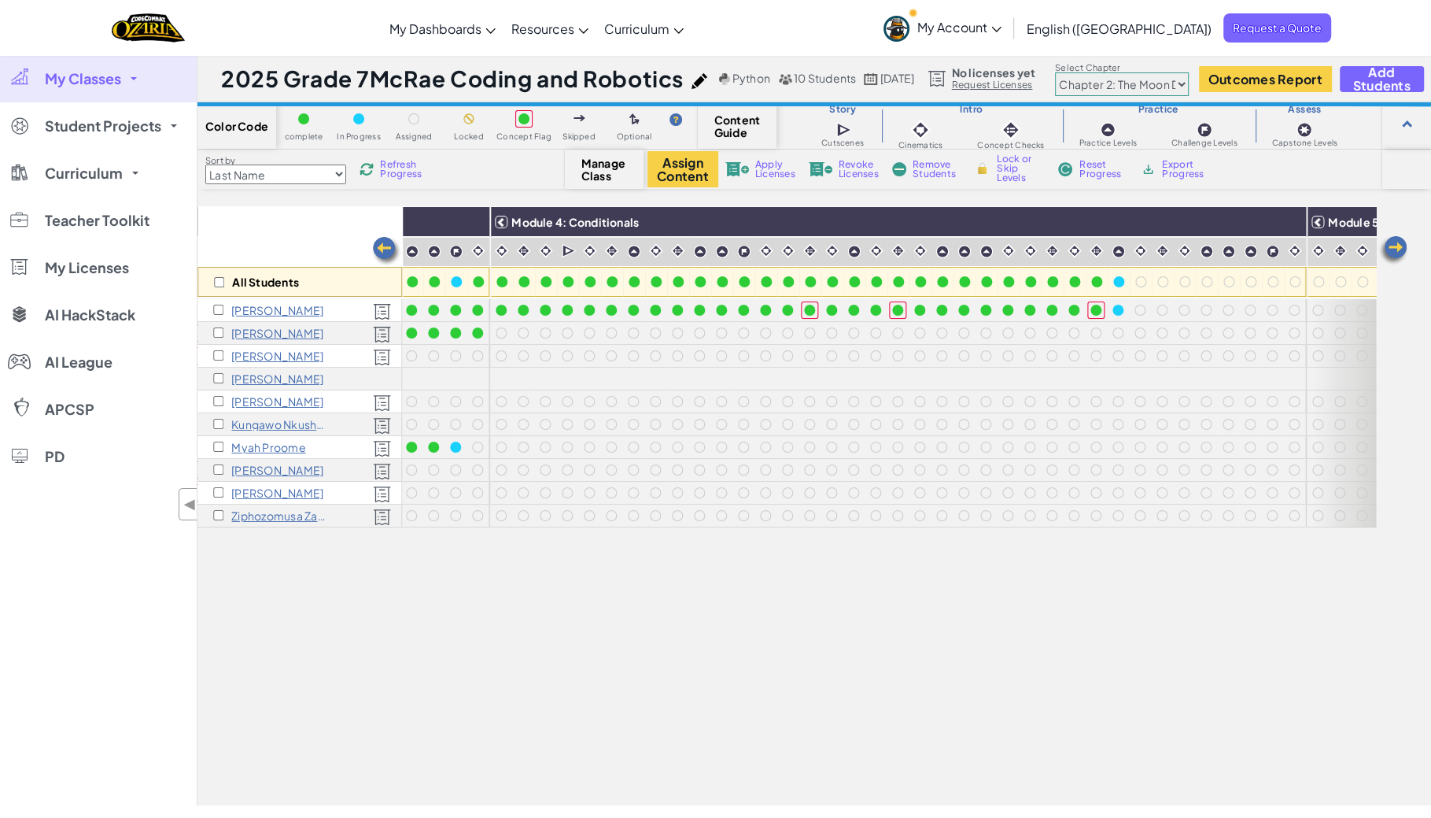
click at [394, 170] on span "Refresh Progress" at bounding box center [404, 169] width 49 height 19
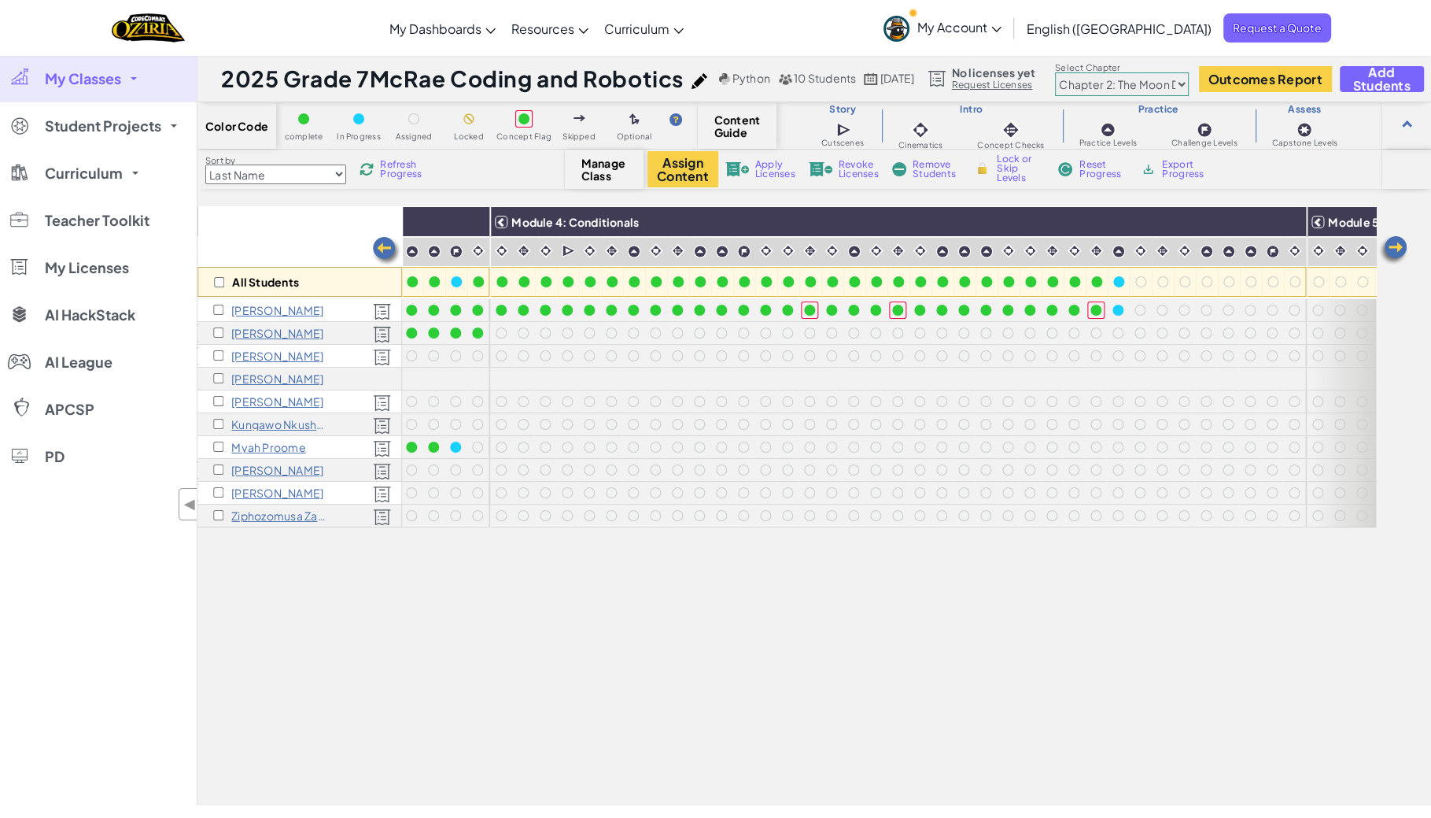
click at [394, 170] on span "Refresh Progress" at bounding box center [404, 169] width 49 height 19
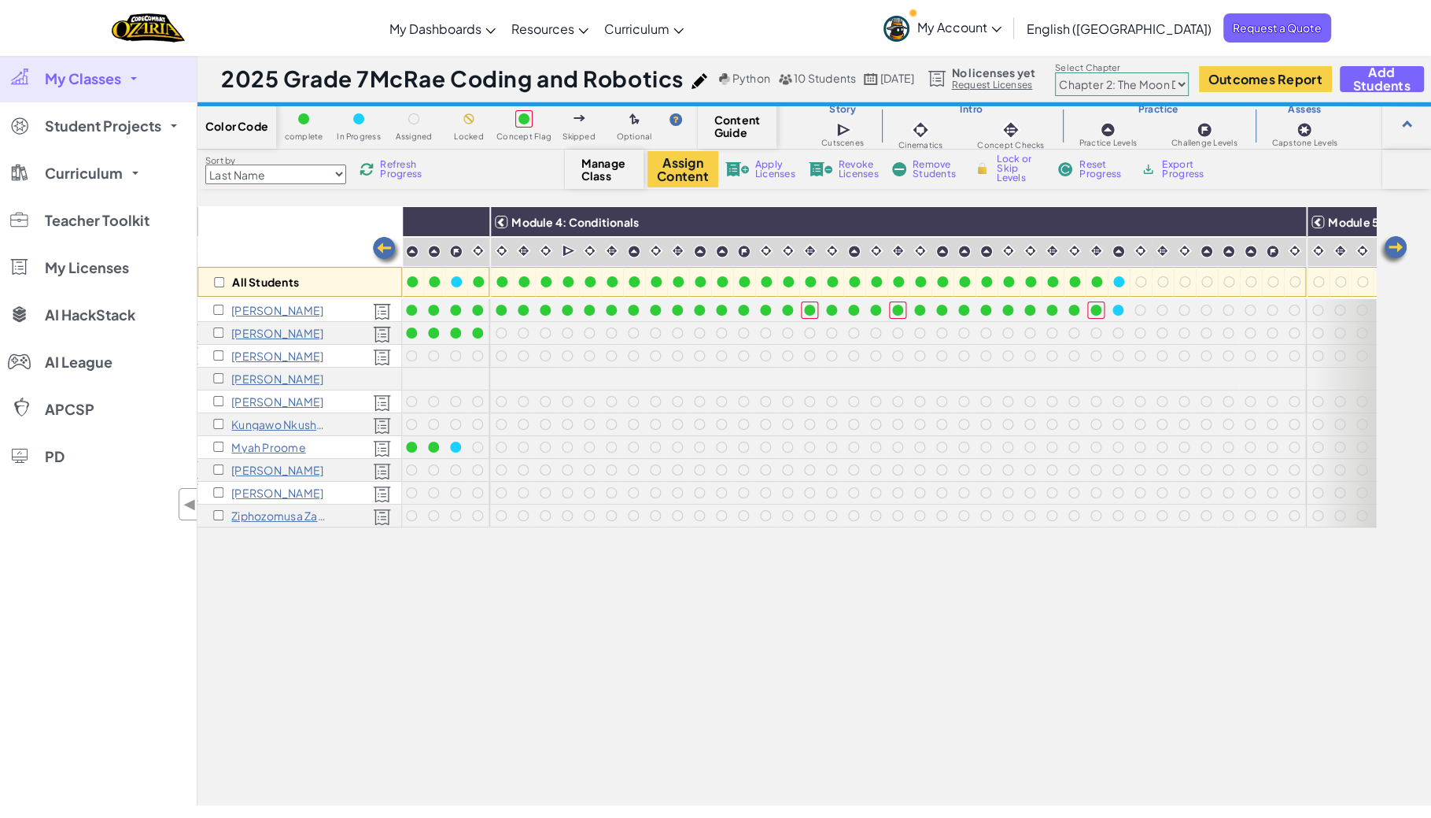
click at [394, 170] on span "Refresh Progress" at bounding box center [404, 169] width 49 height 19
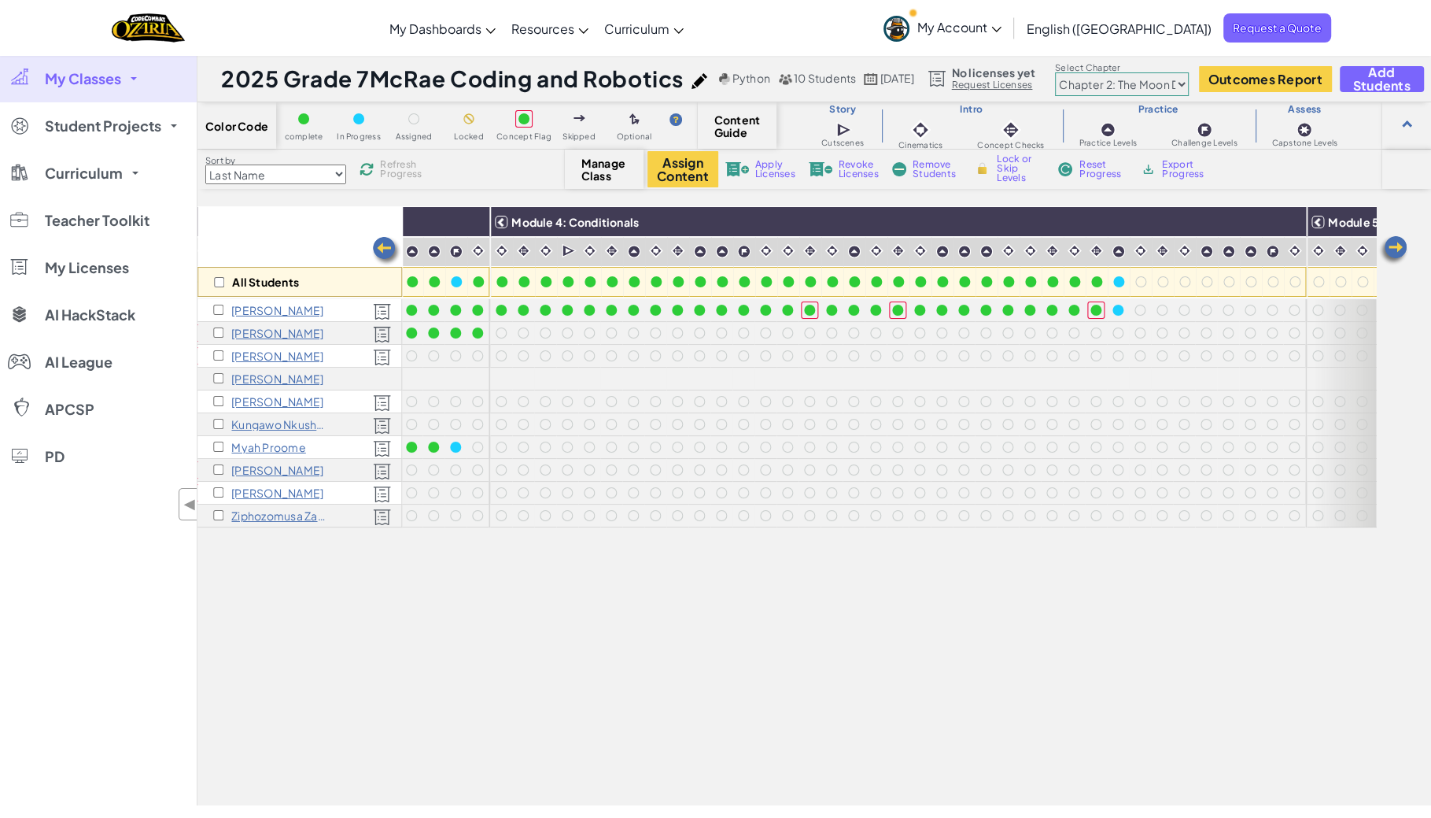
click at [395, 170] on span "Refresh Progress" at bounding box center [404, 169] width 49 height 19
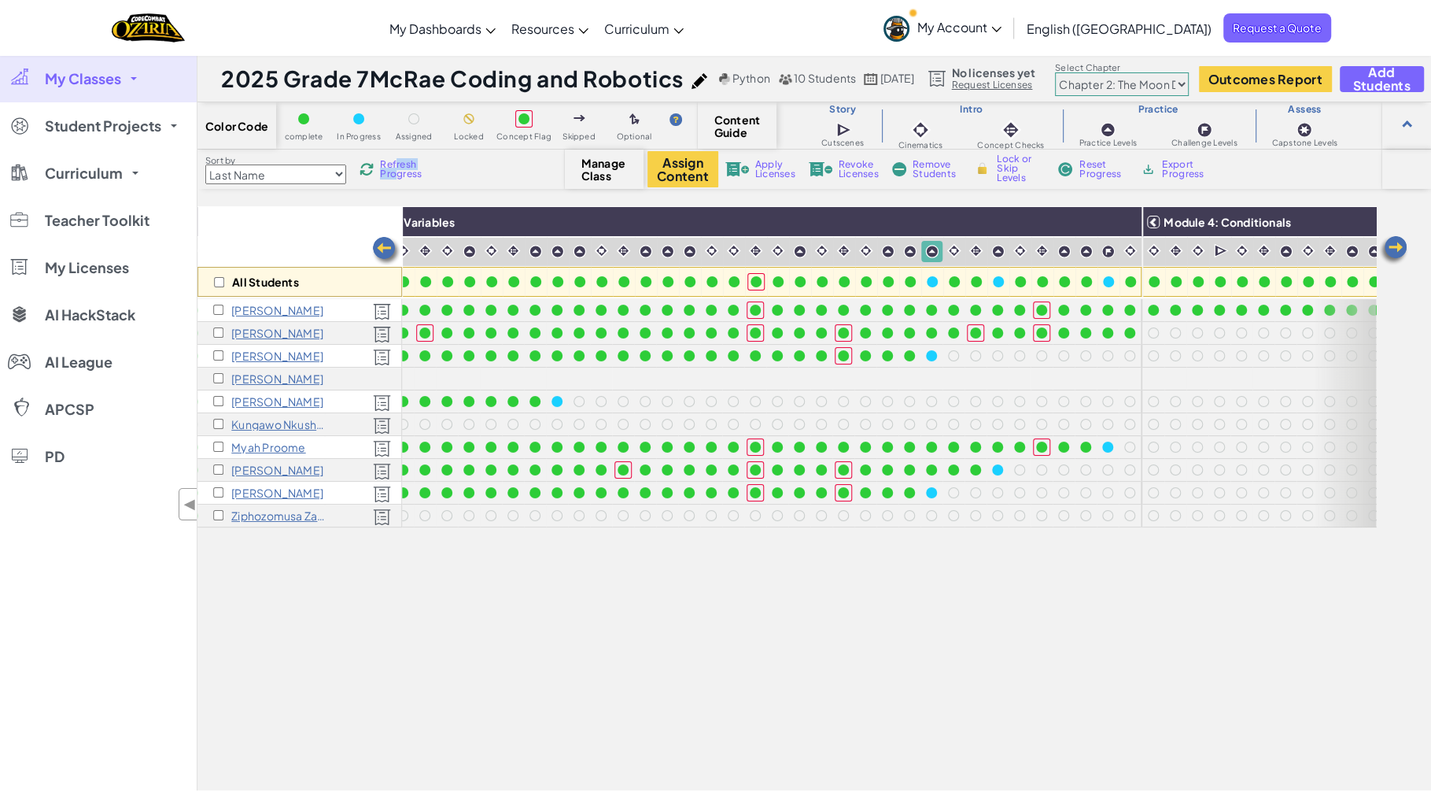
scroll to position [0, 888]
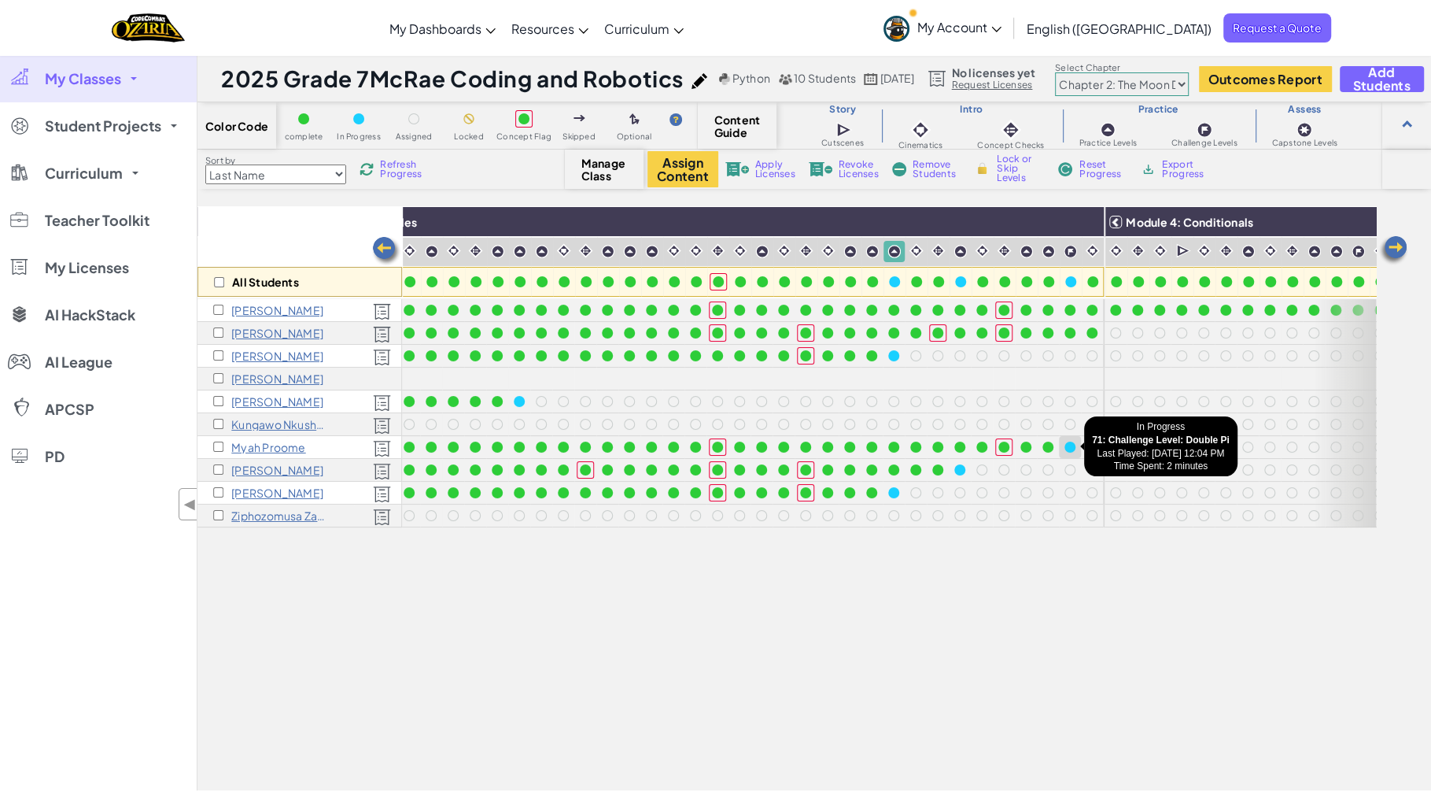
click at [1071, 445] on div at bounding box center [1070, 446] width 11 height 11
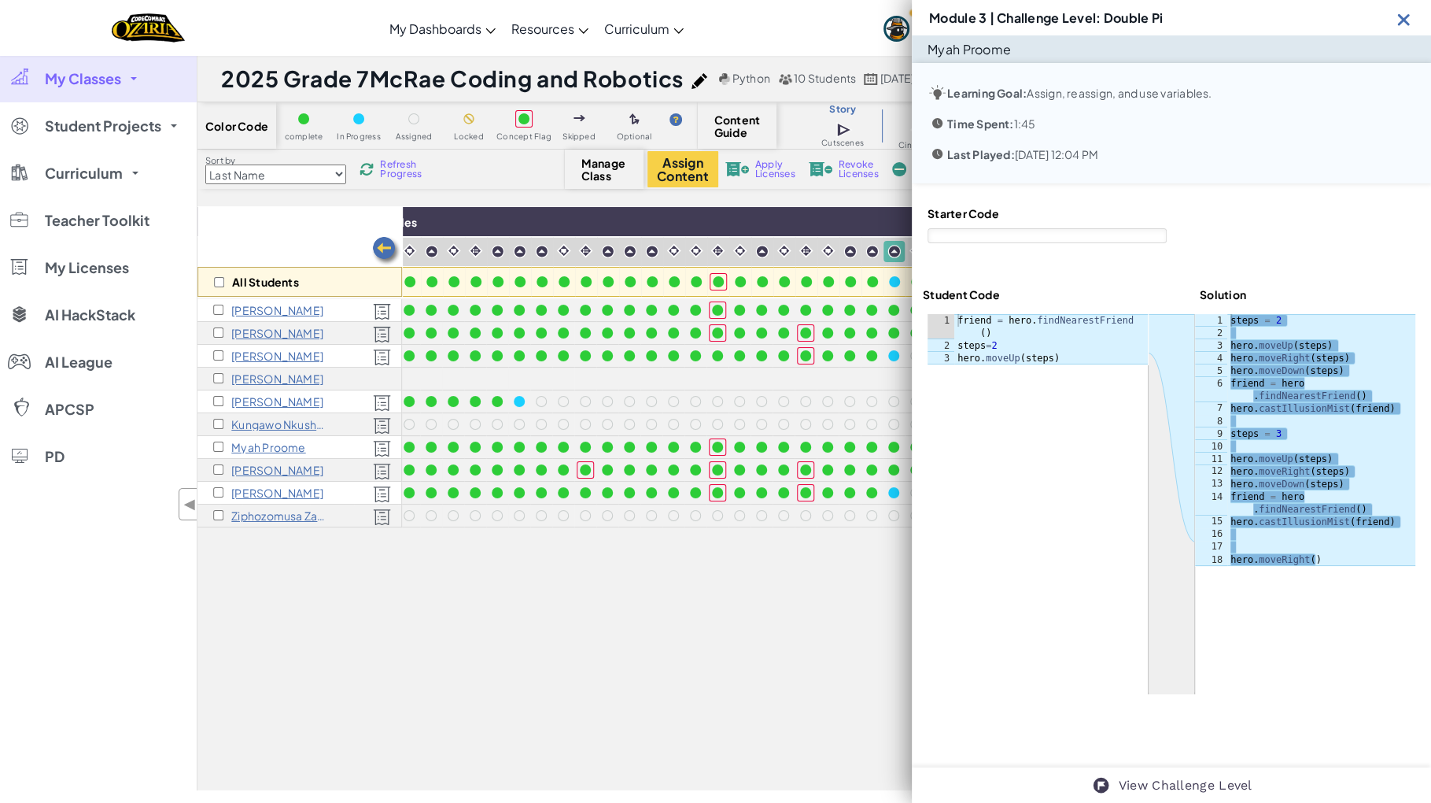
scroll to position [0, 0]
click at [1406, 9] on img at bounding box center [1404, 19] width 20 height 20
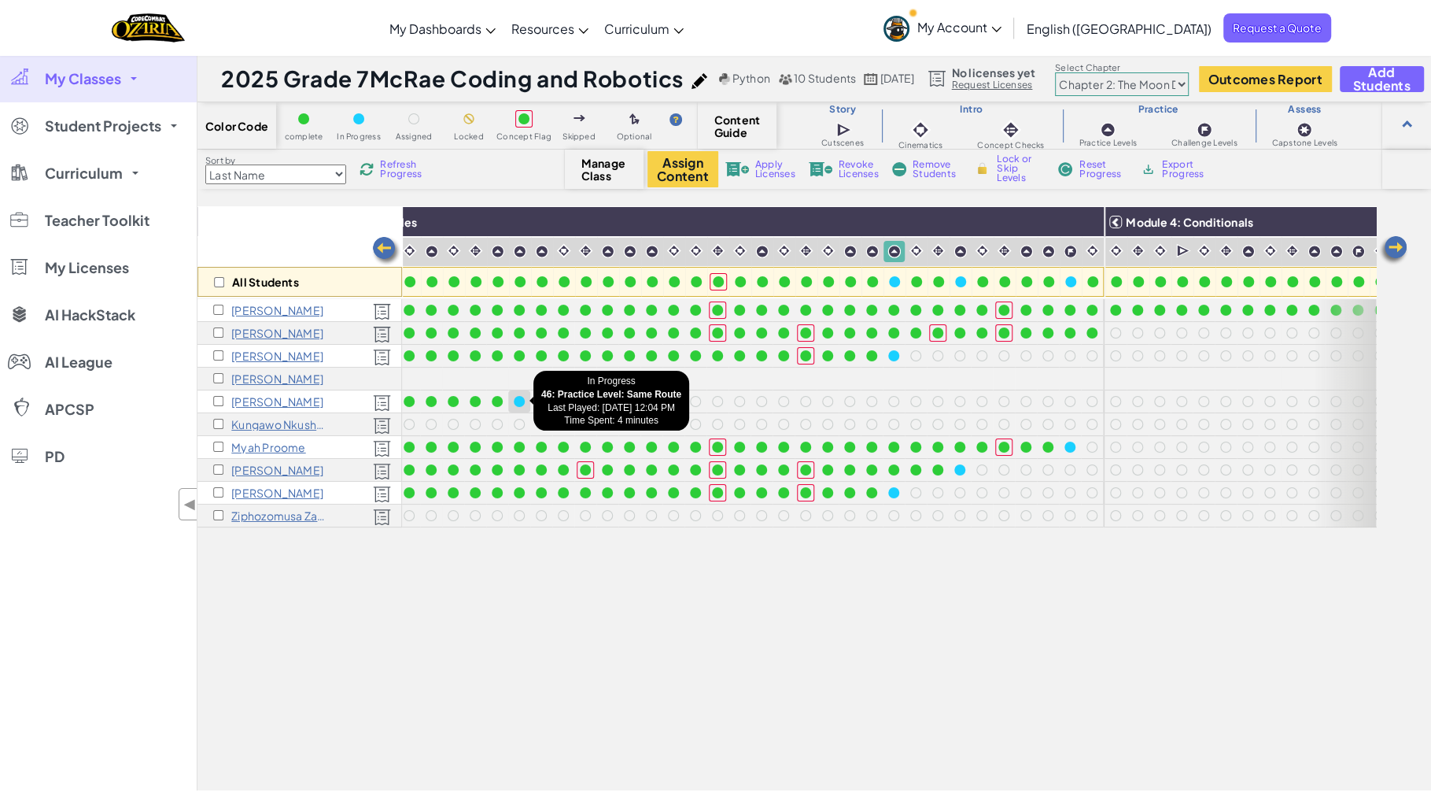
click at [519, 400] on div at bounding box center [519, 401] width 11 height 11
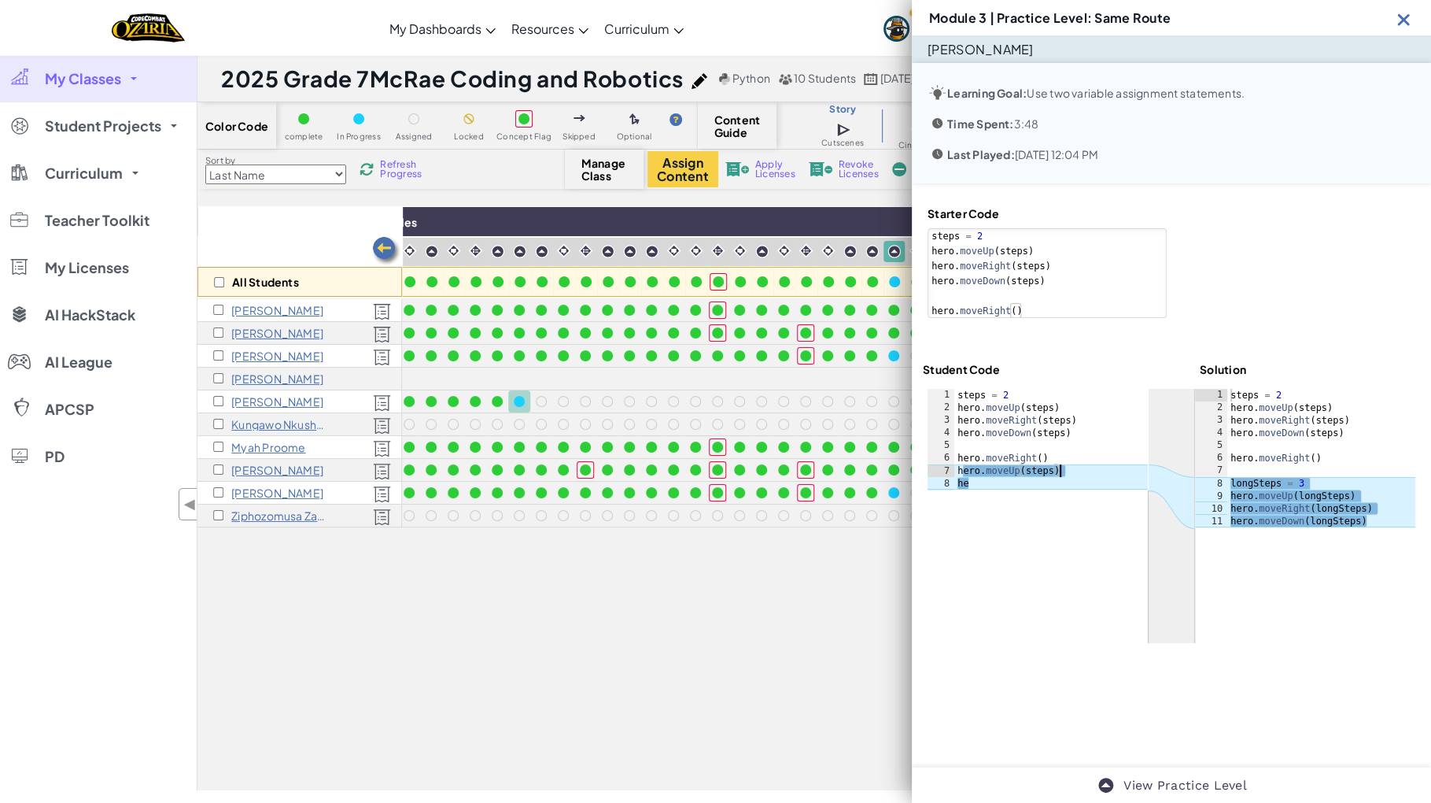
click at [1073, 455] on div "steps = 2 hero . moveUp ( steps ) hero . moveRight ( steps ) hero . moveDown ( …" at bounding box center [1051, 452] width 194 height 126
click at [1401, 9] on img at bounding box center [1404, 19] width 20 height 20
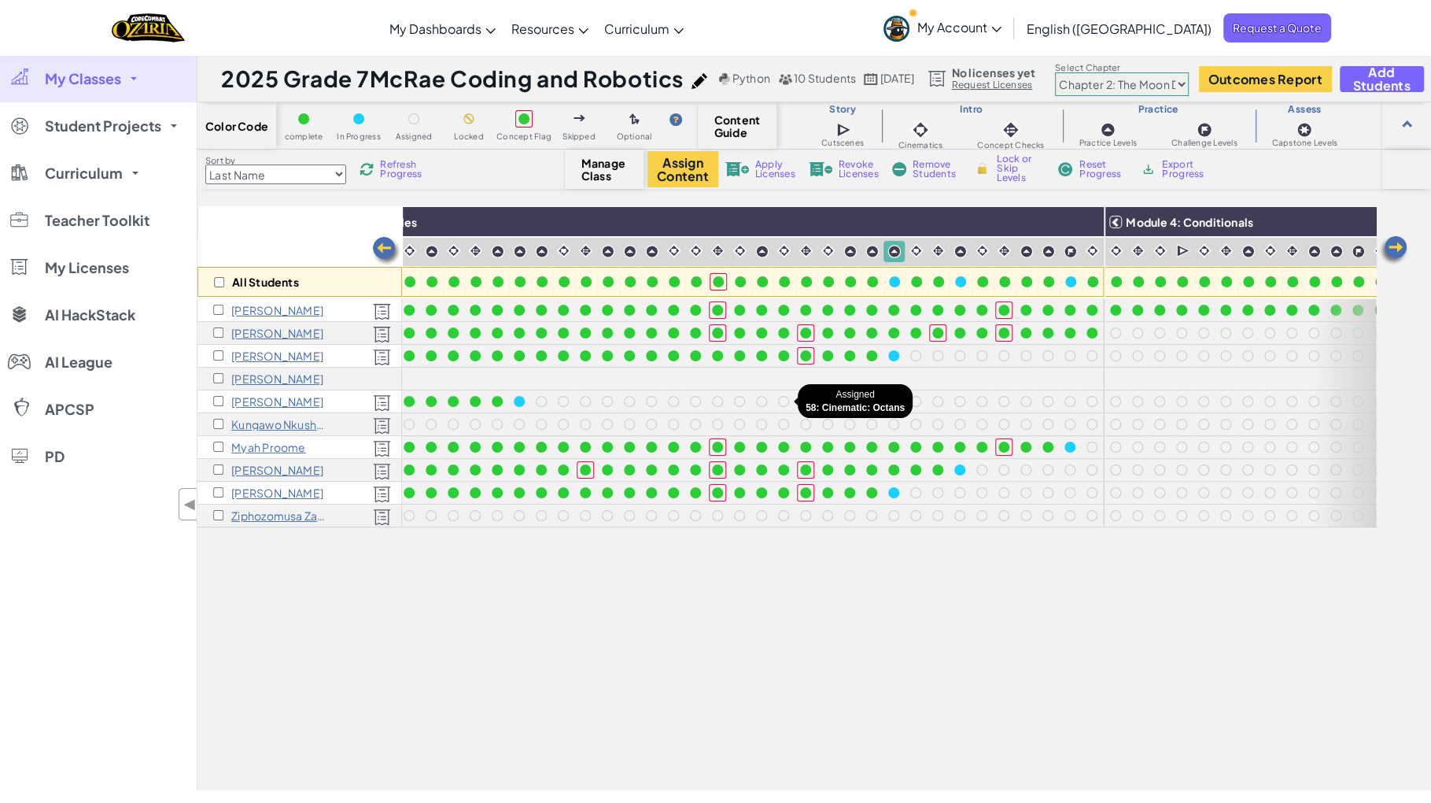
click at [781, 402] on div at bounding box center [783, 401] width 11 height 11
click at [397, 162] on span "Refresh Progress" at bounding box center [404, 169] width 49 height 19
click at [397, 163] on span "Refresh Progress" at bounding box center [404, 169] width 49 height 19
click at [398, 164] on span "Refresh Progress" at bounding box center [404, 169] width 49 height 19
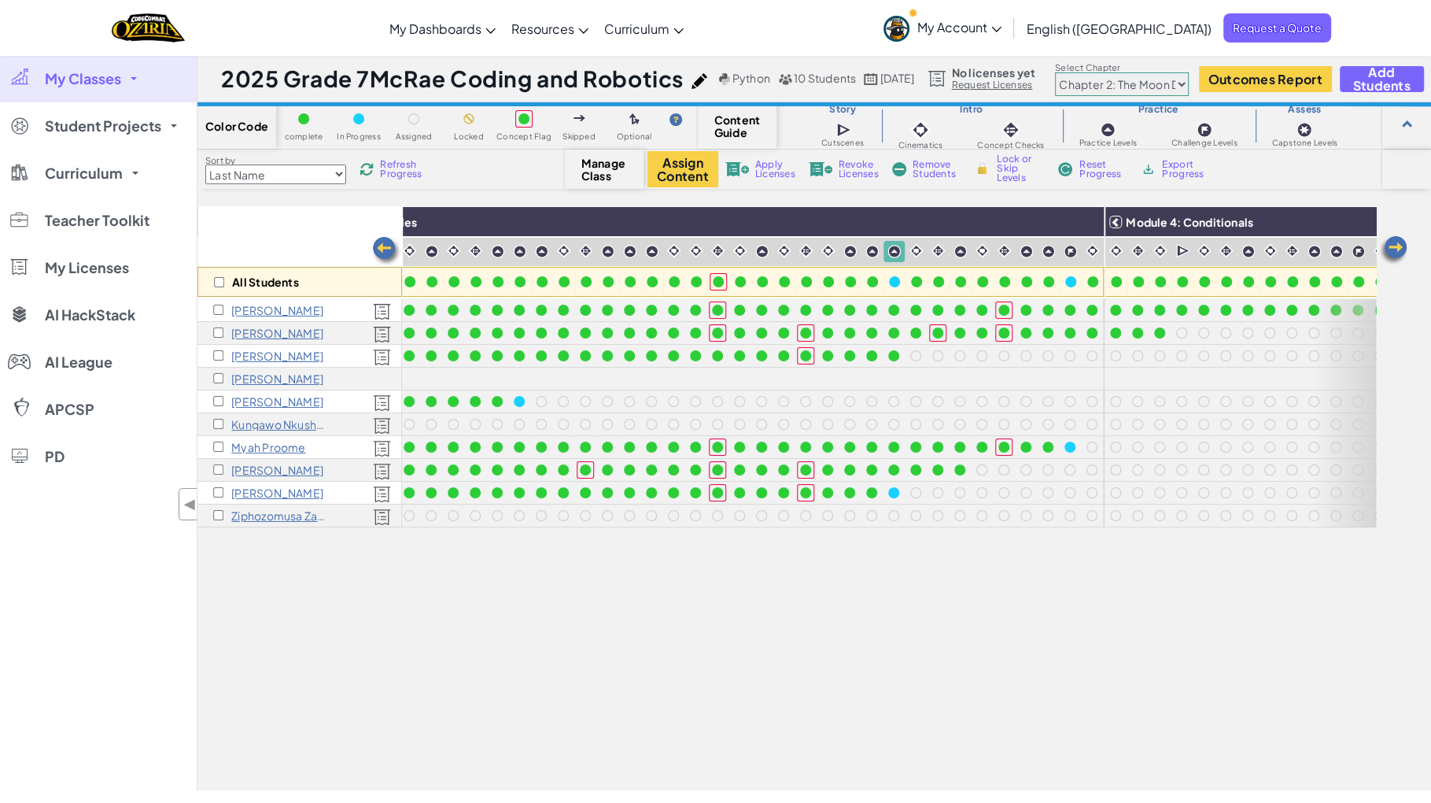
click at [398, 164] on span "Refresh Progress" at bounding box center [404, 169] width 49 height 19
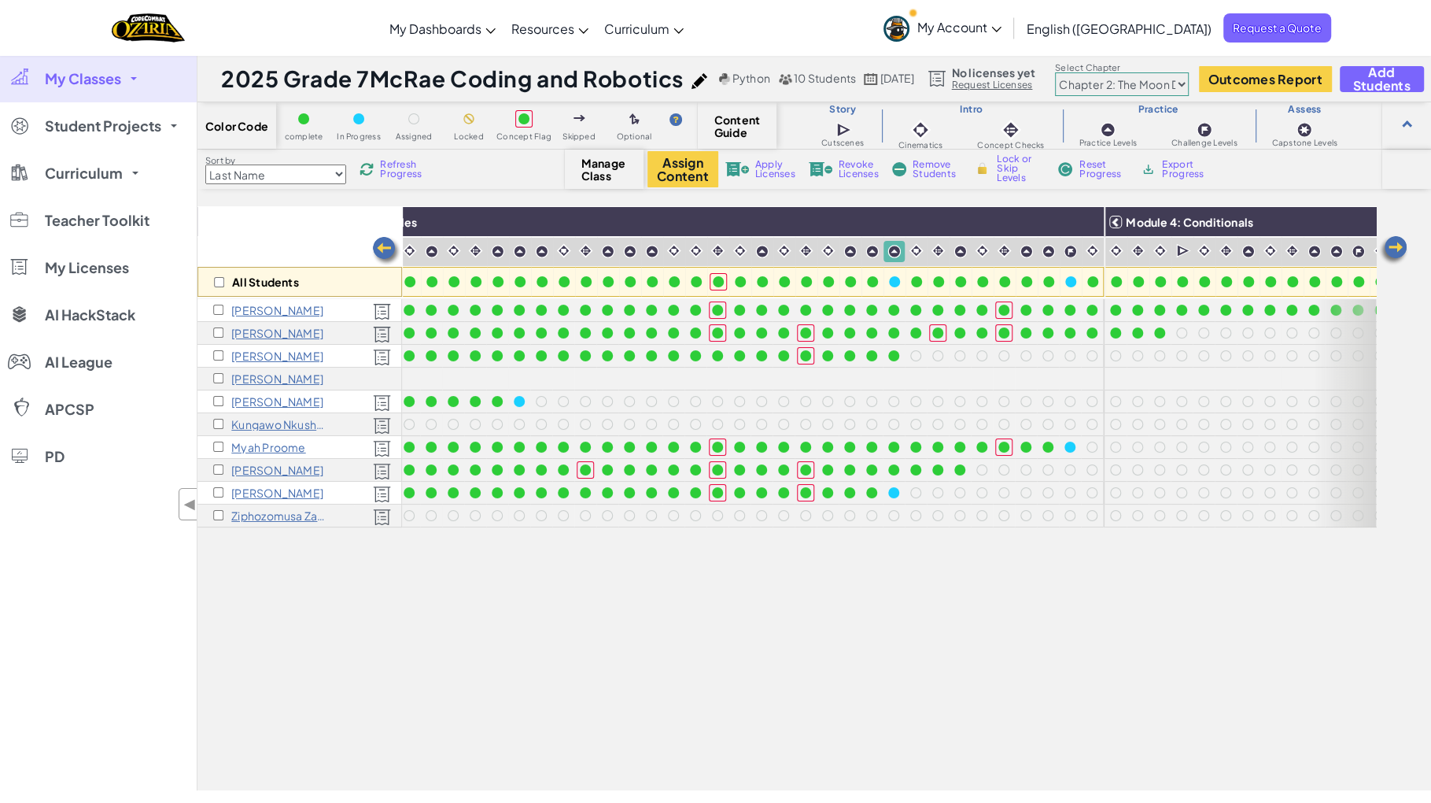
click at [401, 173] on span "Refresh Progress" at bounding box center [404, 169] width 49 height 19
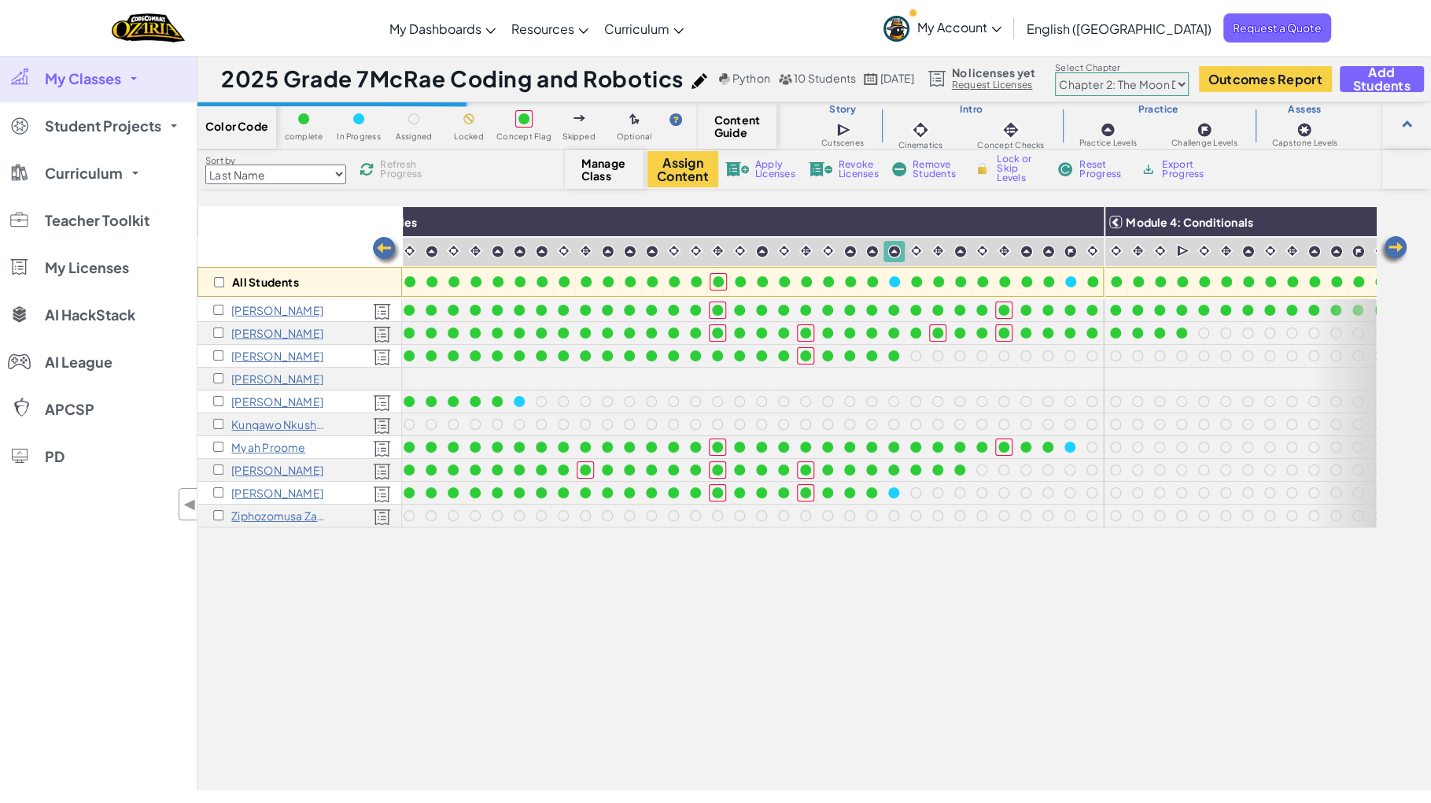
click at [401, 173] on span "Refresh Progress" at bounding box center [404, 169] width 49 height 19
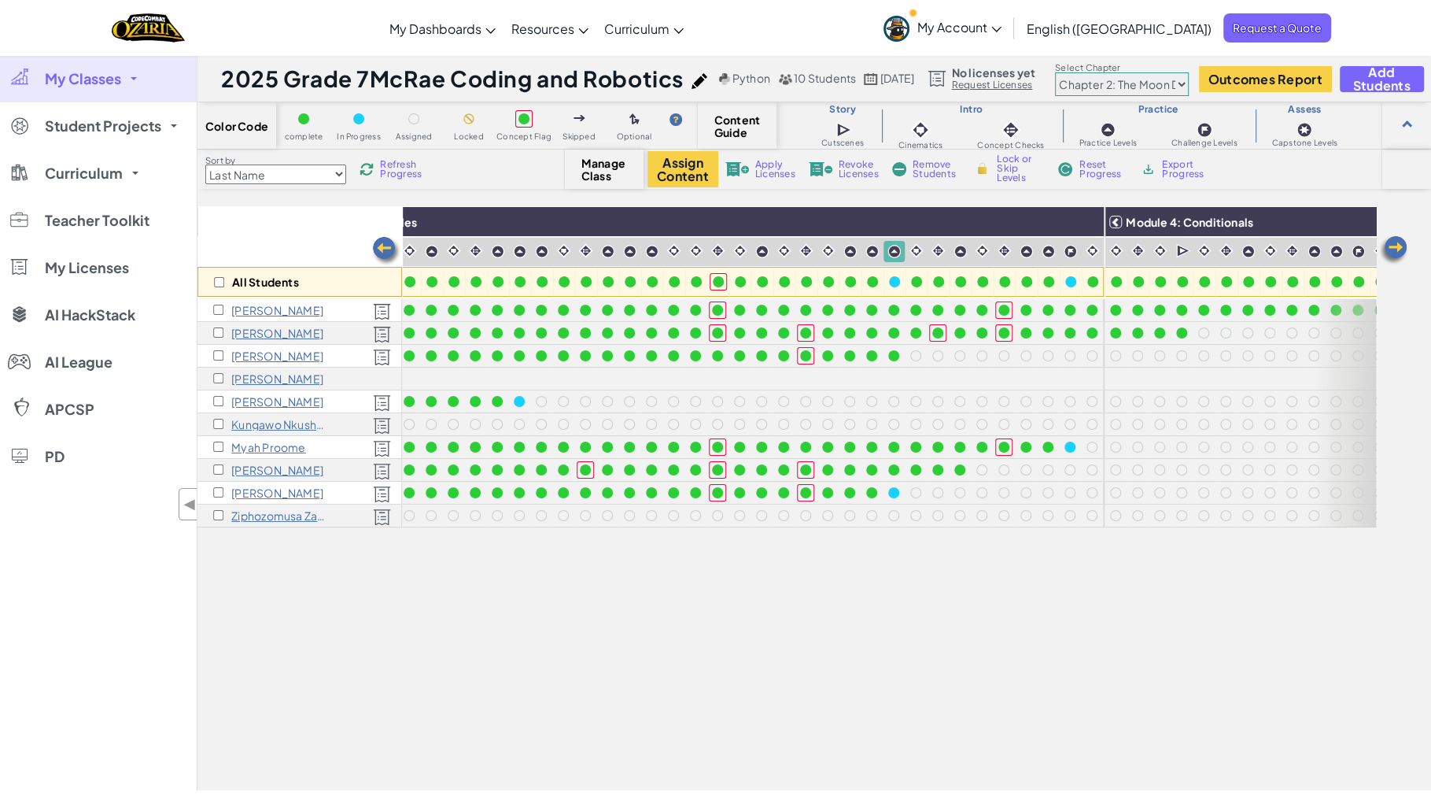
click at [401, 173] on span "Refresh Progress" at bounding box center [404, 169] width 49 height 19
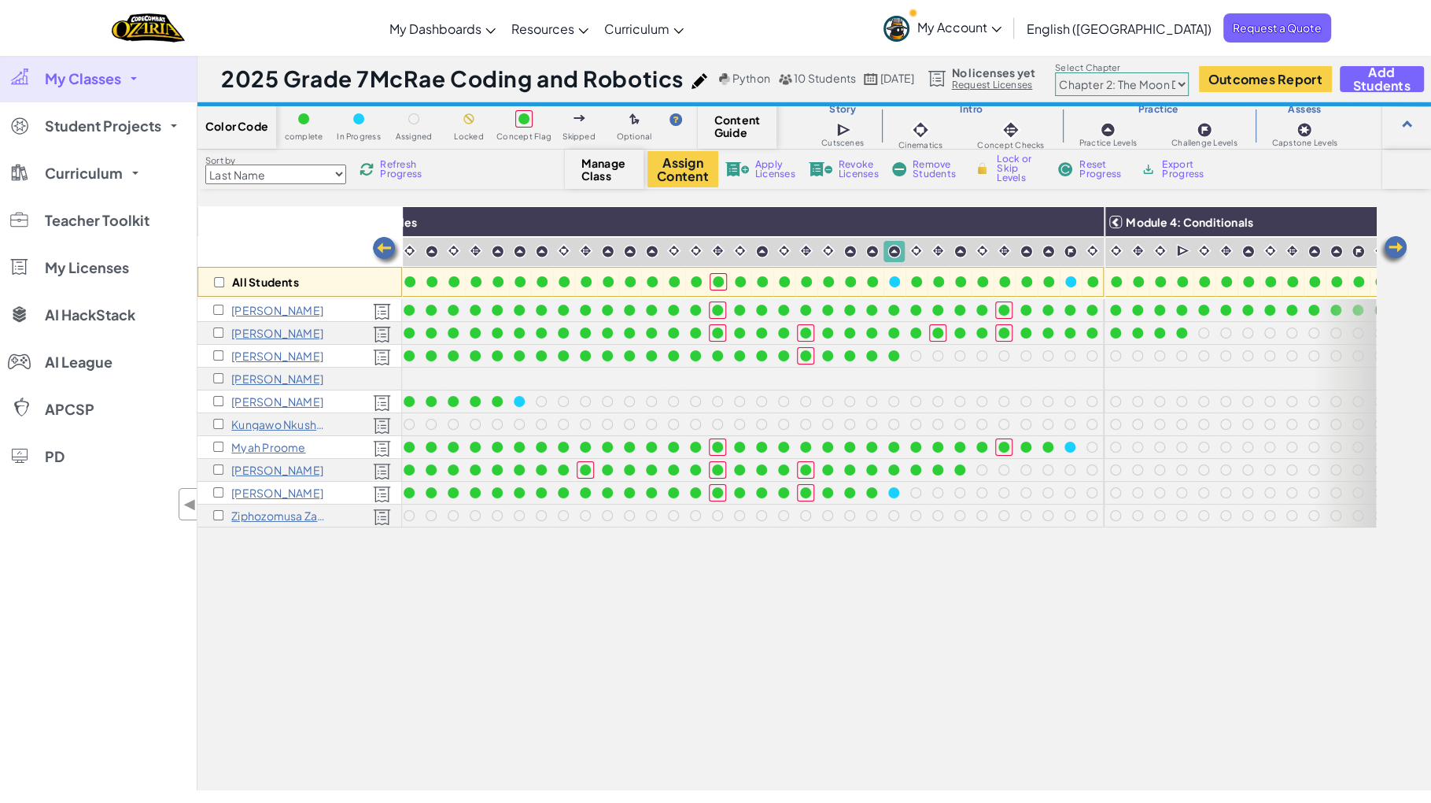
click at [401, 173] on span "Refresh Progress" at bounding box center [404, 169] width 49 height 19
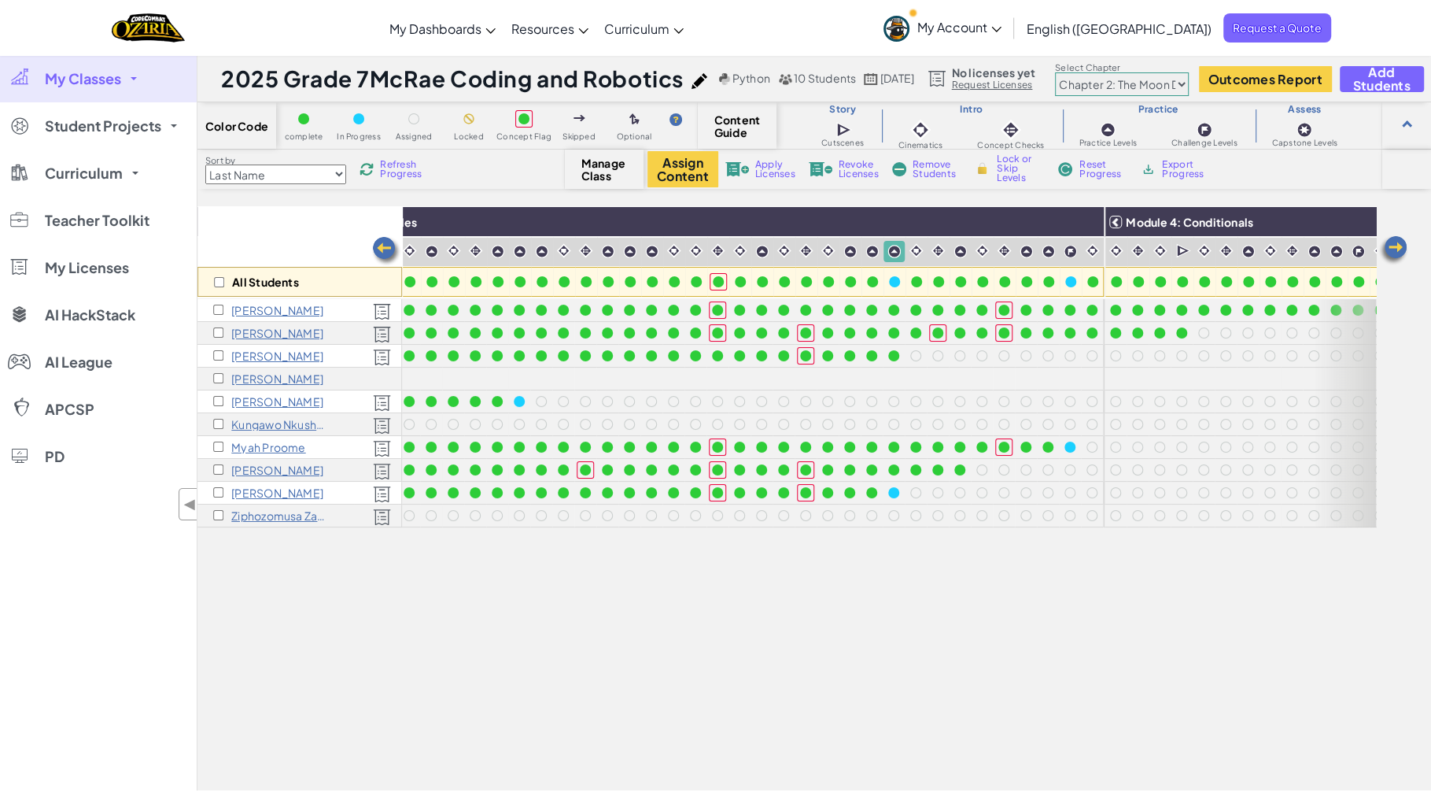
click at [401, 173] on span "Refresh Progress" at bounding box center [404, 169] width 49 height 19
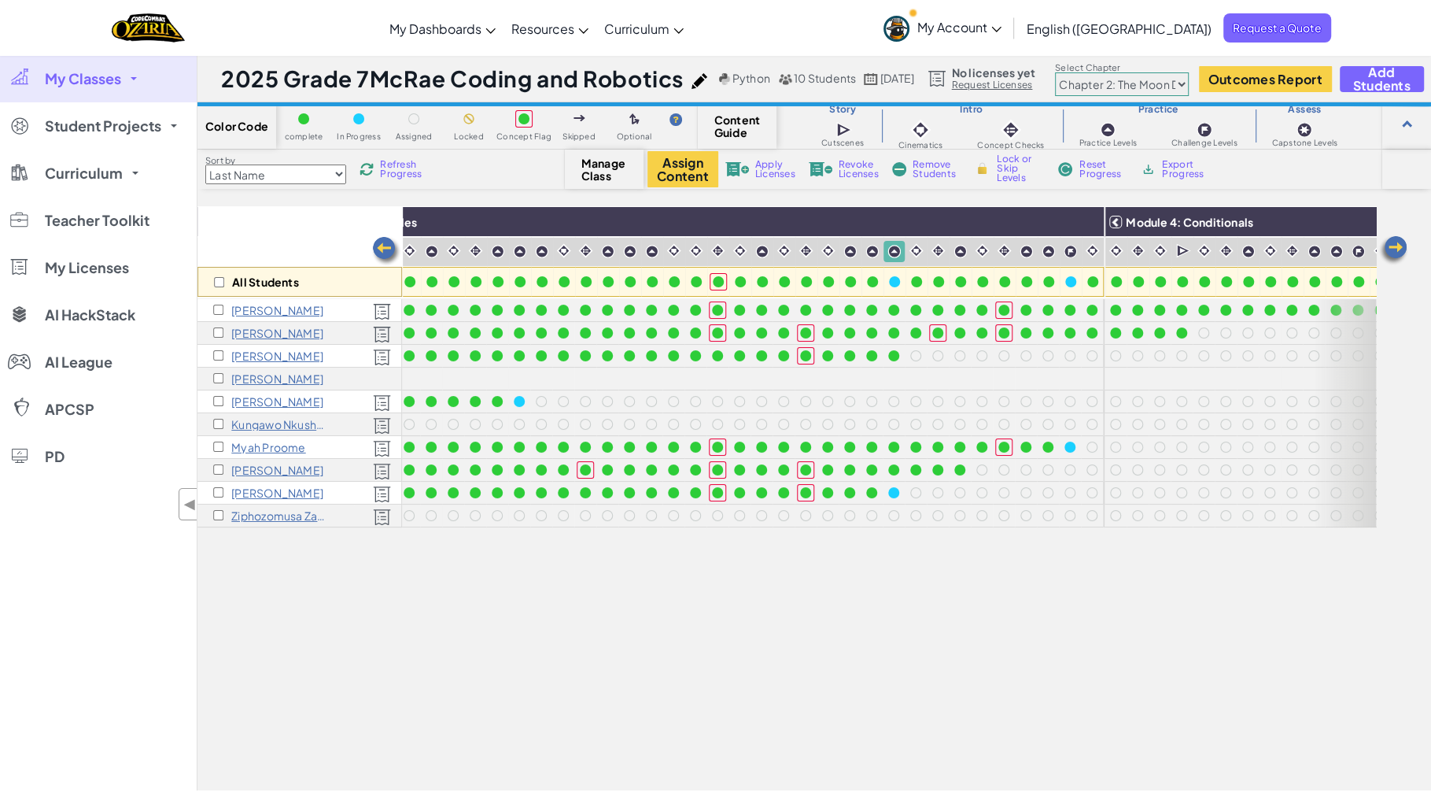
click at [401, 173] on span "Refresh Progress" at bounding box center [404, 169] width 49 height 19
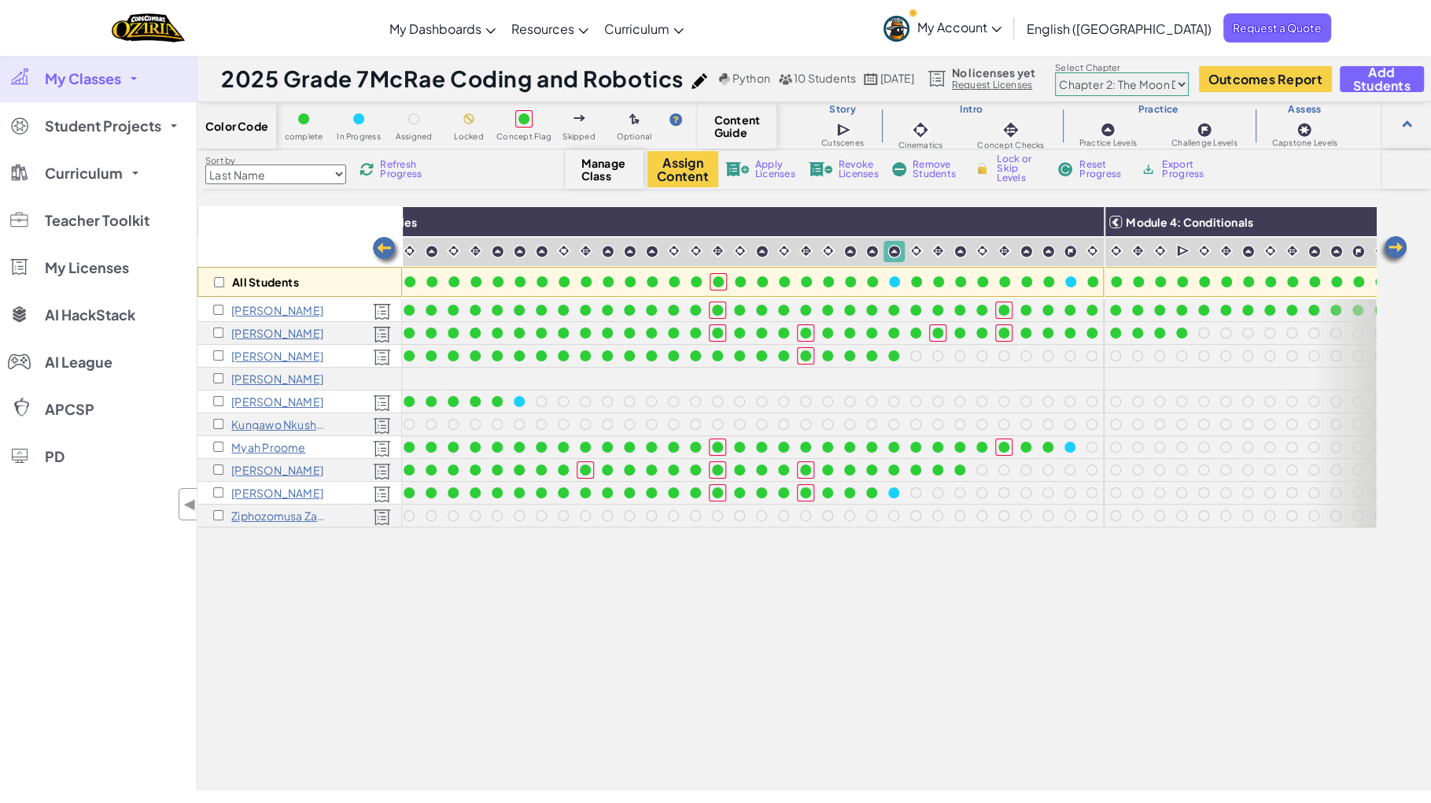
click at [401, 173] on span "Refresh Progress" at bounding box center [404, 169] width 49 height 19
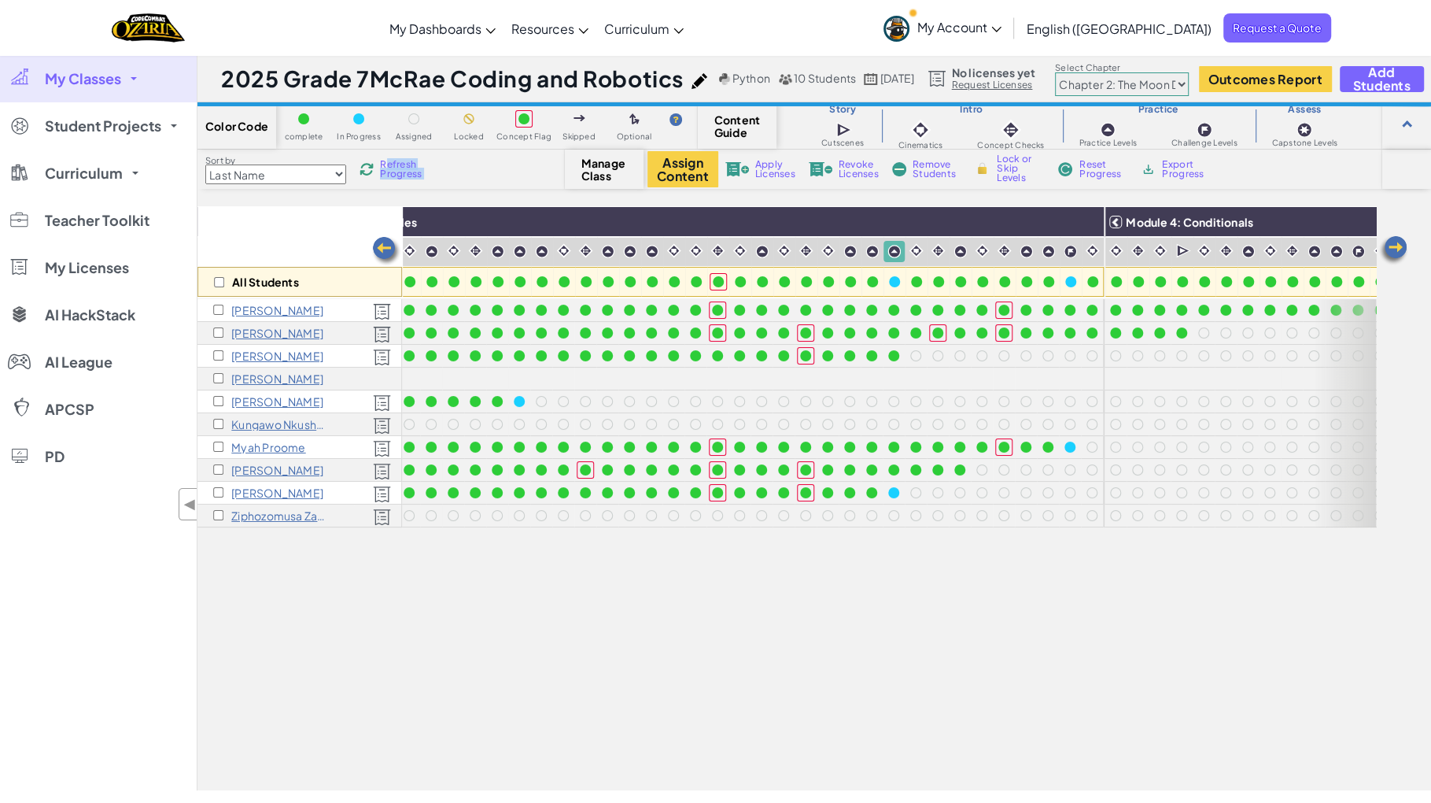
click at [401, 173] on span "Refresh Progress" at bounding box center [404, 169] width 49 height 19
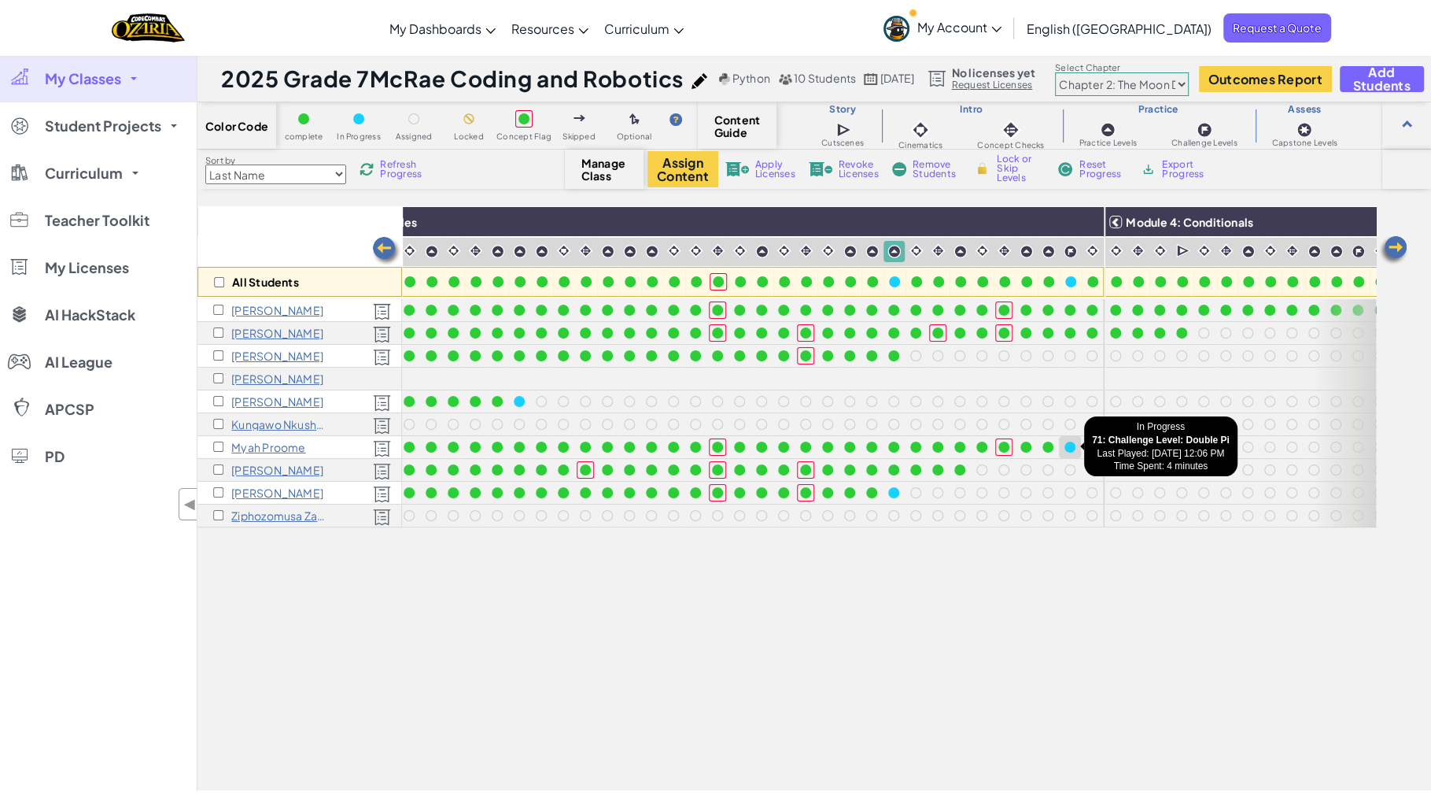
click at [1066, 449] on div at bounding box center [1070, 446] width 11 height 11
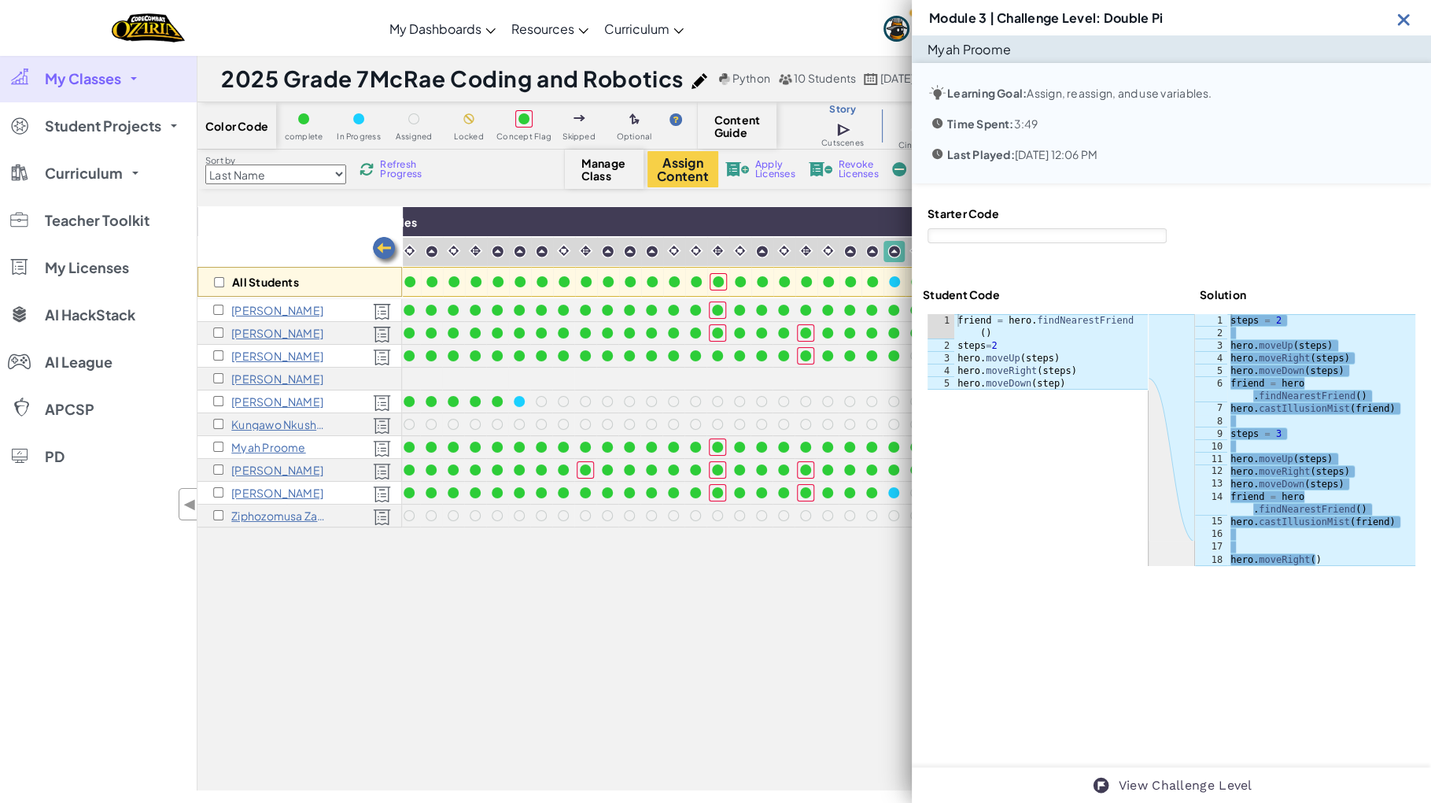
click at [1403, 9] on img at bounding box center [1404, 19] width 20 height 20
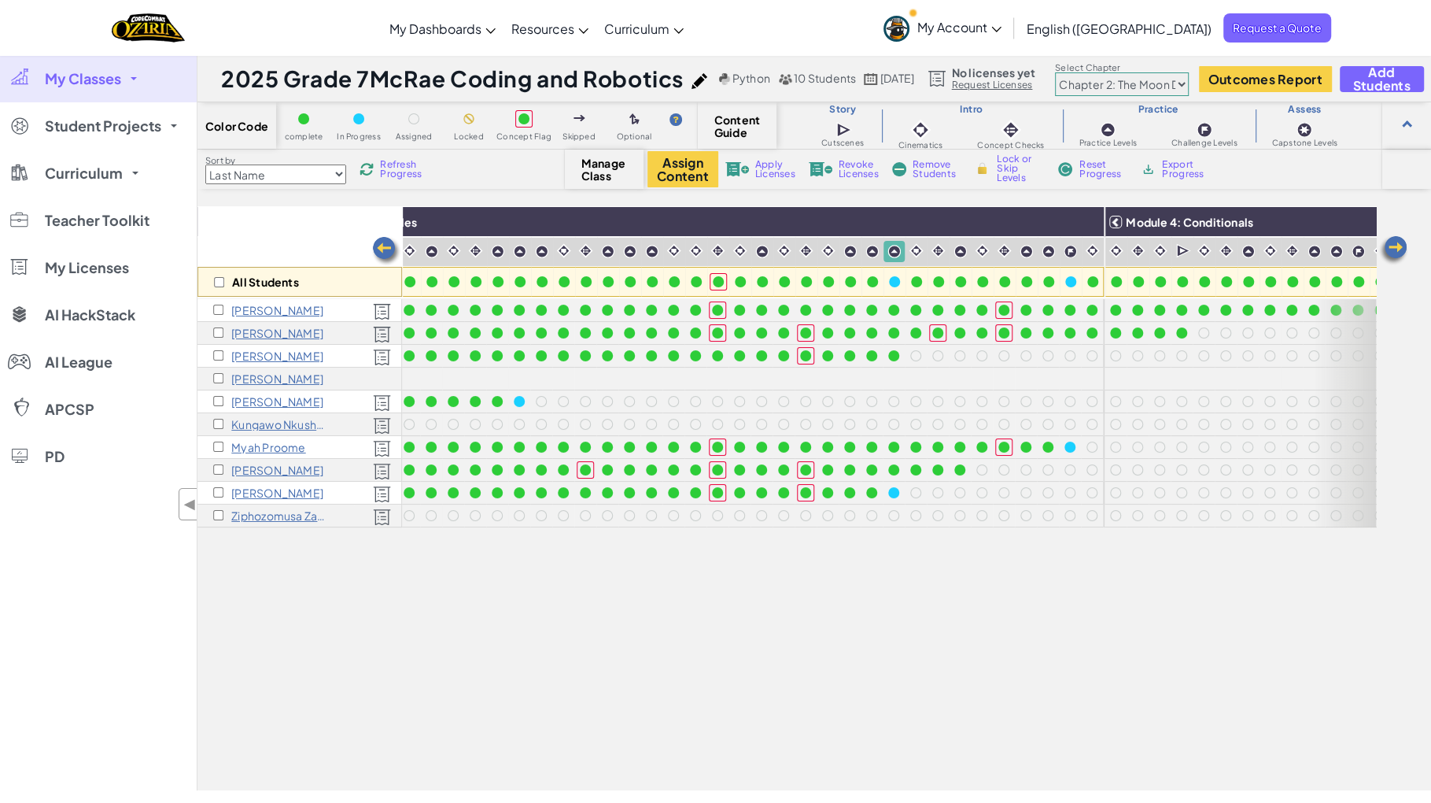
click at [409, 161] on span "Refresh Progress" at bounding box center [404, 169] width 49 height 19
click at [402, 166] on span "Refresh Progress" at bounding box center [404, 169] width 49 height 19
click at [1070, 443] on div at bounding box center [1070, 446] width 11 height 11
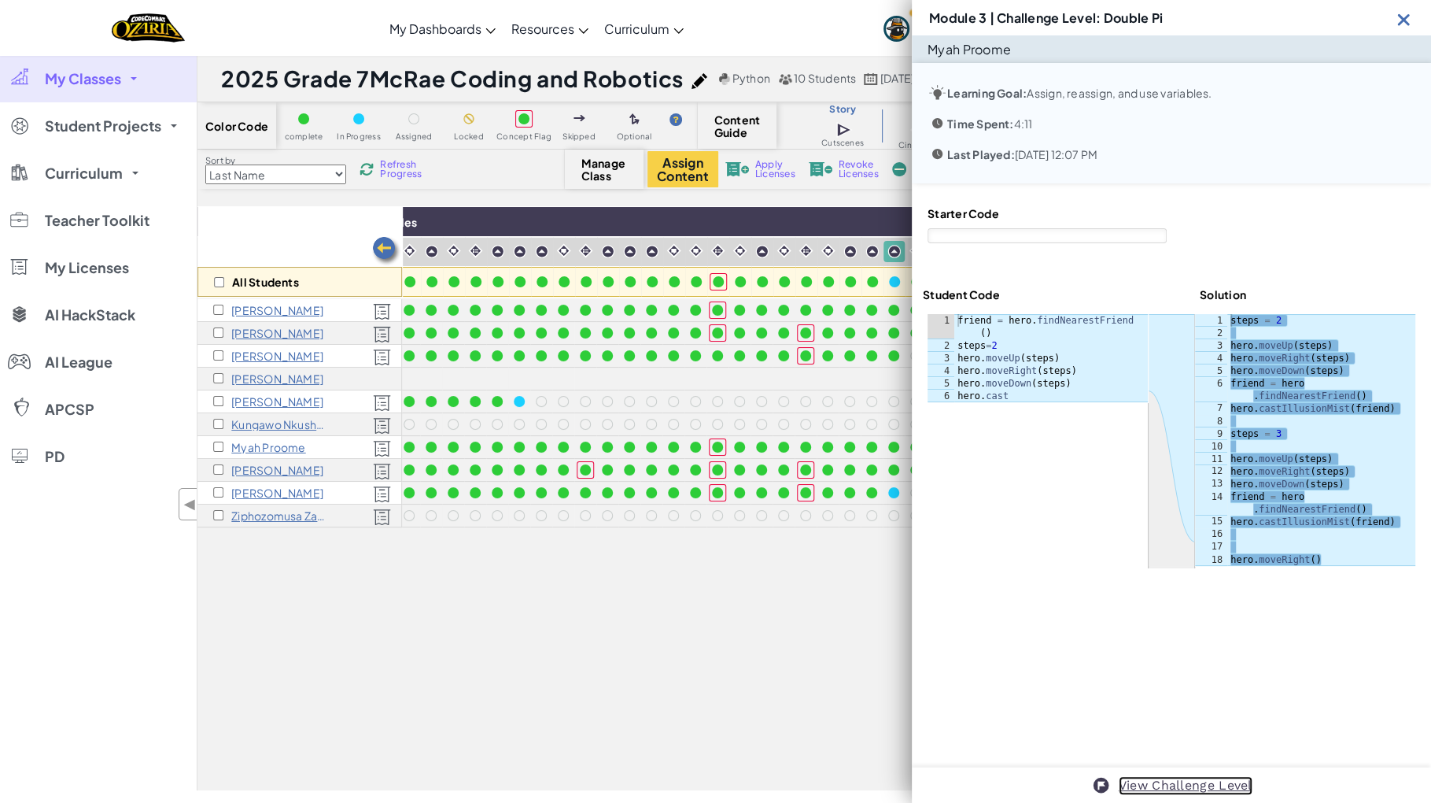
click at [1134, 781] on link "View Challenge Level" at bounding box center [1186, 785] width 134 height 19
click at [1401, 9] on img at bounding box center [1404, 19] width 20 height 20
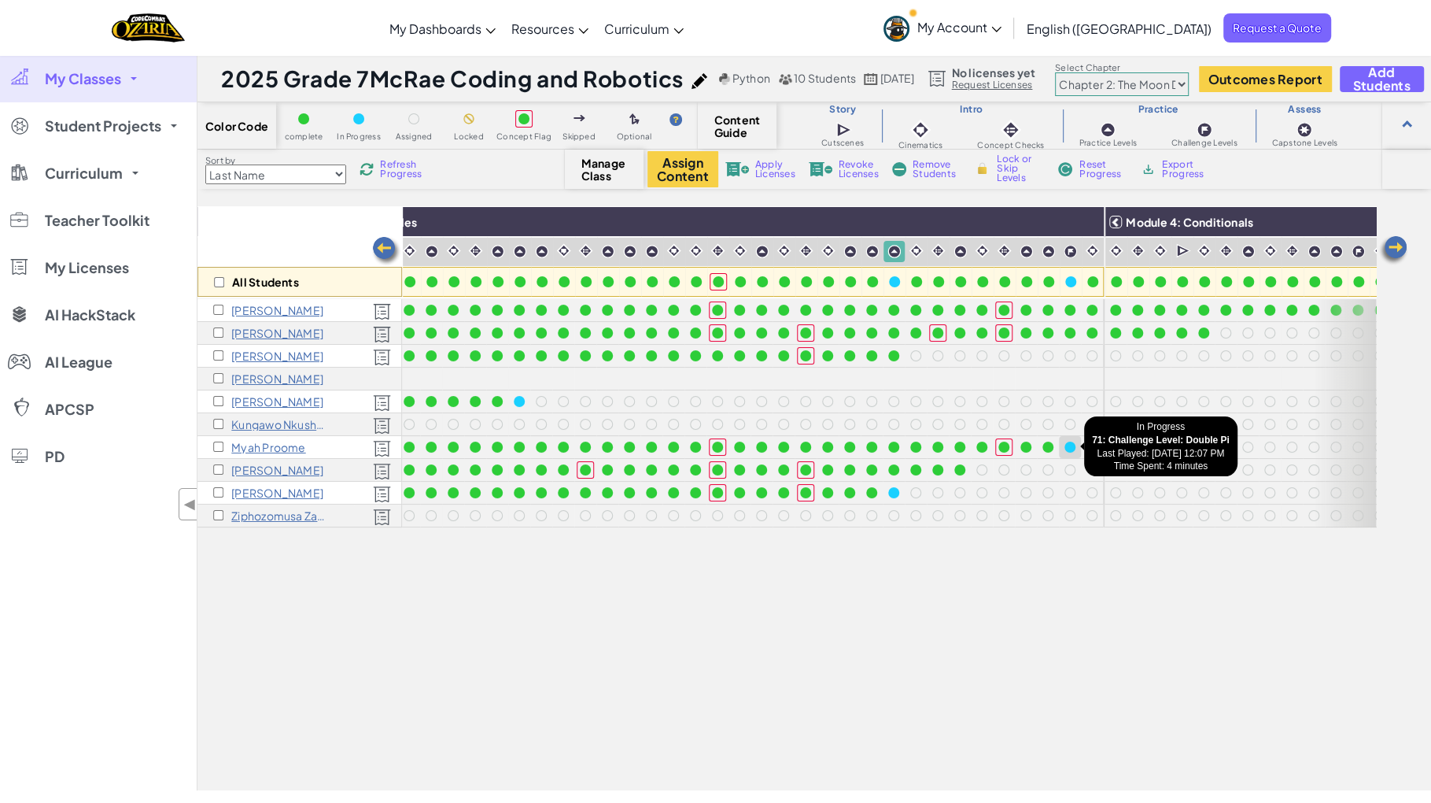
click at [1073, 445] on div at bounding box center [1070, 446] width 11 height 11
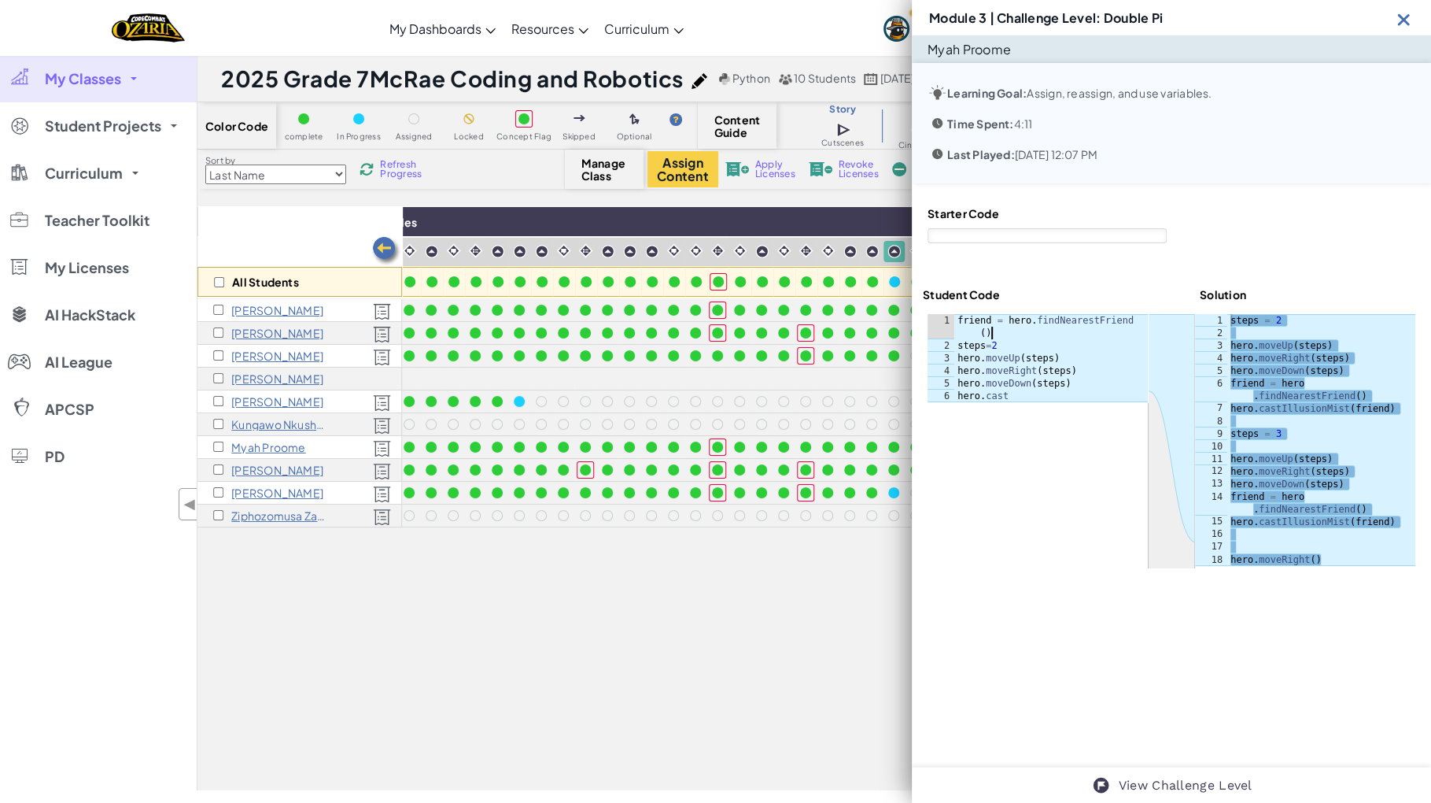
click at [1021, 318] on div "friend = hero . findNearestFriend ( ) steps = 2 hero . moveUp ( steps ) hero . …" at bounding box center [1051, 377] width 194 height 126
click at [1401, 9] on img at bounding box center [1404, 19] width 20 height 20
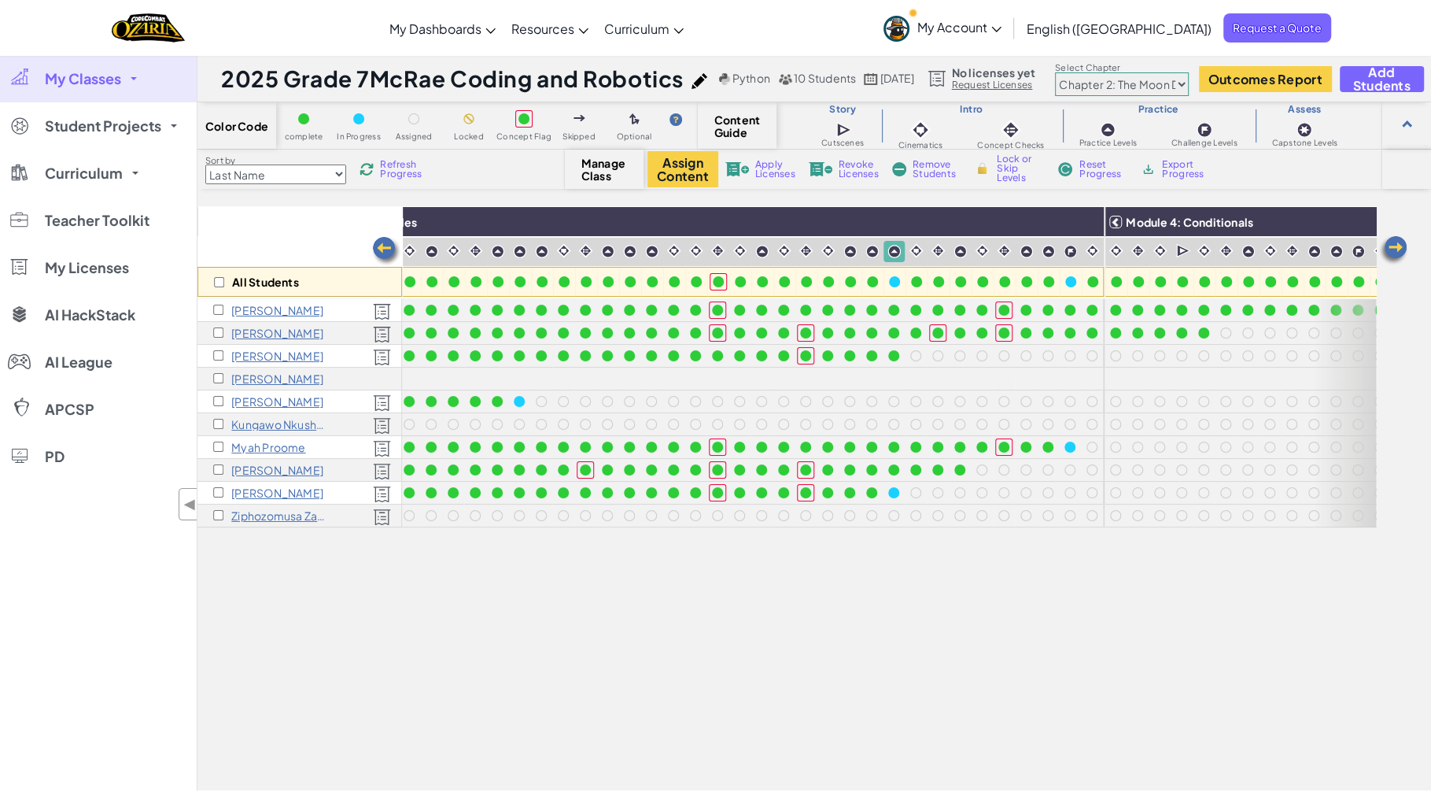
click at [414, 160] on span "Refresh Progress" at bounding box center [404, 169] width 49 height 19
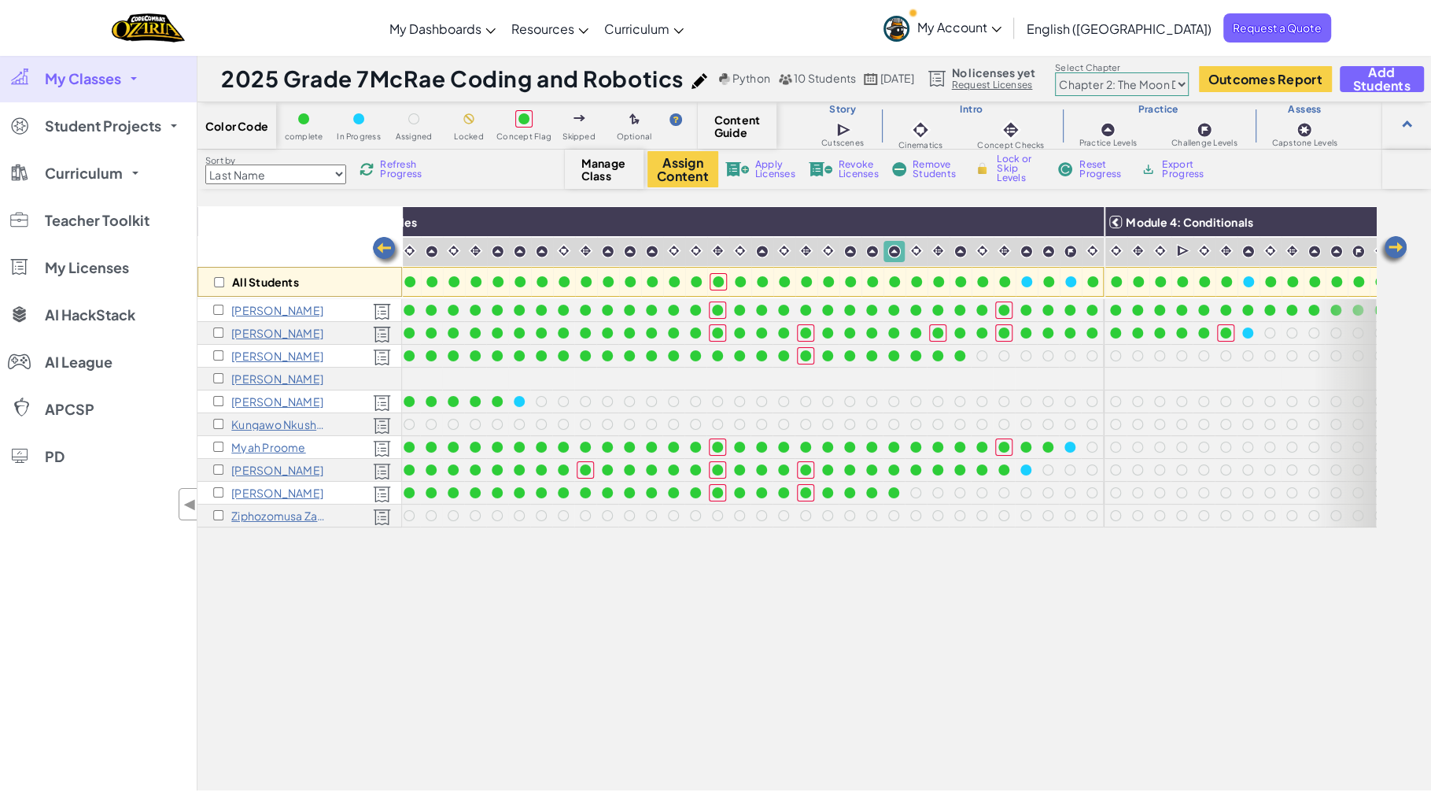
click at [397, 160] on span "Refresh Progress" at bounding box center [404, 169] width 49 height 19
click at [405, 166] on span "Refresh Progress" at bounding box center [404, 169] width 49 height 19
click at [519, 405] on div at bounding box center [519, 401] width 11 height 11
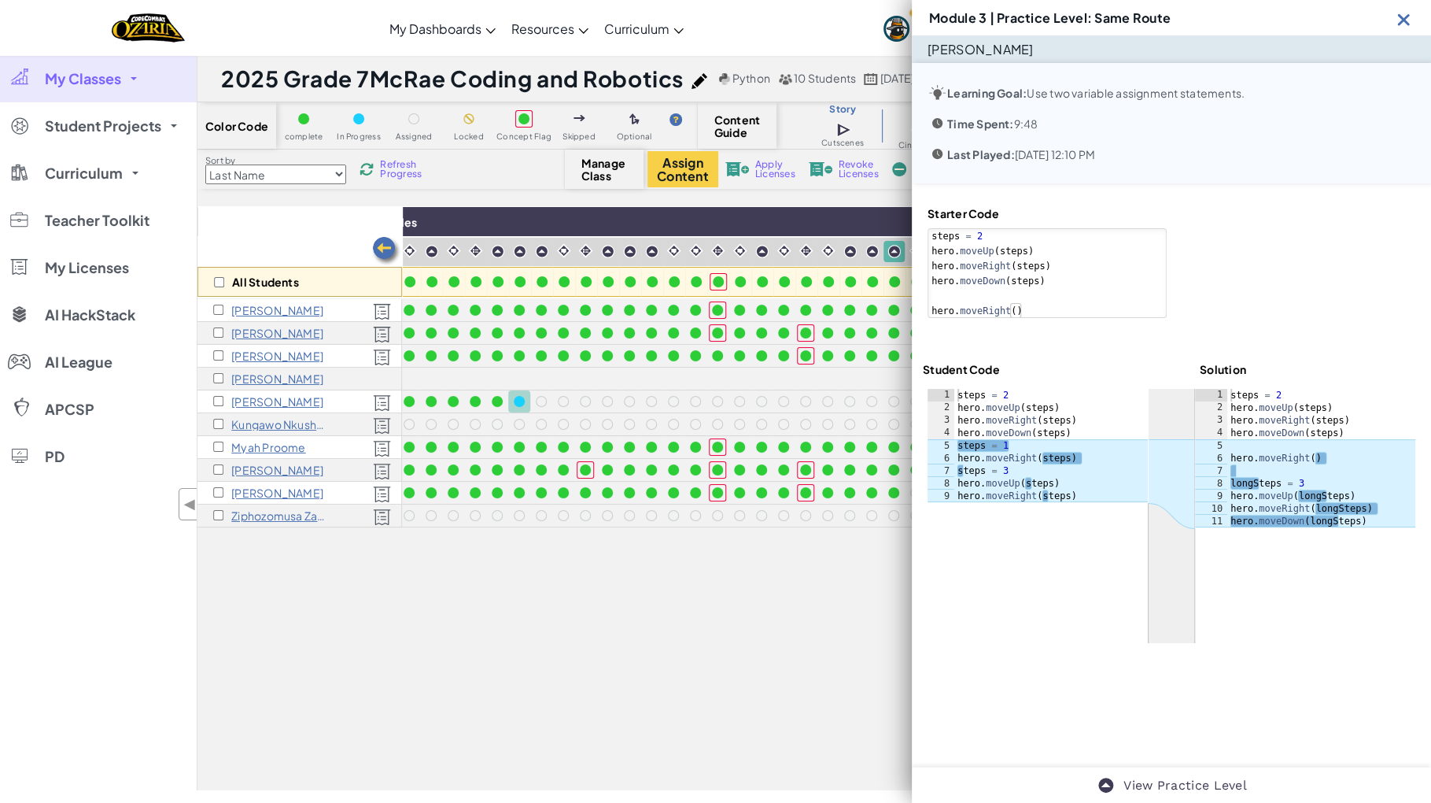
click at [1405, 9] on img at bounding box center [1404, 19] width 20 height 20
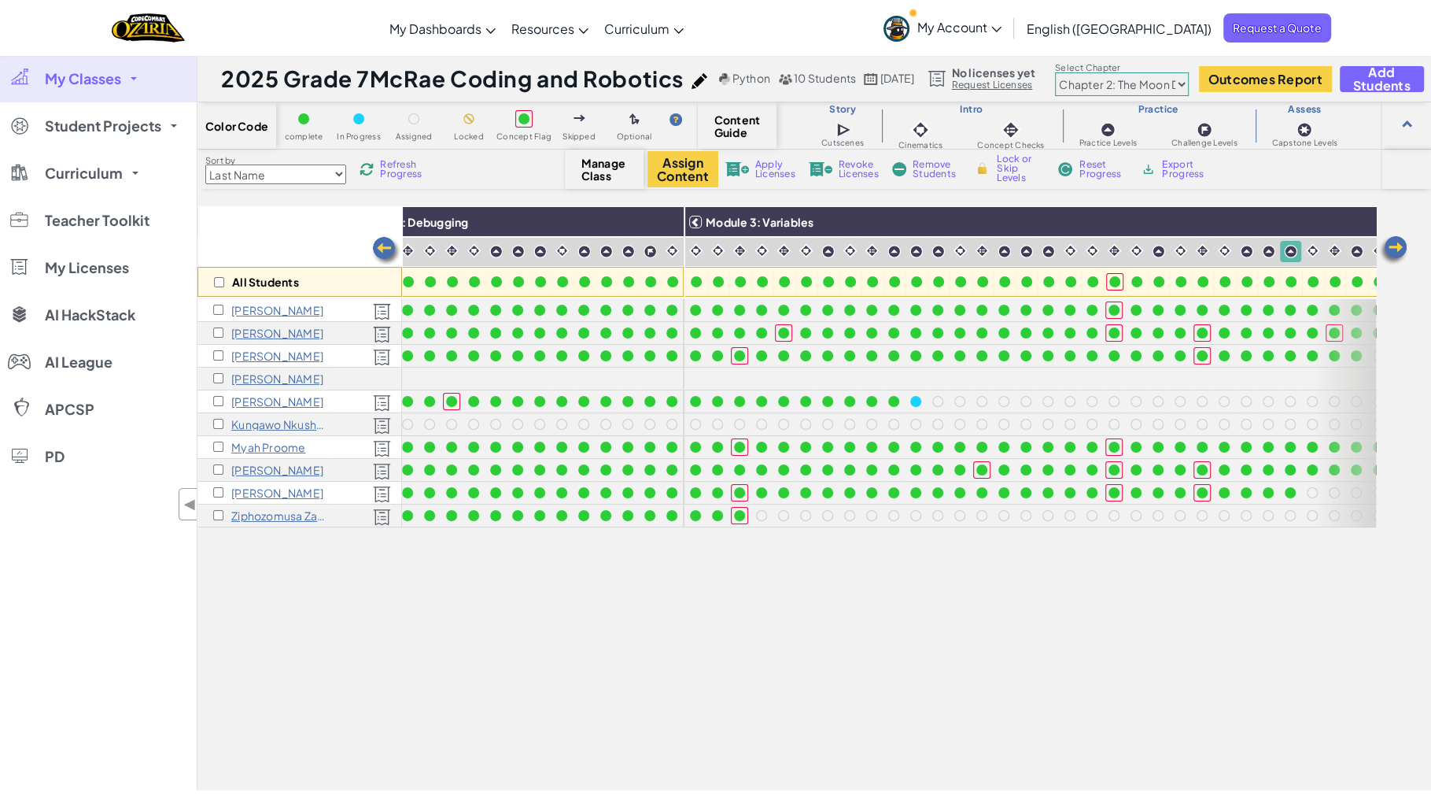
scroll to position [0, 486]
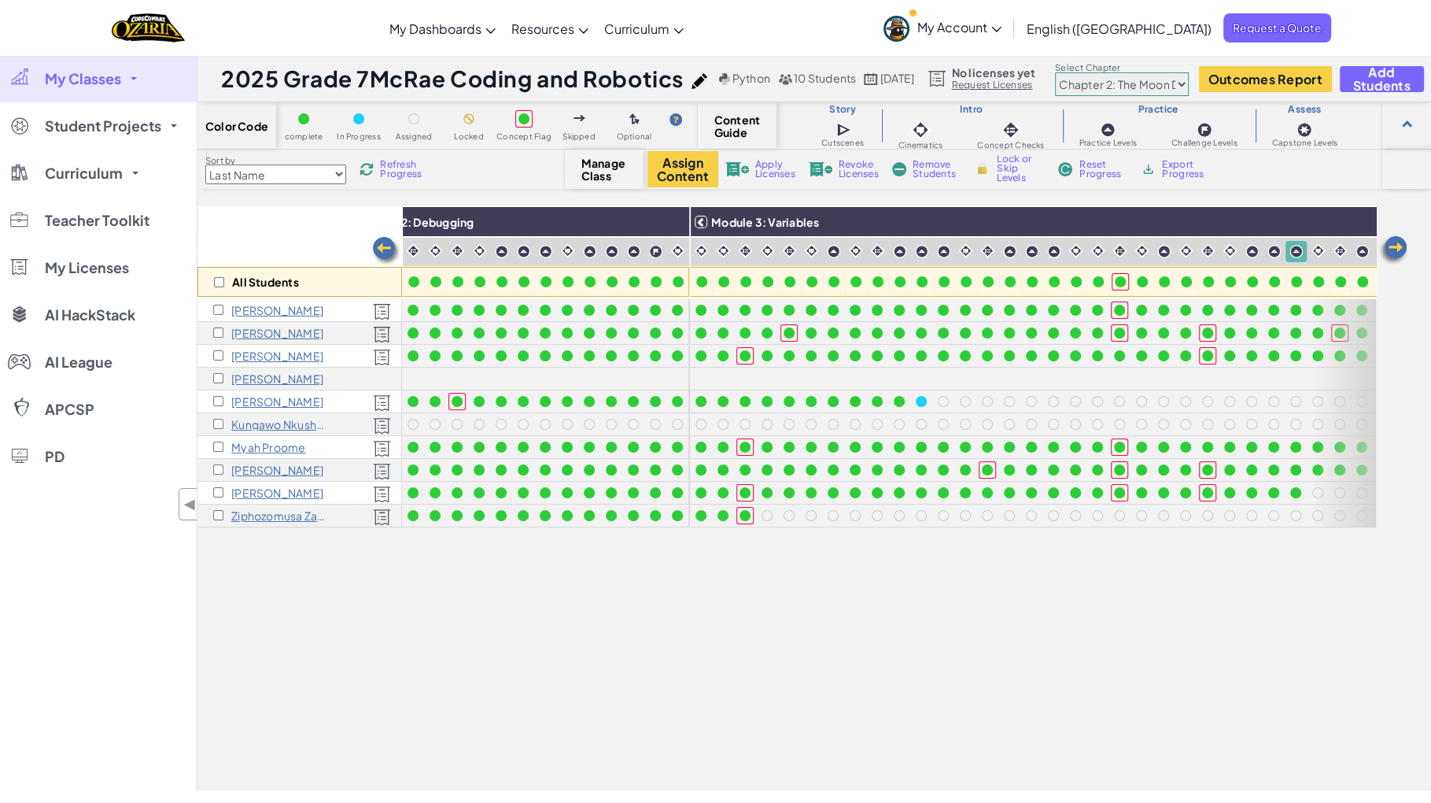
click at [403, 169] on span "Refresh Progress" at bounding box center [404, 169] width 49 height 19
click at [404, 172] on span "Refresh Progress" at bounding box center [404, 169] width 49 height 19
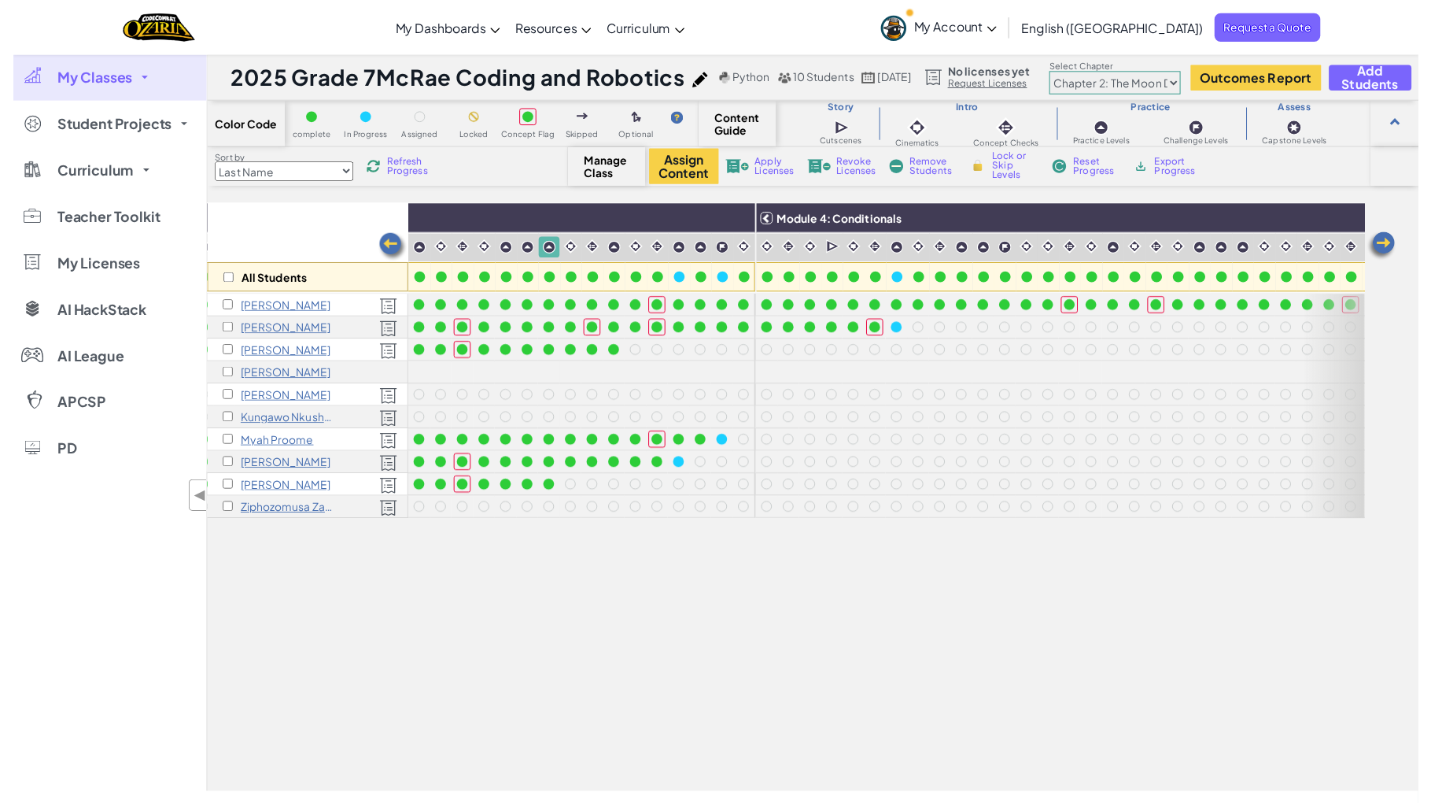
scroll to position [0, 1240]
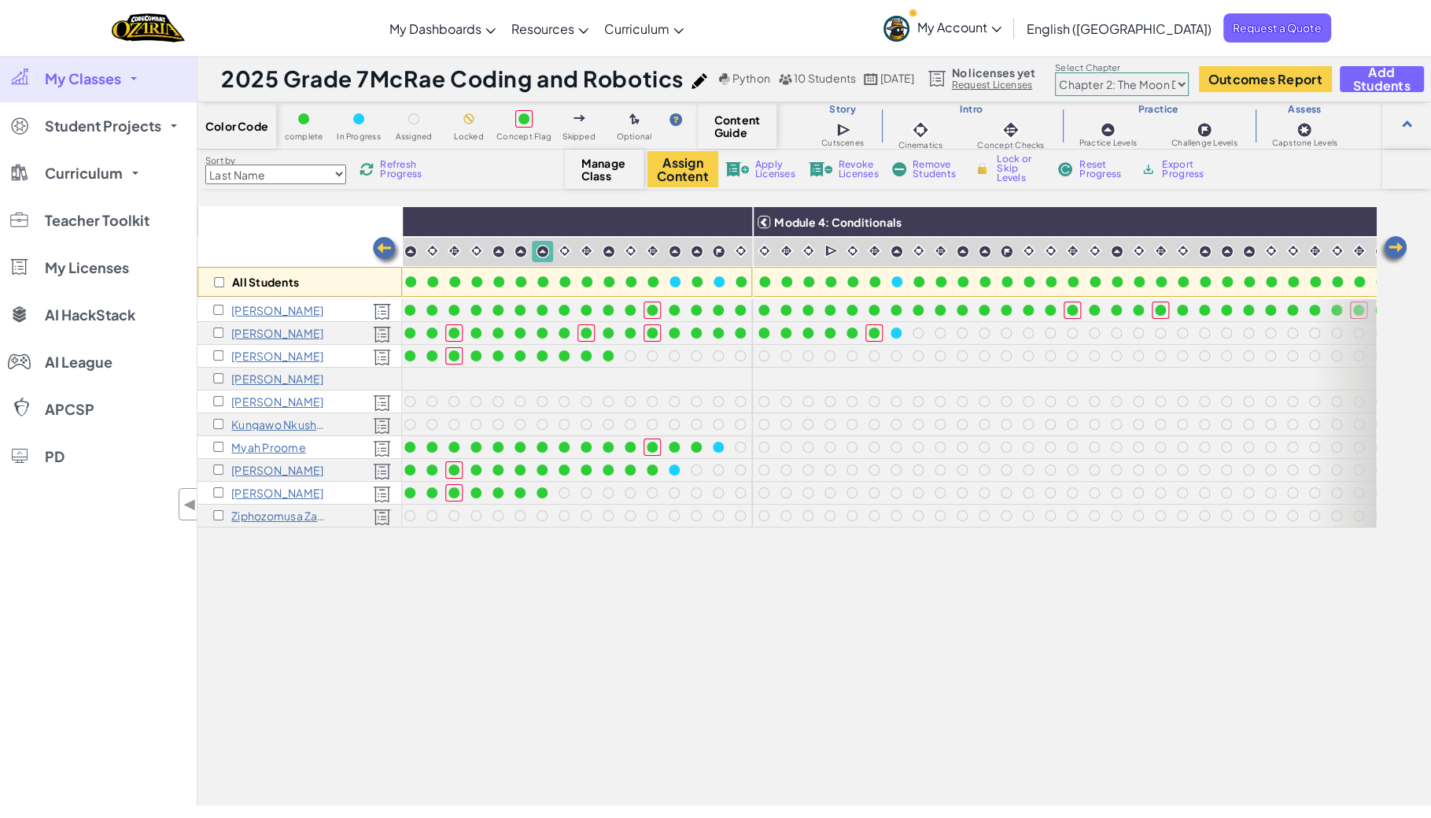
click at [402, 164] on span "Refresh Progress" at bounding box center [404, 169] width 49 height 19
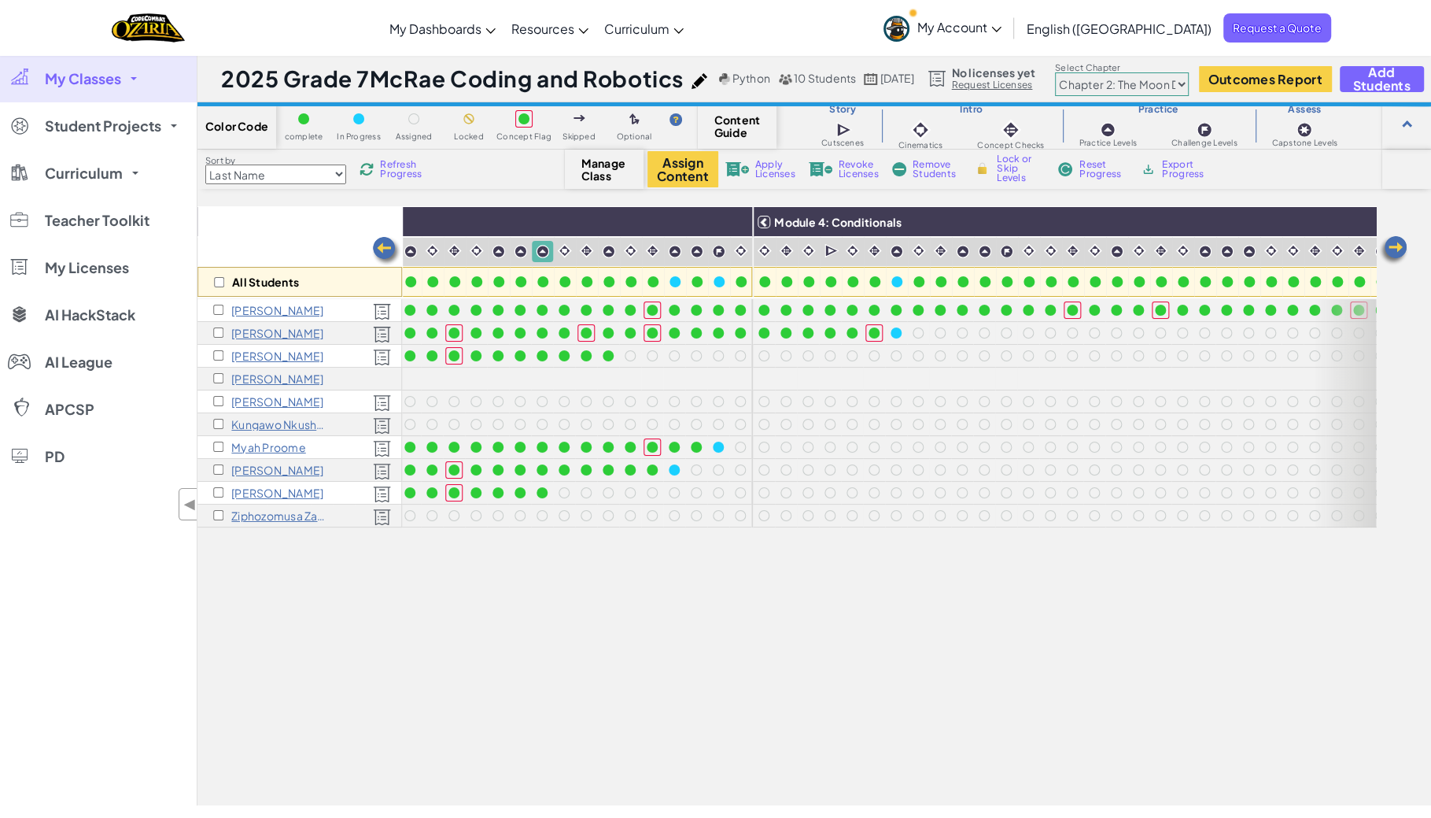
click at [403, 165] on span "Refresh Progress" at bounding box center [404, 169] width 49 height 19
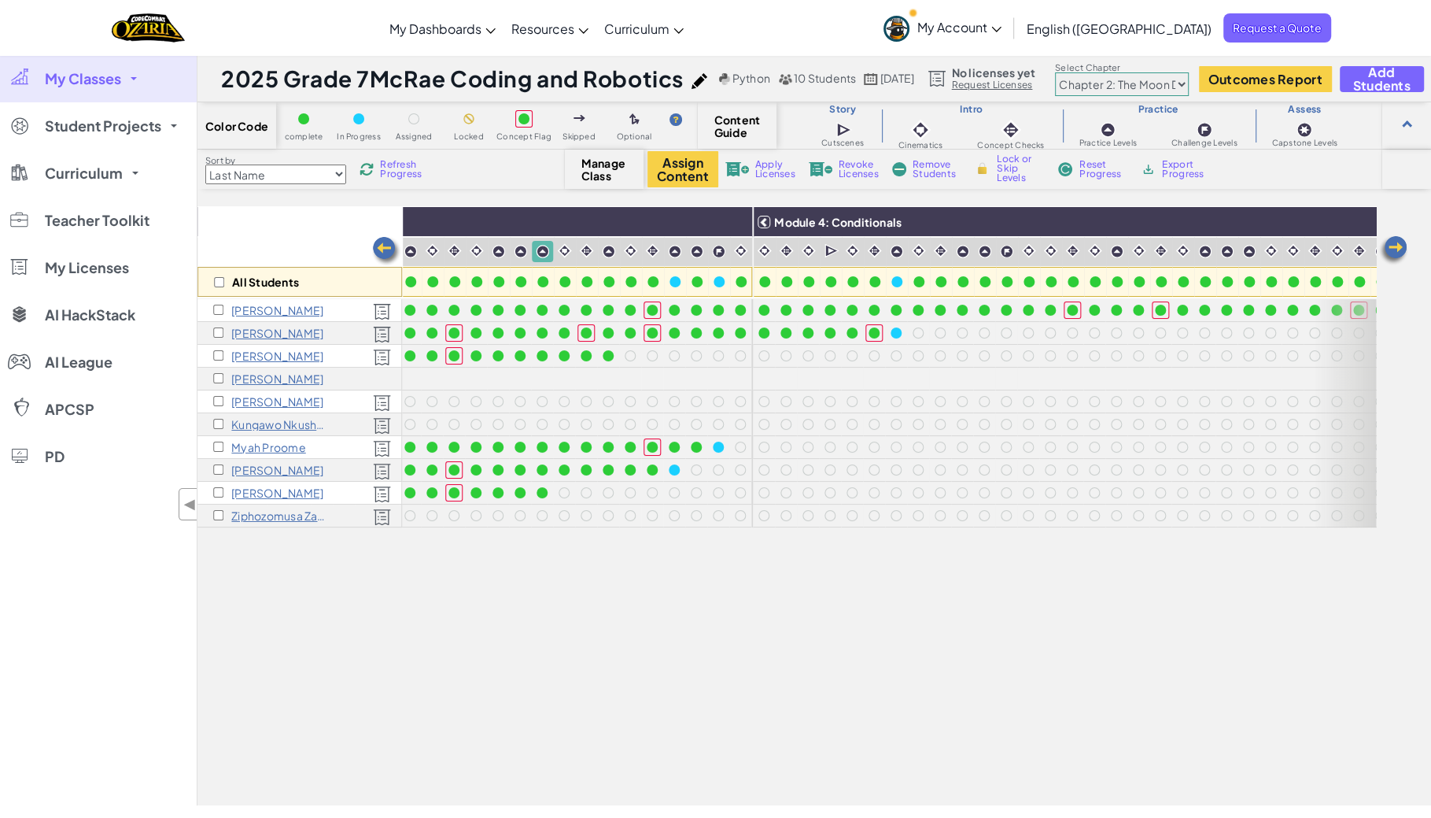
click at [403, 165] on span "Refresh Progress" at bounding box center [404, 169] width 49 height 19
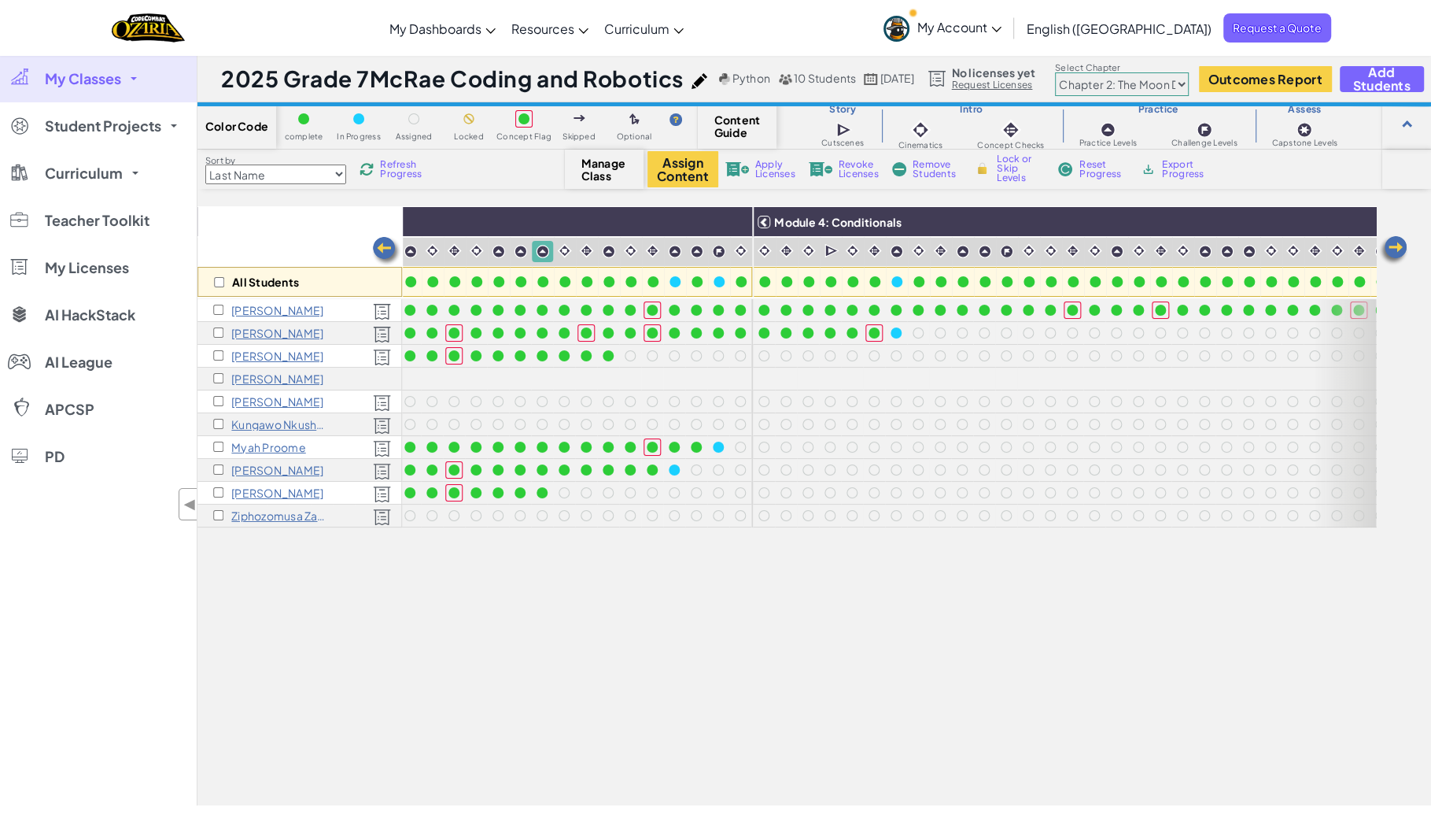
click at [403, 165] on span "Refresh Progress" at bounding box center [404, 169] width 49 height 19
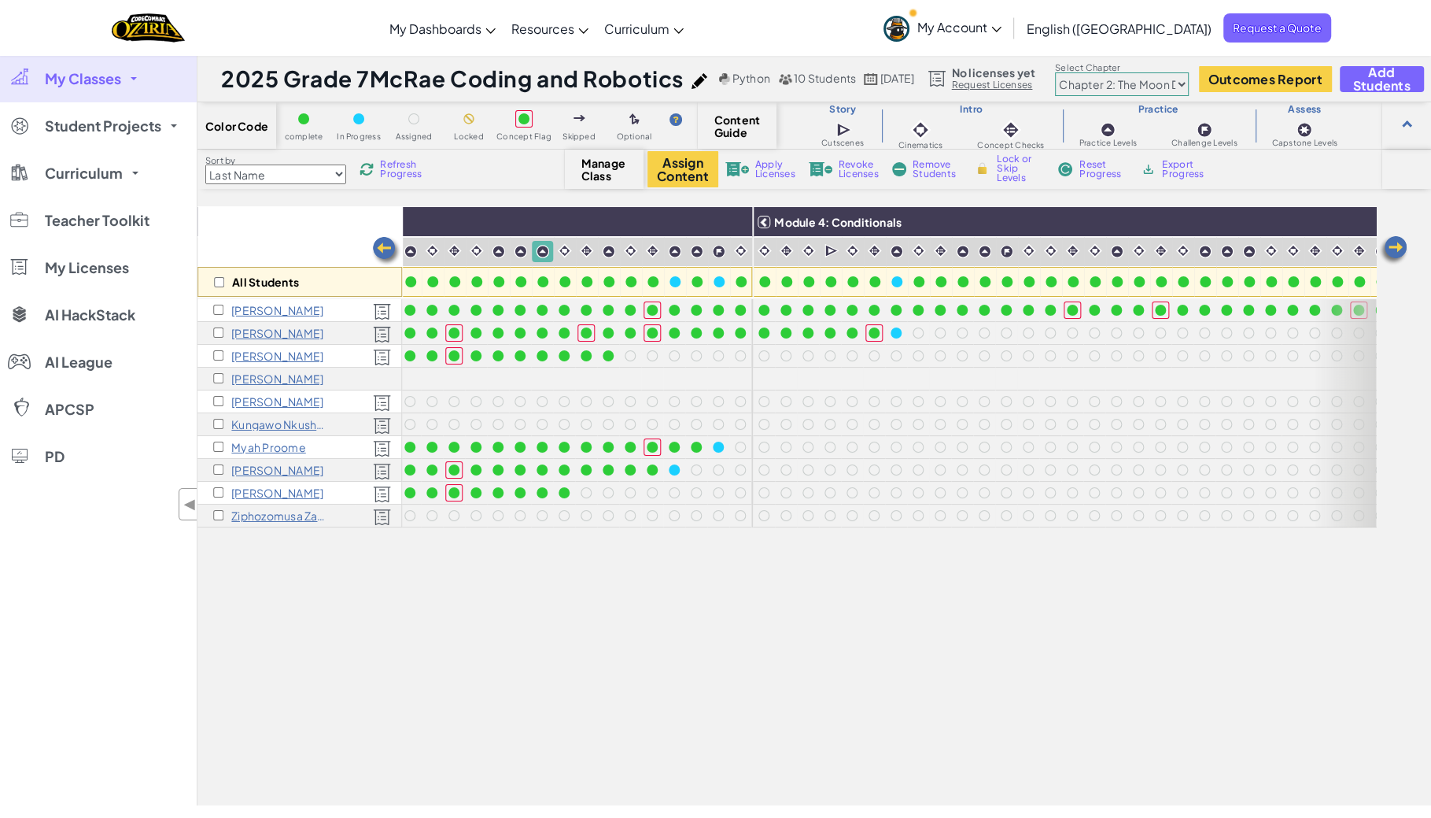
click at [403, 165] on span "Refresh Progress" at bounding box center [404, 169] width 49 height 19
click at [403, 168] on span "Refresh Progress" at bounding box center [404, 169] width 49 height 19
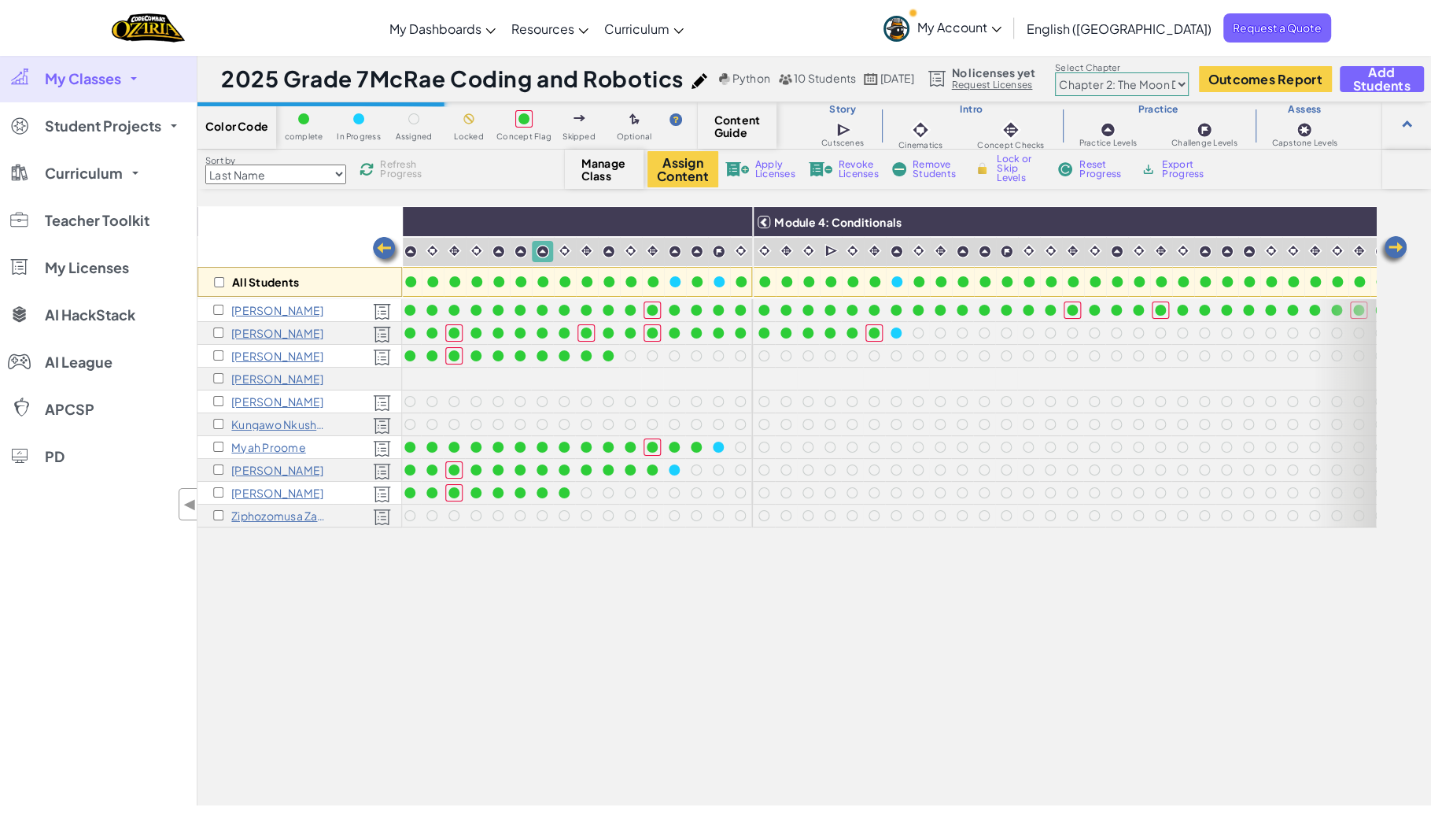
click at [403, 168] on span "Refresh Progress" at bounding box center [404, 169] width 49 height 19
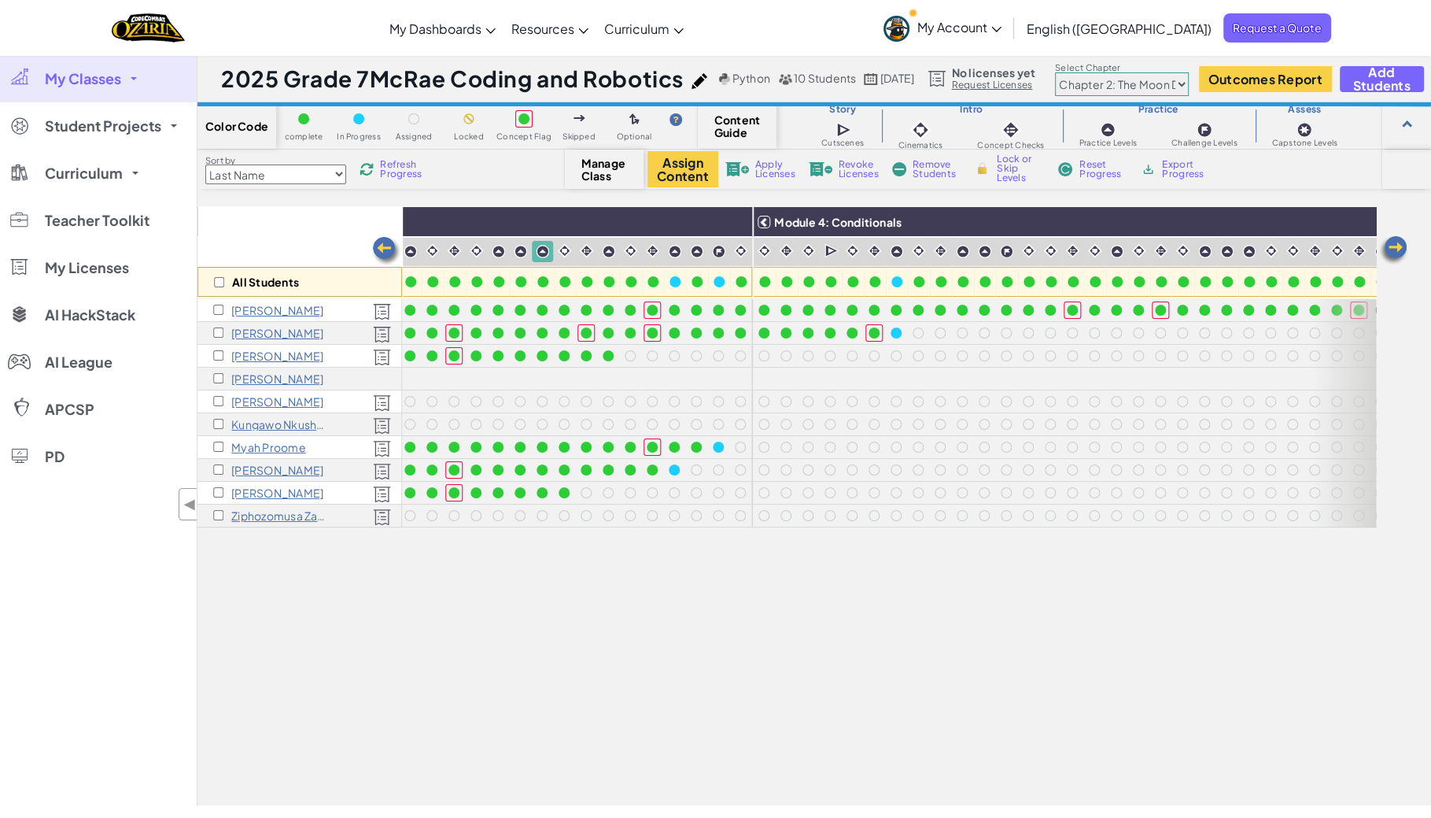
click at [403, 168] on span "Refresh Progress" at bounding box center [404, 169] width 49 height 19
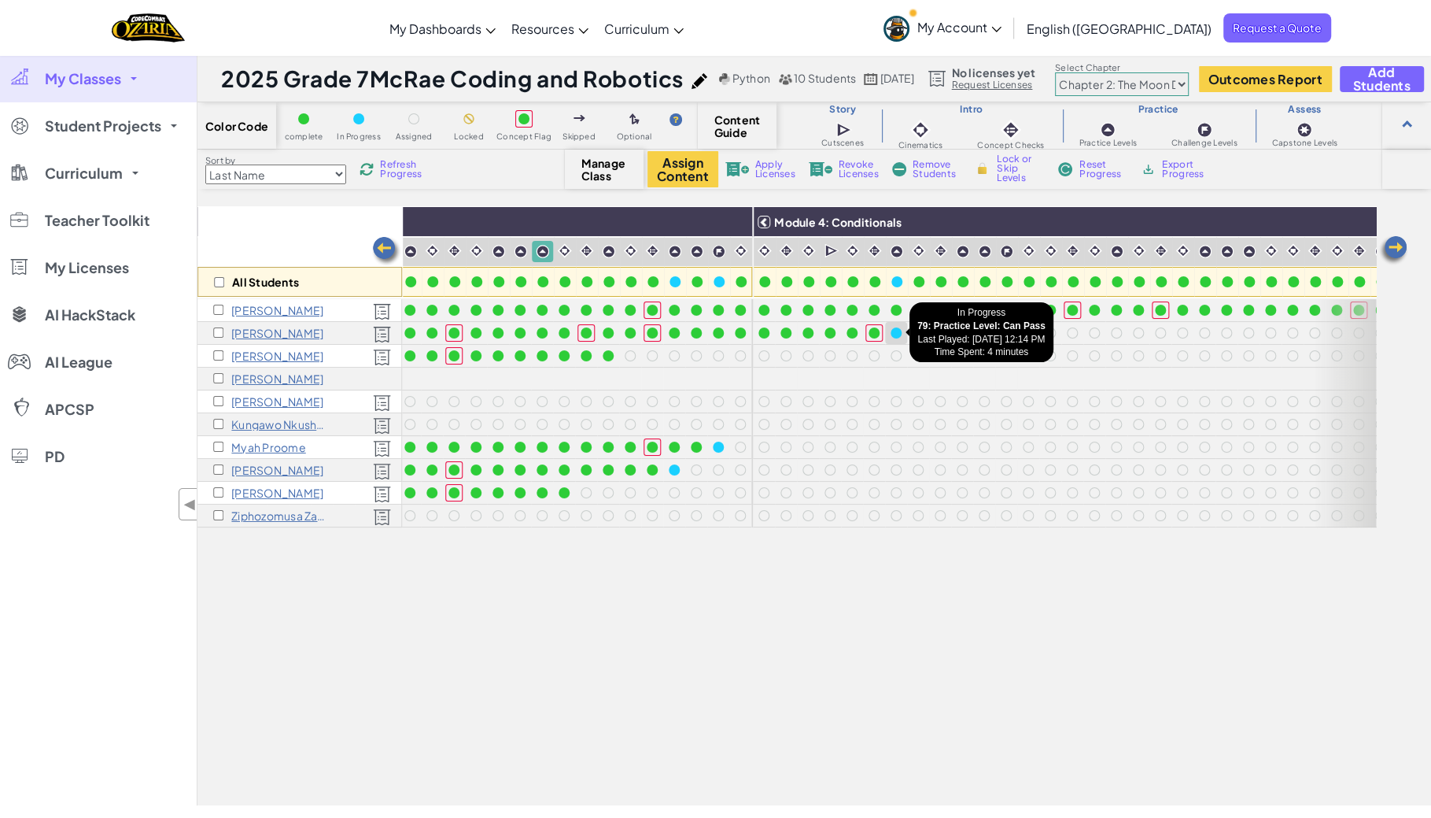
click at [893, 334] on div at bounding box center [896, 332] width 11 height 11
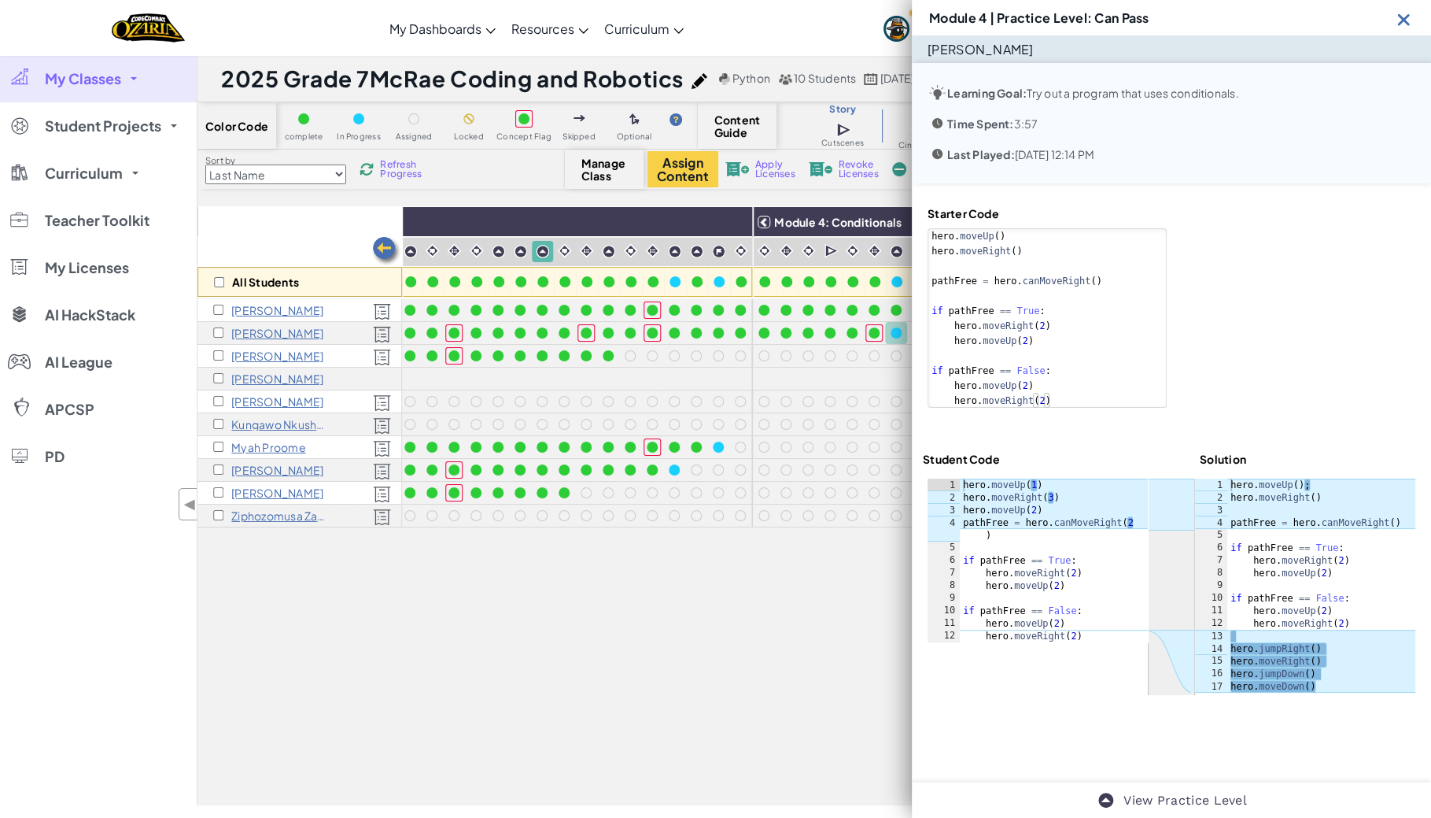
type textarea "hero.moveUp(2)"
click at [1090, 510] on div "hero . moveUp ( 1 ) hero . moveRight ( 3 ) hero . moveUp ( 2 ) pathFree = hero …" at bounding box center [1054, 572] width 188 height 189
click at [1405, 20] on img at bounding box center [1404, 19] width 20 height 20
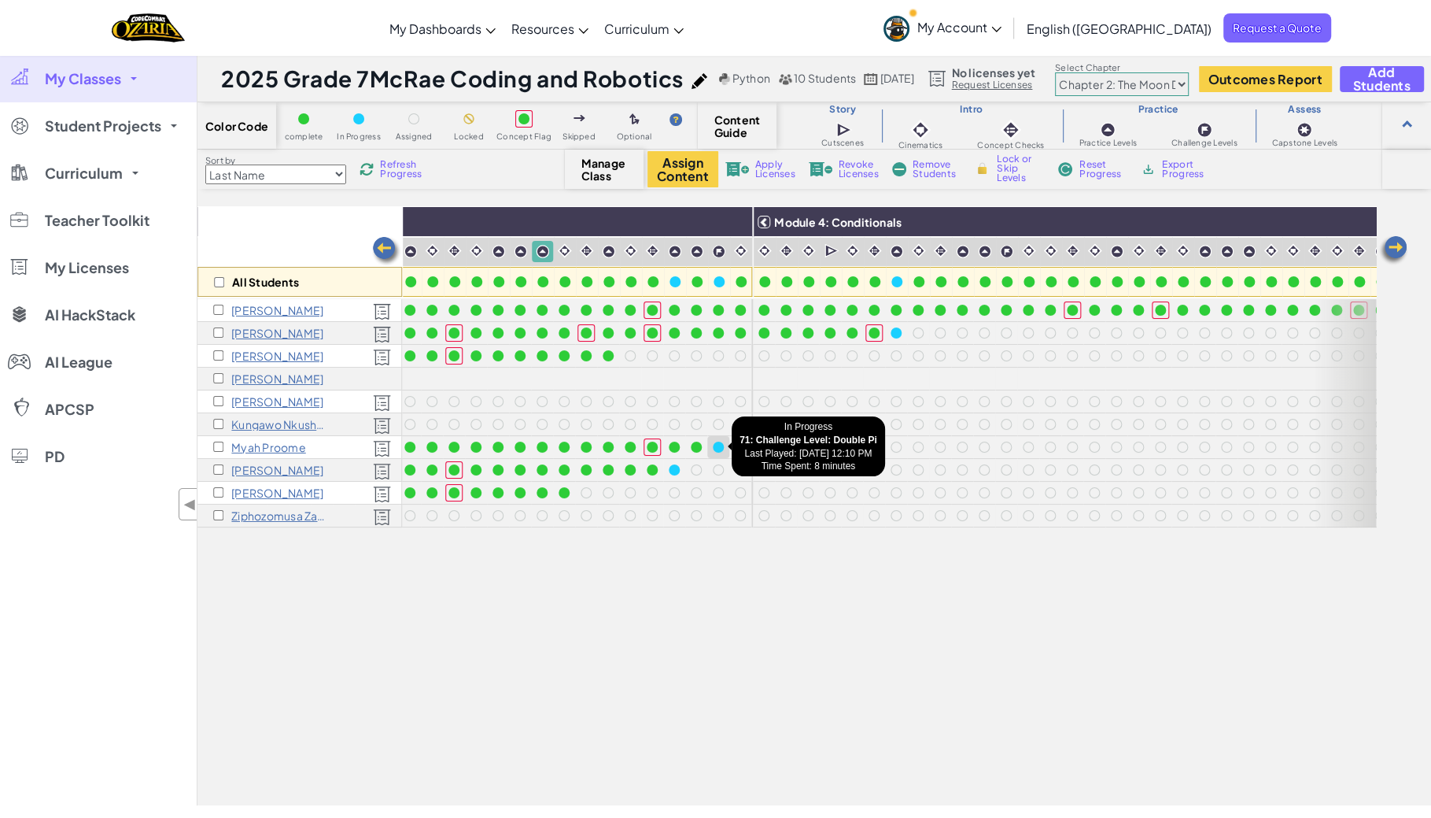
click at [716, 446] on div at bounding box center [718, 446] width 11 height 11
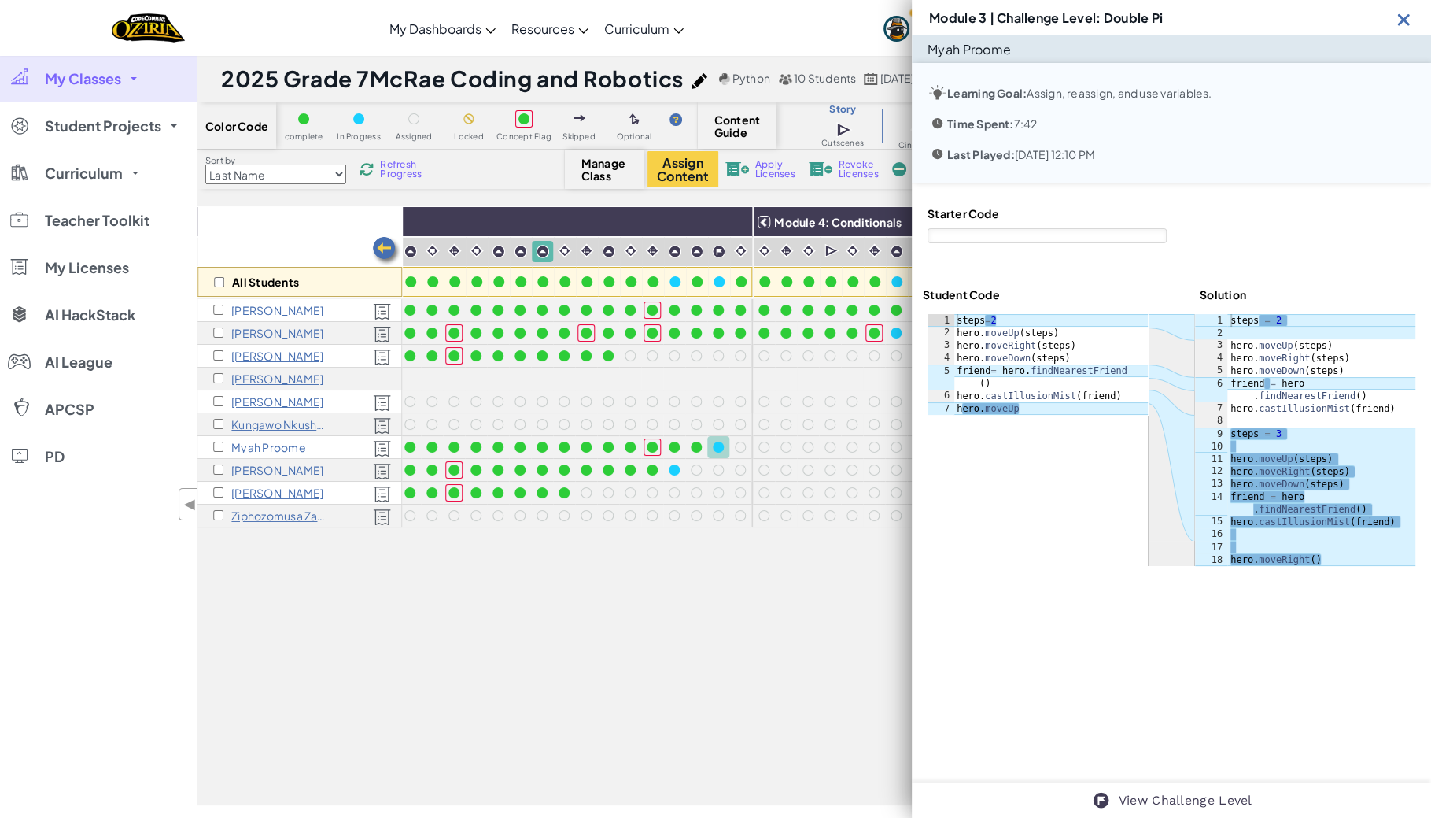
click at [1397, 18] on img at bounding box center [1404, 19] width 20 height 20
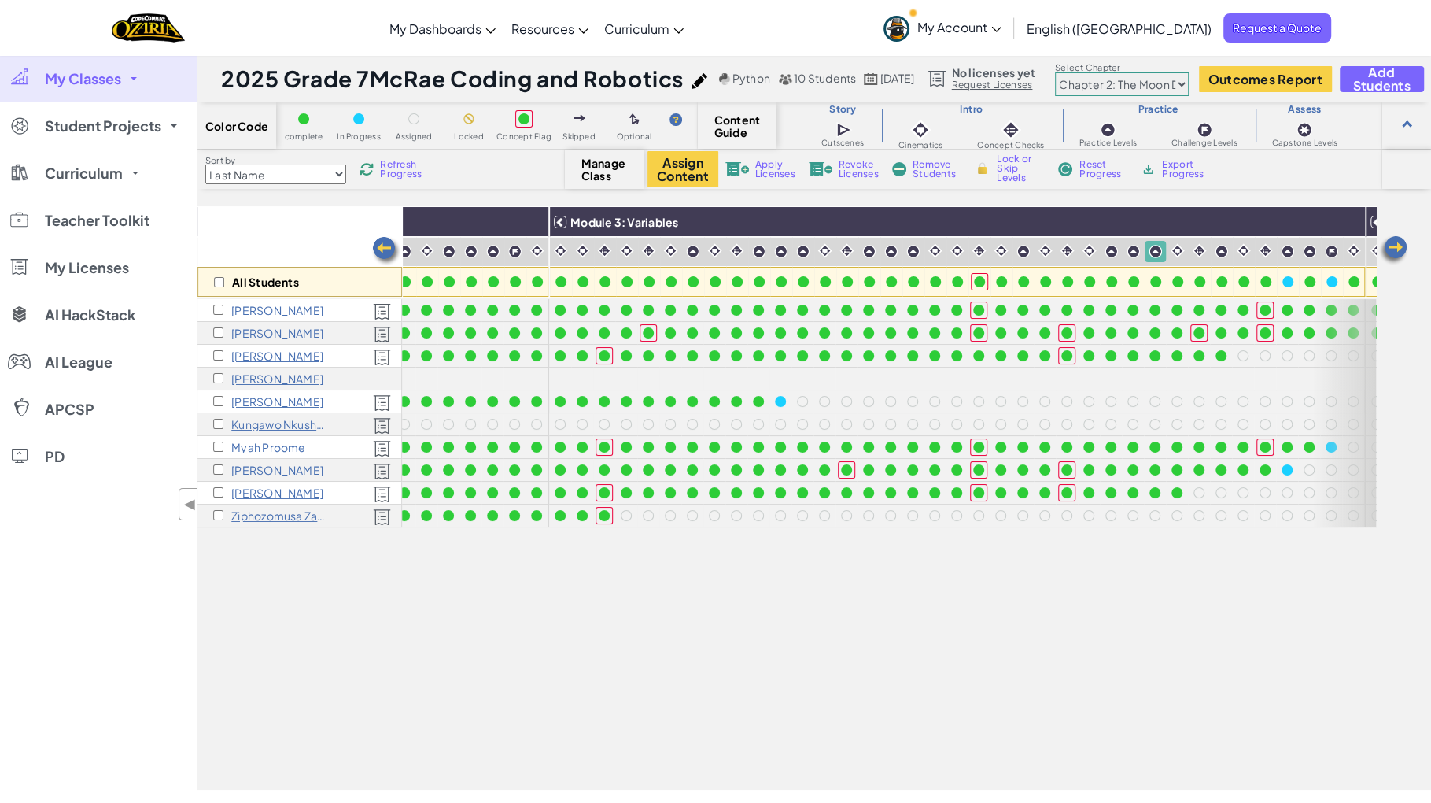
scroll to position [0, 628]
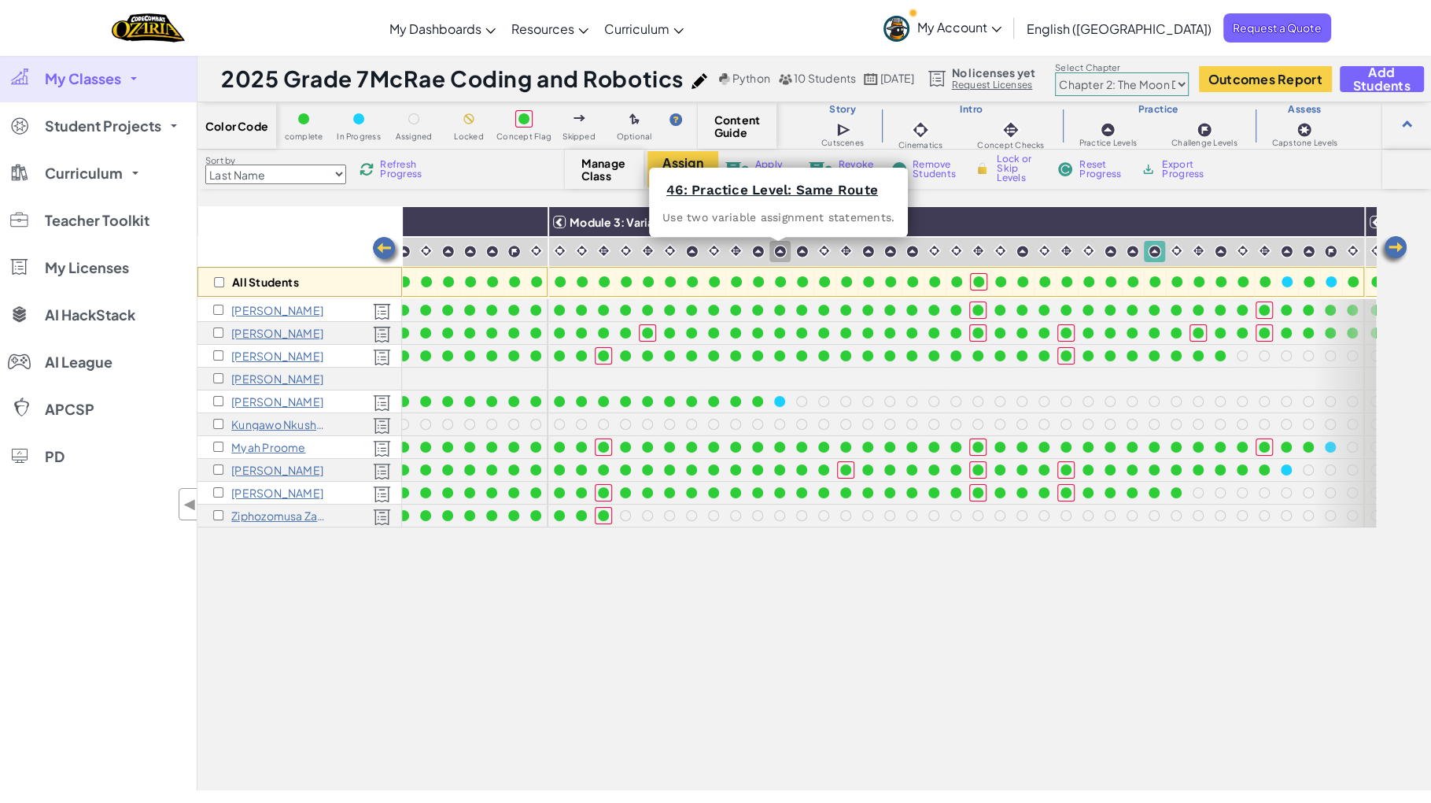
click at [776, 252] on img at bounding box center [779, 251] width 13 height 13
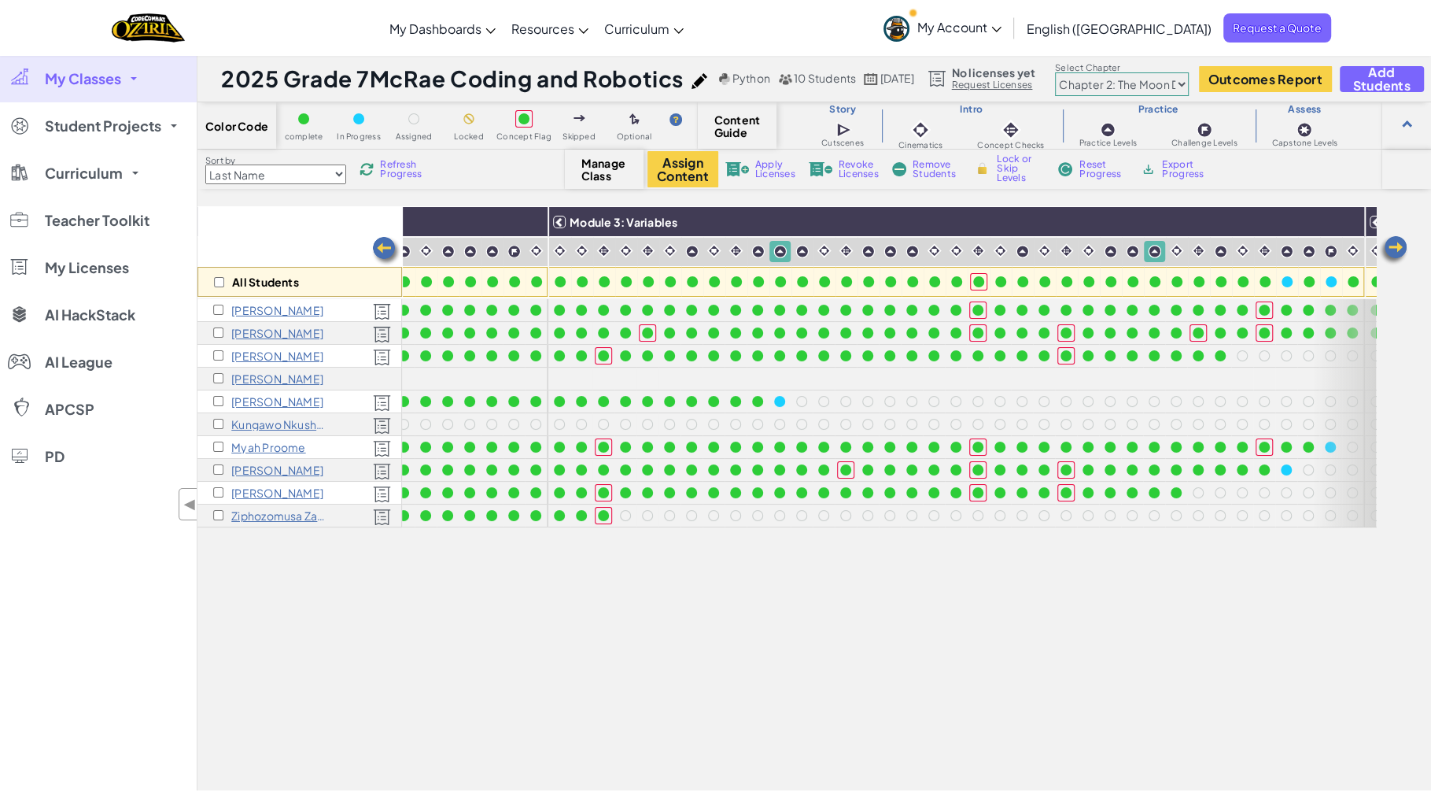
click at [776, 252] on img at bounding box center [779, 251] width 13 height 13
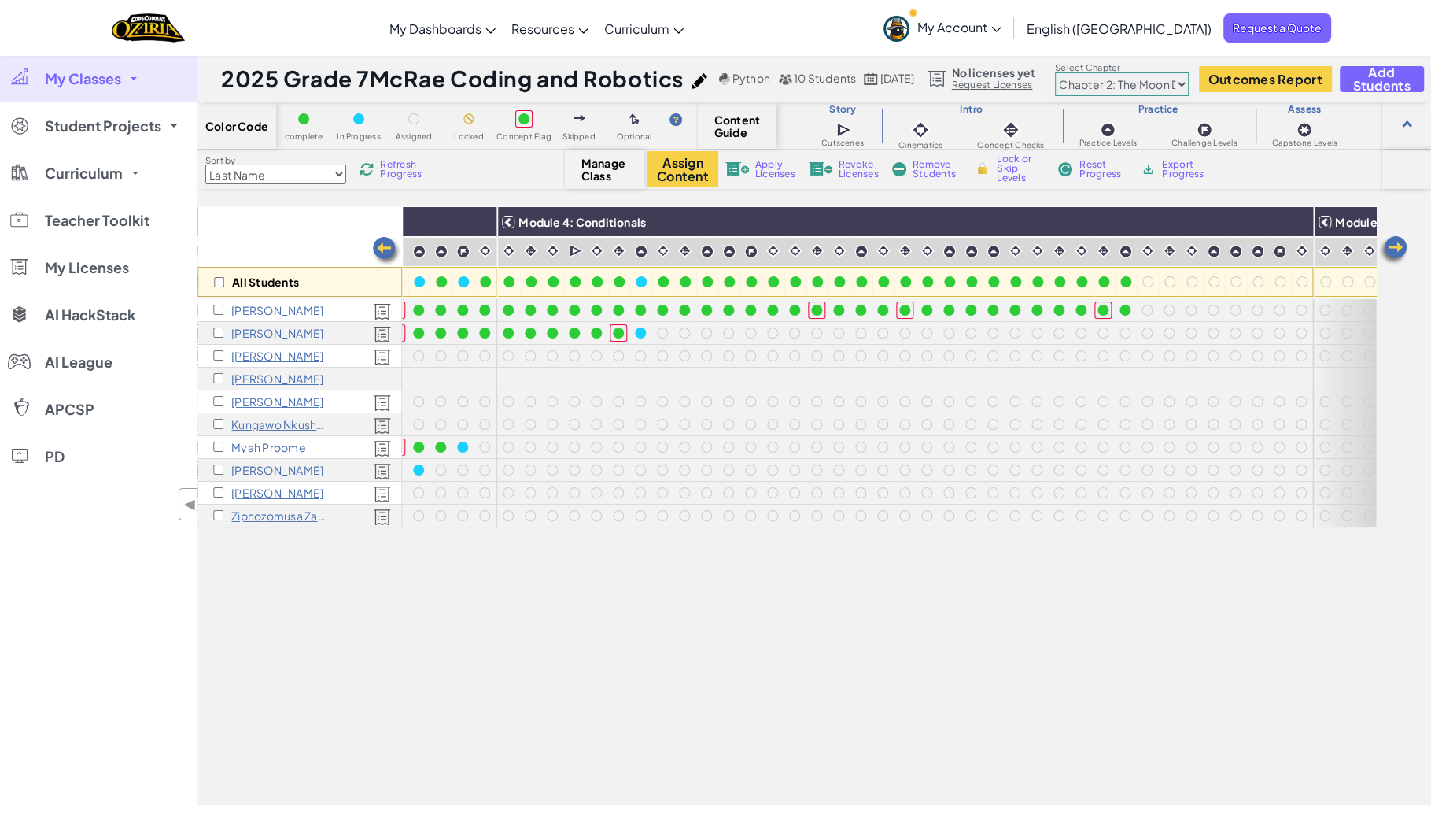
scroll to position [0, 1625]
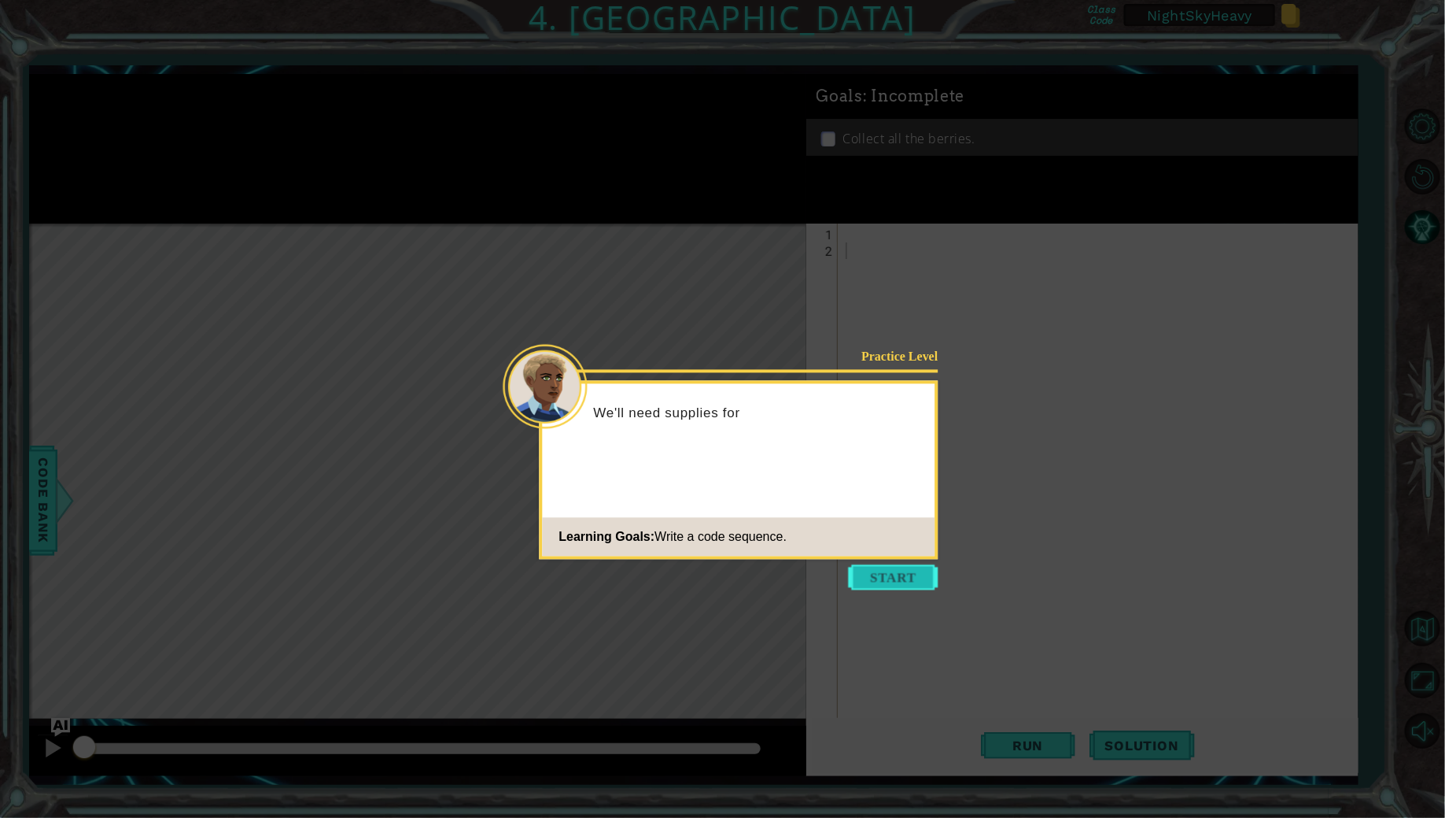
click at [891, 570] on button "Start" at bounding box center [894, 577] width 90 height 25
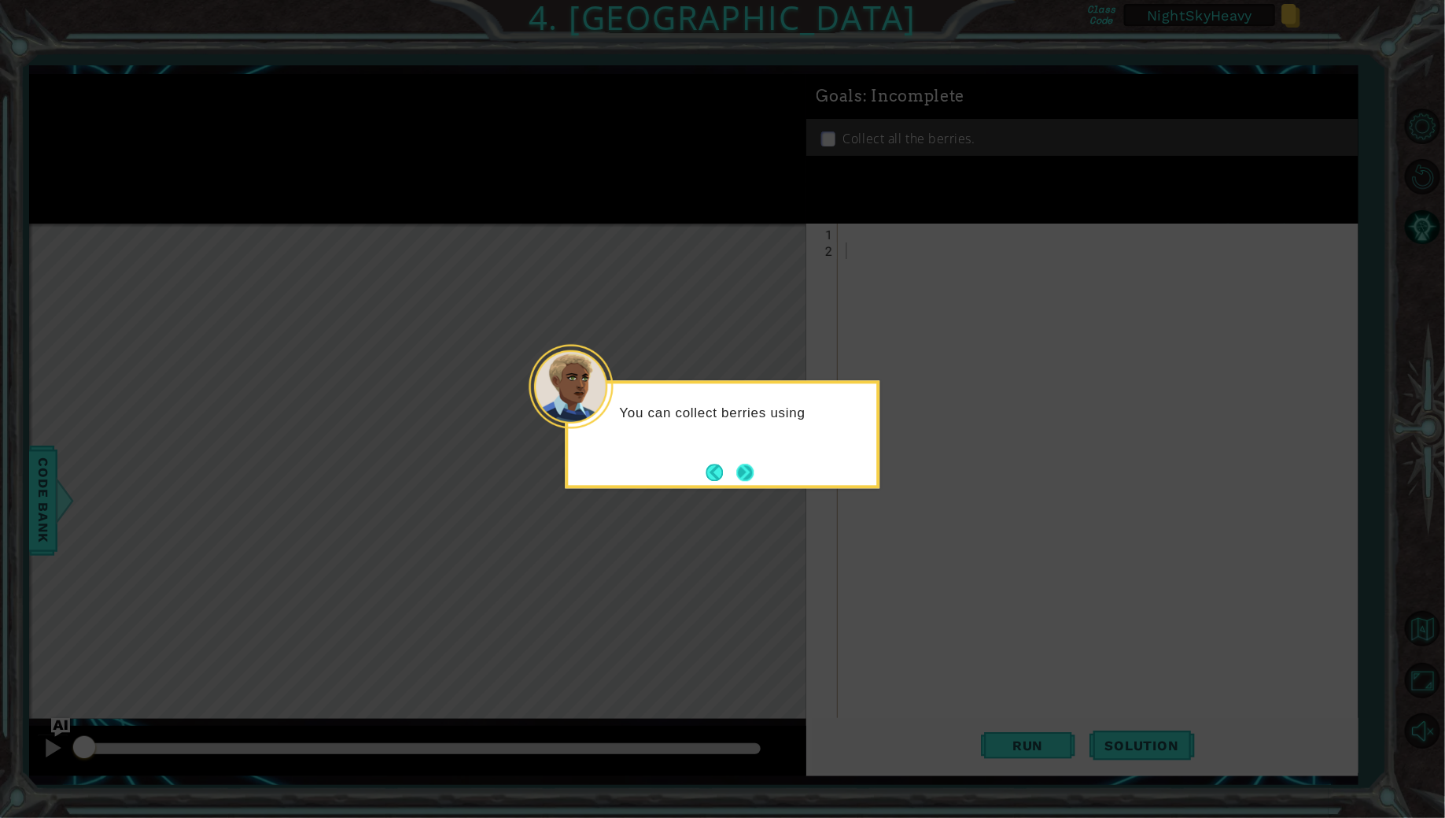
click at [751, 471] on button "Next" at bounding box center [744, 471] width 17 height 17
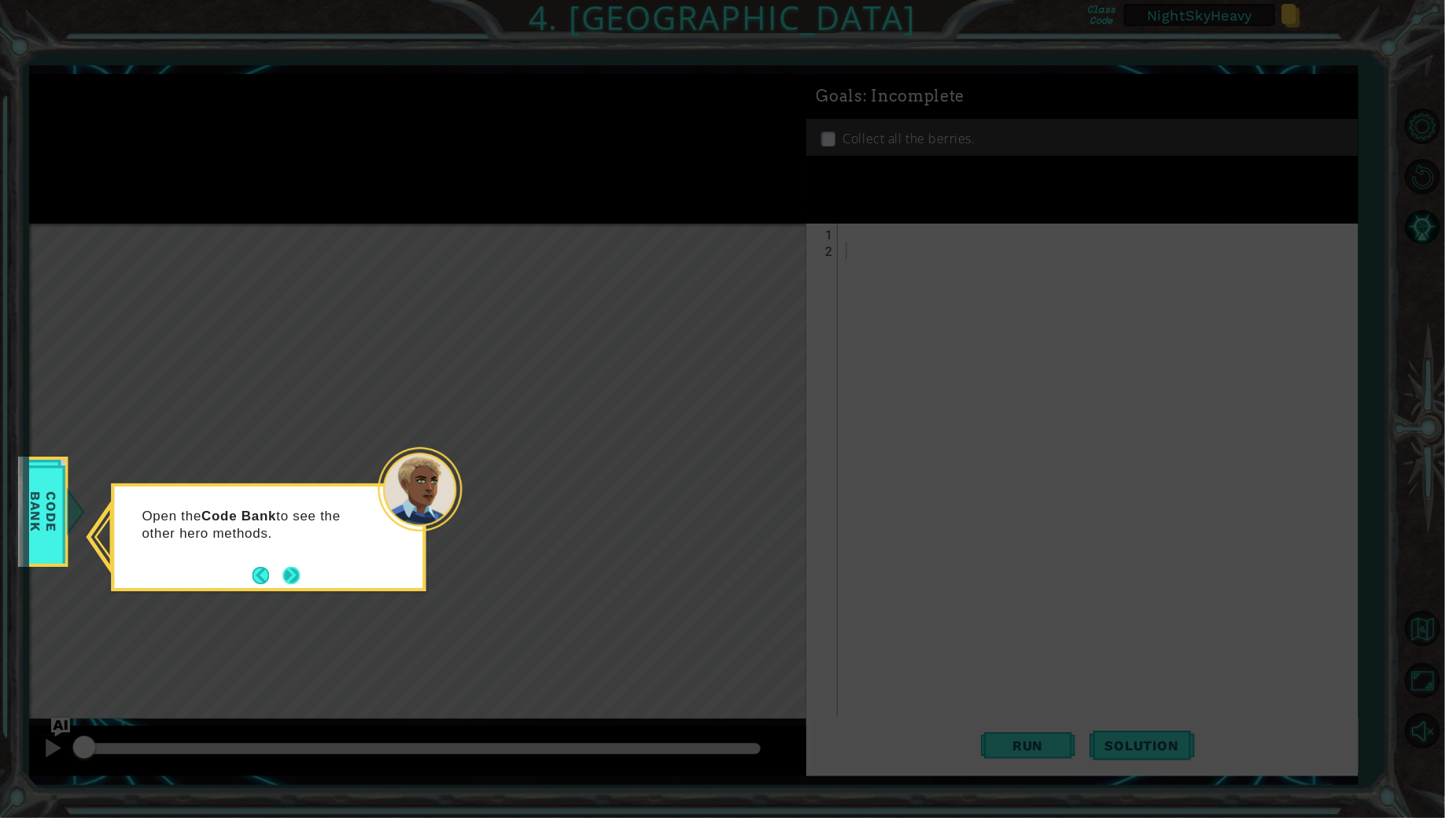
click at [297, 571] on button "Next" at bounding box center [290, 575] width 17 height 17
click at [297, 572] on button "Next" at bounding box center [290, 575] width 17 height 17
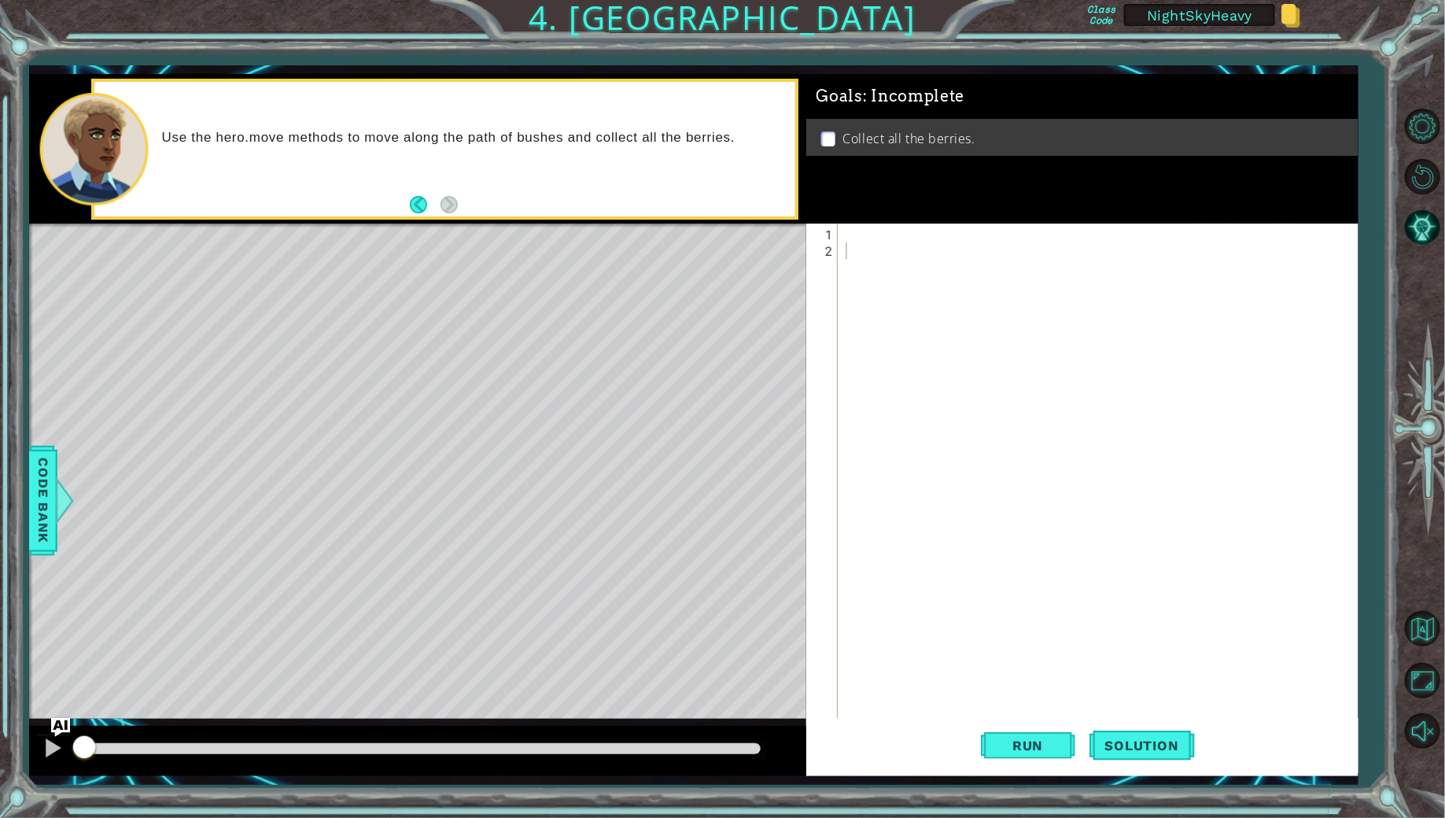
click at [581, 618] on div "Level Map" at bounding box center [392, 454] width 727 height 463
